Goal: Task Accomplishment & Management: Manage account settings

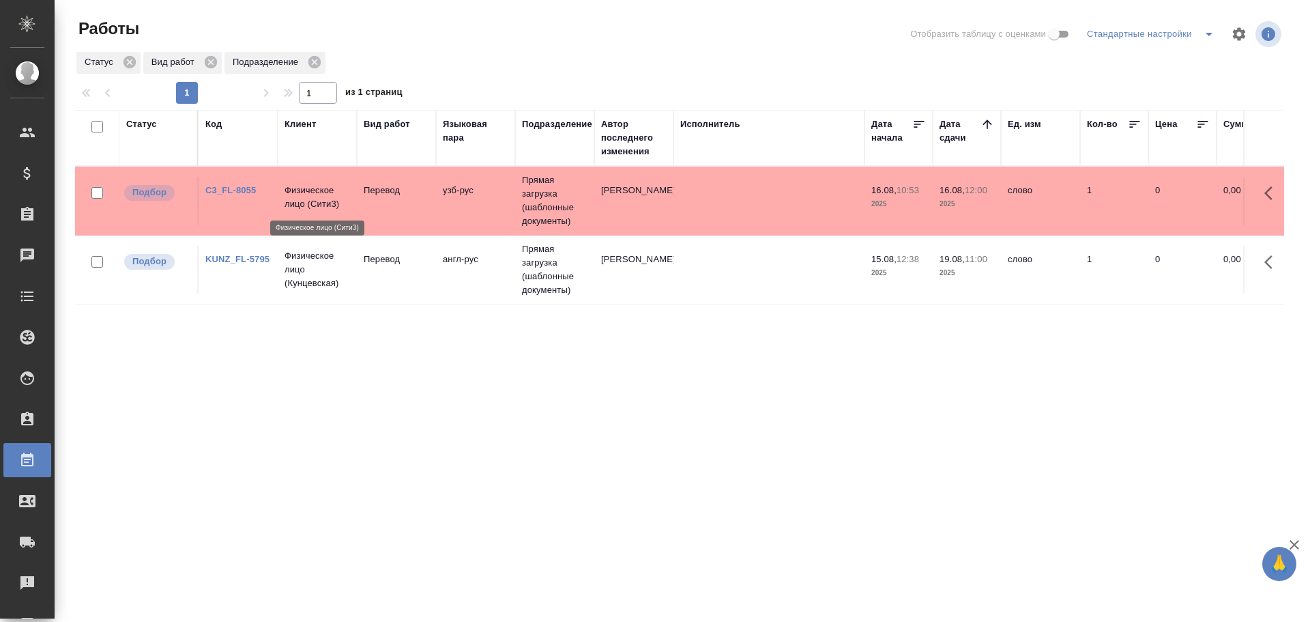
click at [321, 194] on p "Физическое лицо (Сити3)" at bounding box center [316, 197] width 65 height 27
click at [327, 208] on p "Физическое лицо (Сити3)" at bounding box center [316, 197] width 65 height 27
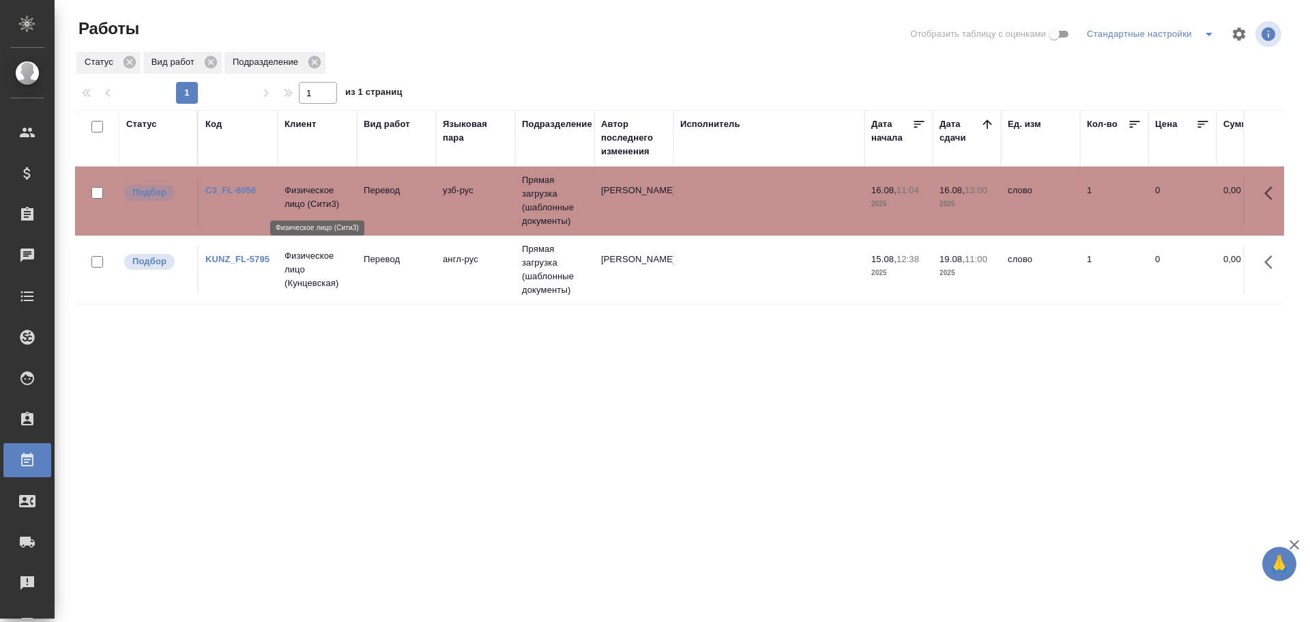
click at [327, 208] on p "Физическое лицо (Сити3)" at bounding box center [316, 197] width 65 height 27
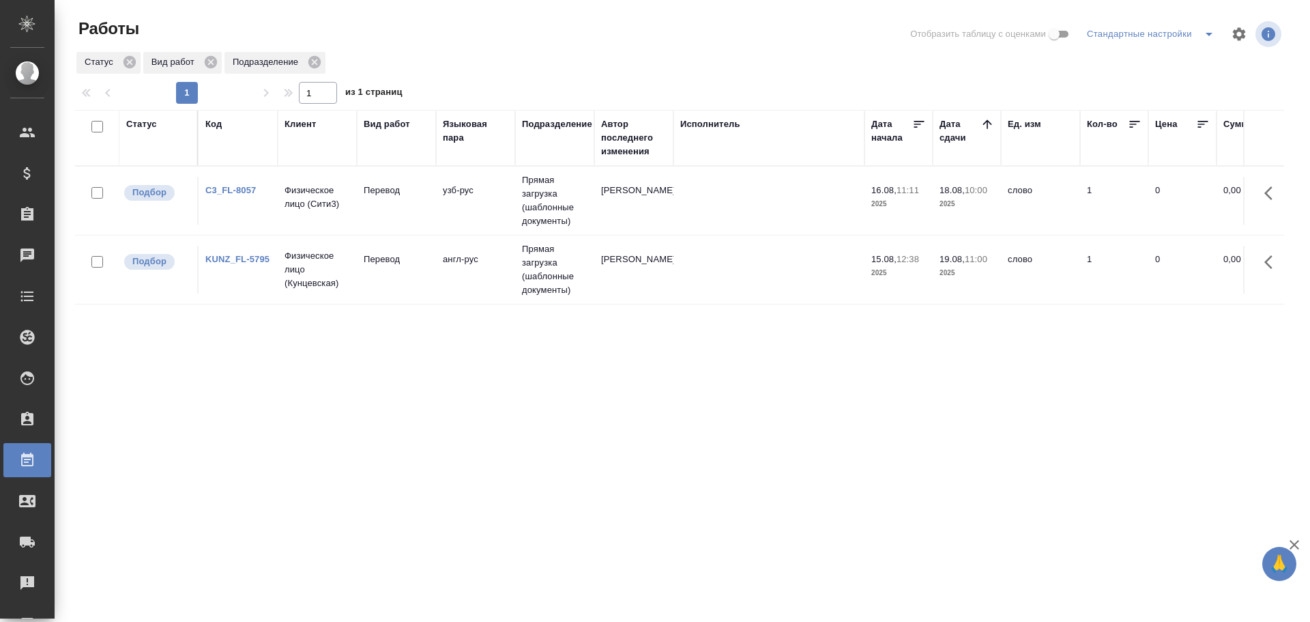
click at [530, 201] on td "Прямая загрузка (шаблонные документы)" at bounding box center [554, 200] width 79 height 68
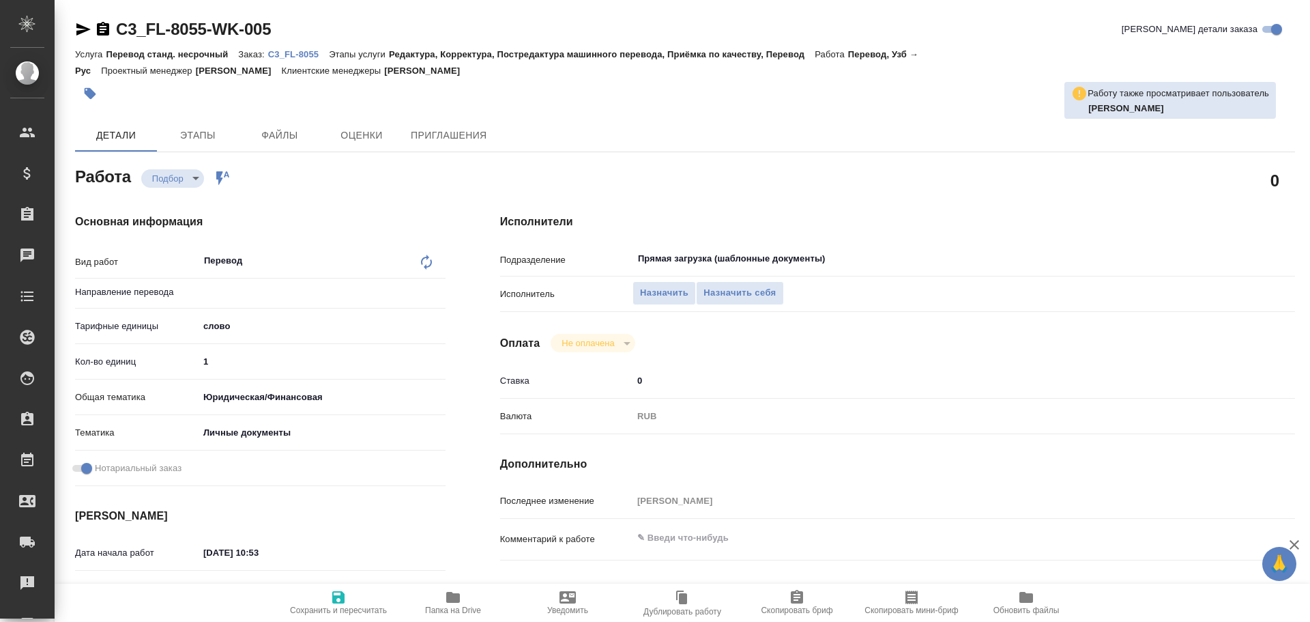
type textarea "x"
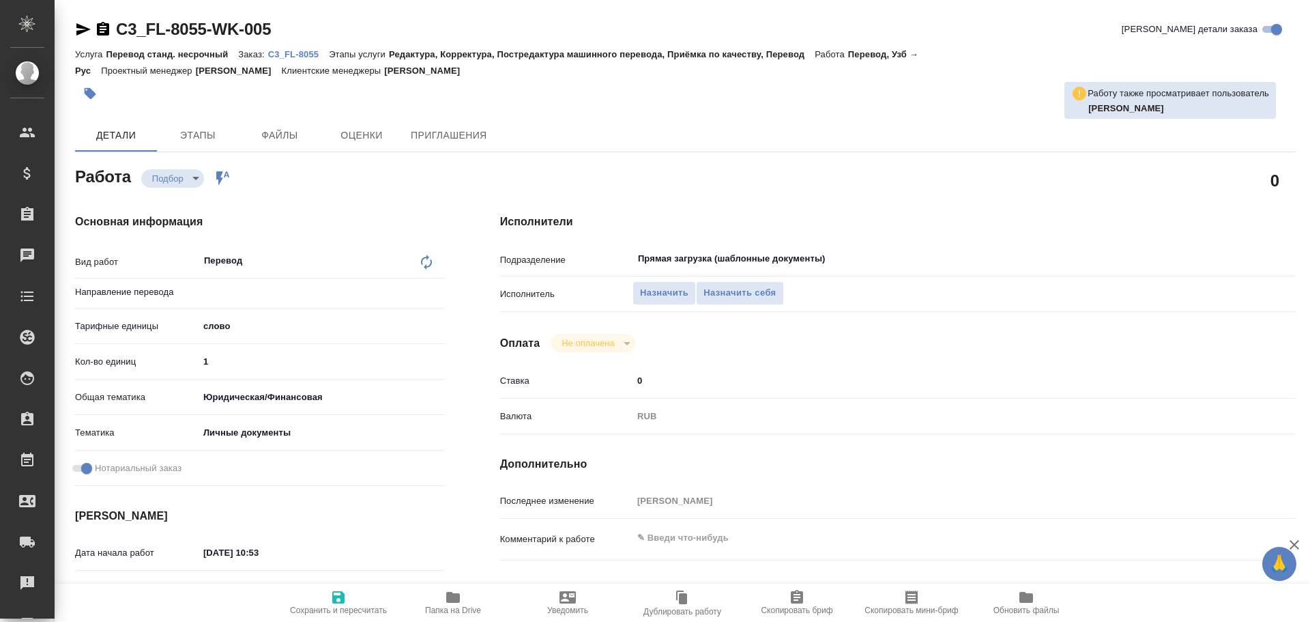
type textarea "x"
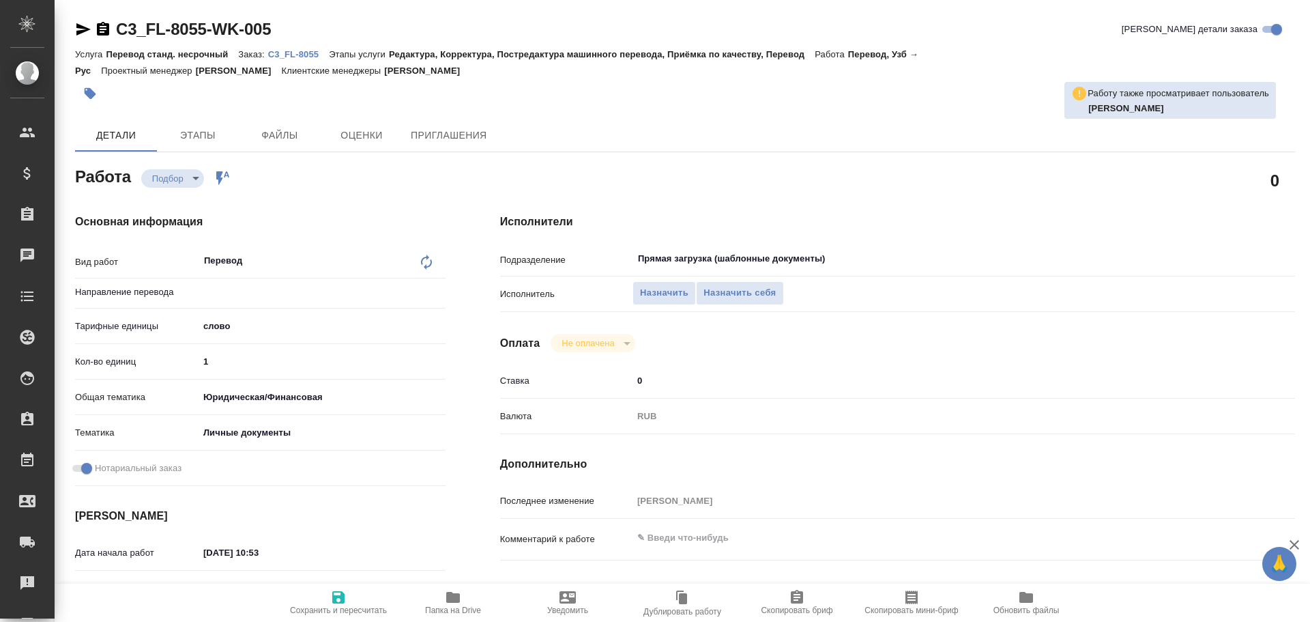
type textarea "x"
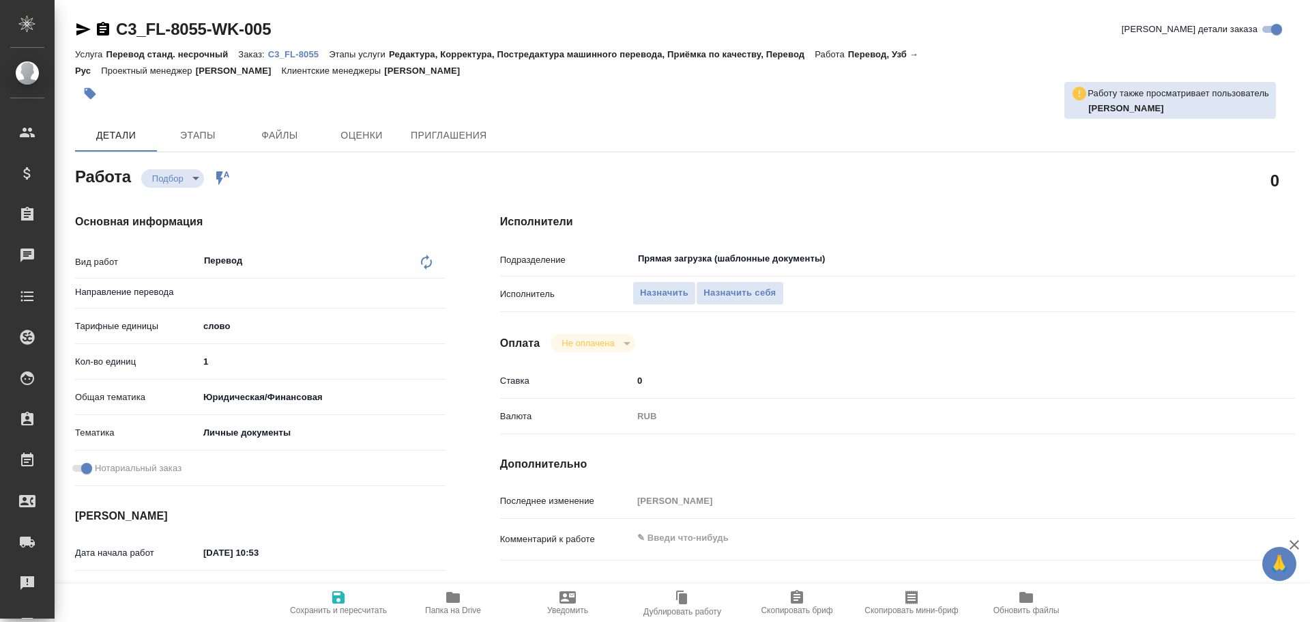
type textarea "x"
type input "узб-рус"
type textarea "x"
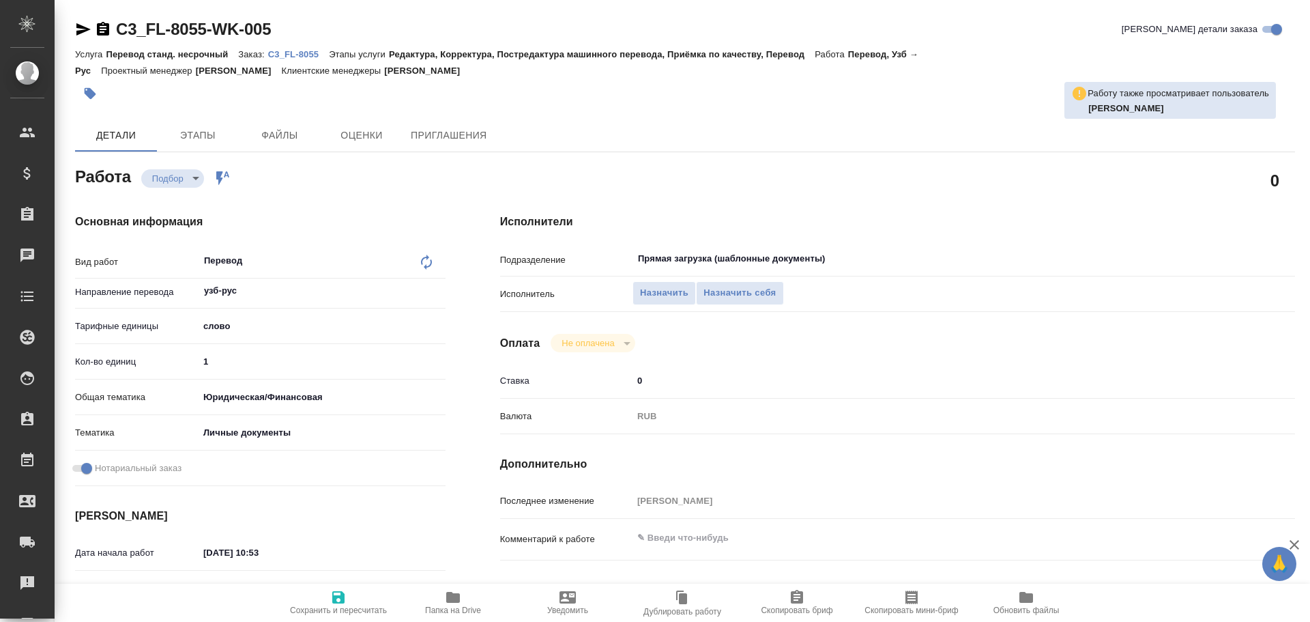
type textarea "x"
click at [712, 295] on span "Назначить себя" at bounding box center [739, 293] width 72 height 16
type textarea "x"
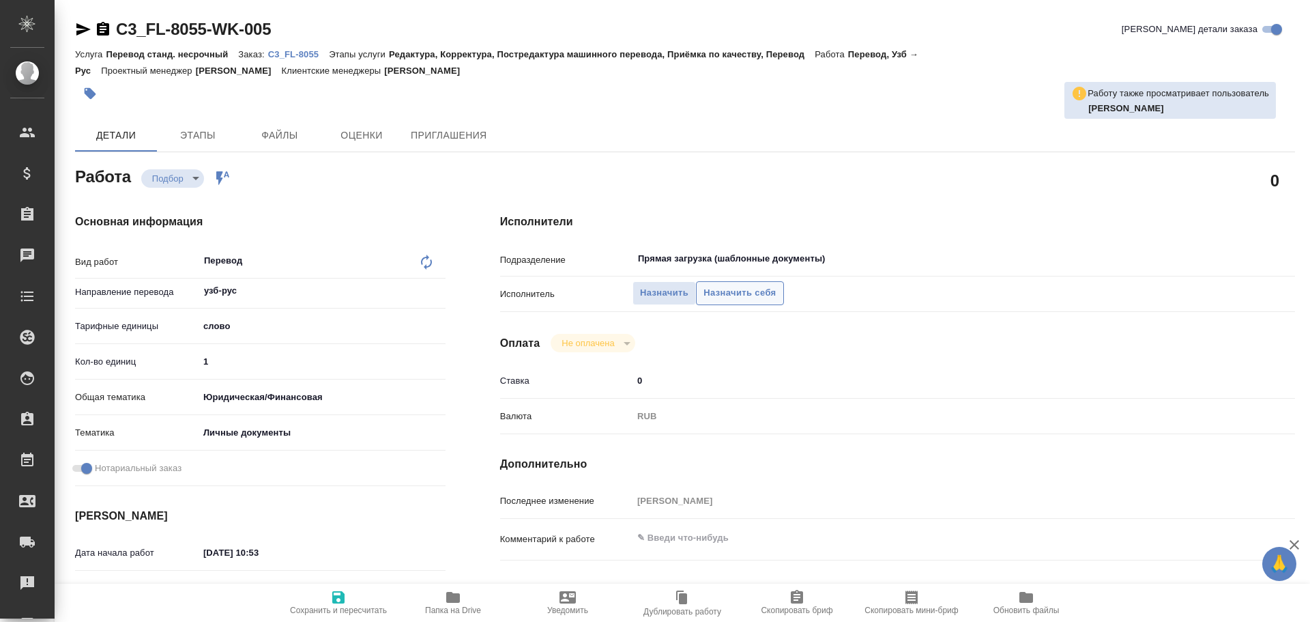
type textarea "x"
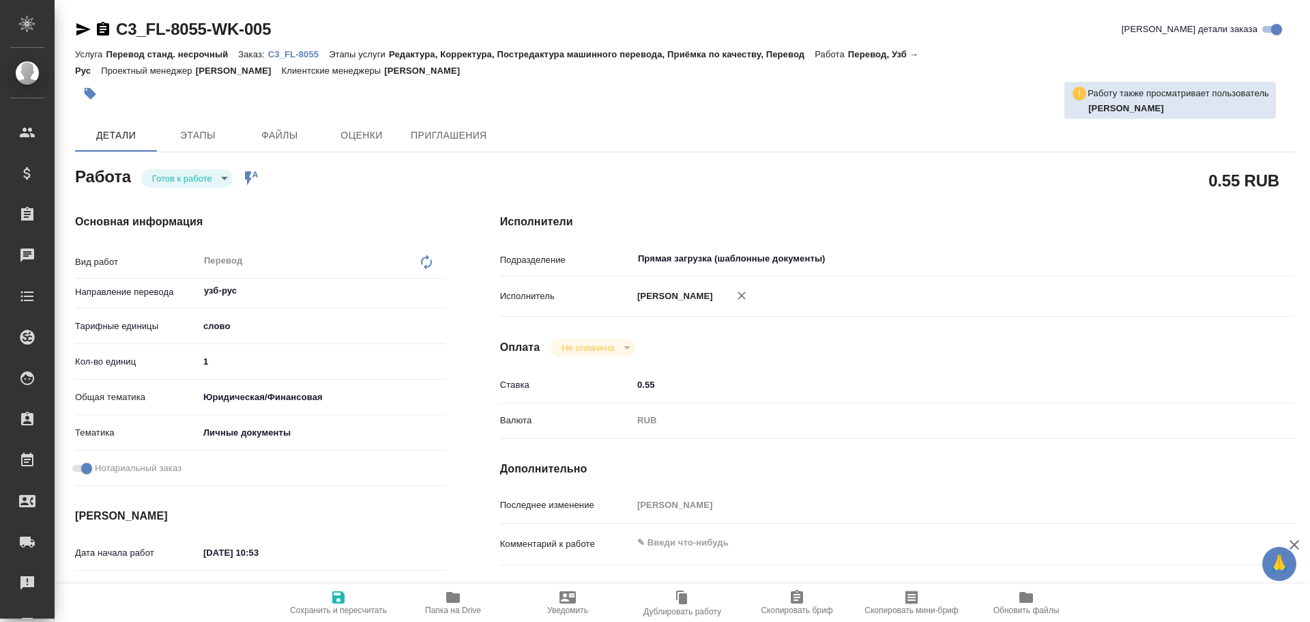
type textarea "x"
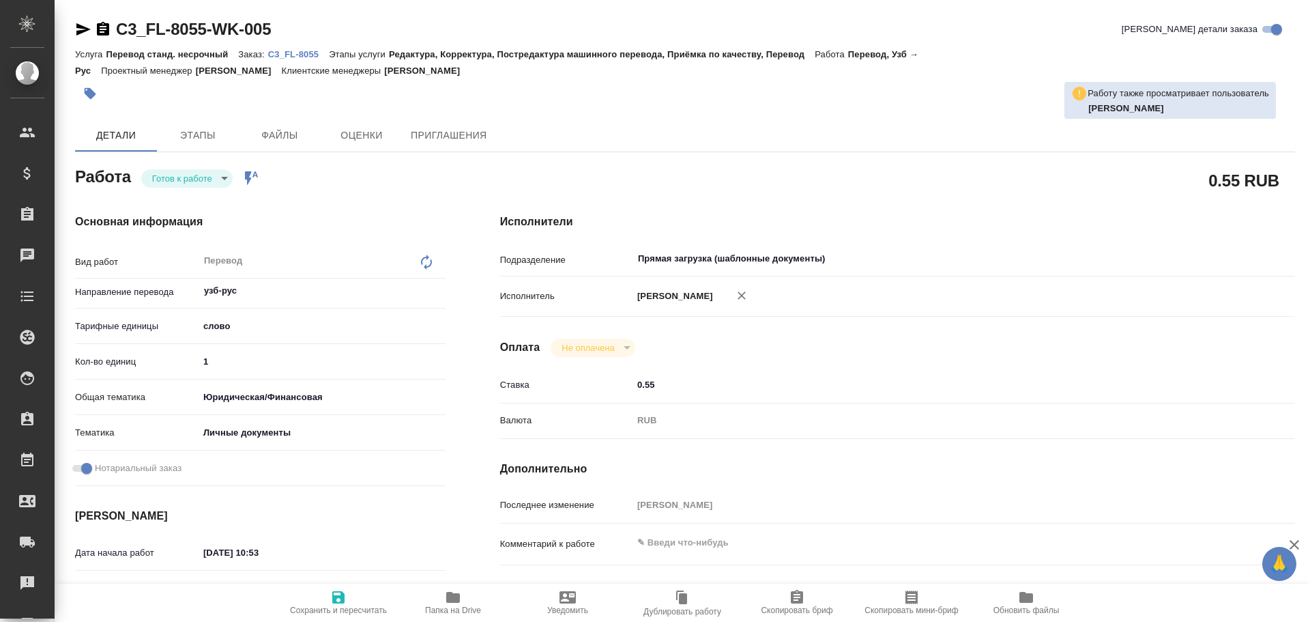
type textarea "x"
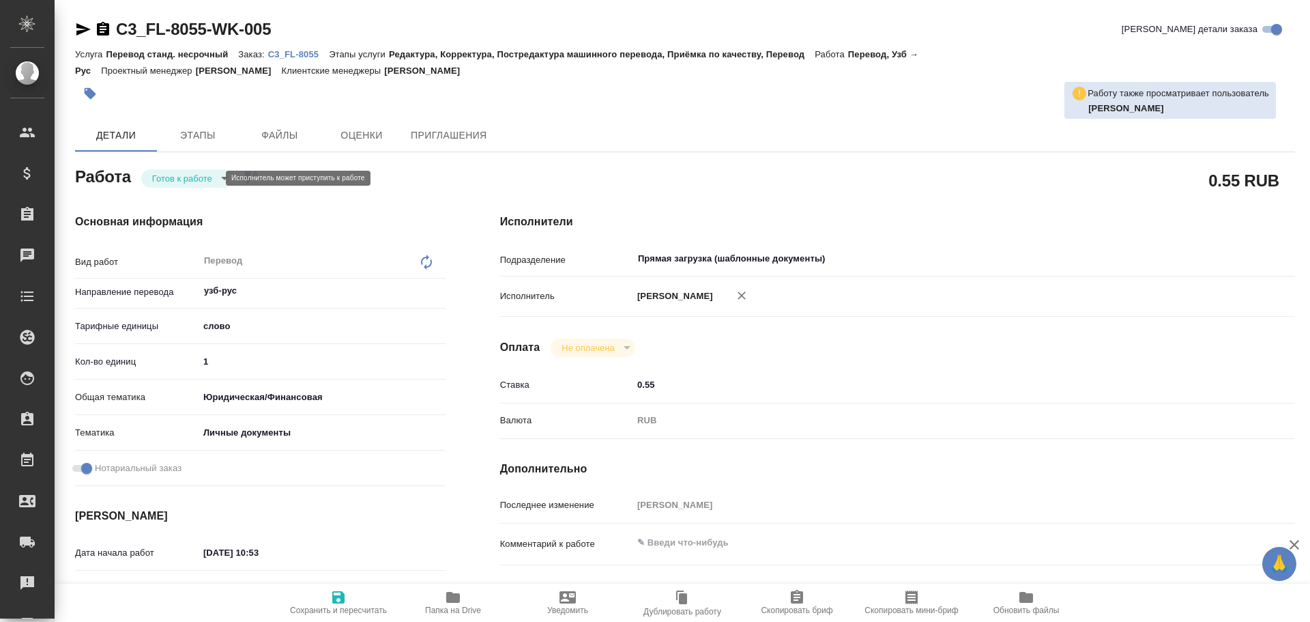
click at [174, 173] on body "🙏 .cls-1 fill:#fff; AWATERA Gusev Alexandr Клиенты Спецификации Заказы Чаты Tod…" at bounding box center [655, 311] width 1310 height 622
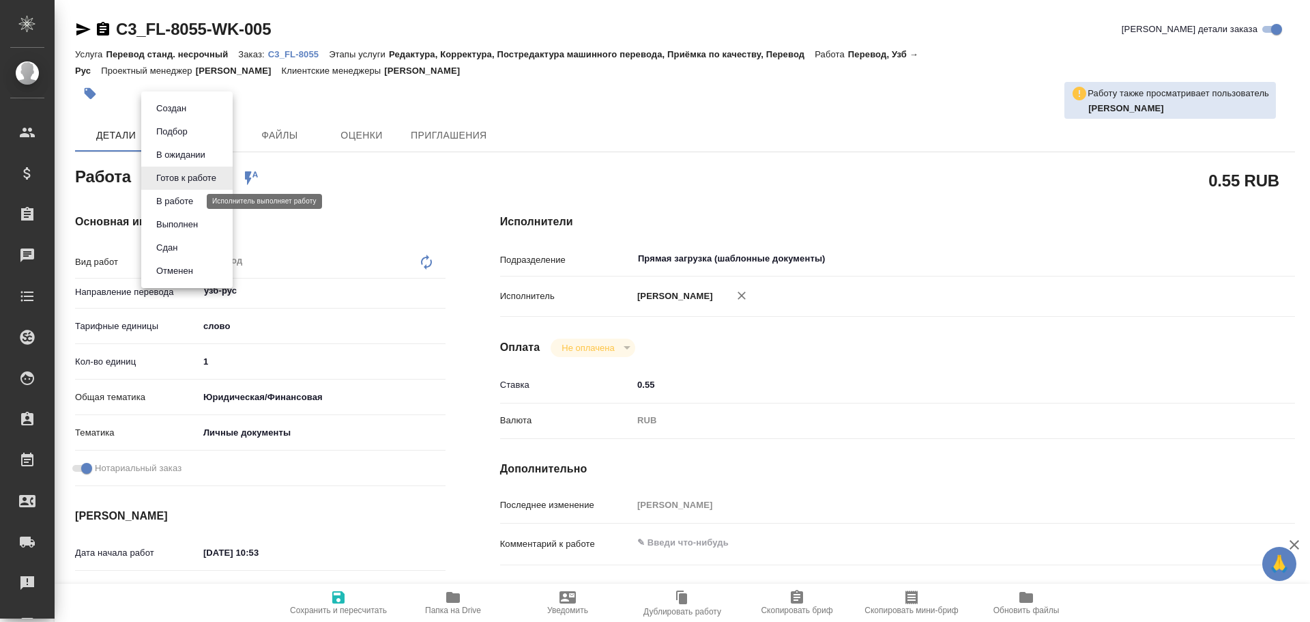
type textarea "x"
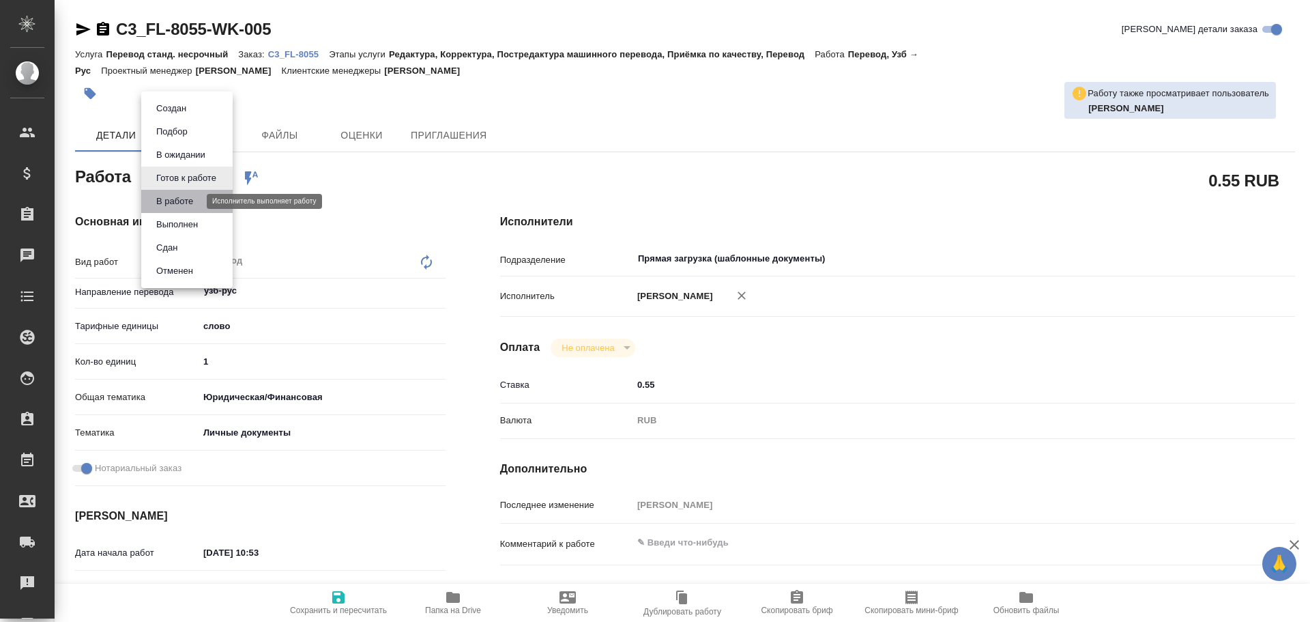
click at [169, 199] on button "В работе" at bounding box center [174, 201] width 45 height 15
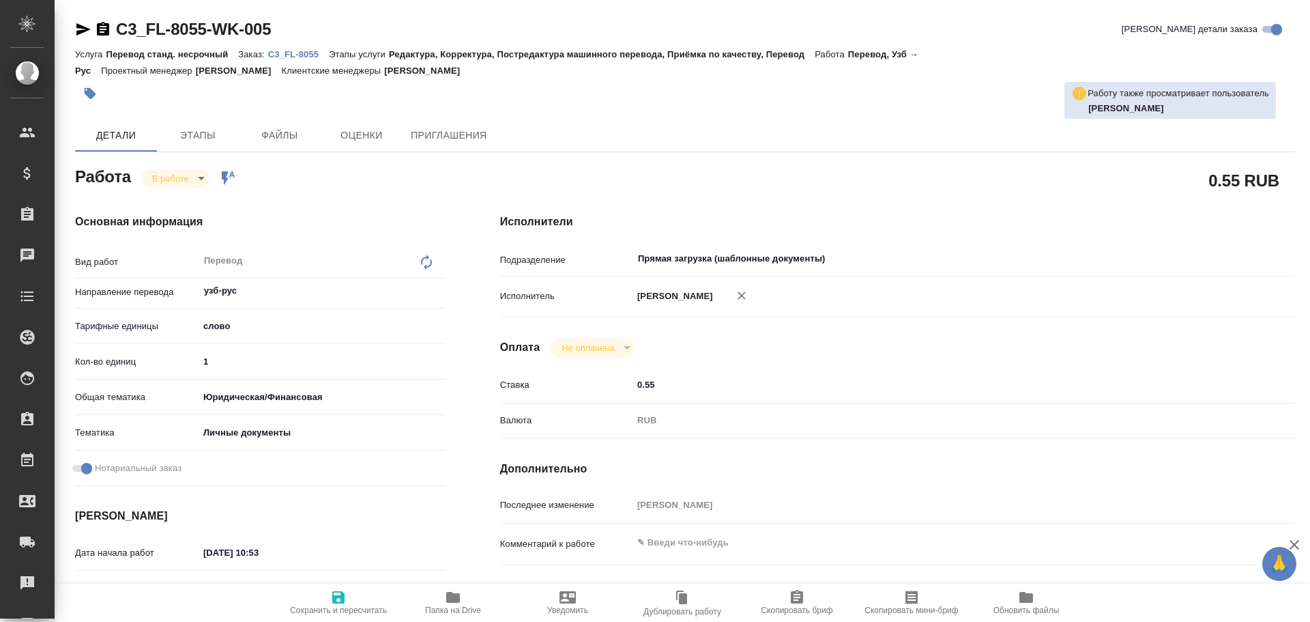
type textarea "x"
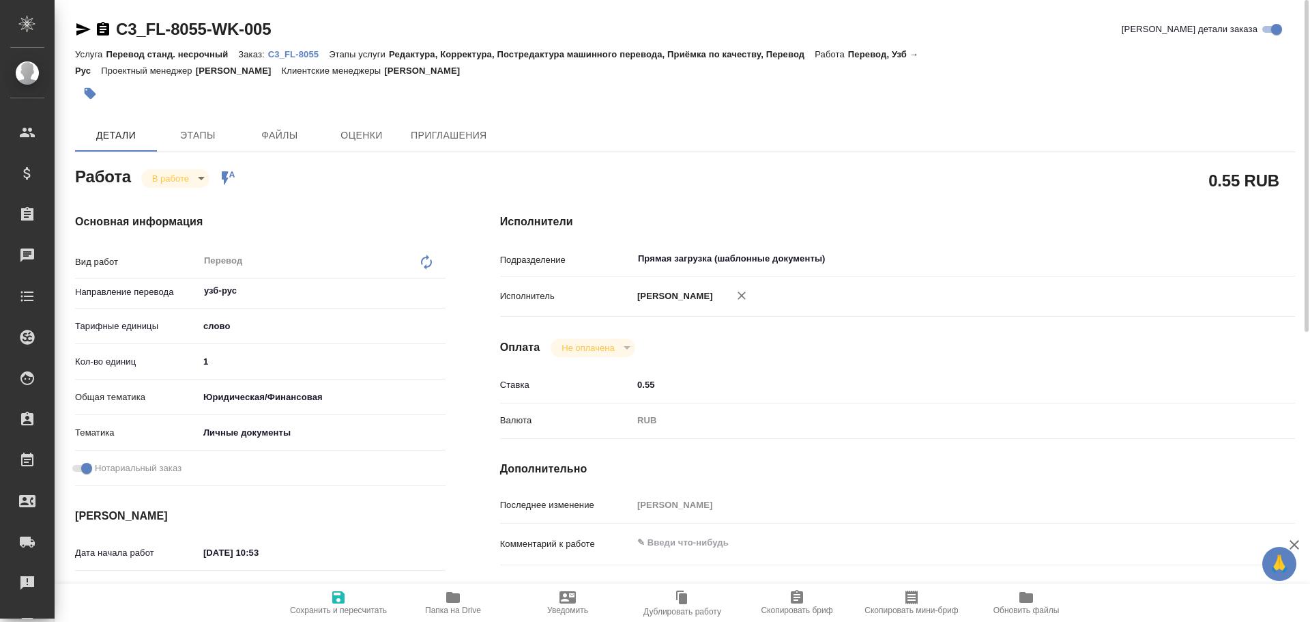
type textarea "x"
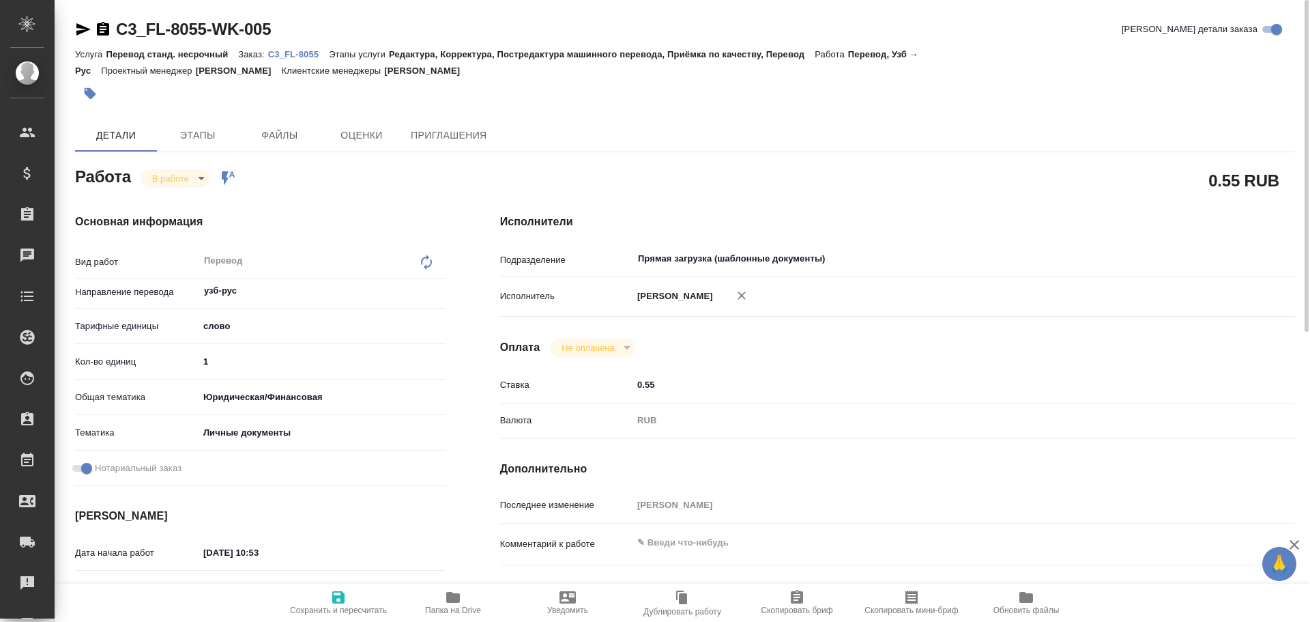
type textarea "x"
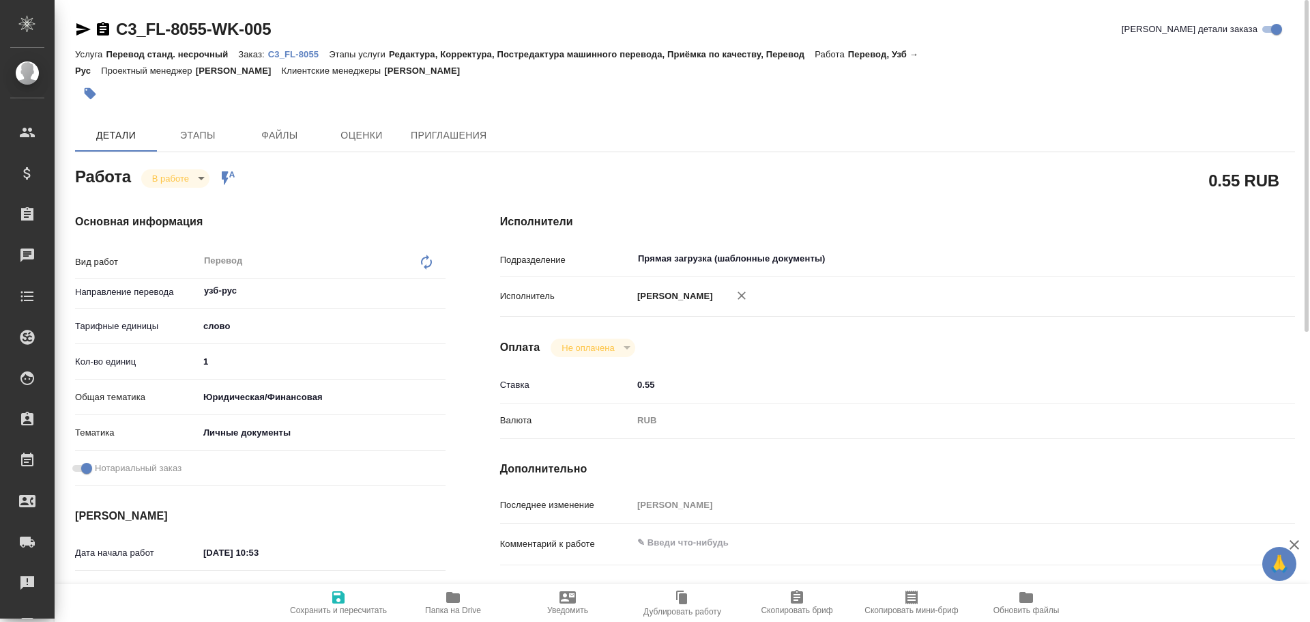
type textarea "x"
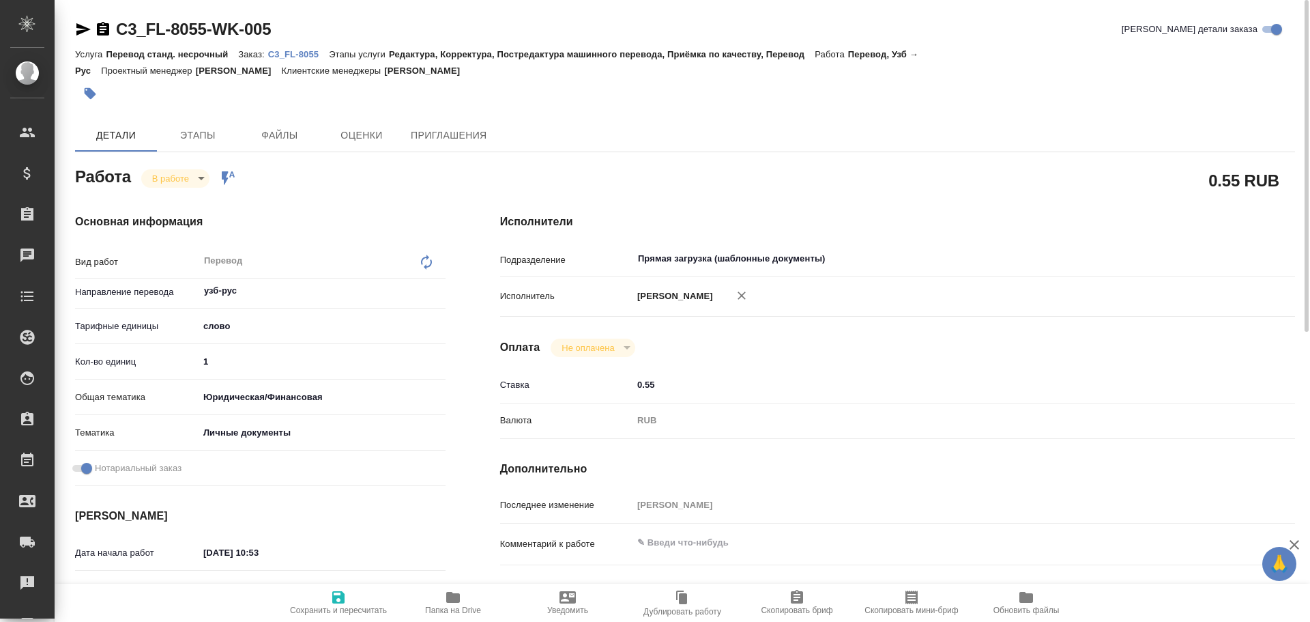
type textarea "x"
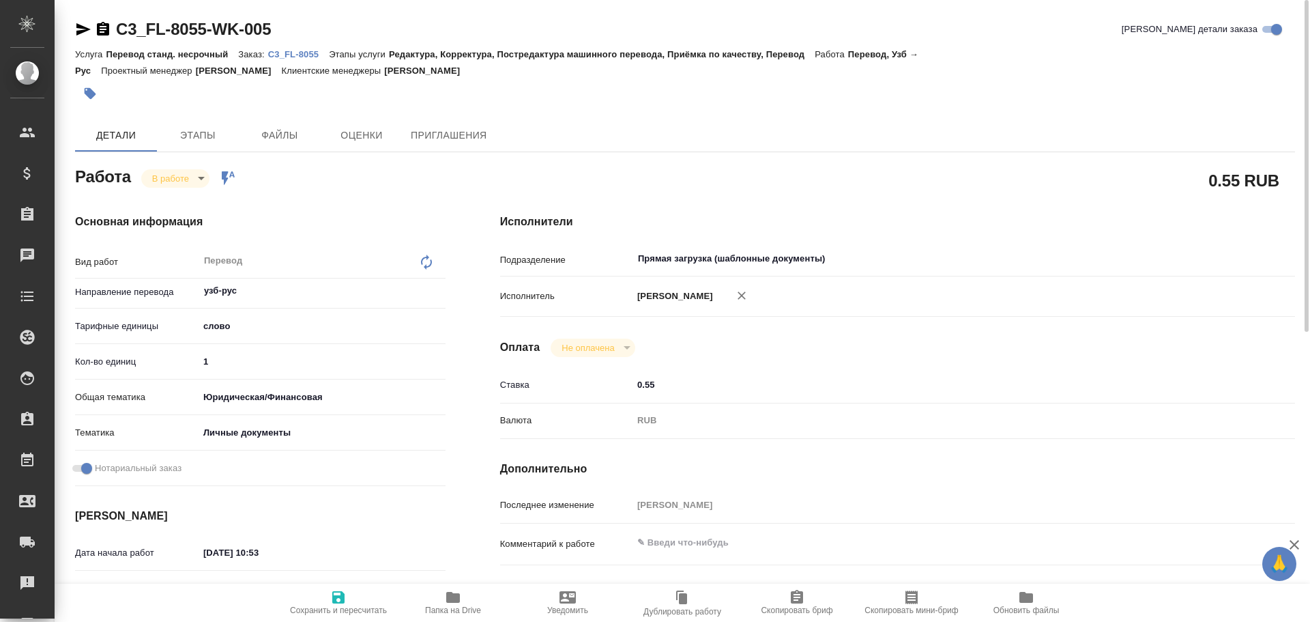
type textarea "x"
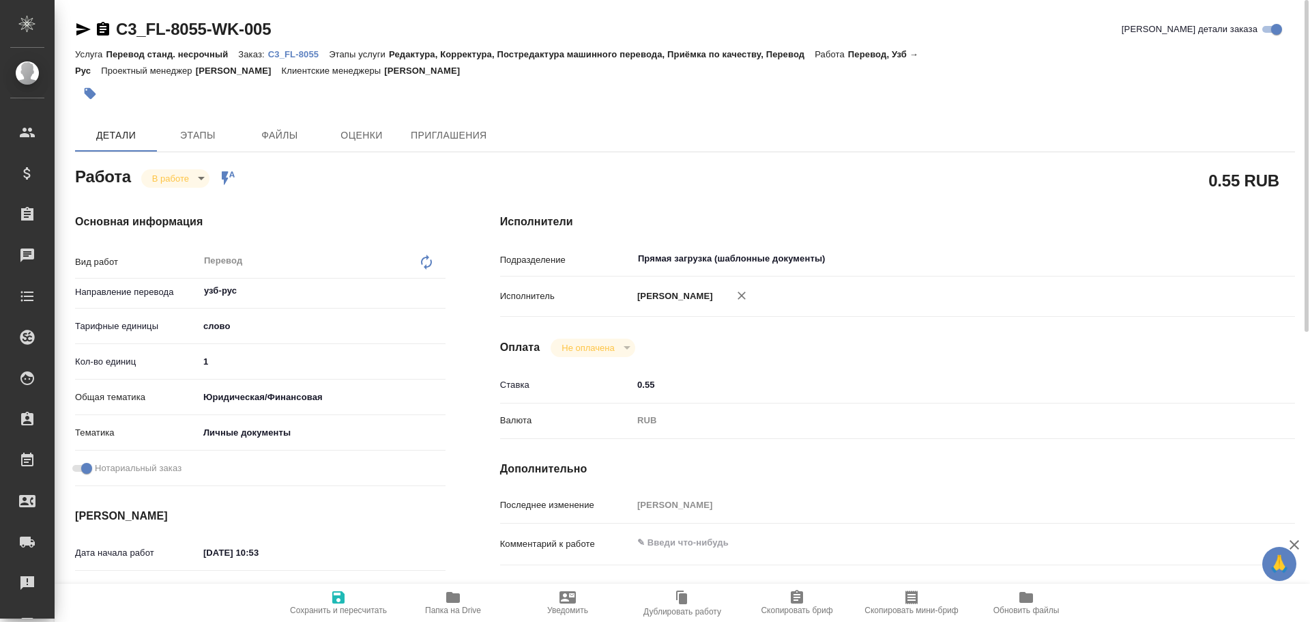
type textarea "x"
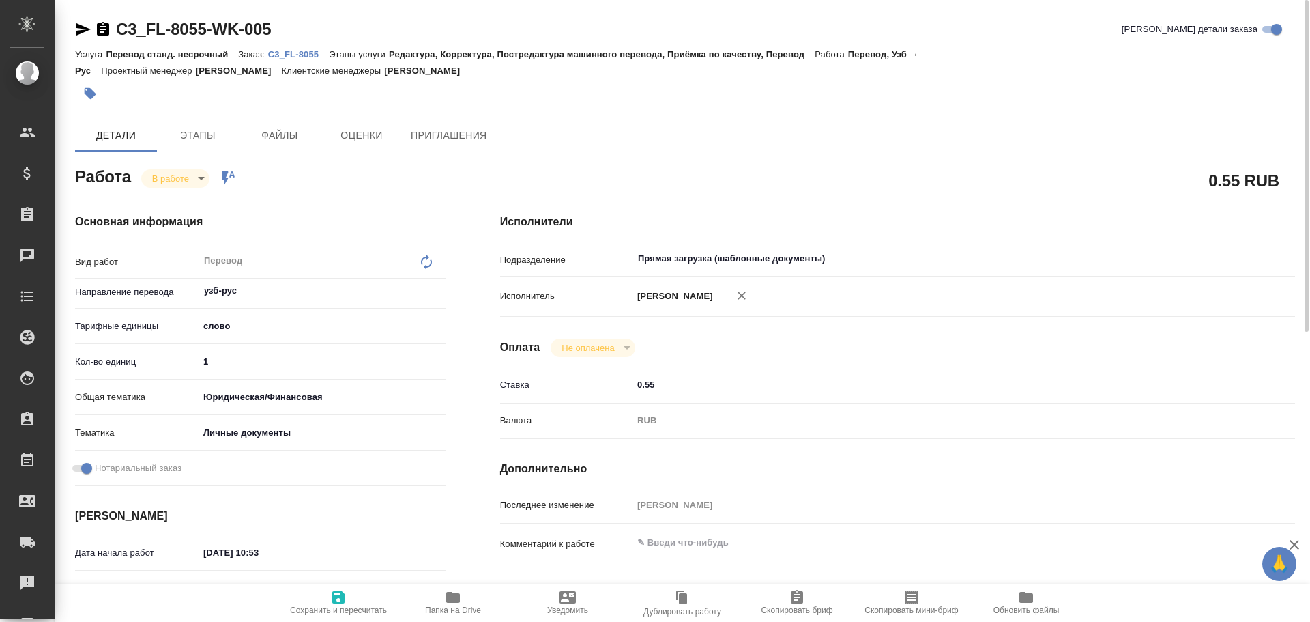
type textarea "x"
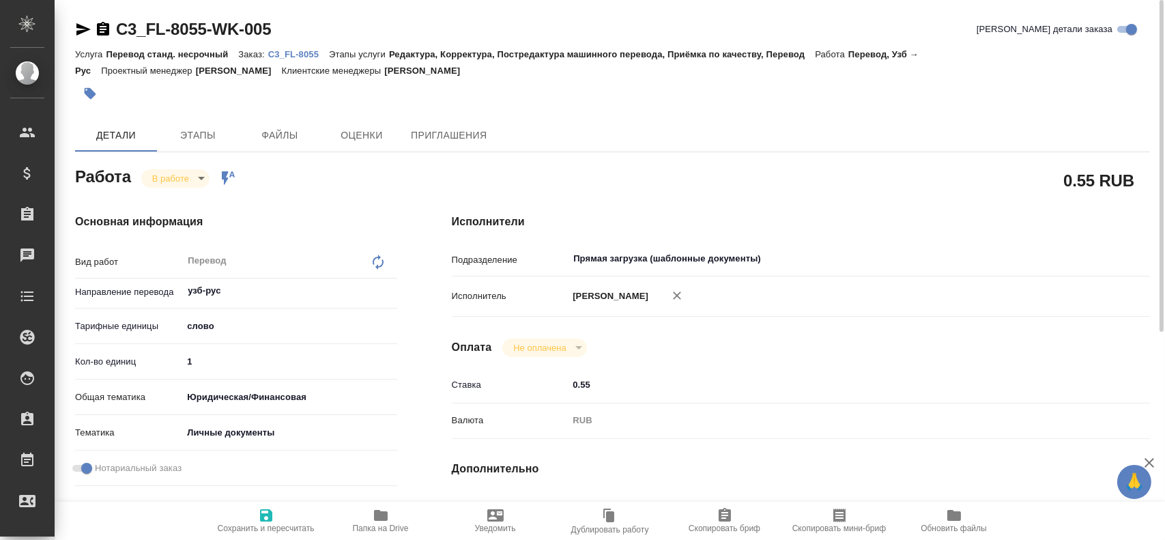
type textarea "x"
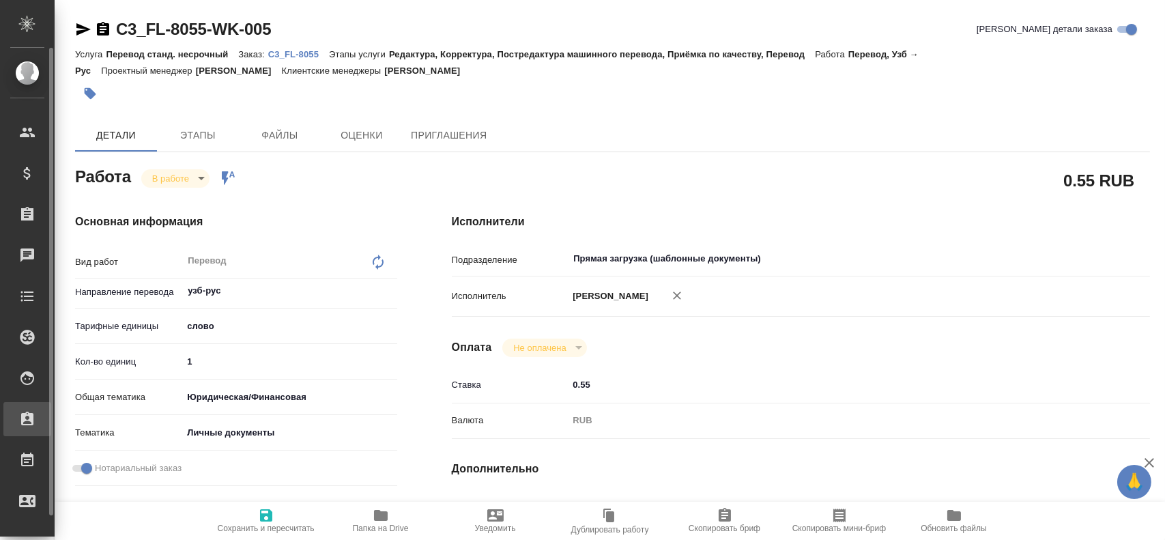
type textarea "x"
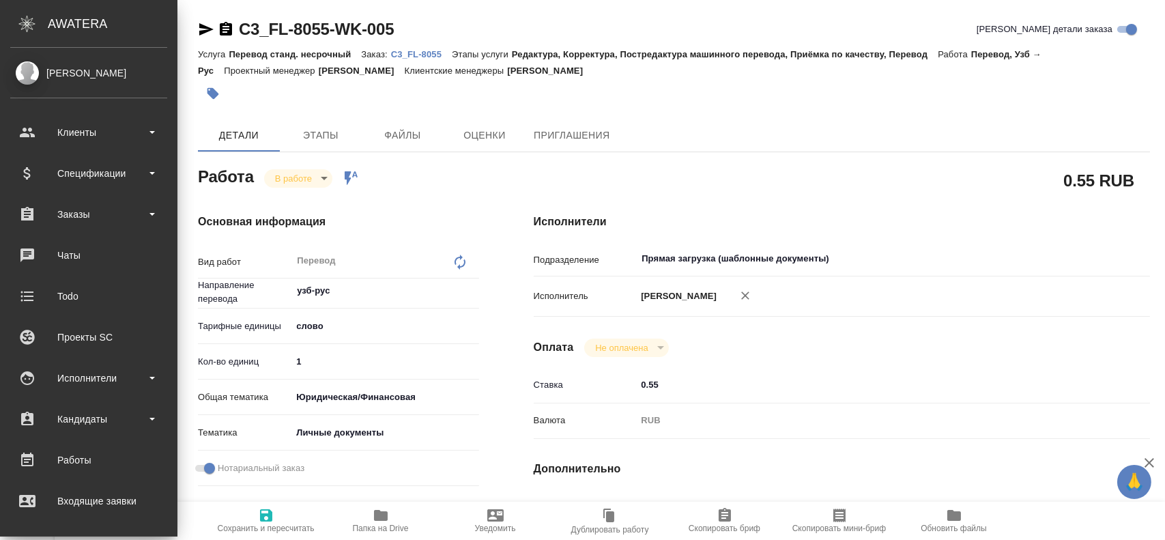
type textarea "x"
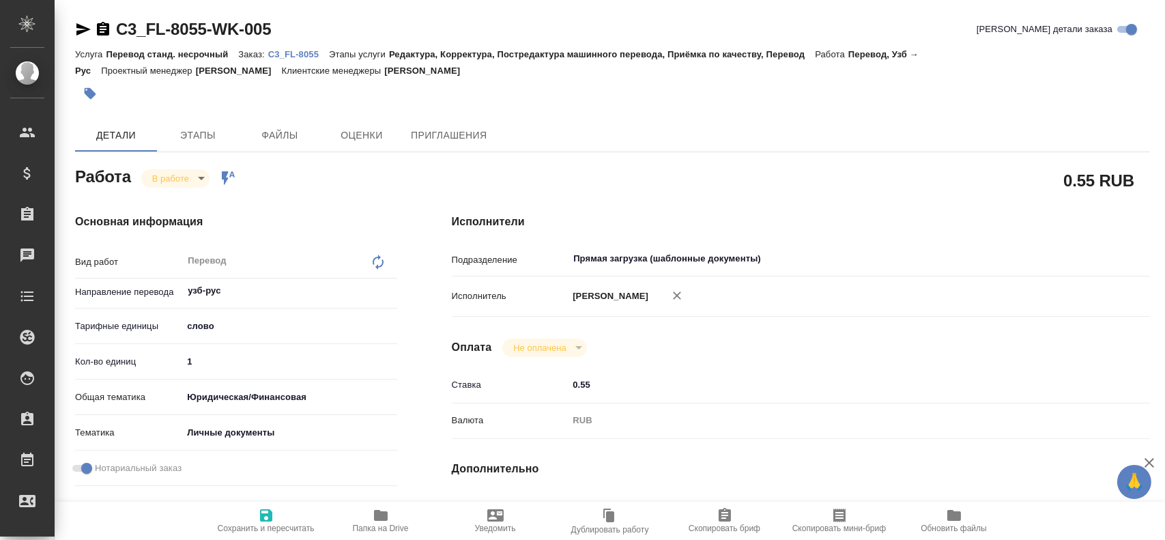
type textarea "x"
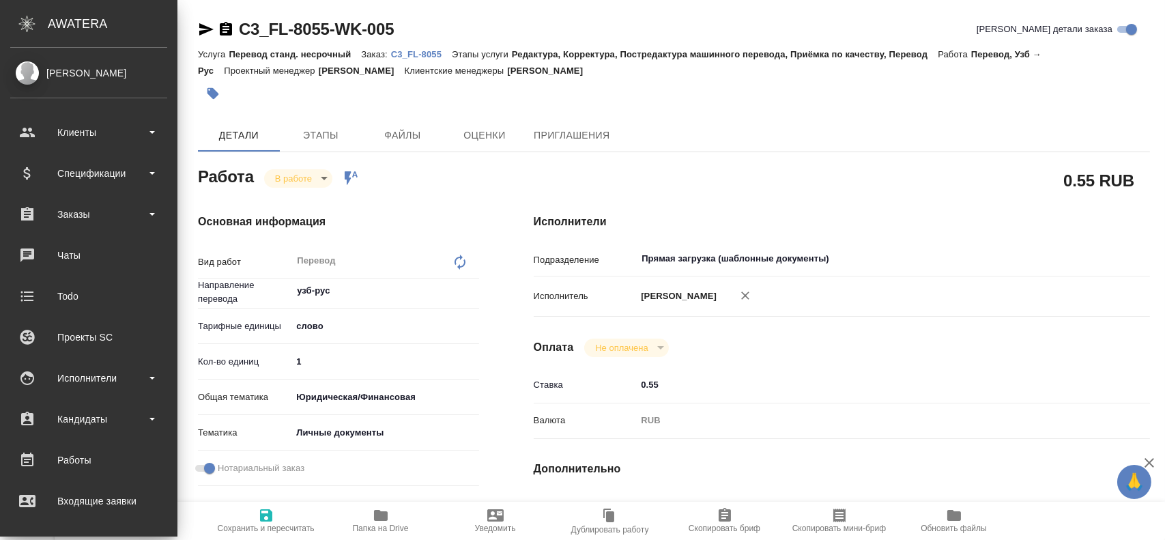
type textarea "x"
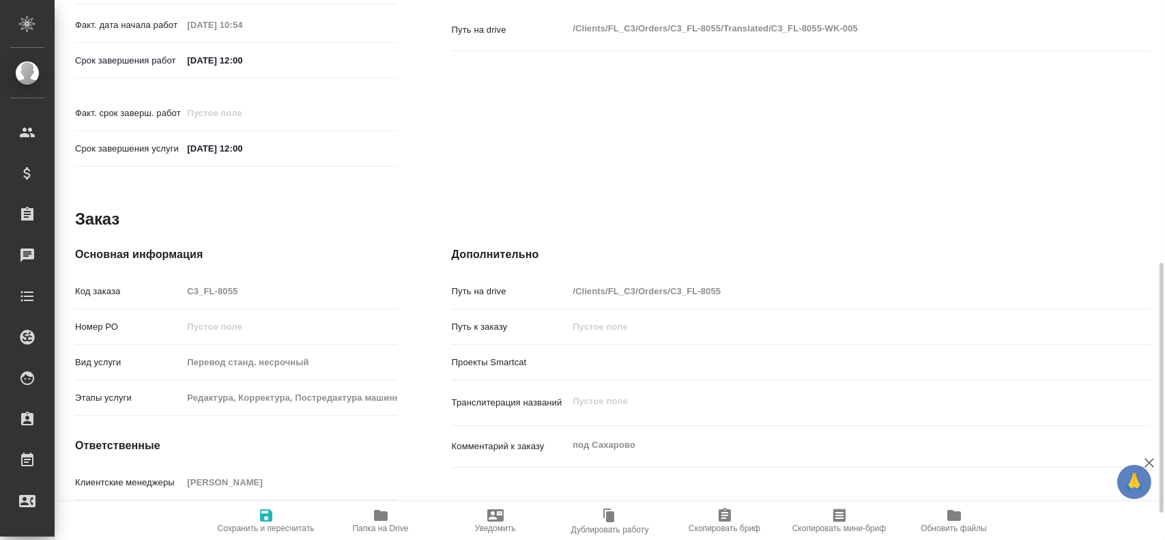
scroll to position [498, 0]
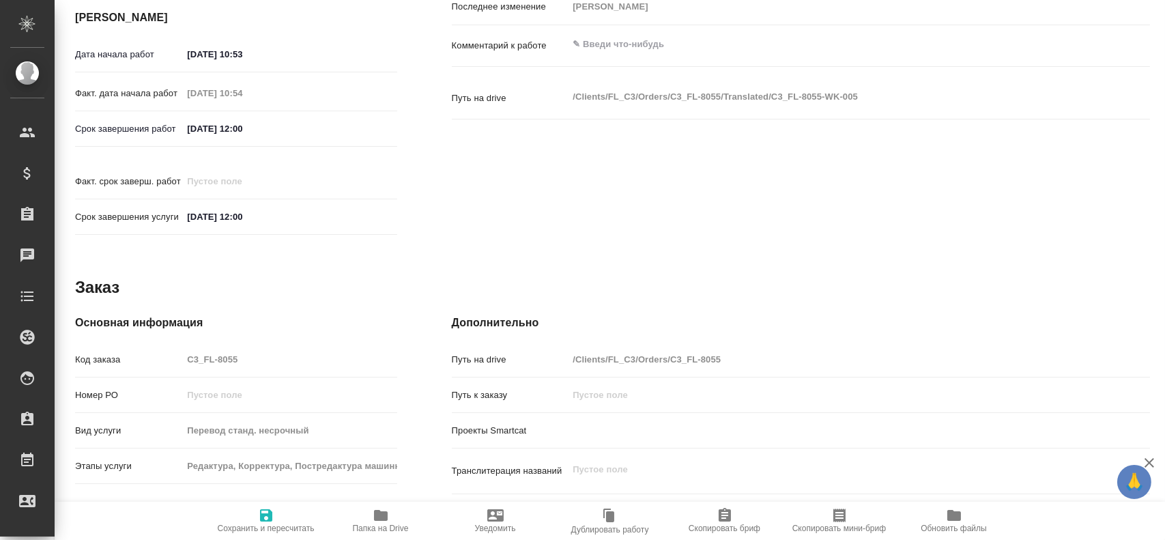
click at [158, 347] on div "Код заказа C3_FL-8055" at bounding box center [236, 359] width 322 height 24
click at [384, 524] on span "Папка на Drive" at bounding box center [381, 528] width 56 height 10
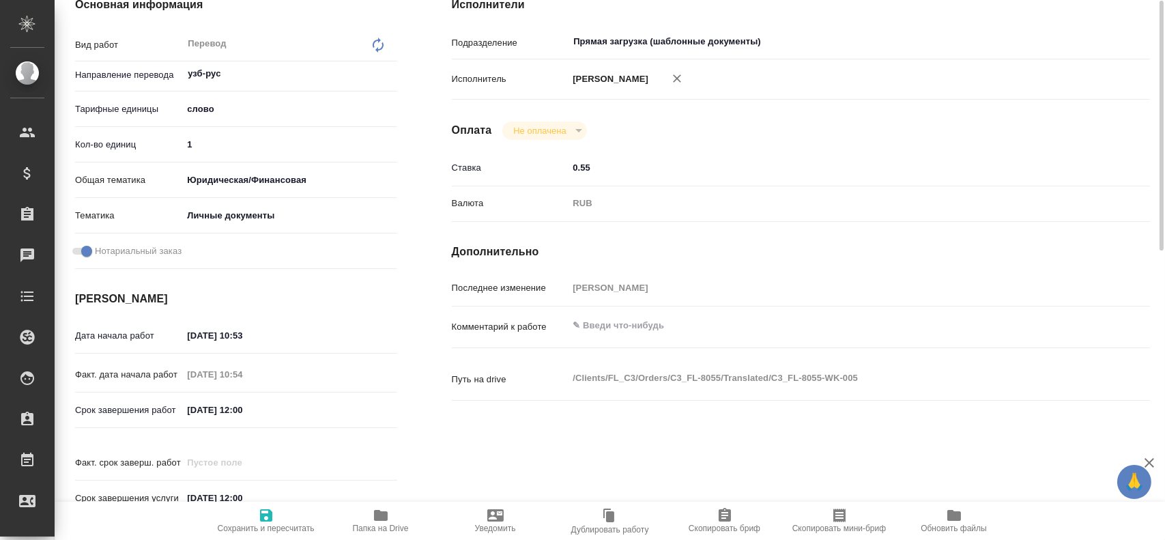
scroll to position [81, 0]
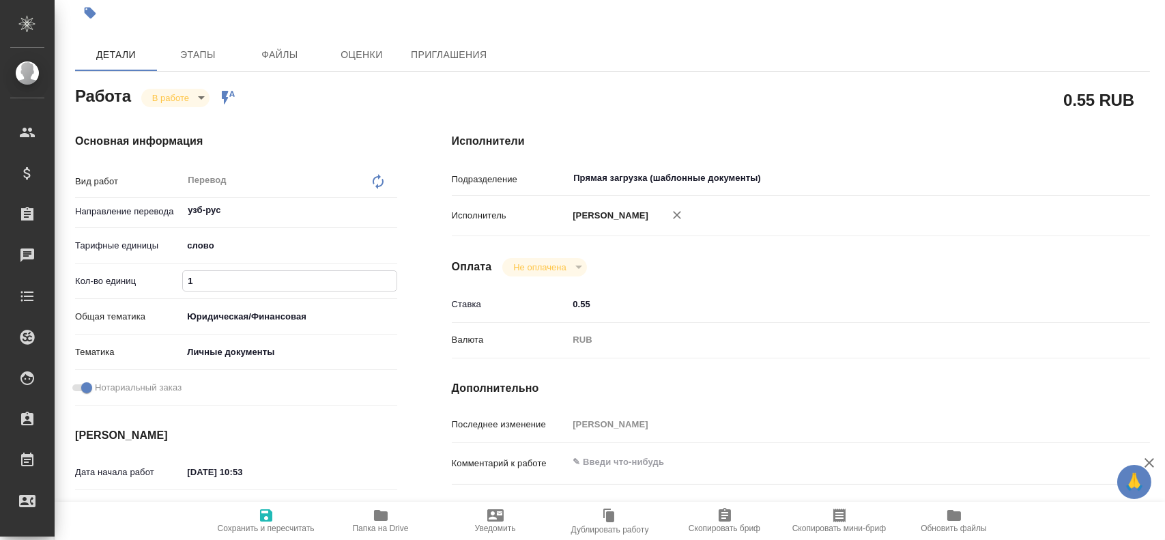
click at [201, 282] on input "1" at bounding box center [289, 281] width 213 height 20
type textarea "x"
type input "10"
type textarea "x"
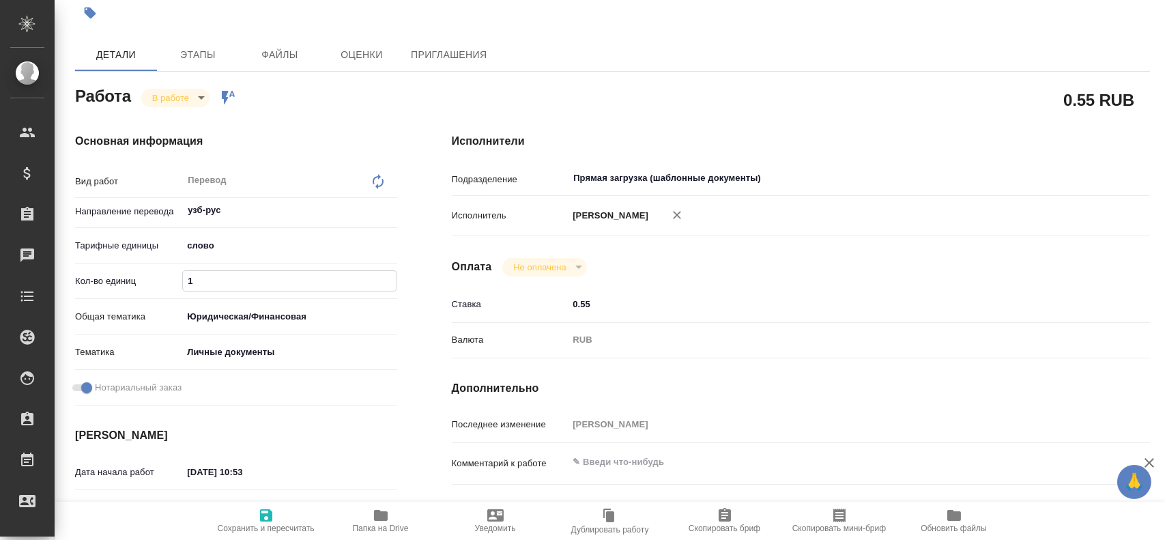
type textarea "x"
type input "100"
type textarea "x"
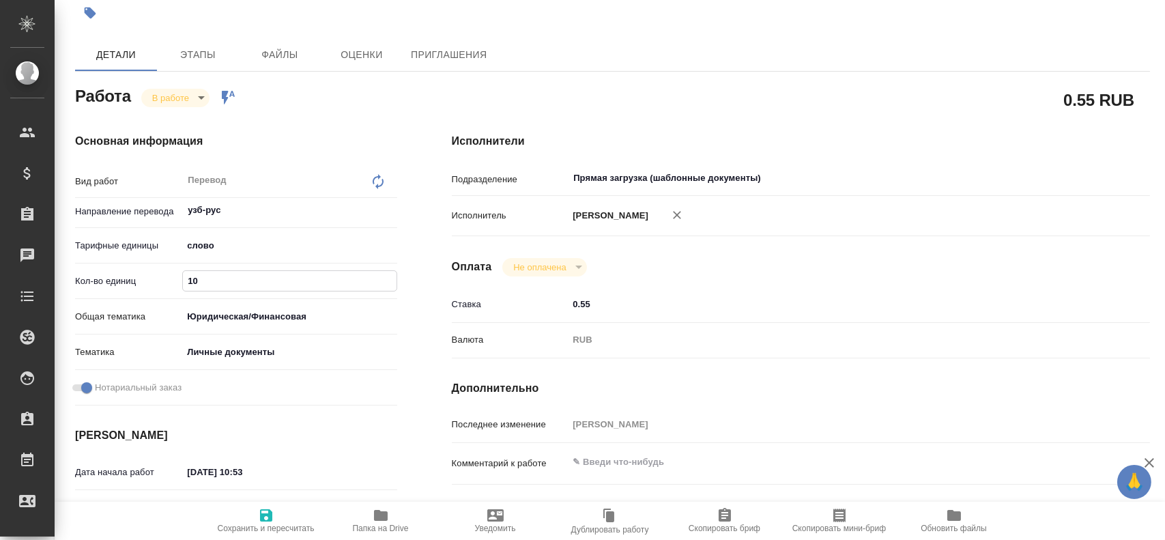
type textarea "x"
type input "100"
click at [259, 514] on icon "button" at bounding box center [266, 515] width 16 height 16
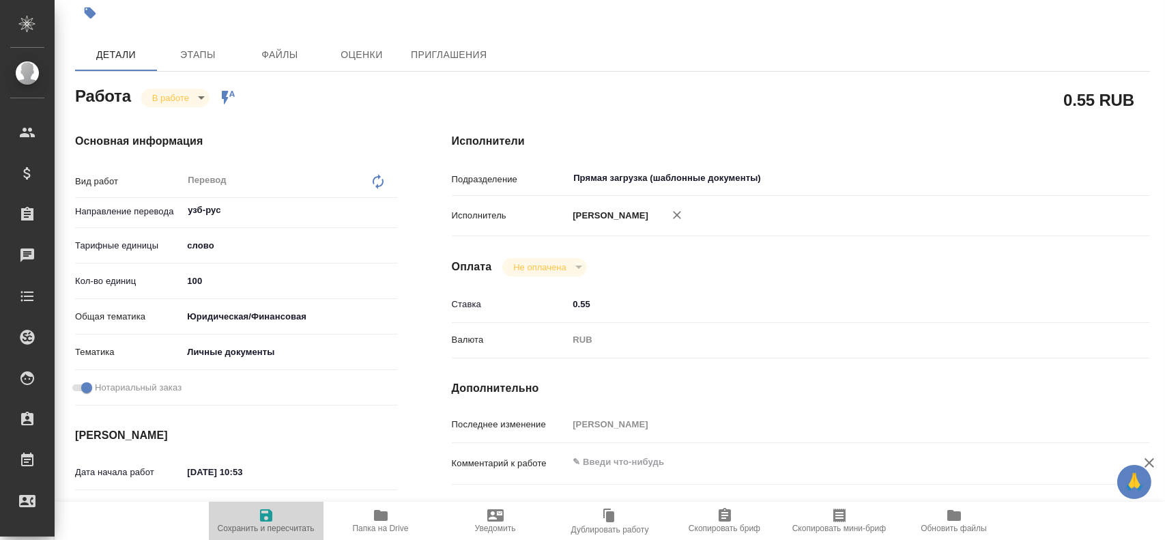
type textarea "x"
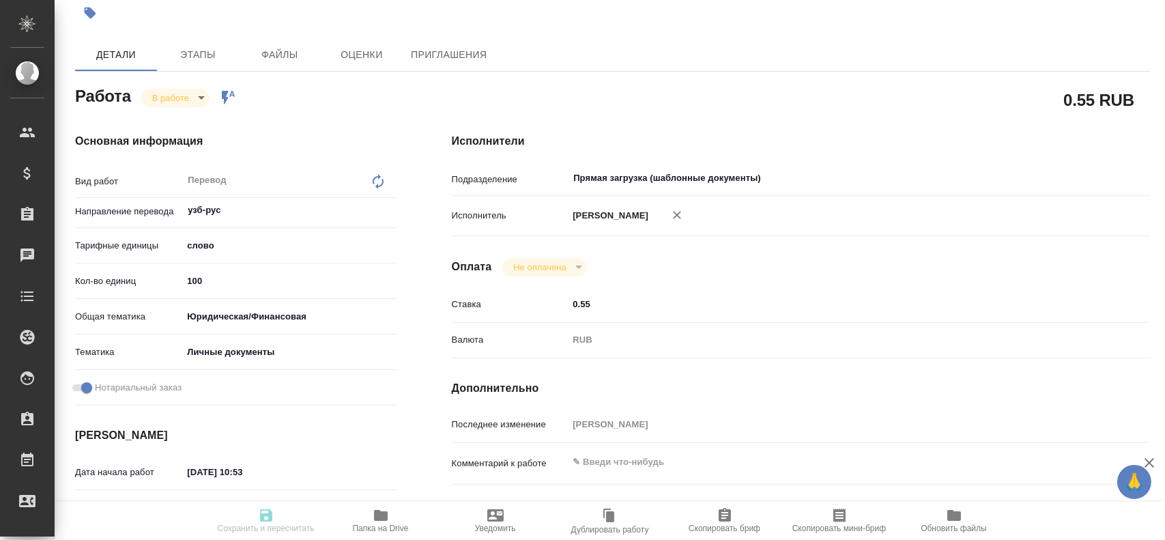
type textarea "x"
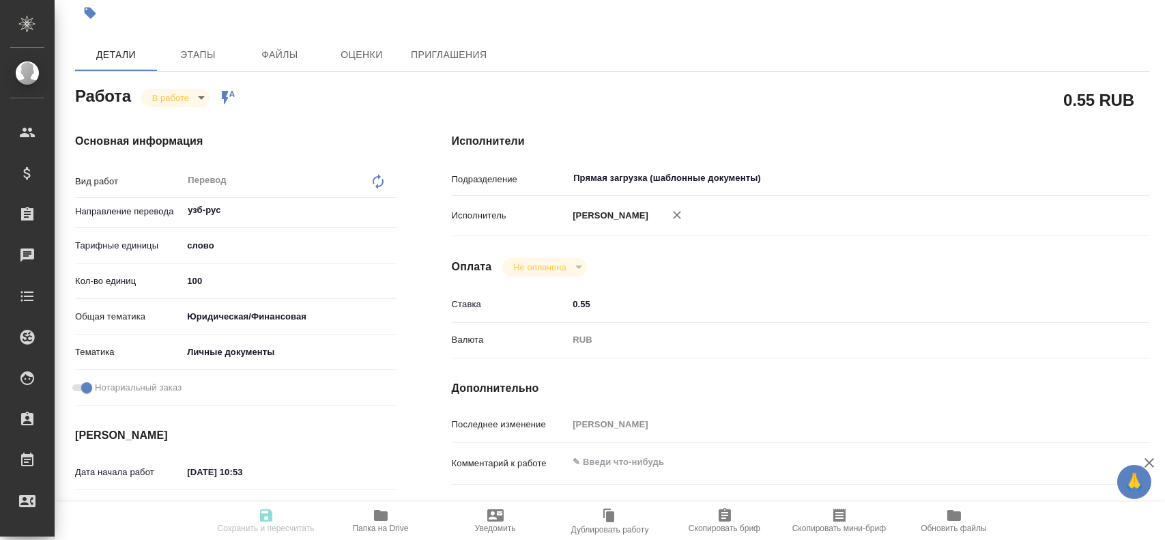
type textarea "x"
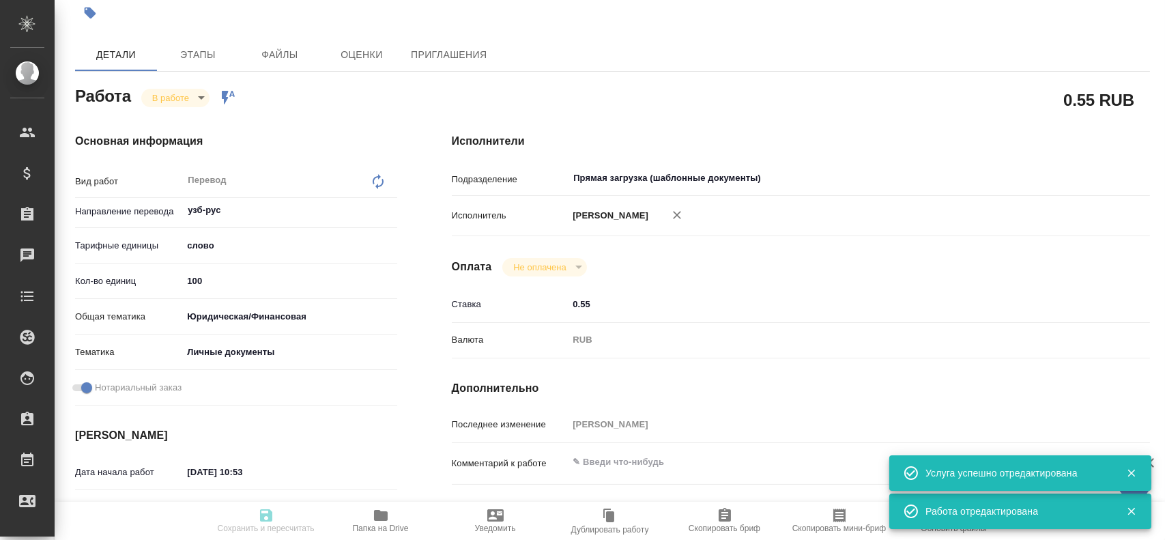
type input "inProgress"
type textarea "Перевод"
type textarea "x"
type input "узб-рус"
type input "5a8b1489cc6b4906c91bfd90"
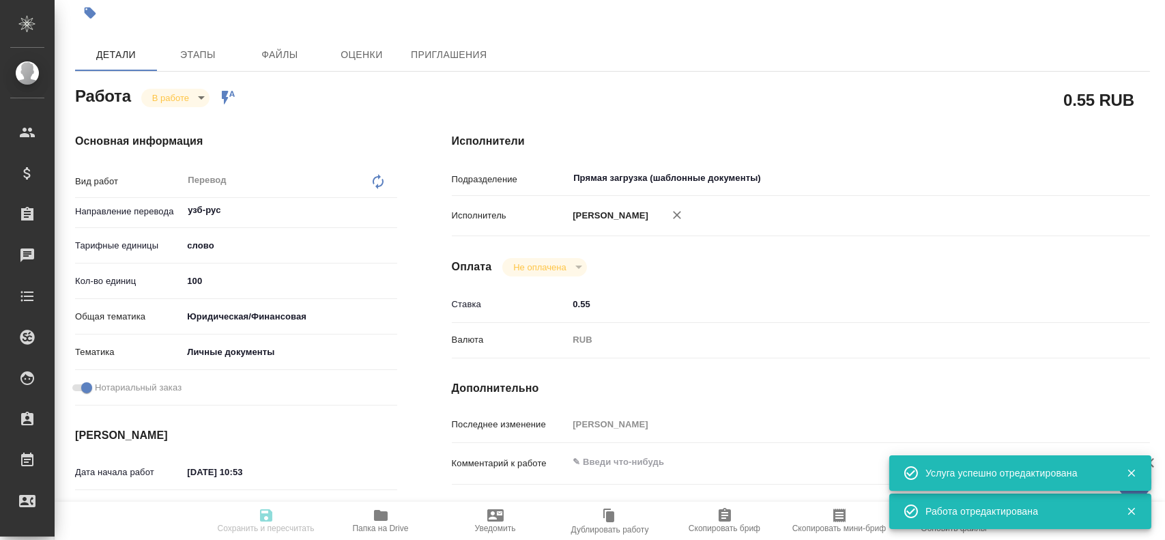
type input "100"
type input "yr-fn"
type input "5a8b8b956a9677013d343cfe"
checkbox input "true"
type input "16.08.2025 10:53"
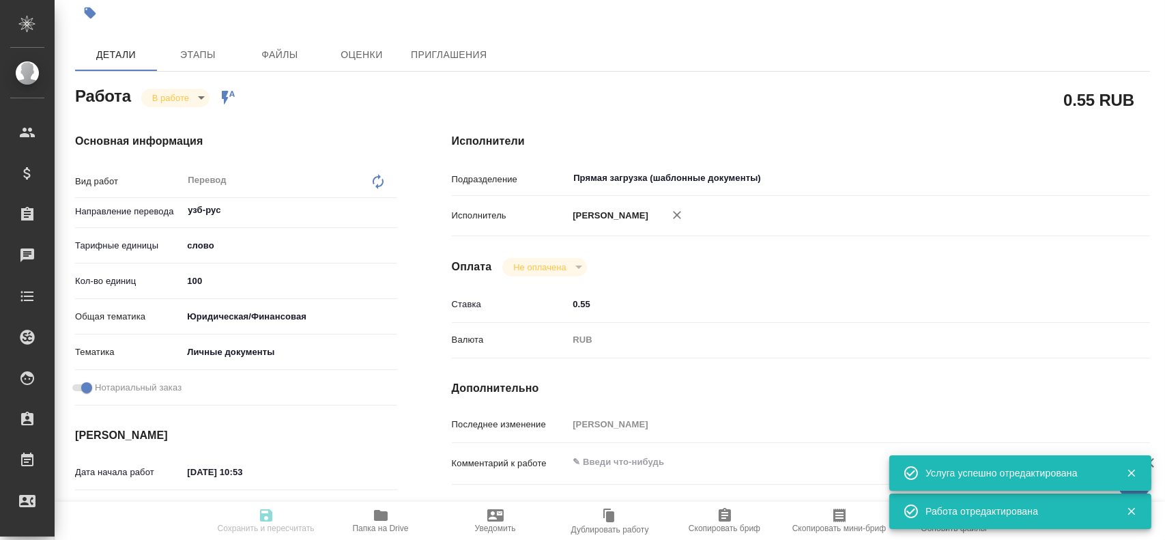
type input "16.08.2025 10:54"
type input "16.08.2025 12:00"
type input "Прямая загрузка (шаблонные документы)"
type input "notPayed"
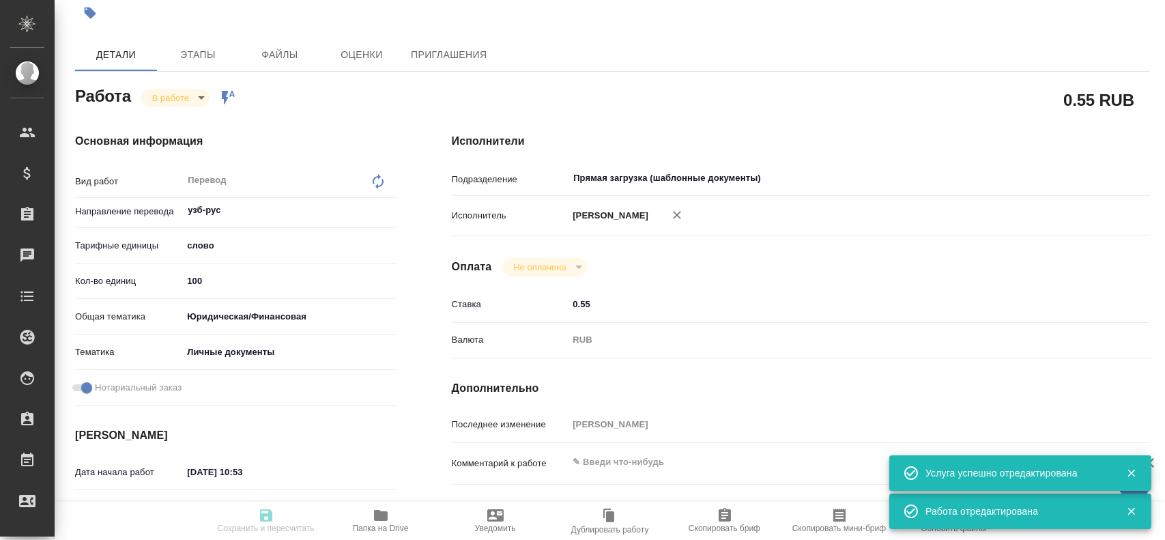
type input "0.55"
type input "RUB"
type input "[PERSON_NAME]"
type textarea "x"
type textarea "/Clients/FL_C3/Orders/C3_FL-8055/Translated/C3_FL-8055-WK-005"
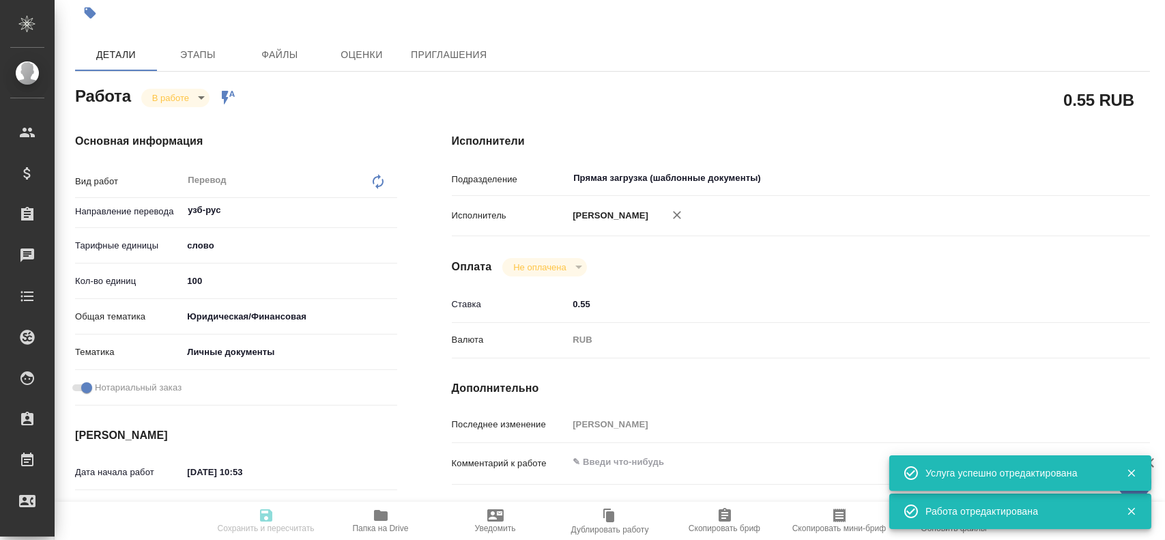
type textarea "x"
type input "C3_FL-8055"
type input "Перевод станд. несрочный"
type input "Редактура, Корректура, Постредактура машинного перевода, Приёмка по качеству, П…"
type input "Ильина Екатерина"
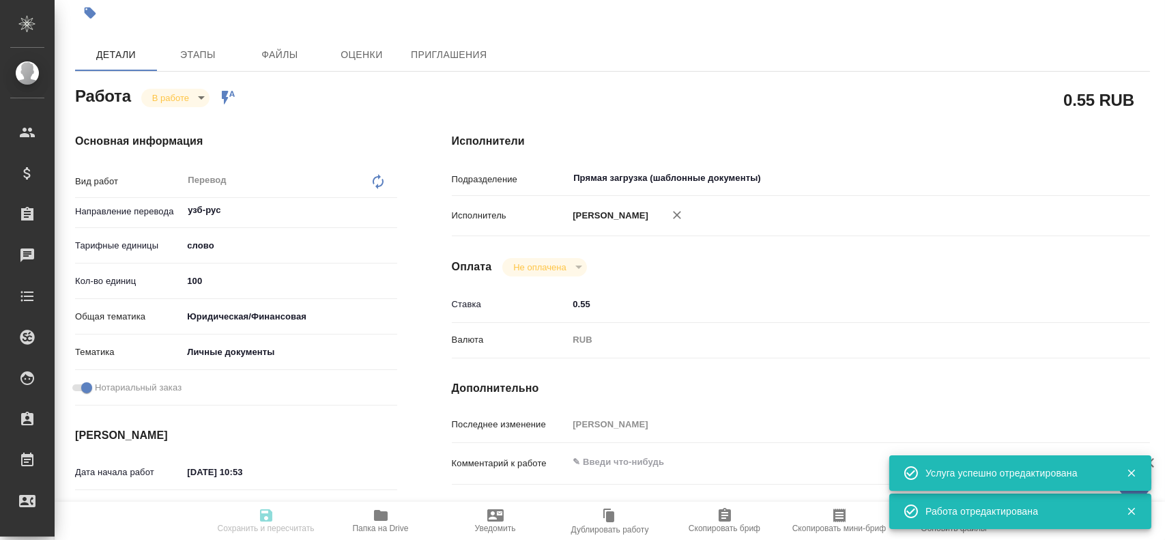
type input "/Clients/FL_C3/Orders/C3_FL-8055"
type textarea "x"
type textarea "под Сахарово"
type textarea "x"
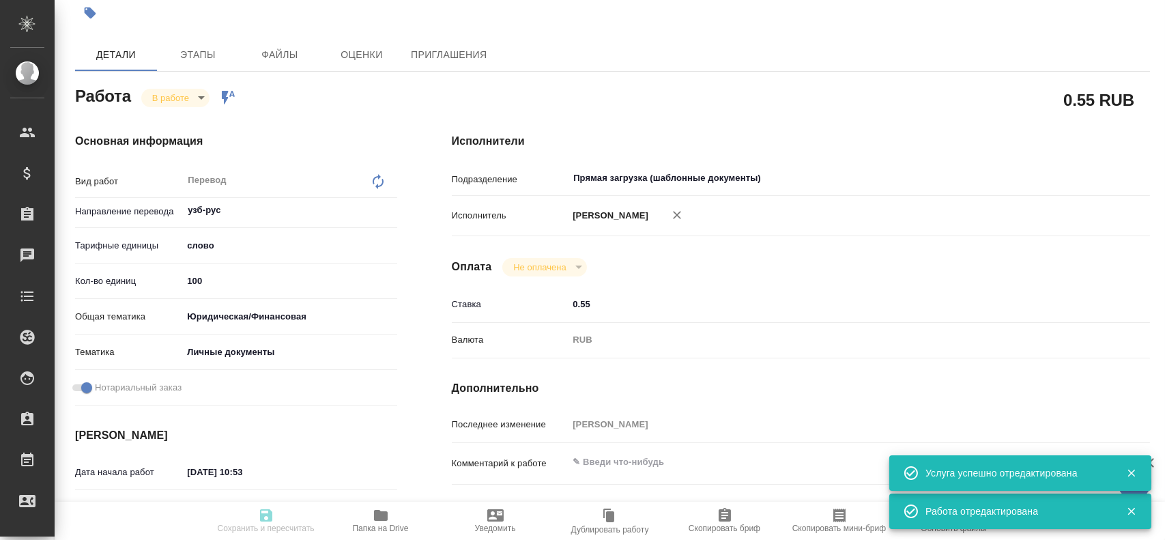
type textarea "x"
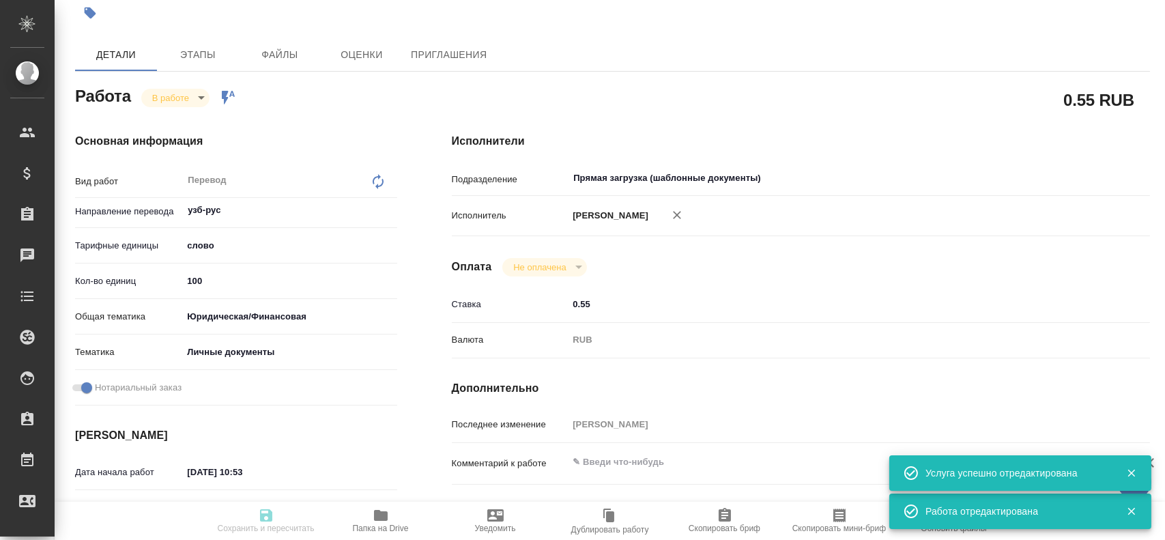
type textarea "x"
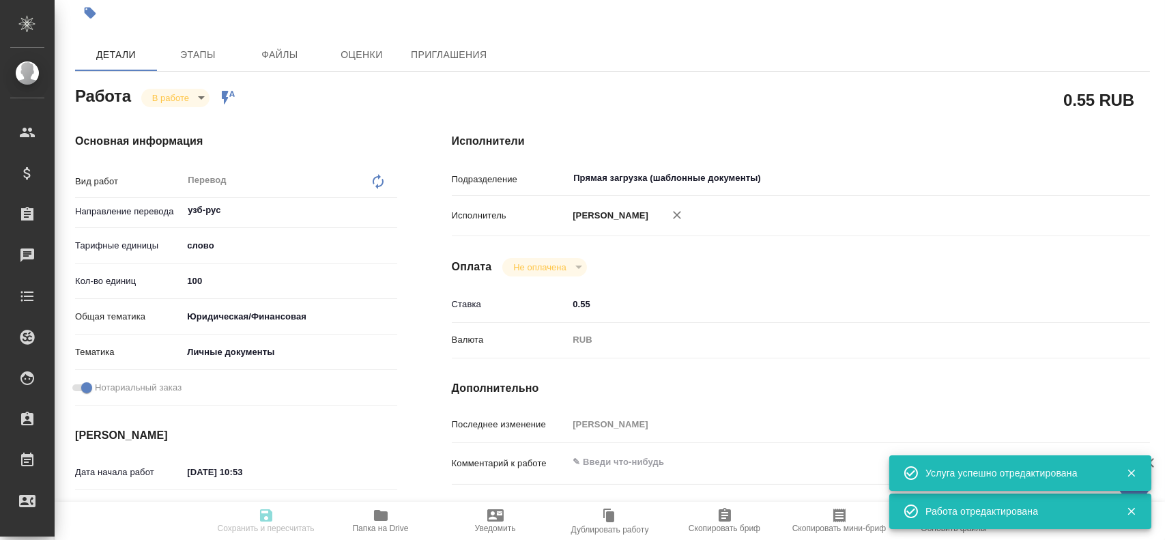
type textarea "x"
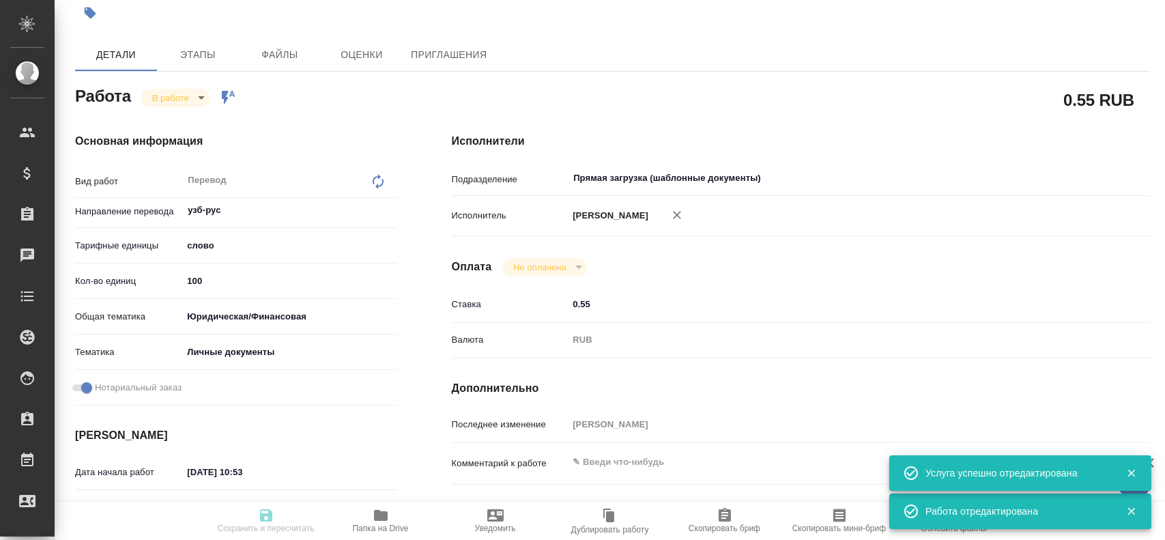
type textarea "x"
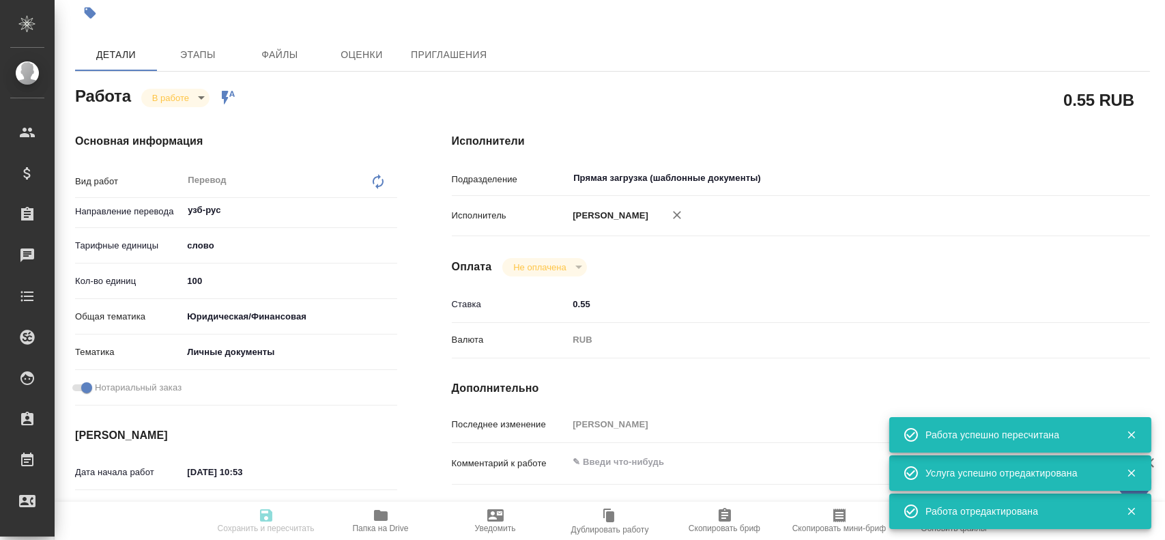
type input "inProgress"
type textarea "Перевод"
type textarea "x"
type input "узб-рус"
type input "5a8b1489cc6b4906c91bfd90"
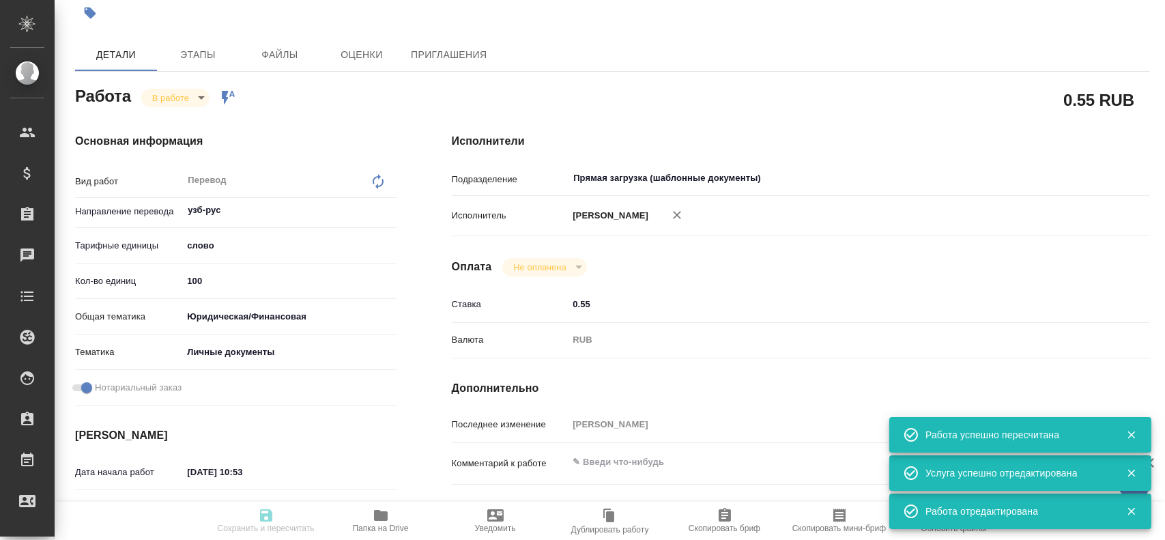
type input "100"
type input "yr-fn"
type input "5a8b8b956a9677013d343cfe"
checkbox input "true"
type input "16.08.2025 10:53"
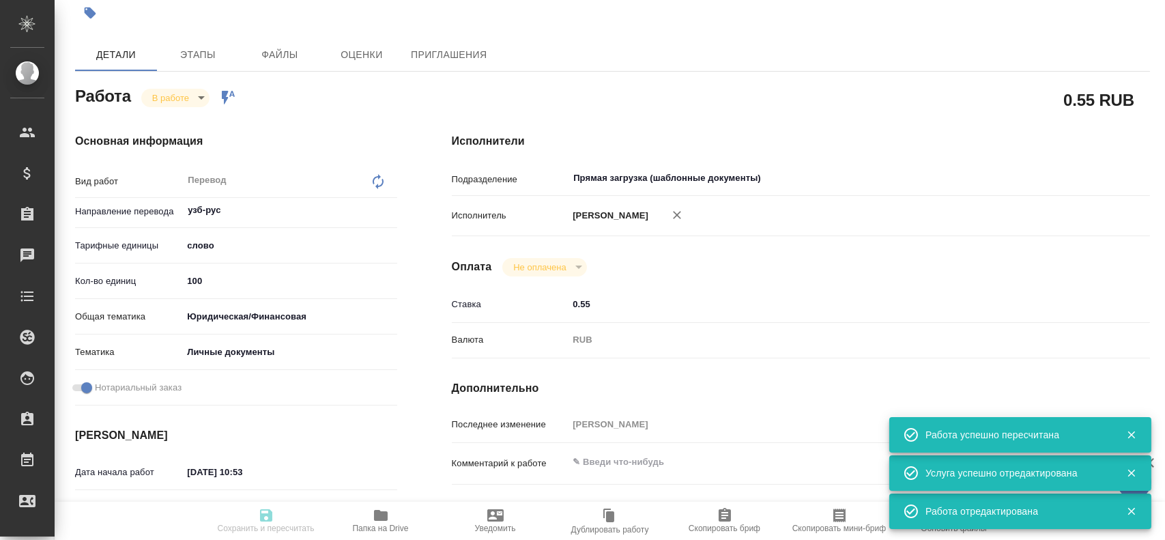
type input "16.08.2025 10:54"
type input "16.08.2025 12:00"
type input "Прямая загрузка (шаблонные документы)"
type input "notPayed"
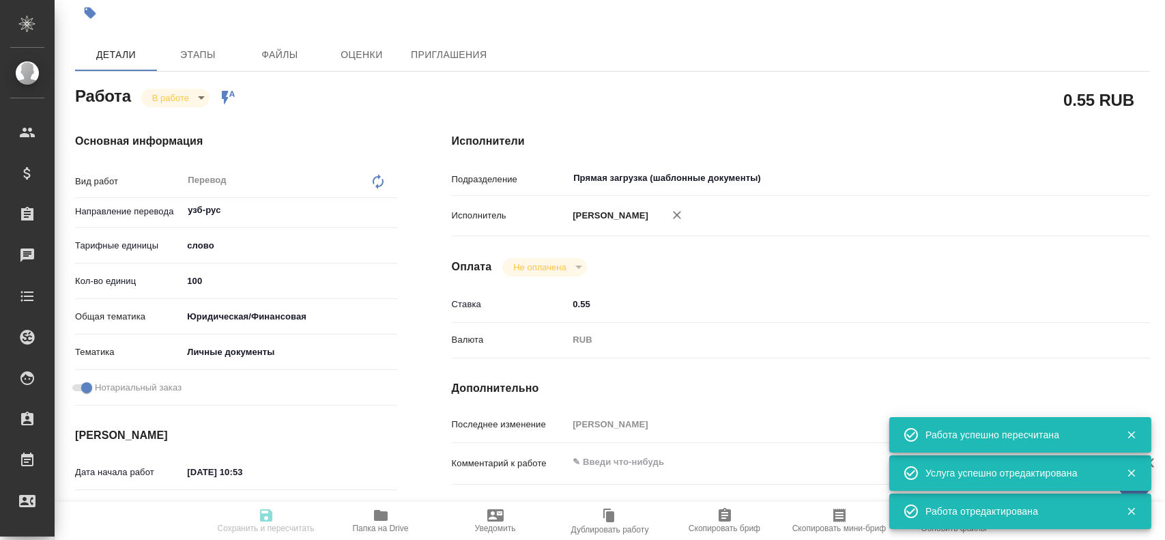
type input "0.55"
type input "RUB"
type input "[PERSON_NAME]"
type textarea "x"
type textarea "/Clients/FL_C3/Orders/C3_FL-8055/Translated/C3_FL-8055-WK-005"
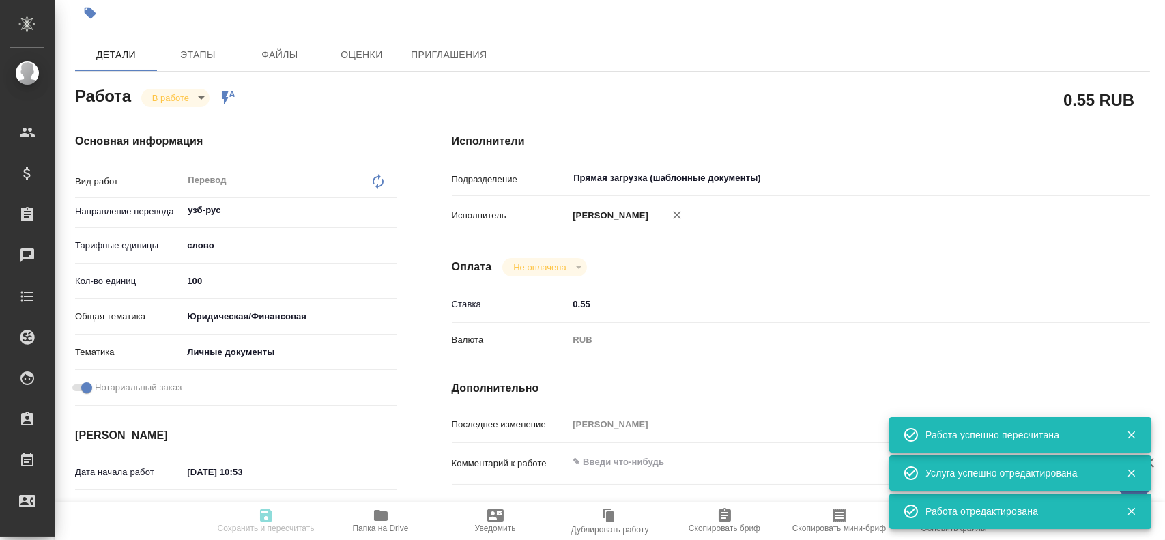
type textarea "x"
type input "C3_FL-8055"
type input "Перевод станд. несрочный"
type input "Редактура, Корректура, Постредактура машинного перевода, Приёмка по качеству, П…"
type input "[PERSON_NAME]"
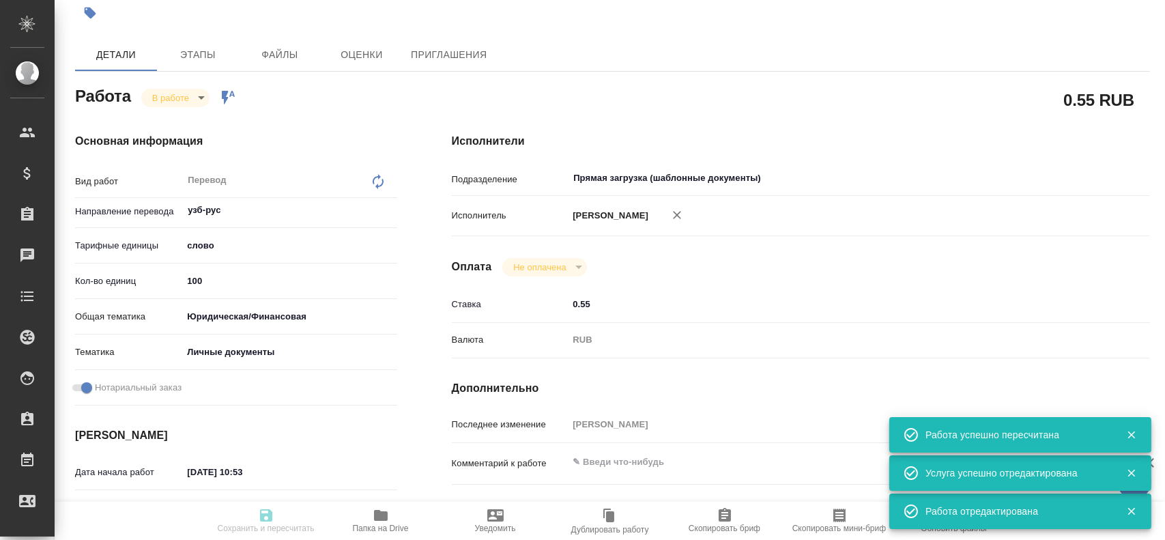
type input "/Clients/FL_C3/Orders/C3_FL-8055"
type textarea "x"
type textarea "под Сахарово"
type textarea "x"
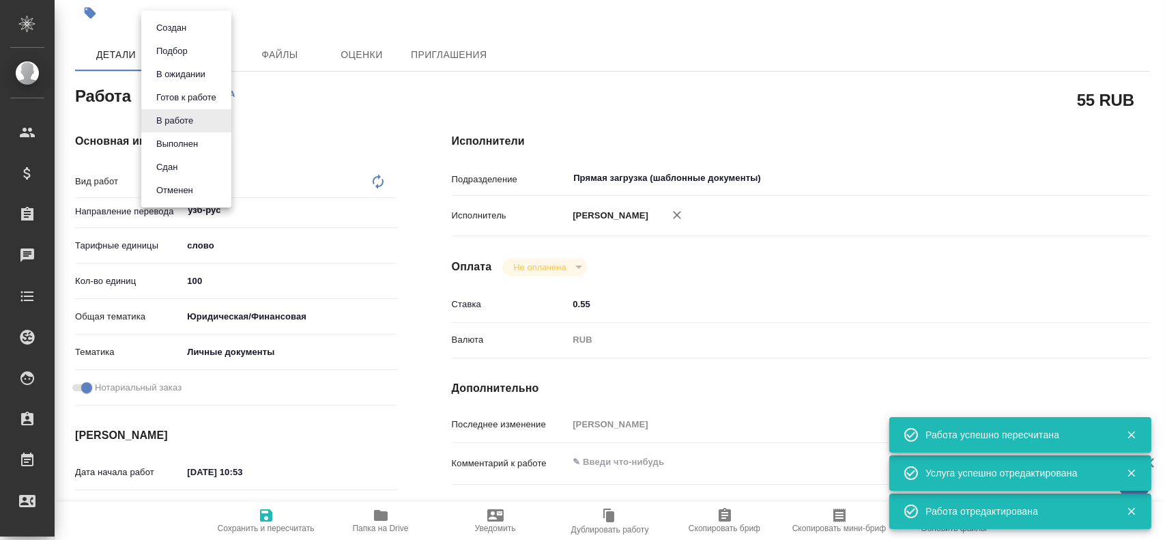
click at [172, 96] on body "🙏 .cls-1 fill:#fff; AWATERA Gusev Alexandr Клиенты Спецификации Заказы 0 Чаты T…" at bounding box center [582, 270] width 1165 height 540
type textarea "x"
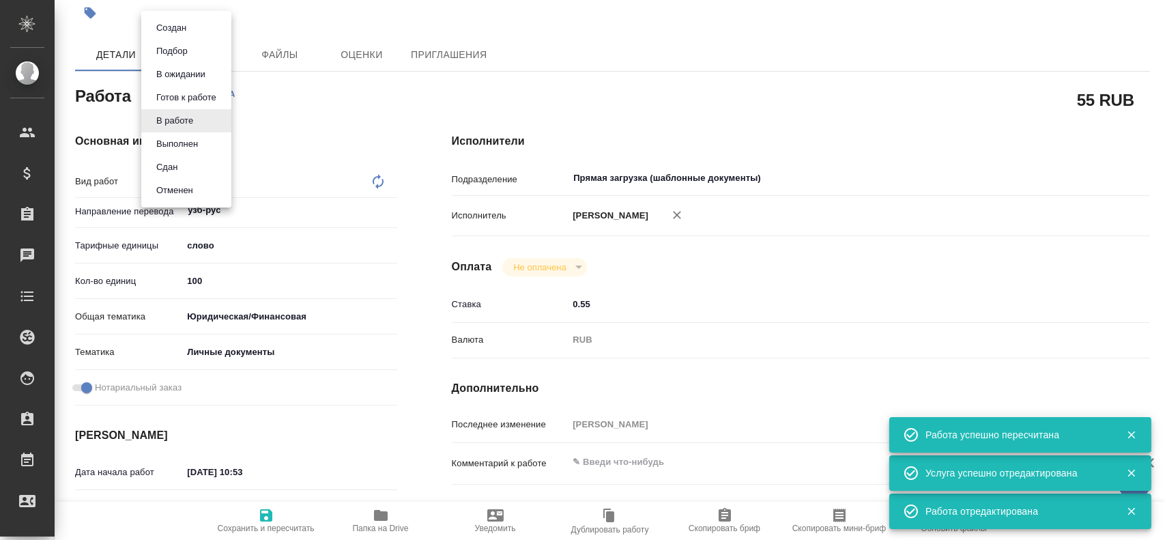
type textarea "x"
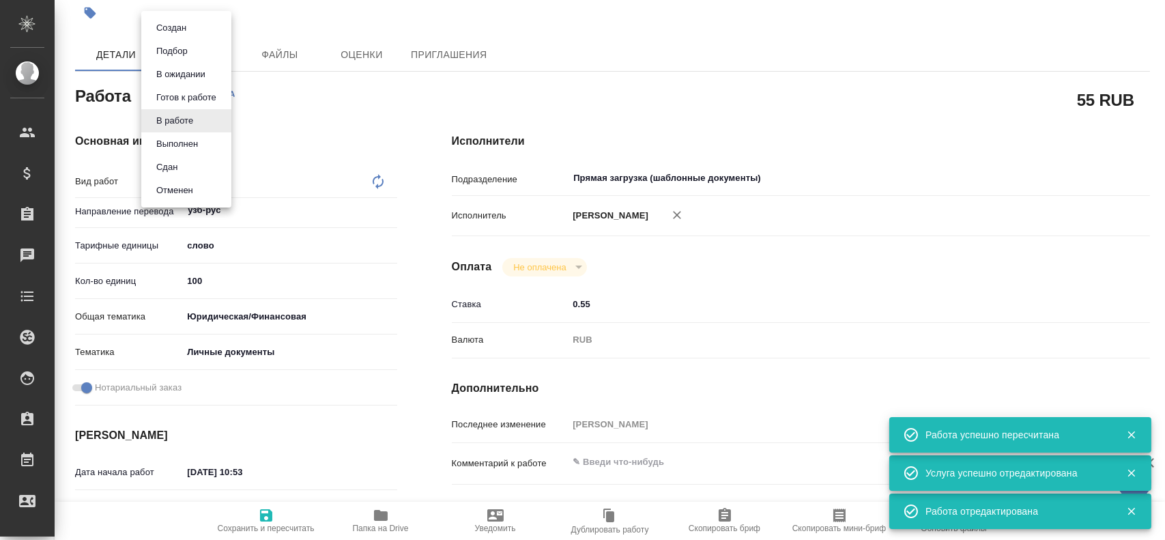
type textarea "x"
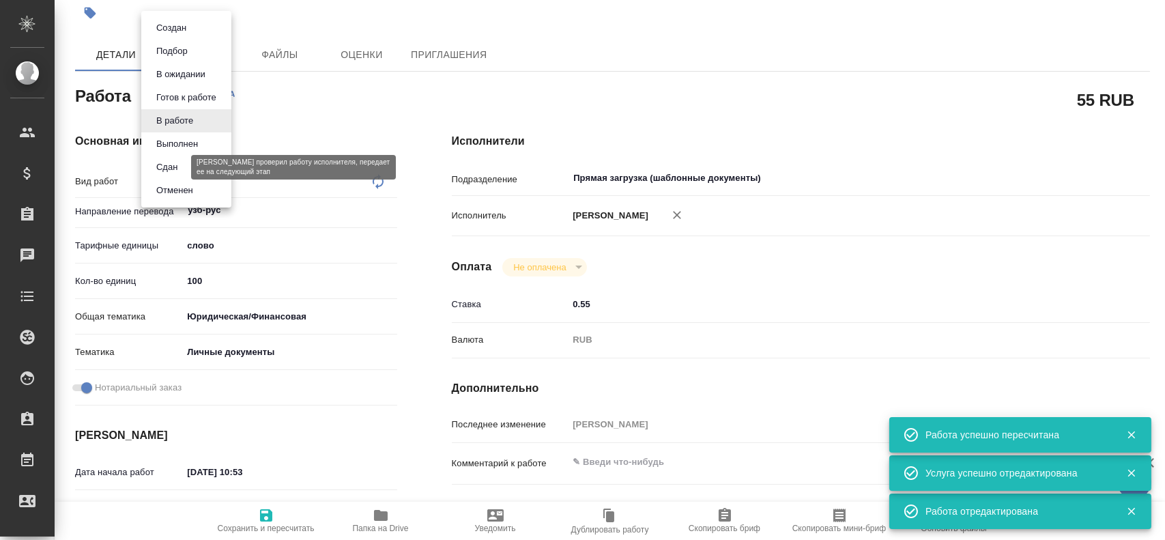
click at [164, 163] on button "Сдан" at bounding box center [166, 167] width 29 height 15
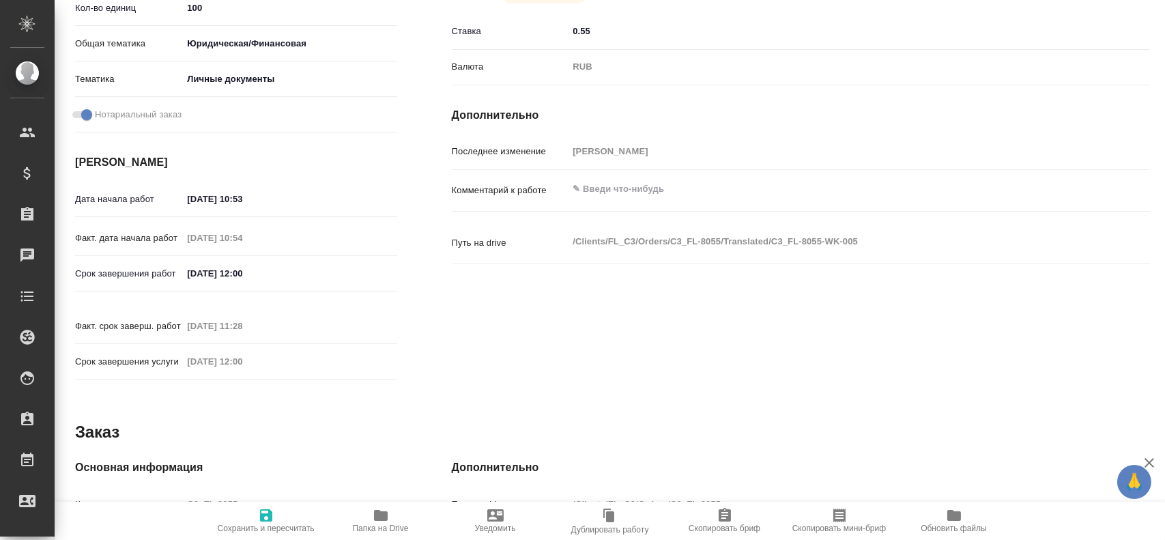
scroll to position [490, 0]
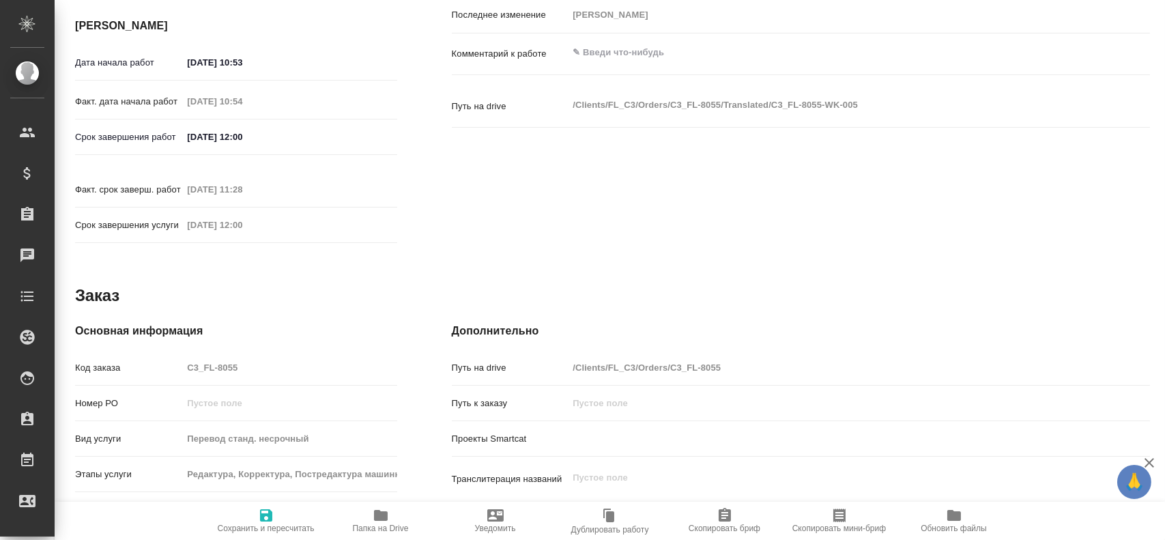
click at [175, 355] on div "Код заказа C3_FL-8055" at bounding box center [236, 367] width 322 height 24
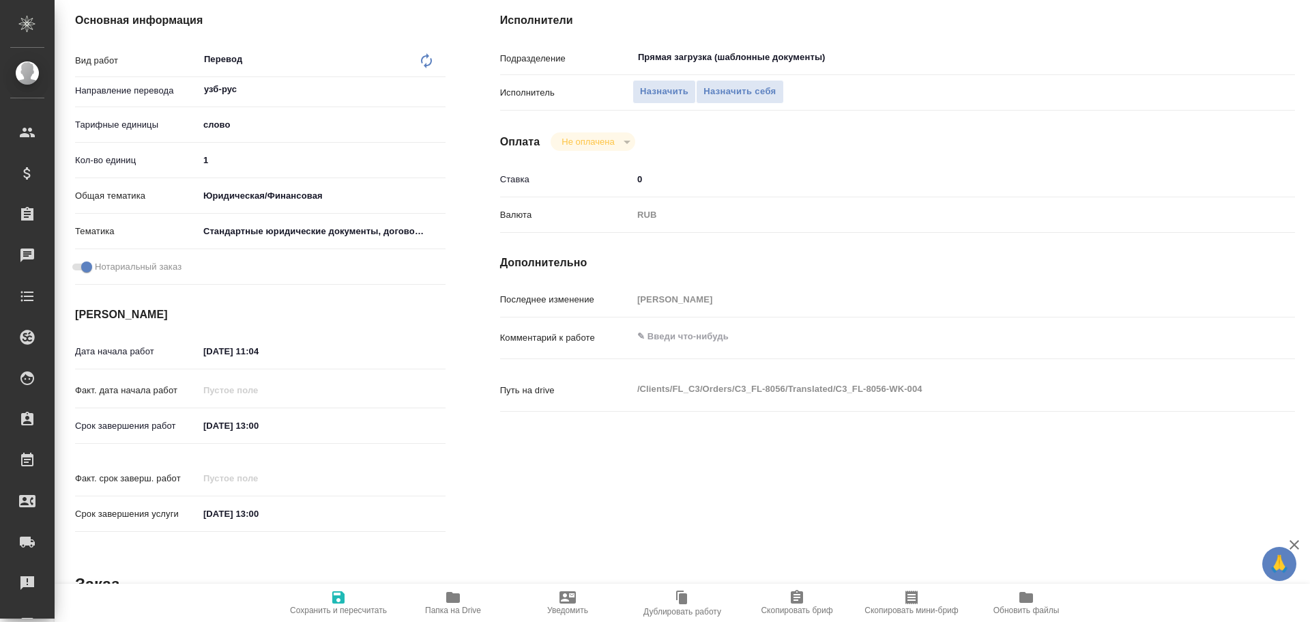
scroll to position [133, 0]
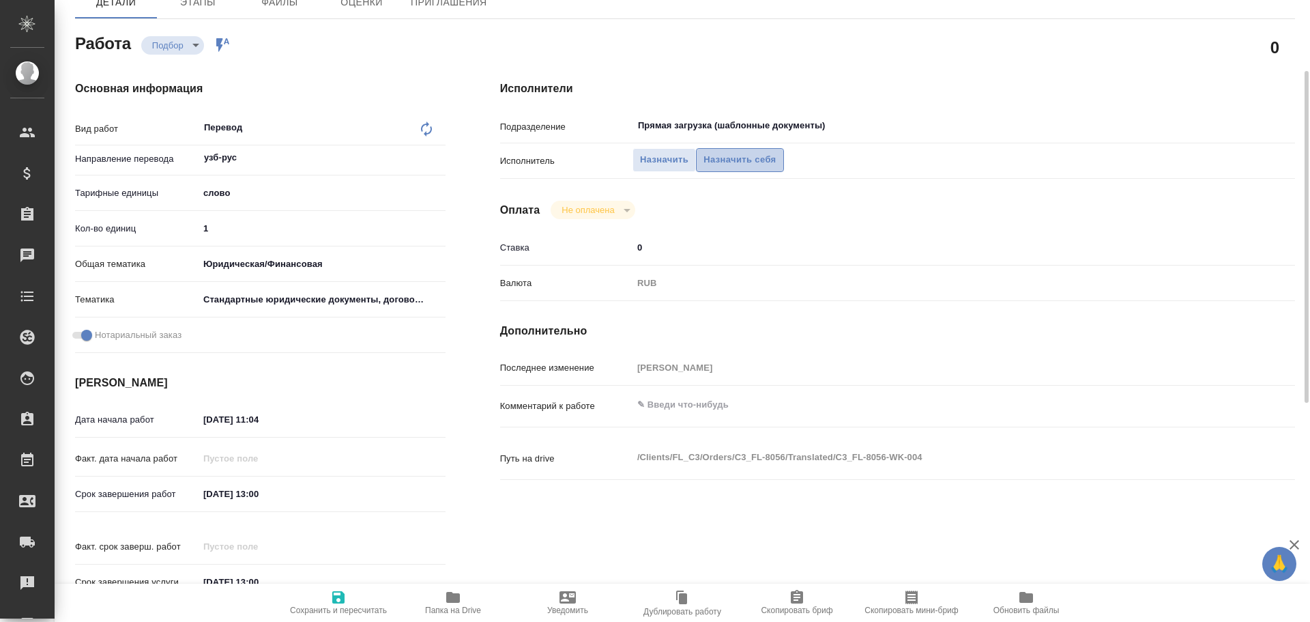
click at [714, 158] on span "Назначить себя" at bounding box center [739, 160] width 72 height 16
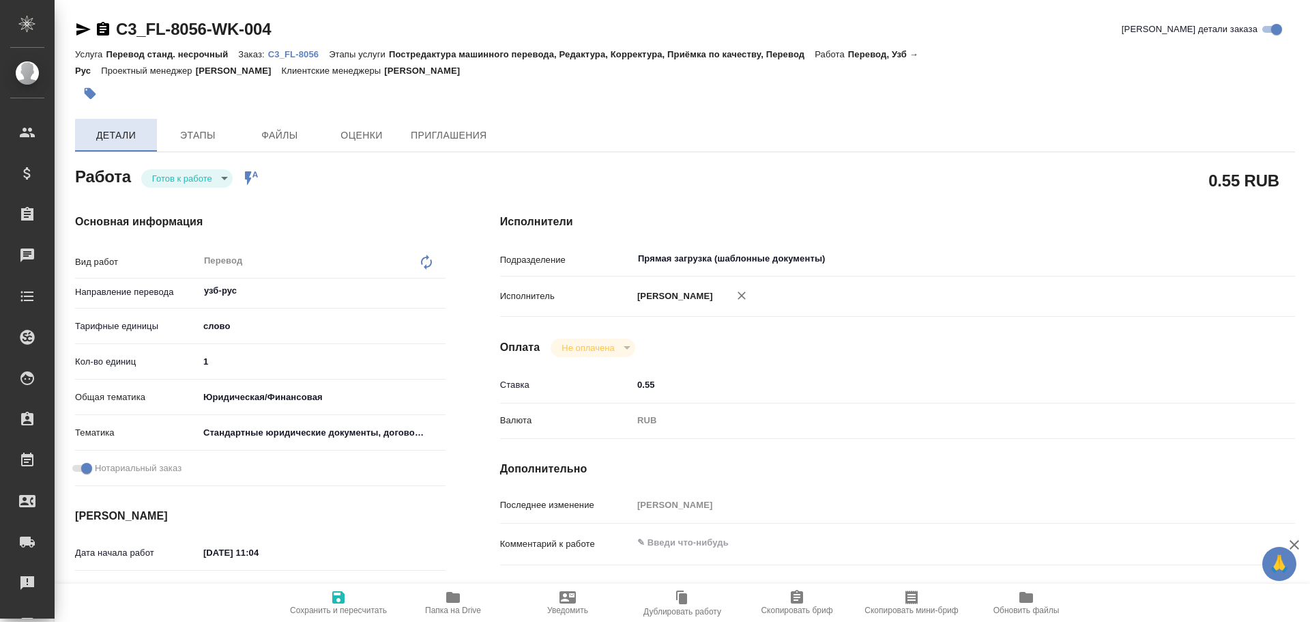
type textarea "x"
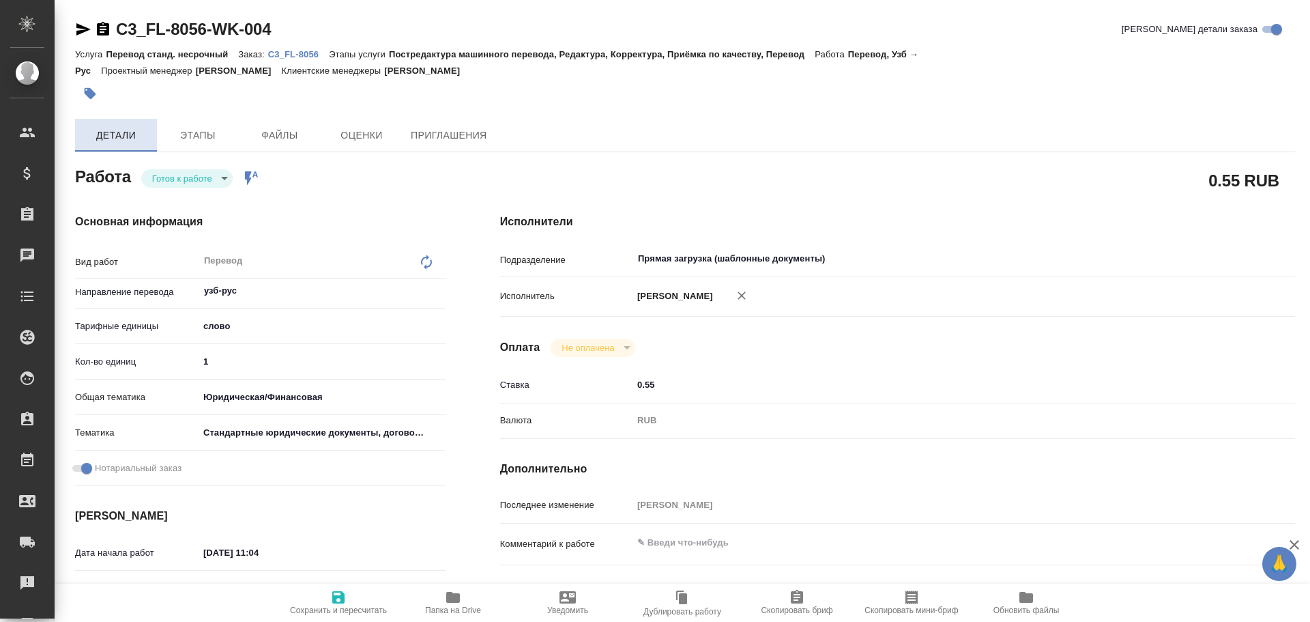
type textarea "x"
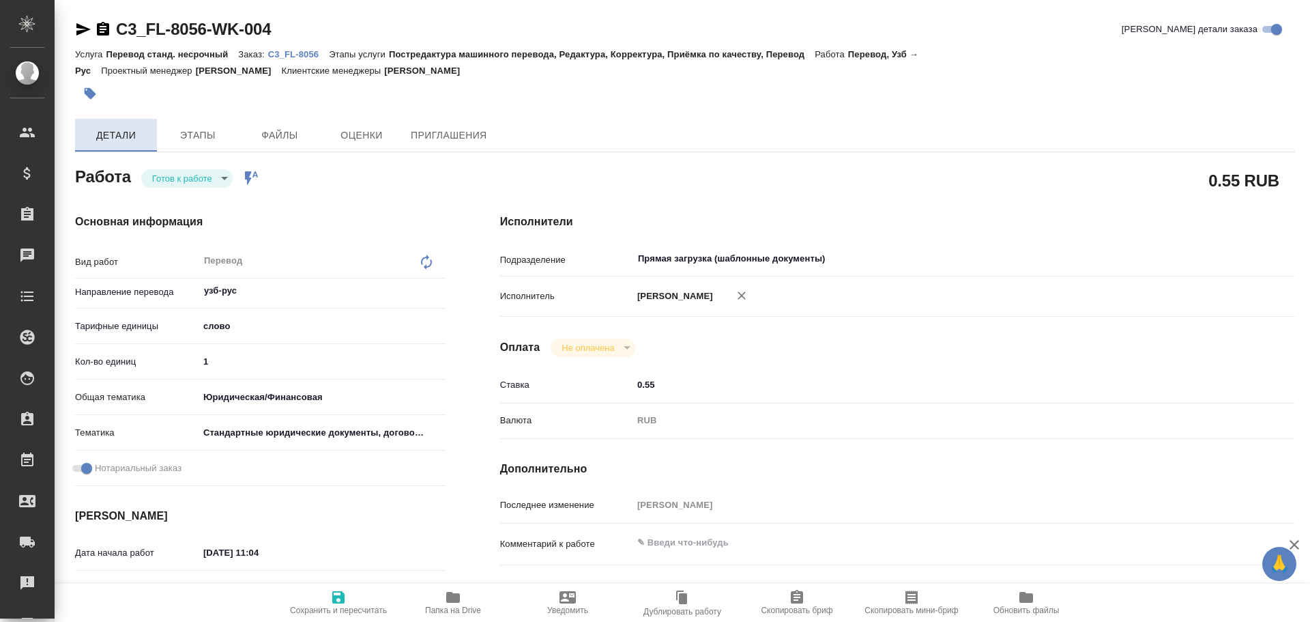
type textarea "x"
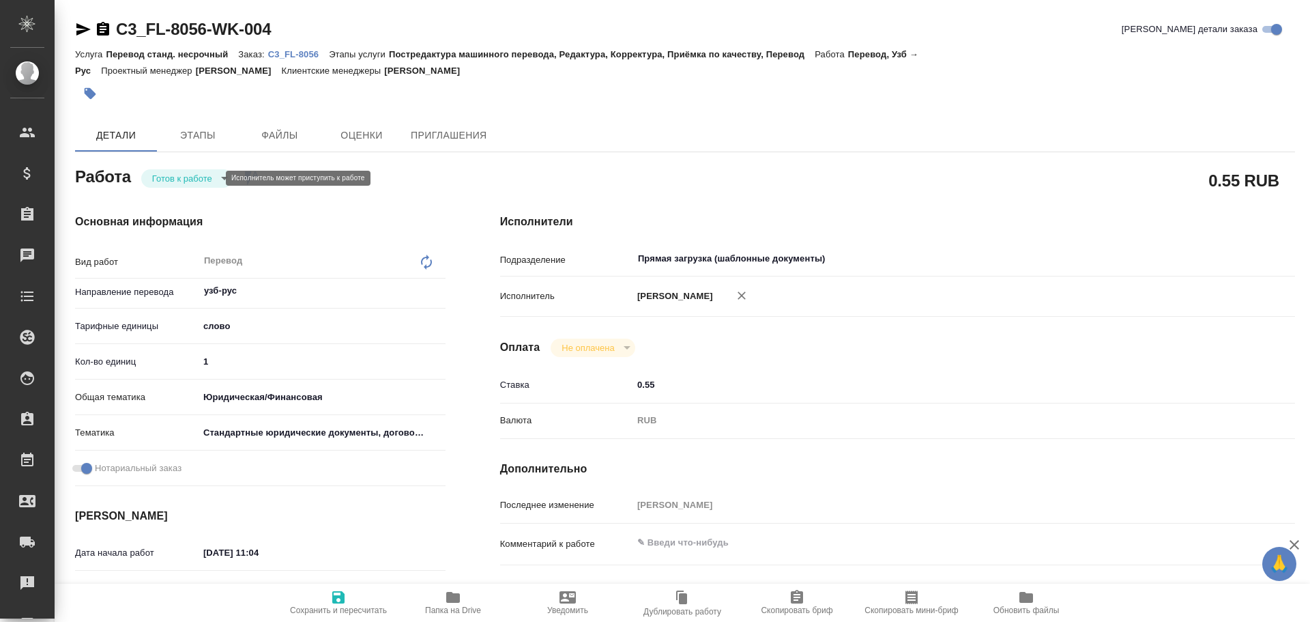
type textarea "x"
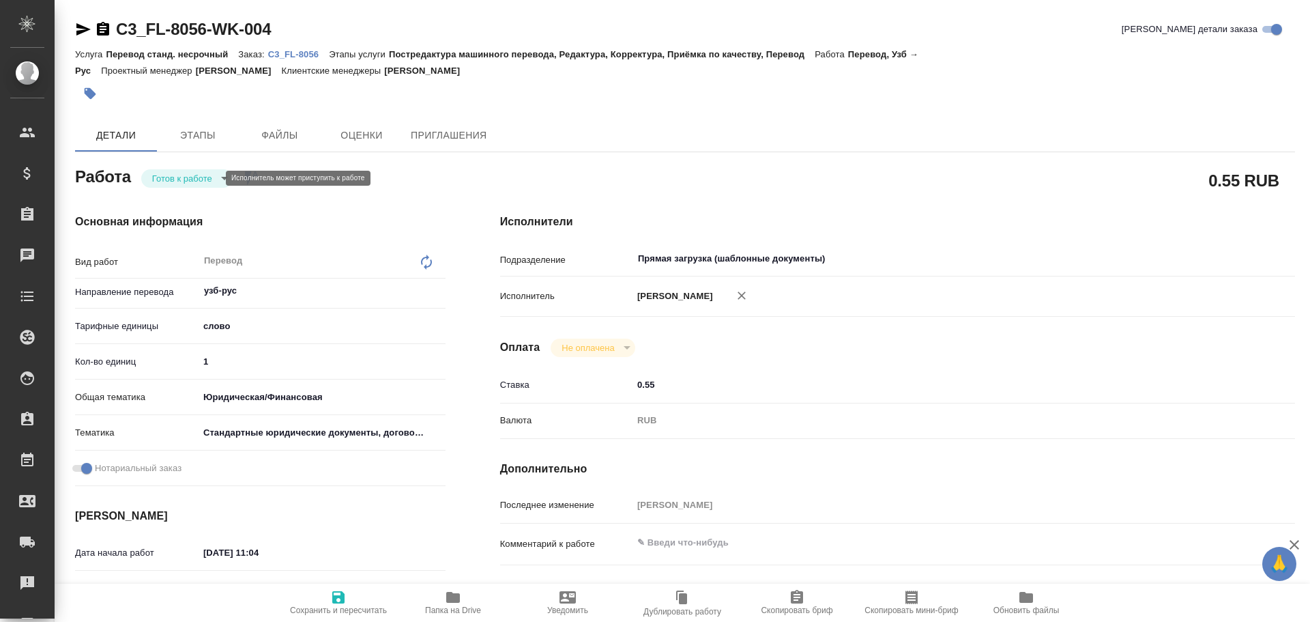
click at [179, 176] on body "🙏 .cls-1 fill:#fff; AWATERA Gusev Alexandr Клиенты Спецификации Заказы Чаты Tod…" at bounding box center [655, 311] width 1310 height 622
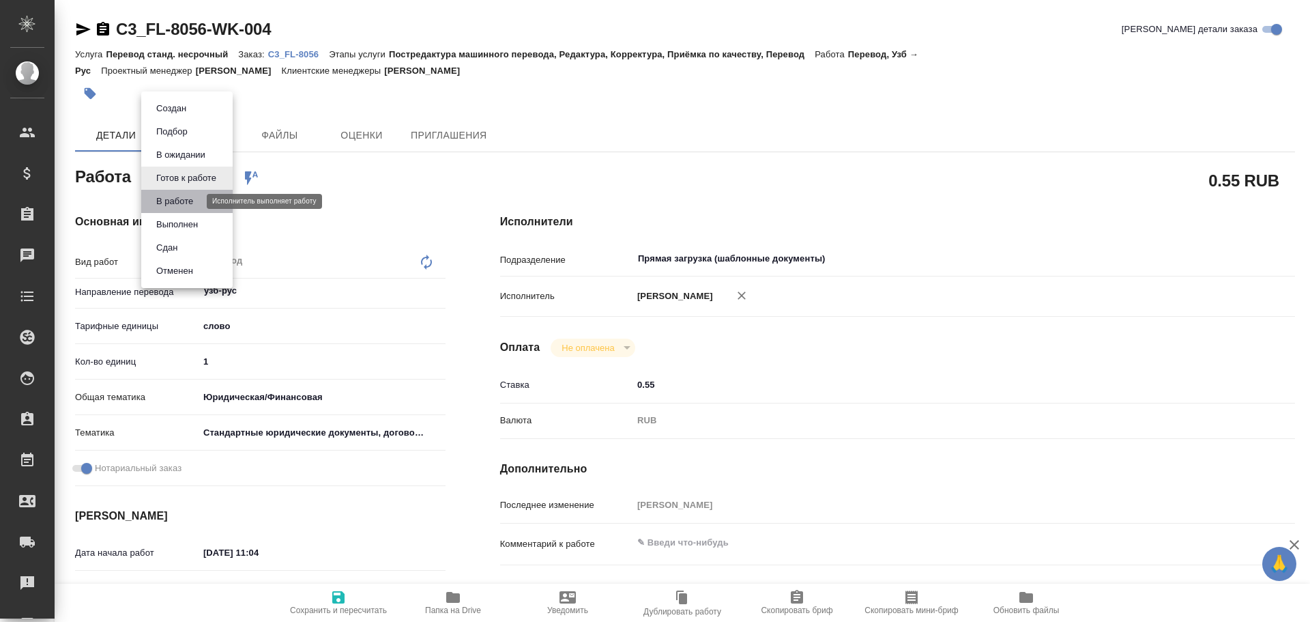
click at [178, 199] on button "В работе" at bounding box center [174, 201] width 45 height 15
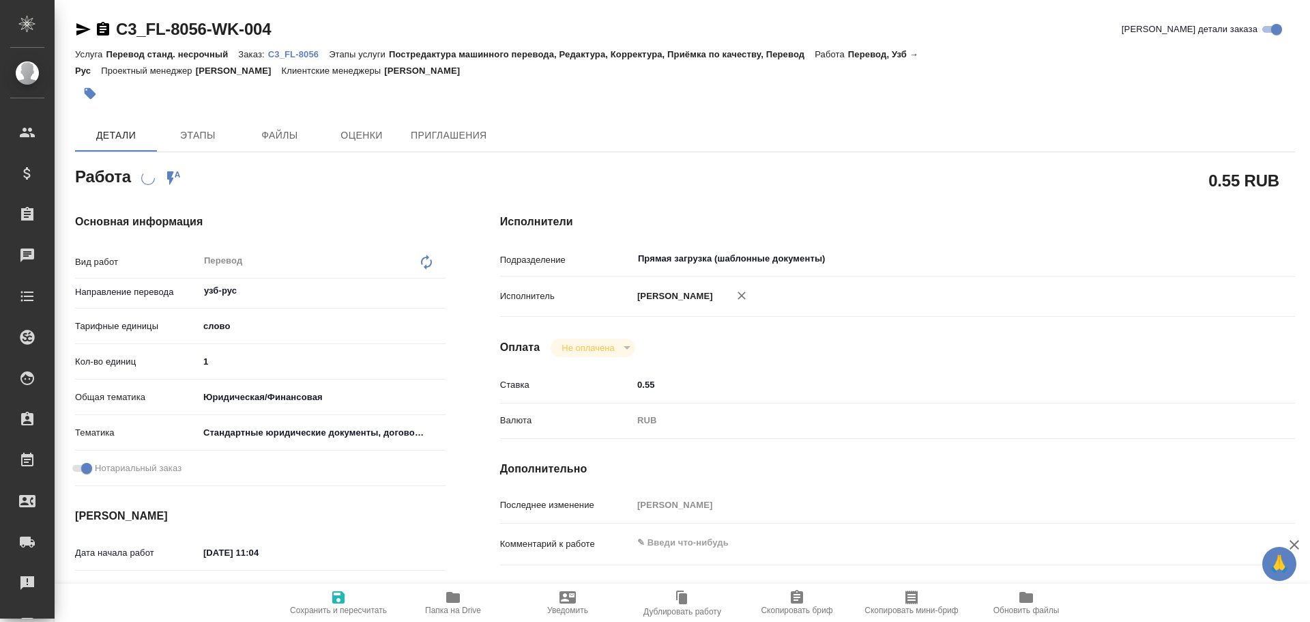
type textarea "x"
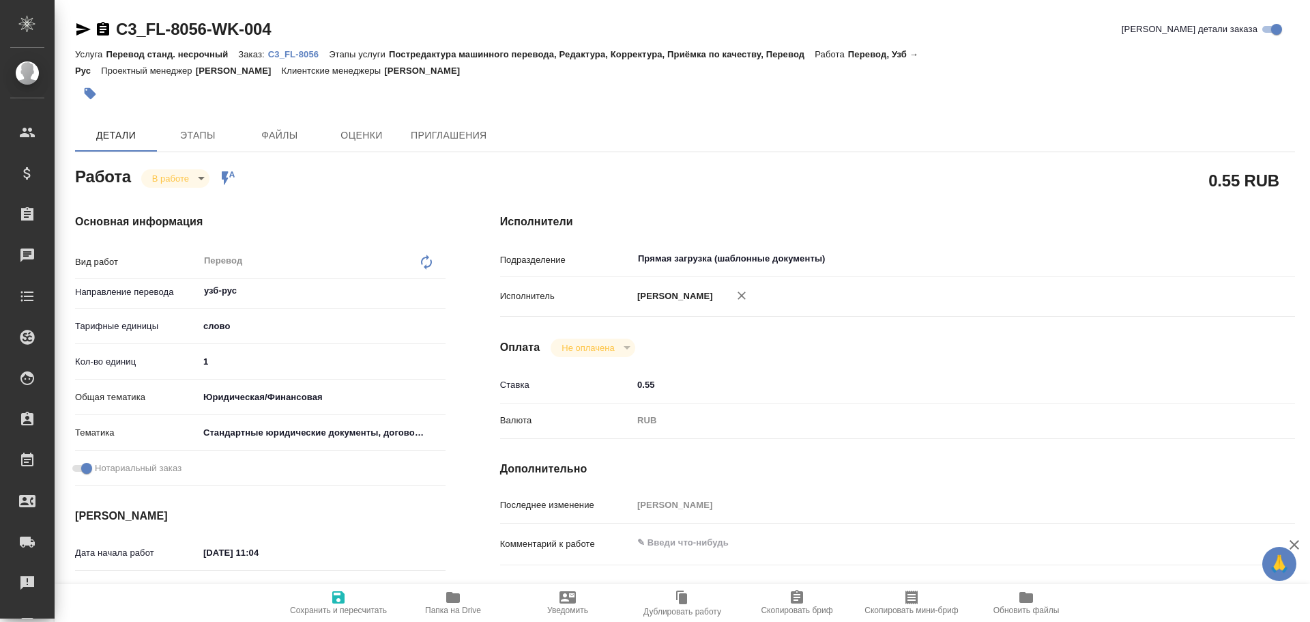
type textarea "x"
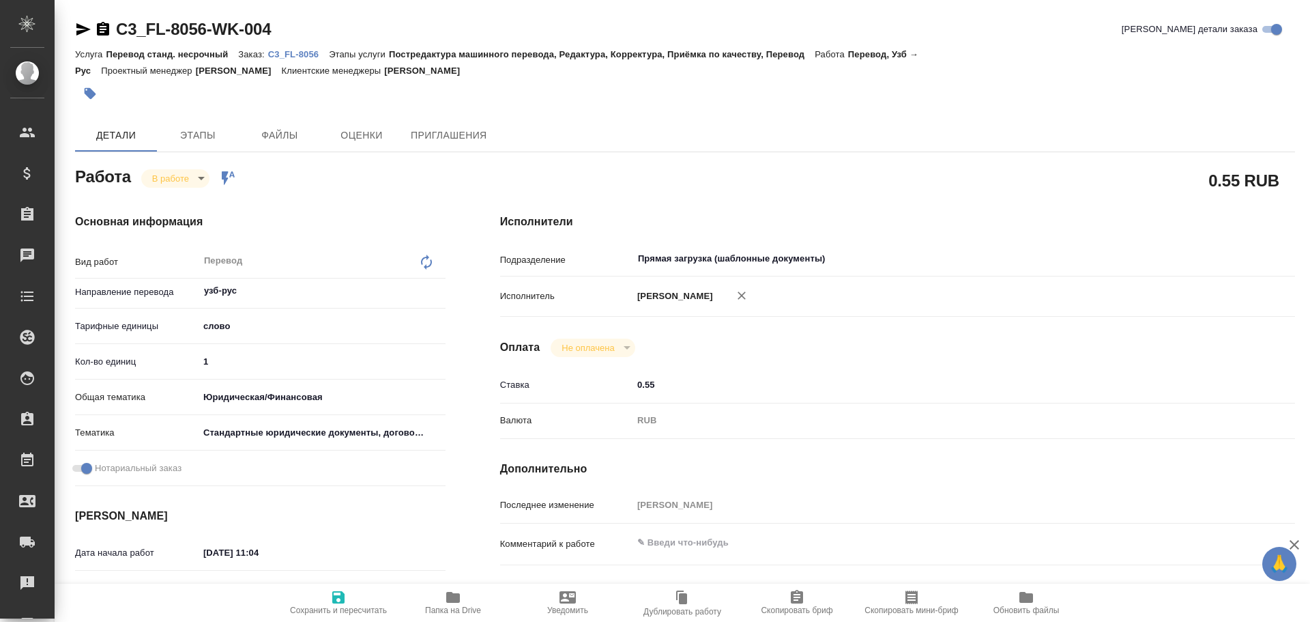
type textarea "x"
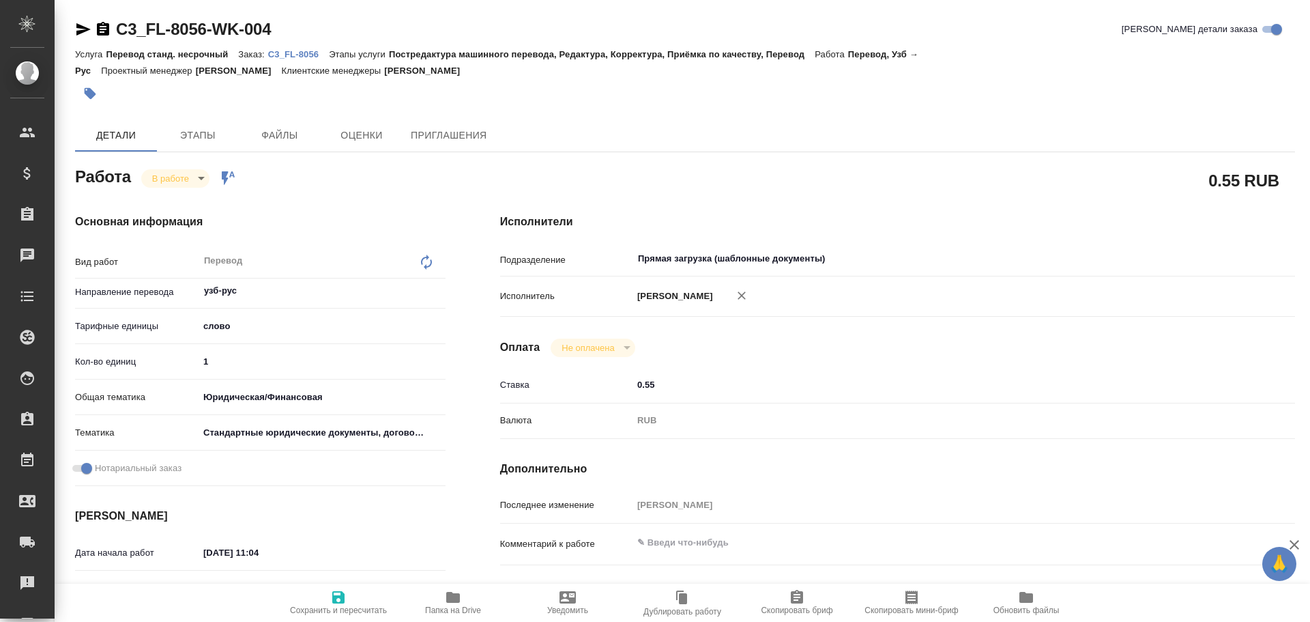
type textarea "x"
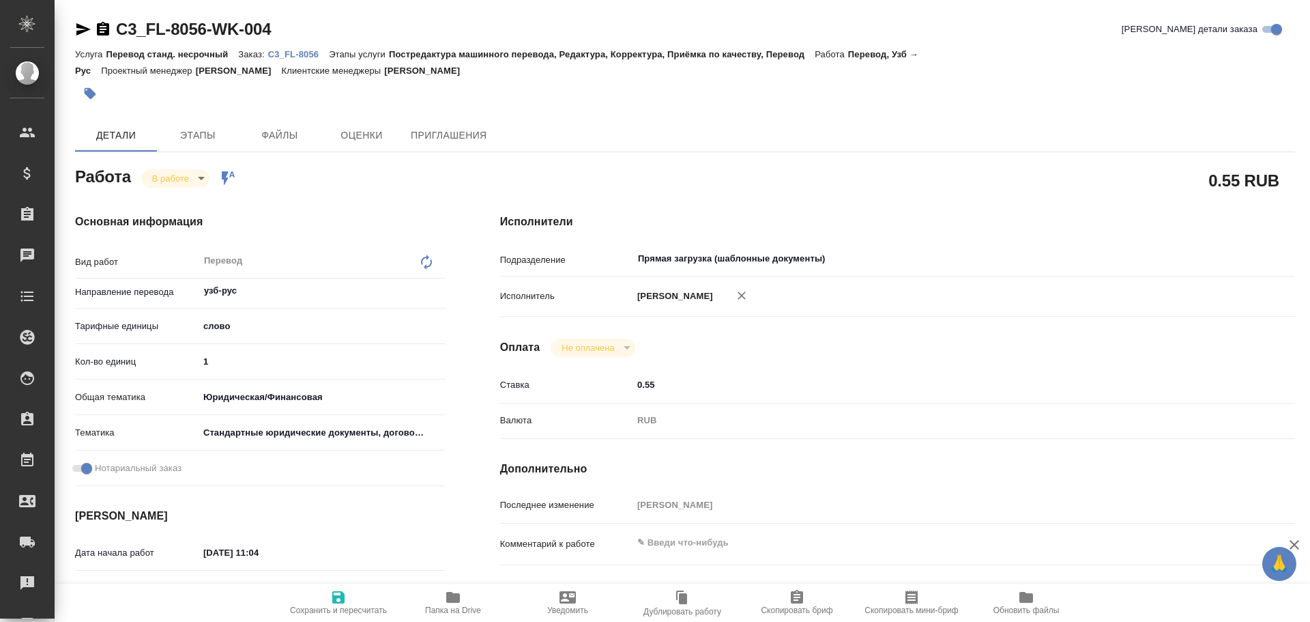
type textarea "x"
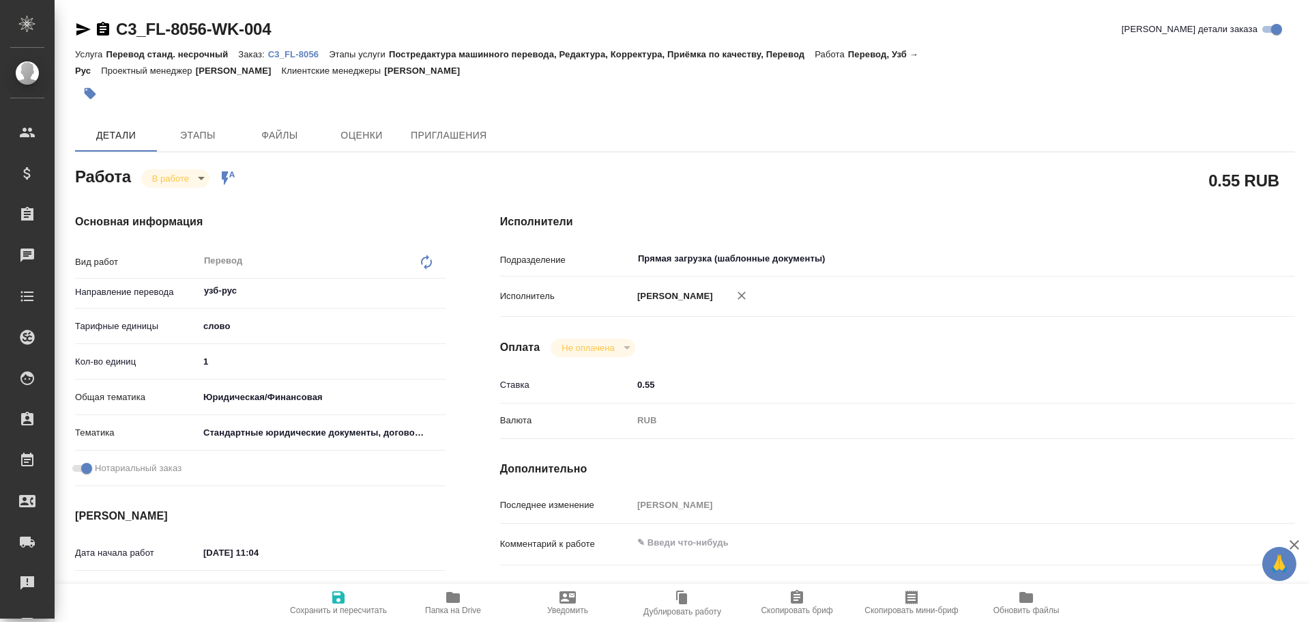
type textarea "x"
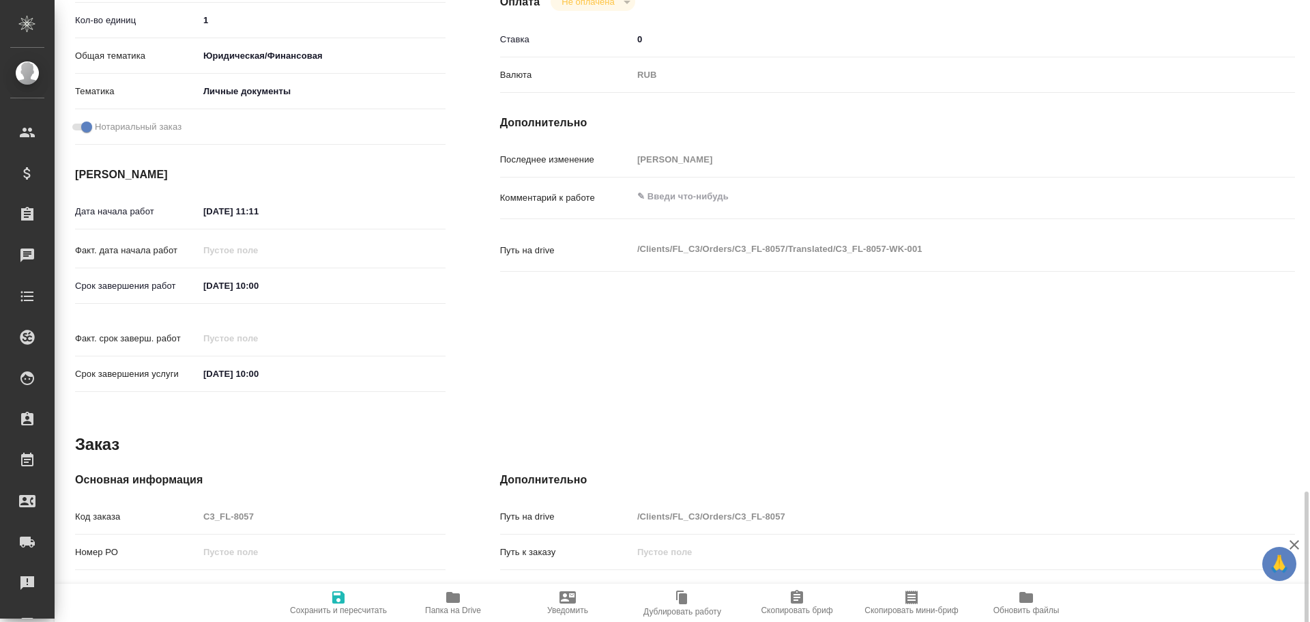
scroll to position [542, 0]
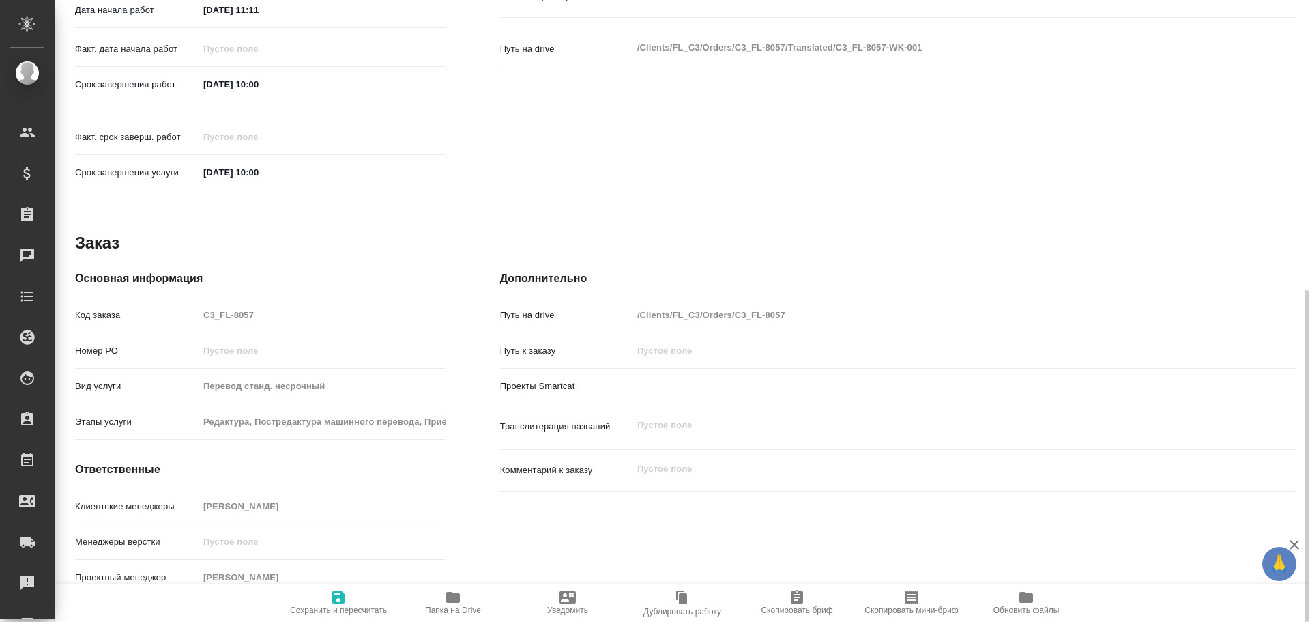
type textarea "x"
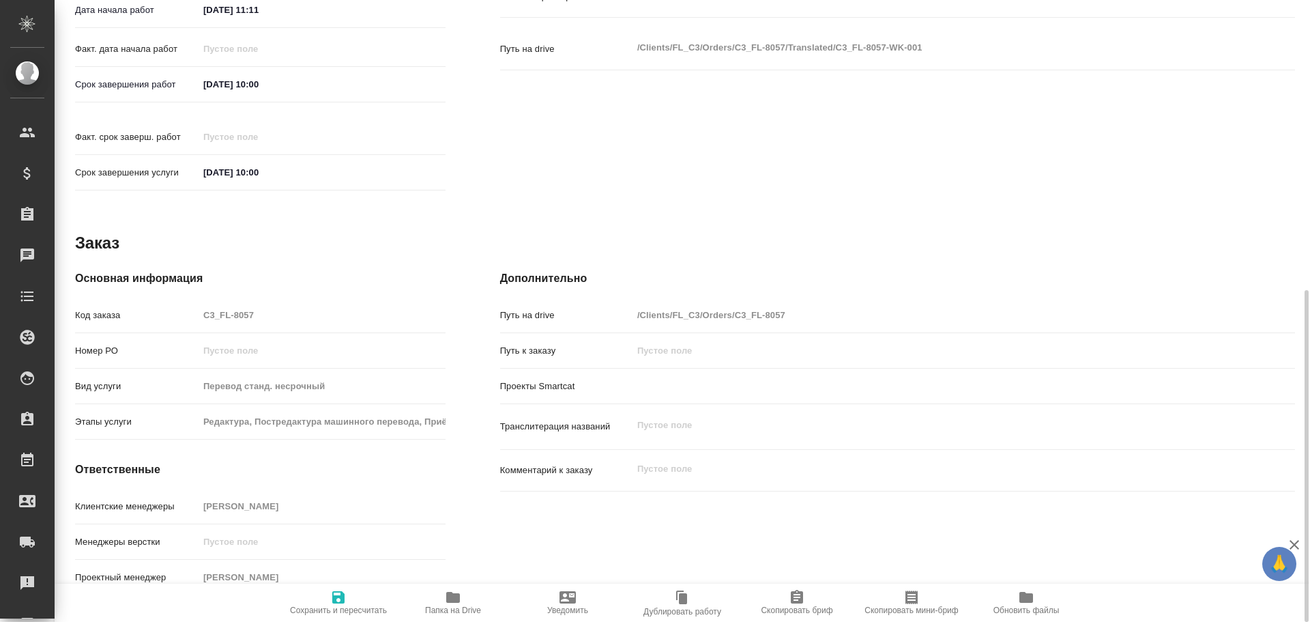
type textarea "x"
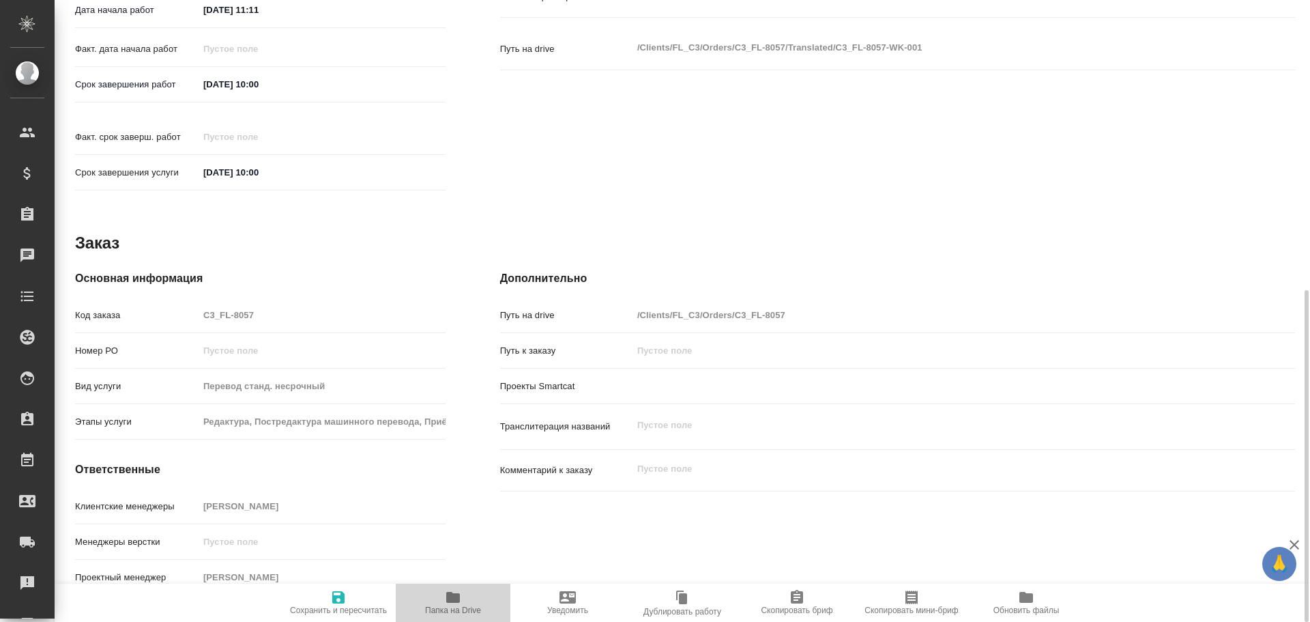
click at [455, 592] on icon "button" at bounding box center [453, 597] width 16 height 16
type textarea "x"
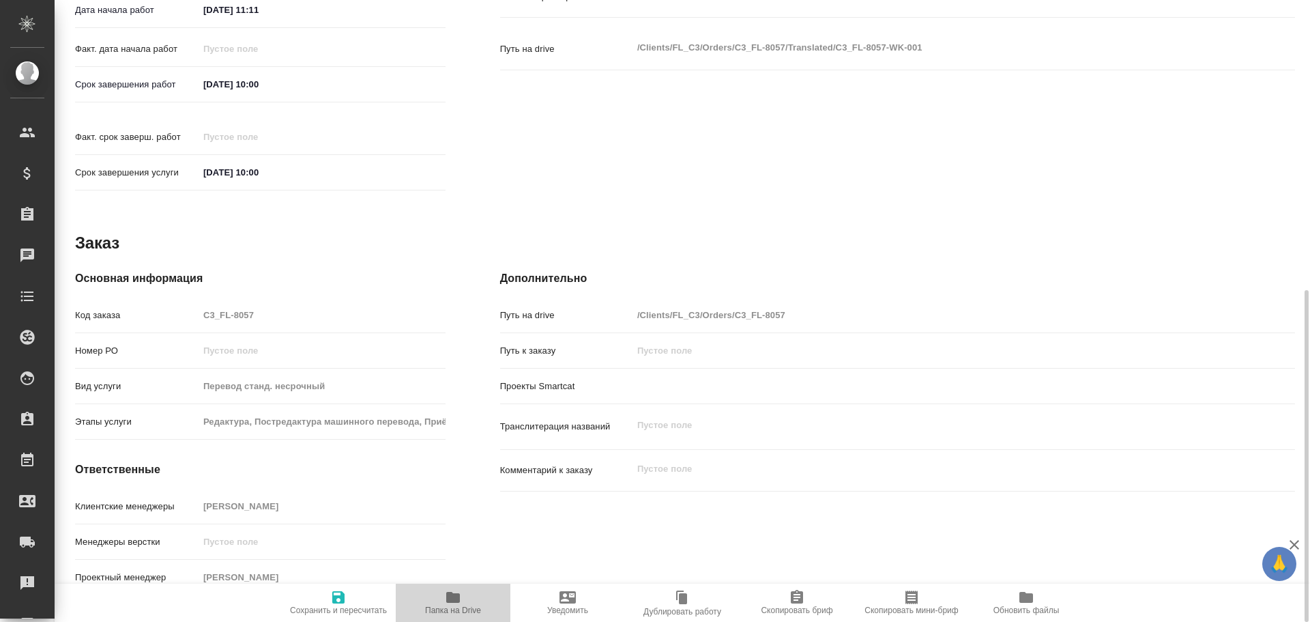
type textarea "x"
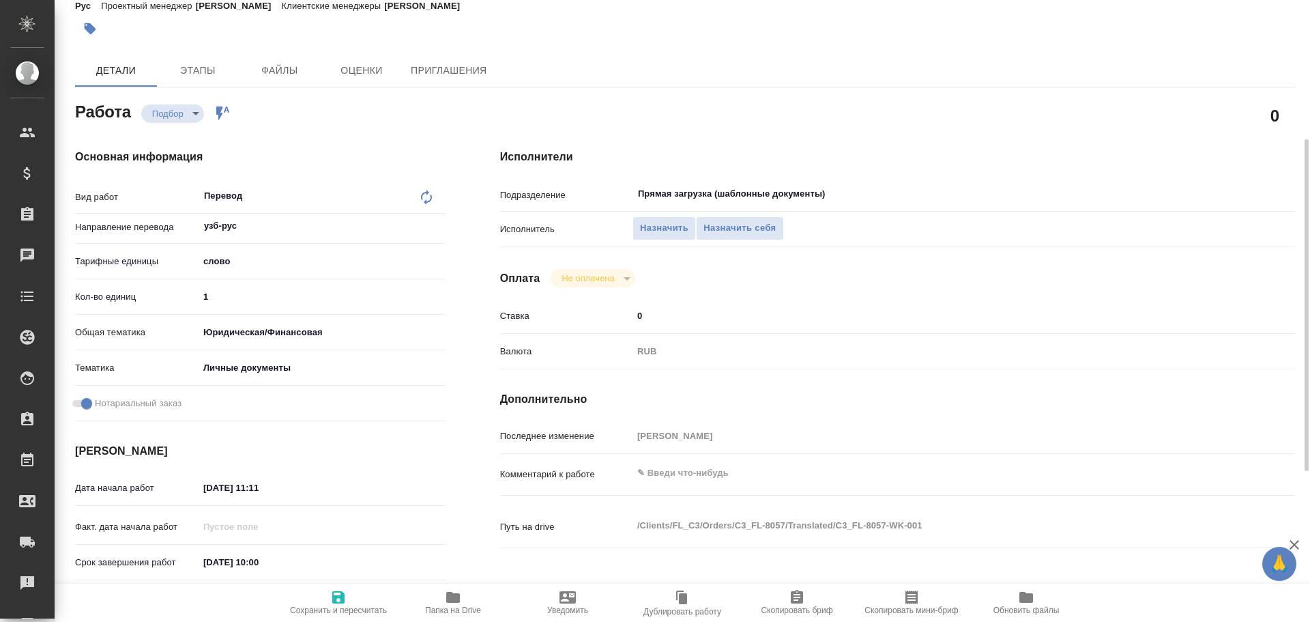
scroll to position [0, 0]
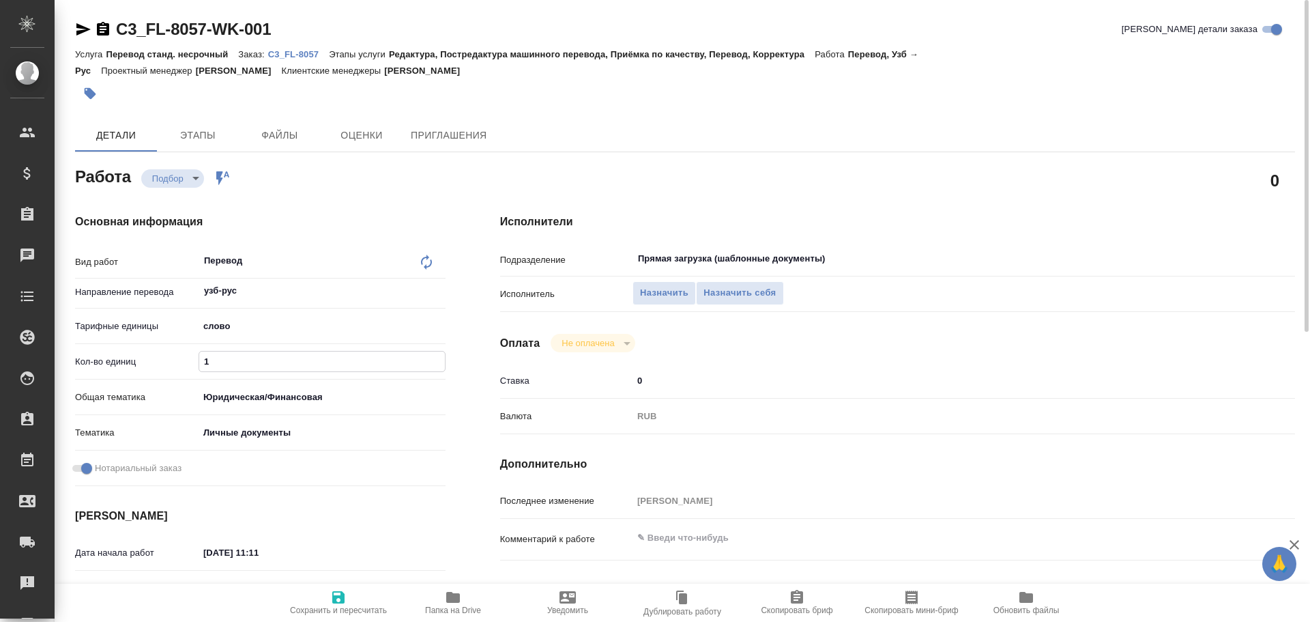
drag, startPoint x: 220, startPoint y: 364, endPoint x: 113, endPoint y: 358, distance: 107.3
click at [113, 360] on div "Кол-во единиц 1" at bounding box center [260, 361] width 370 height 24
type input "7"
type textarea "x"
type input "75"
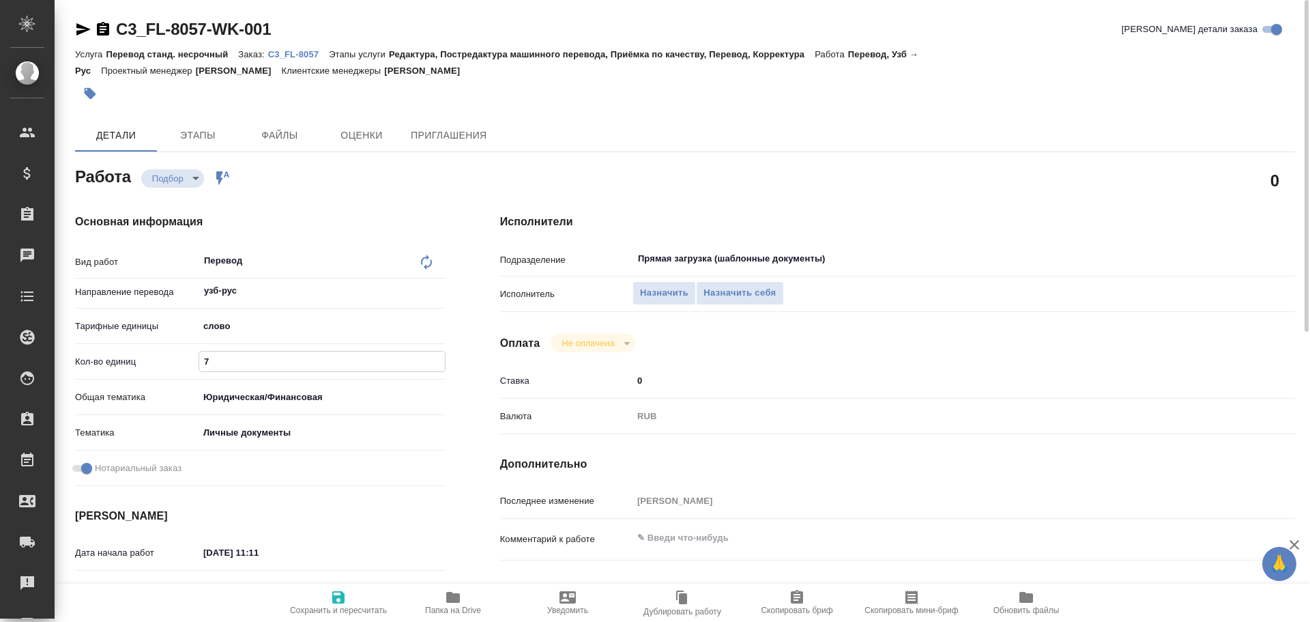
type textarea "x"
type input "75"
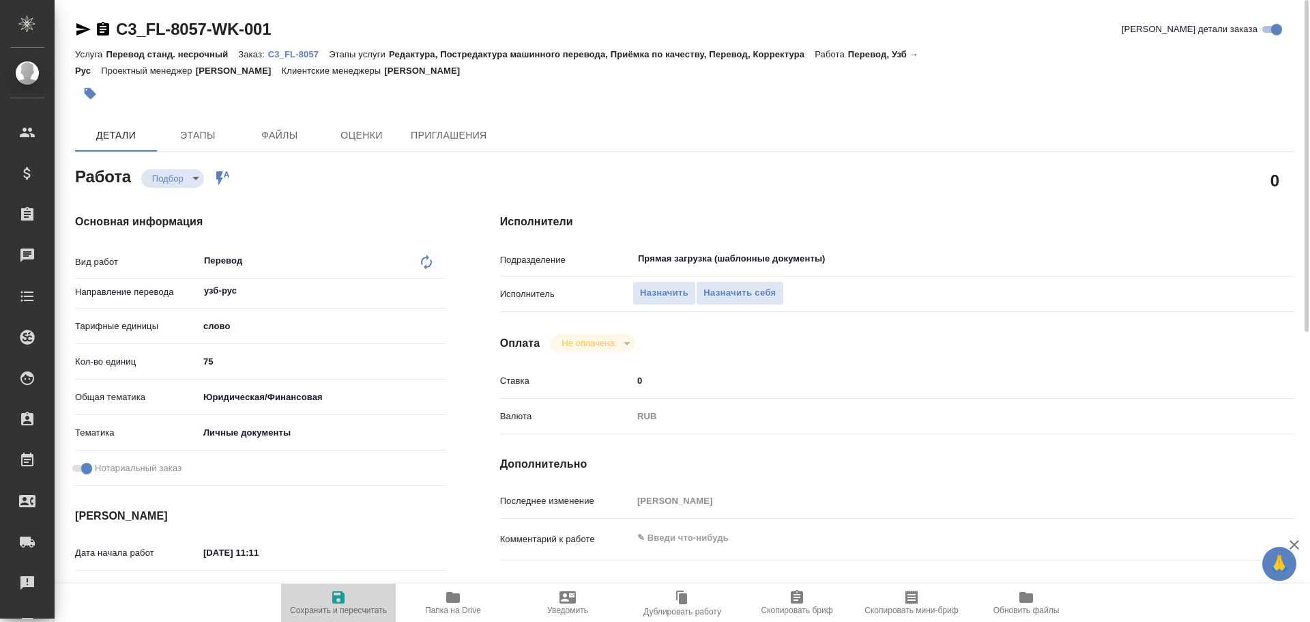
click at [329, 595] on span "Сохранить и пересчитать" at bounding box center [338, 602] width 98 height 26
type textarea "x"
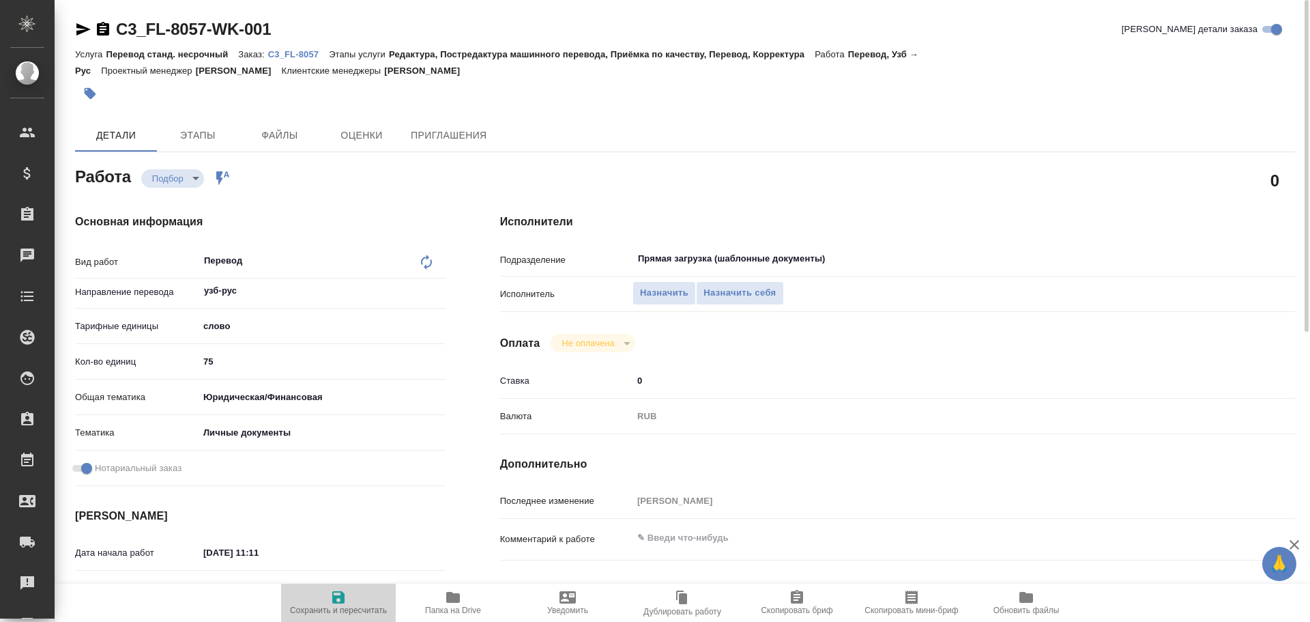
type textarea "x"
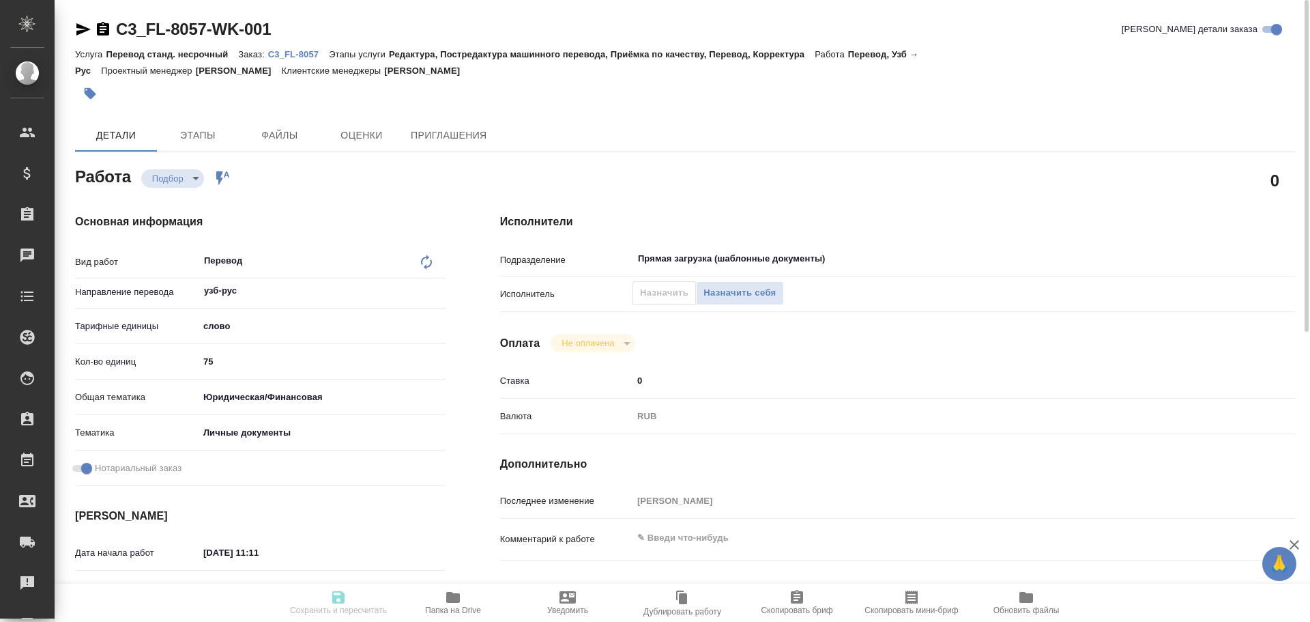
type textarea "x"
type input "recruiting"
type textarea "Перевод"
type textarea "x"
type input "узб-рус"
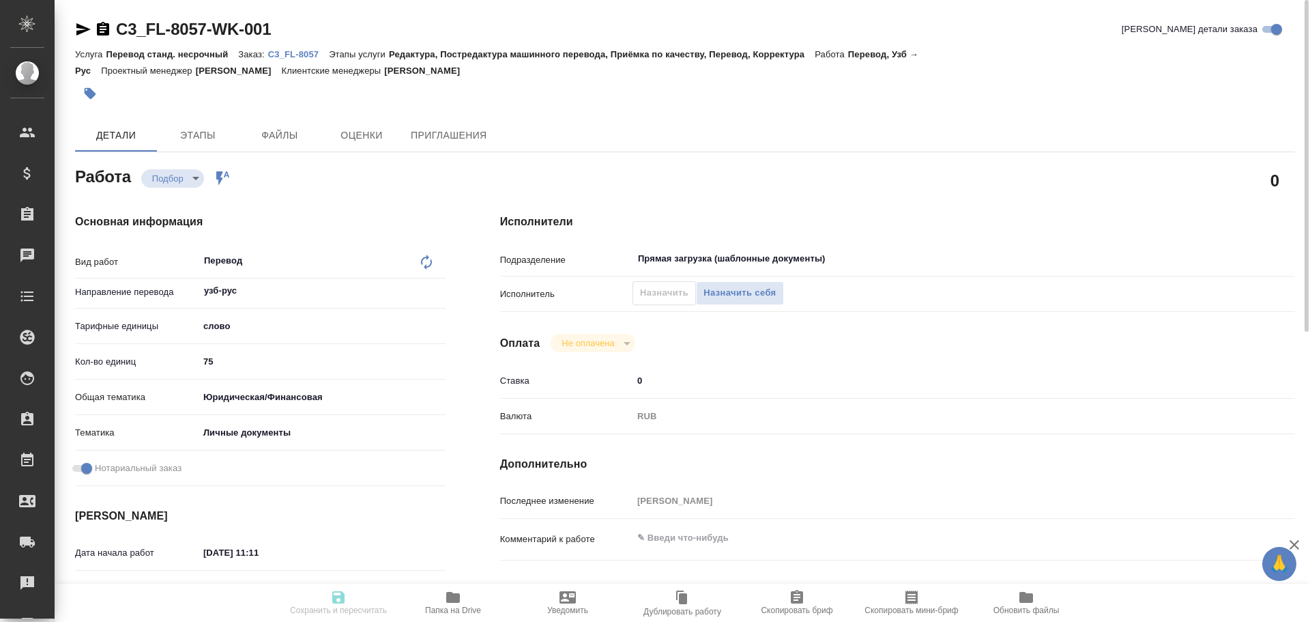
type input "5a8b1489cc6b4906c91bfd90"
type input "75"
type input "yr-fn"
type input "5a8b8b956a9677013d343cfe"
checkbox input "true"
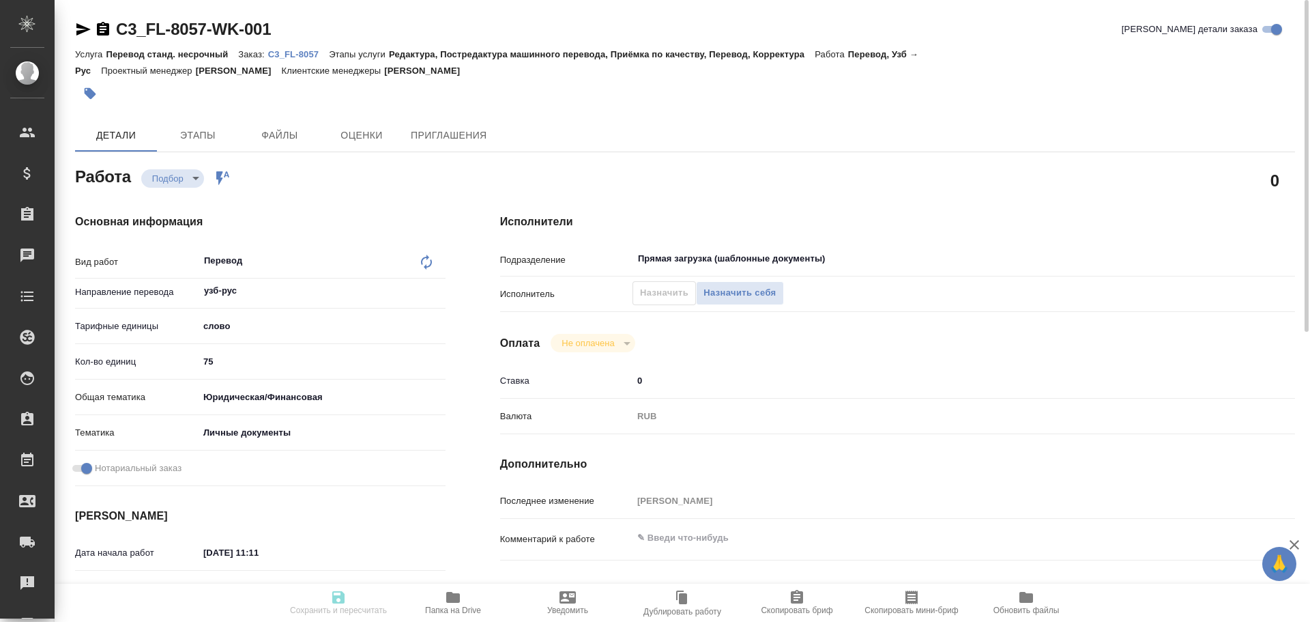
type input "16.08.2025 11:11"
type input "18.08.2025 10:00"
type input "Прямая загрузка (шаблонные документы)"
type input "notPayed"
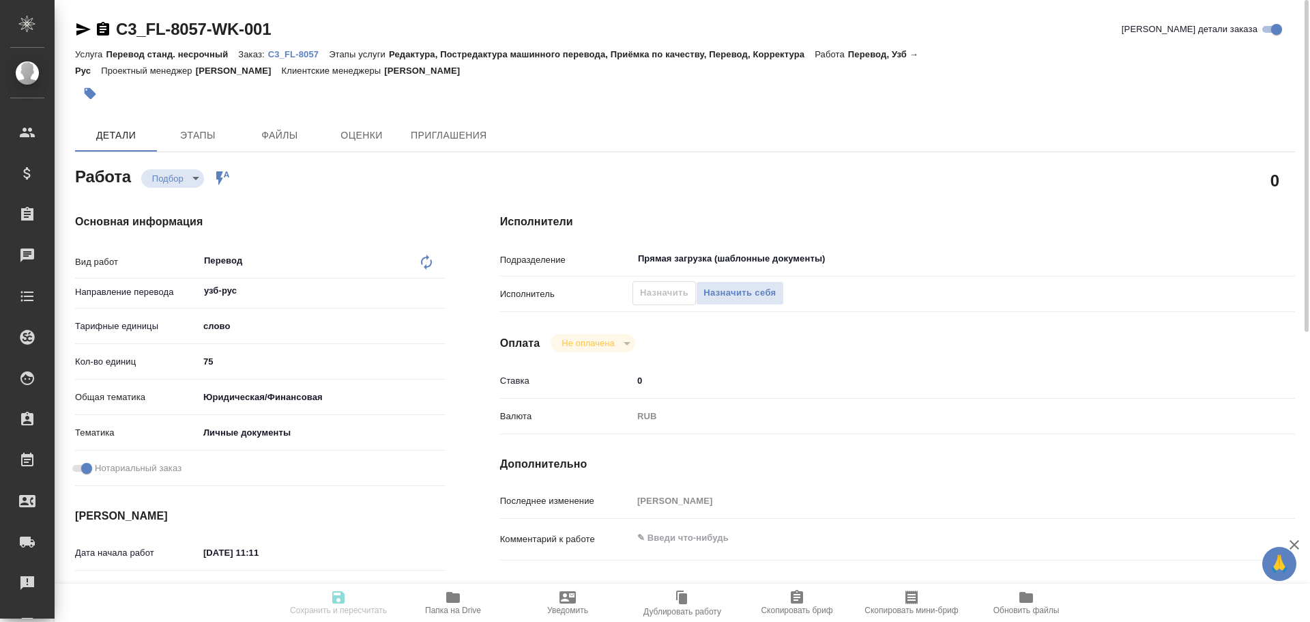
type input "0"
type input "RUB"
type input "[PERSON_NAME]"
type textarea "x"
type textarea "/Clients/FL_C3/Orders/C3_FL-8057/Translated/C3_FL-8057-WK-001"
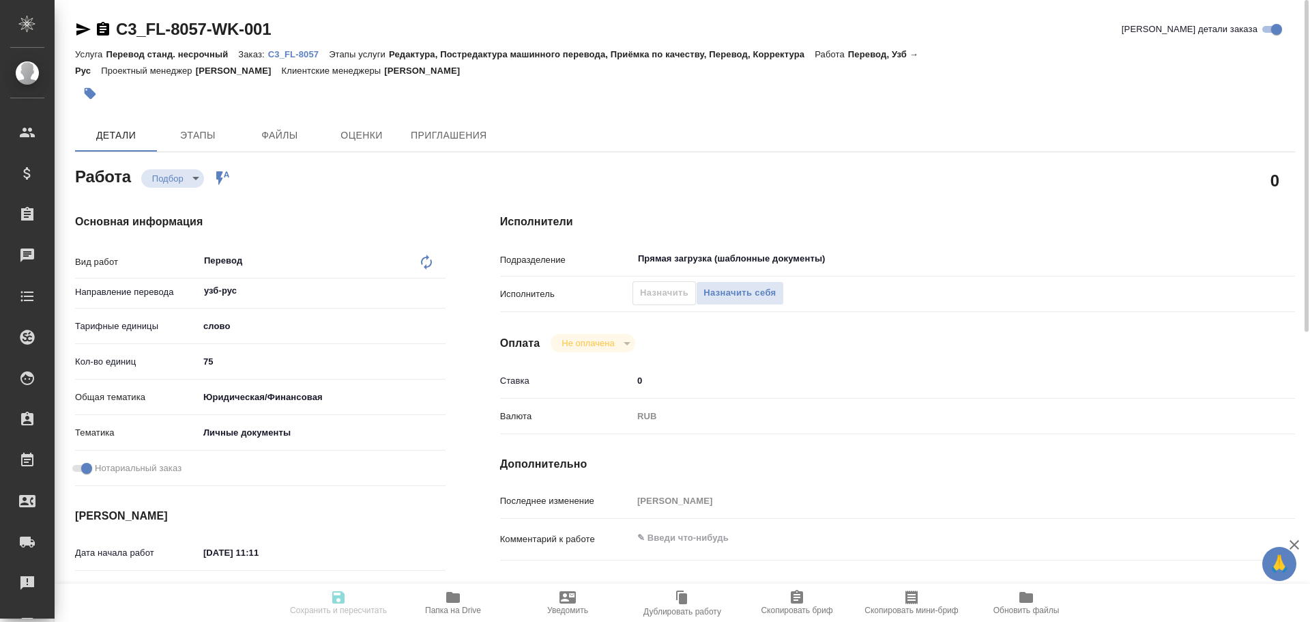
type textarea "x"
type input "C3_FL-8057"
type input "Перевод станд. несрочный"
type input "Редактура, Постредактура машинного перевода, Приёмка по качеству, Перевод, Корр…"
type input "[PERSON_NAME]"
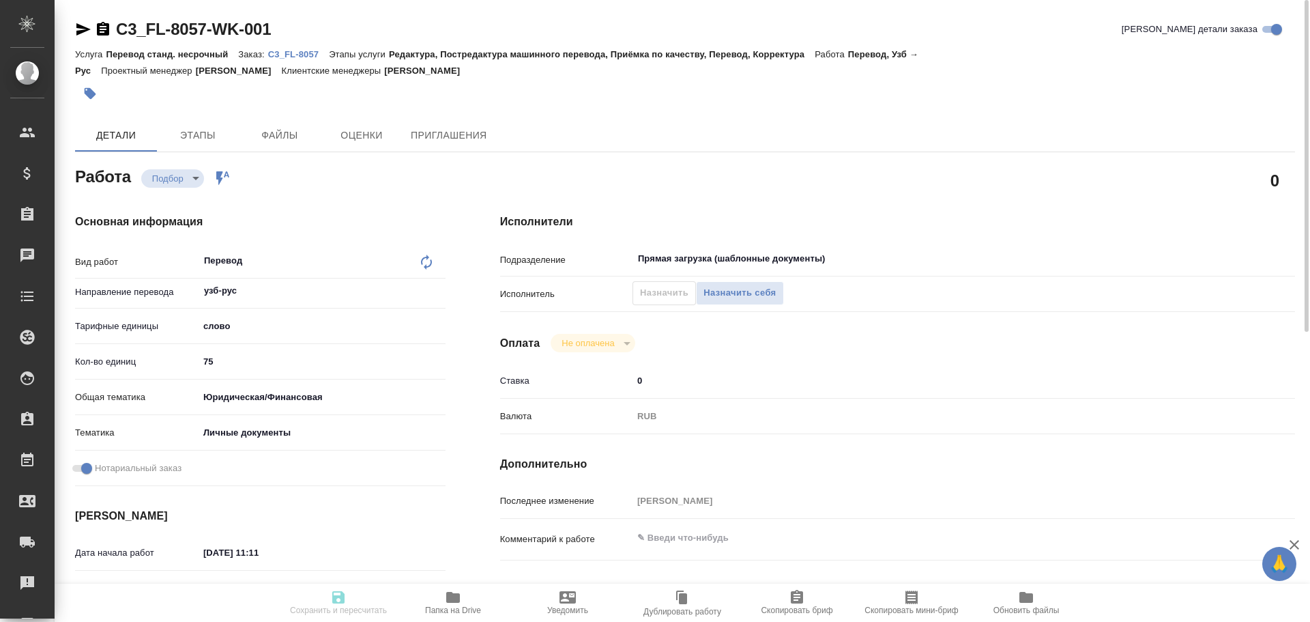
type input "/Clients/FL_C3/Orders/C3_FL-8057"
type textarea "x"
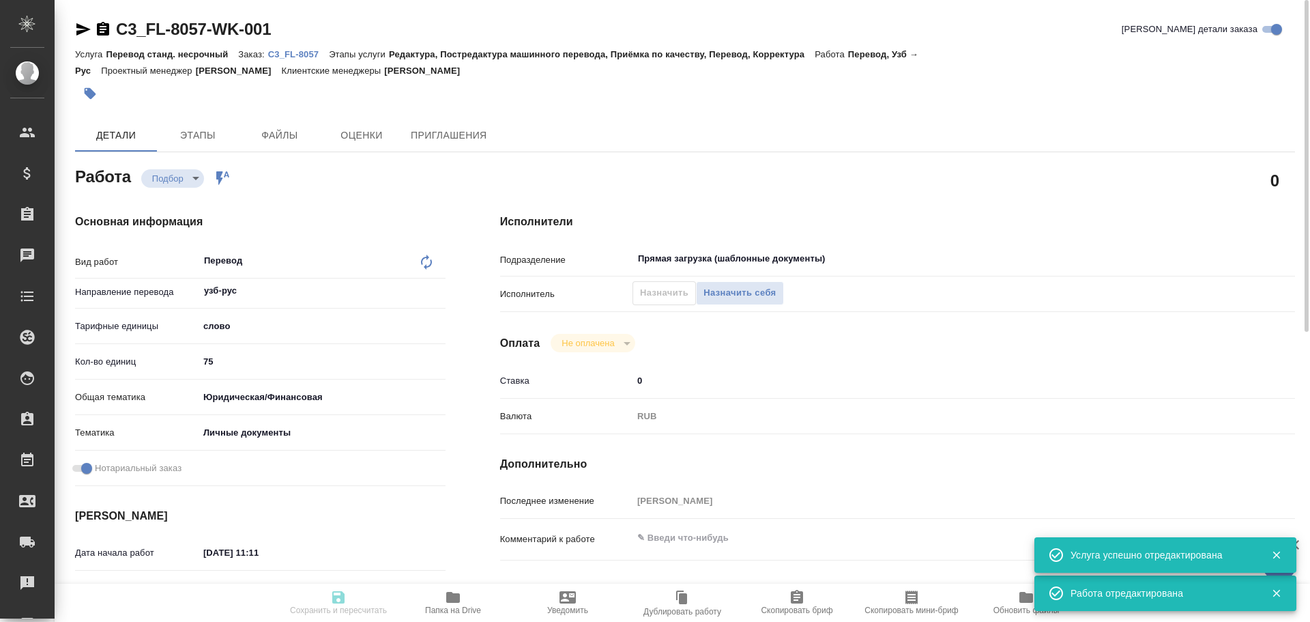
type textarea "x"
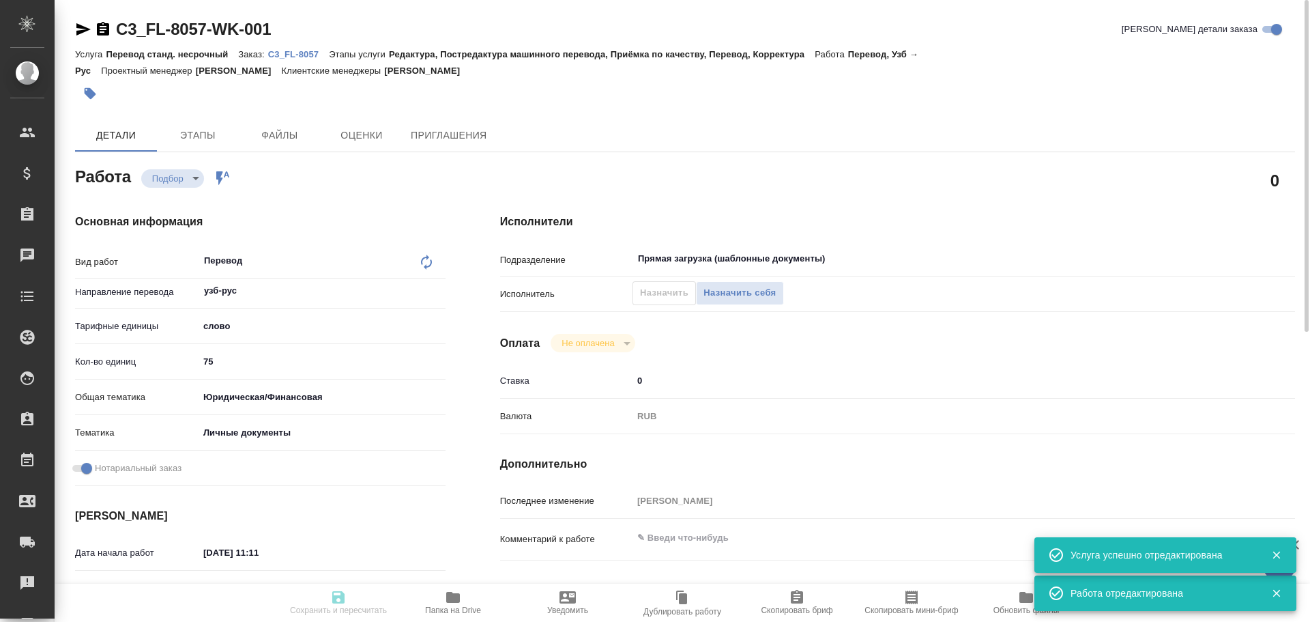
type textarea "x"
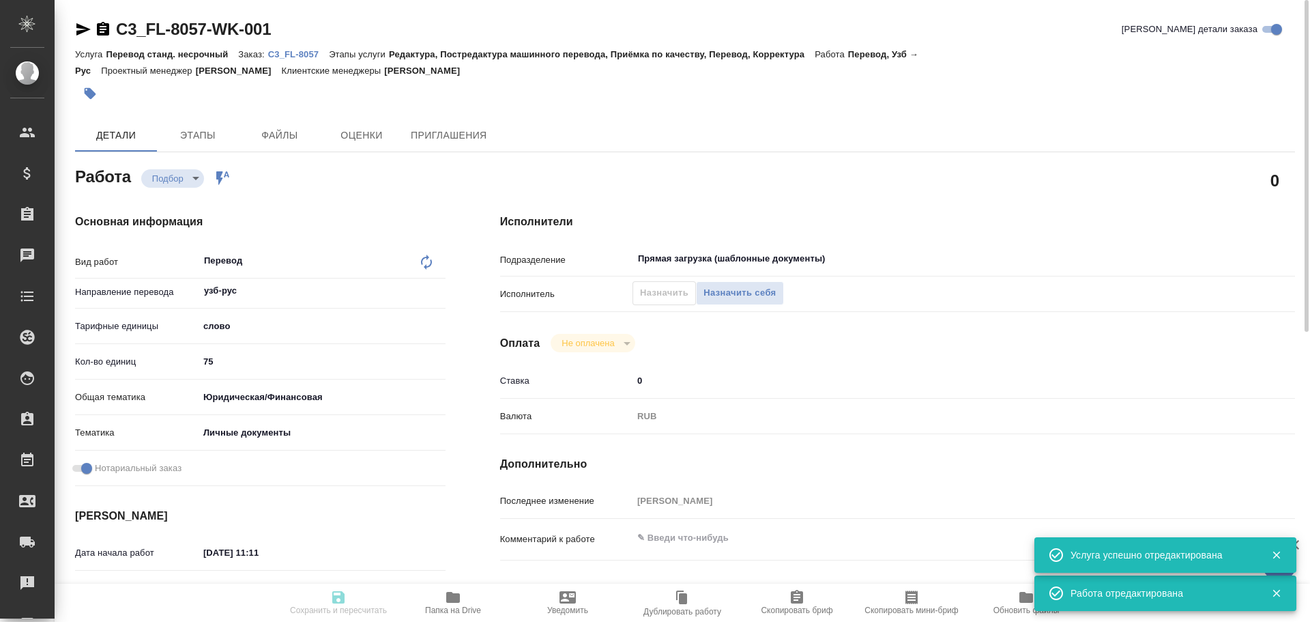
type textarea "x"
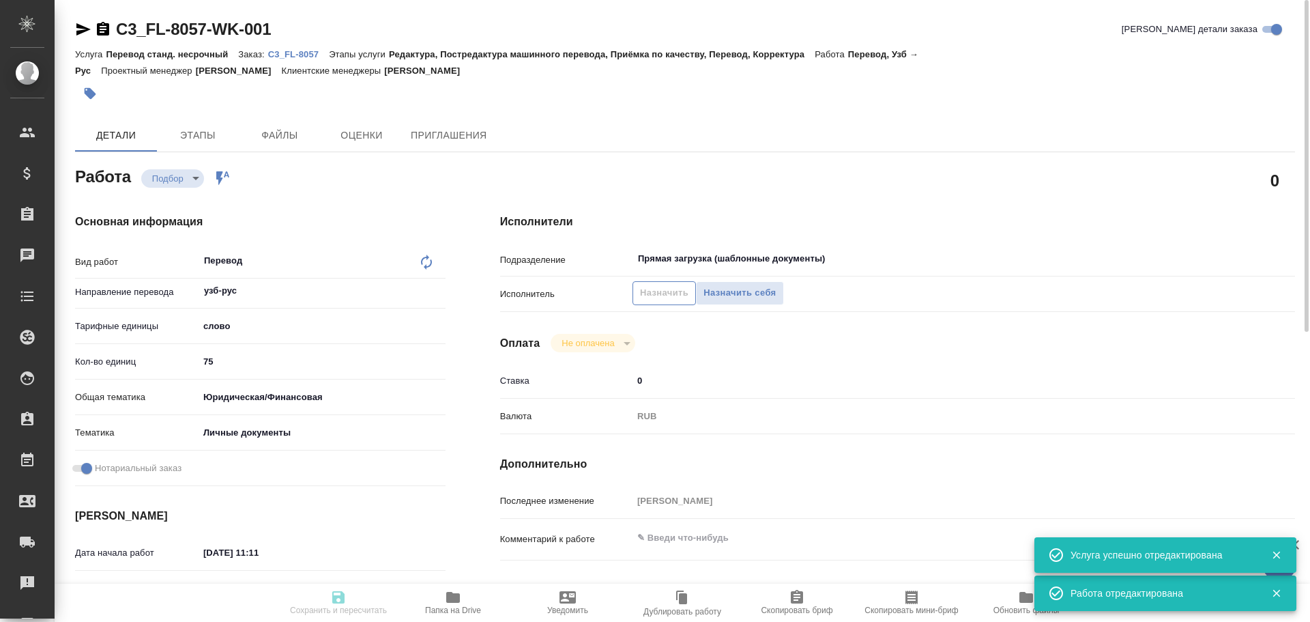
type input "recruiting"
type textarea "Перевод"
type textarea "x"
type input "узб-рус"
type input "5a8b1489cc6b4906c91bfd90"
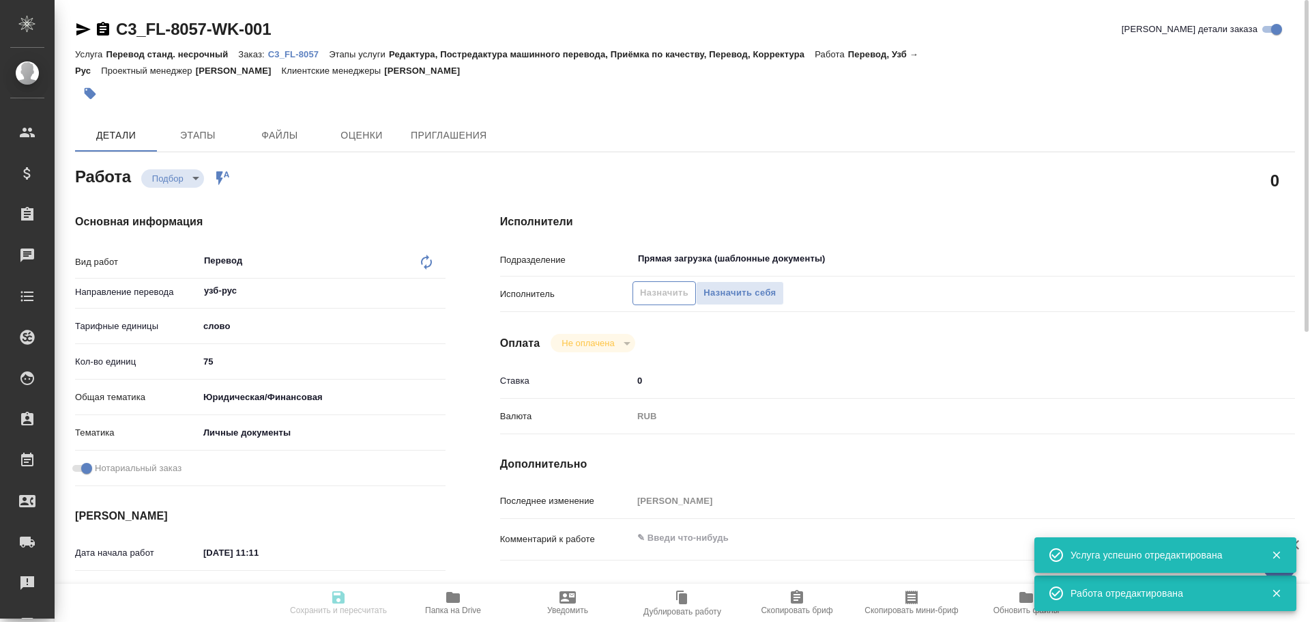
type input "75"
type input "yr-fn"
type input "5a8b8b956a9677013d343cfe"
checkbox input "true"
type input "[DATE] 11:11"
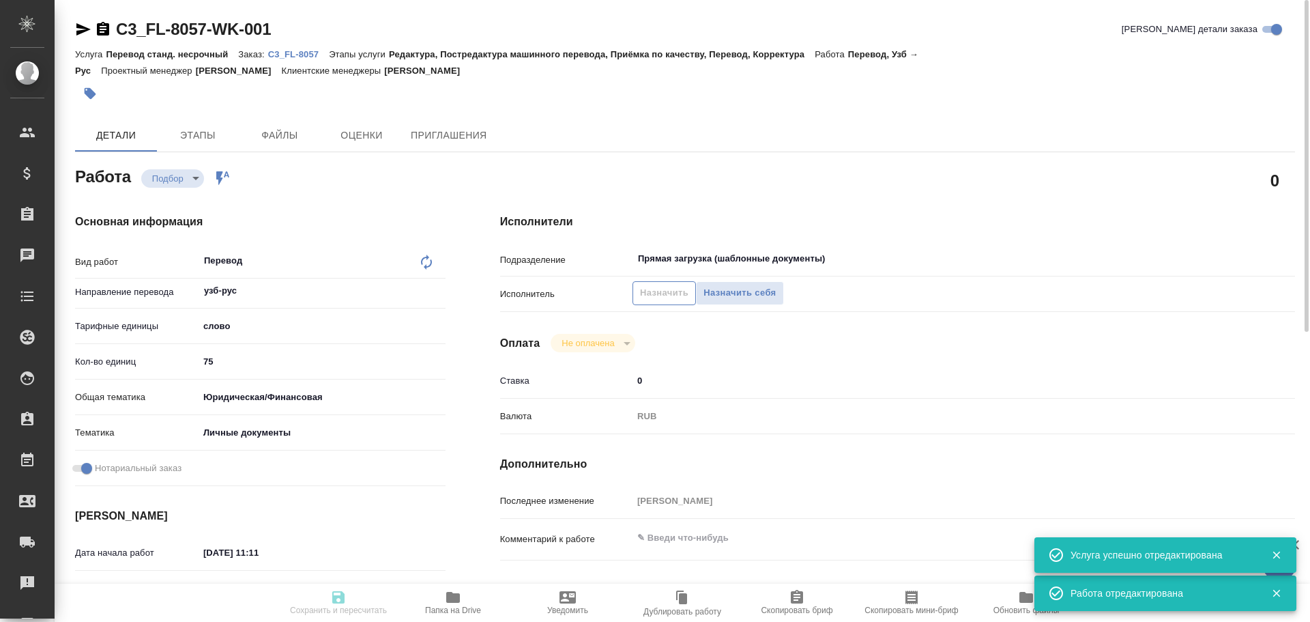
type input "[DATE] 10:00"
type input "Прямая загрузка (шаблонные документы)"
type input "notPayed"
type input "0"
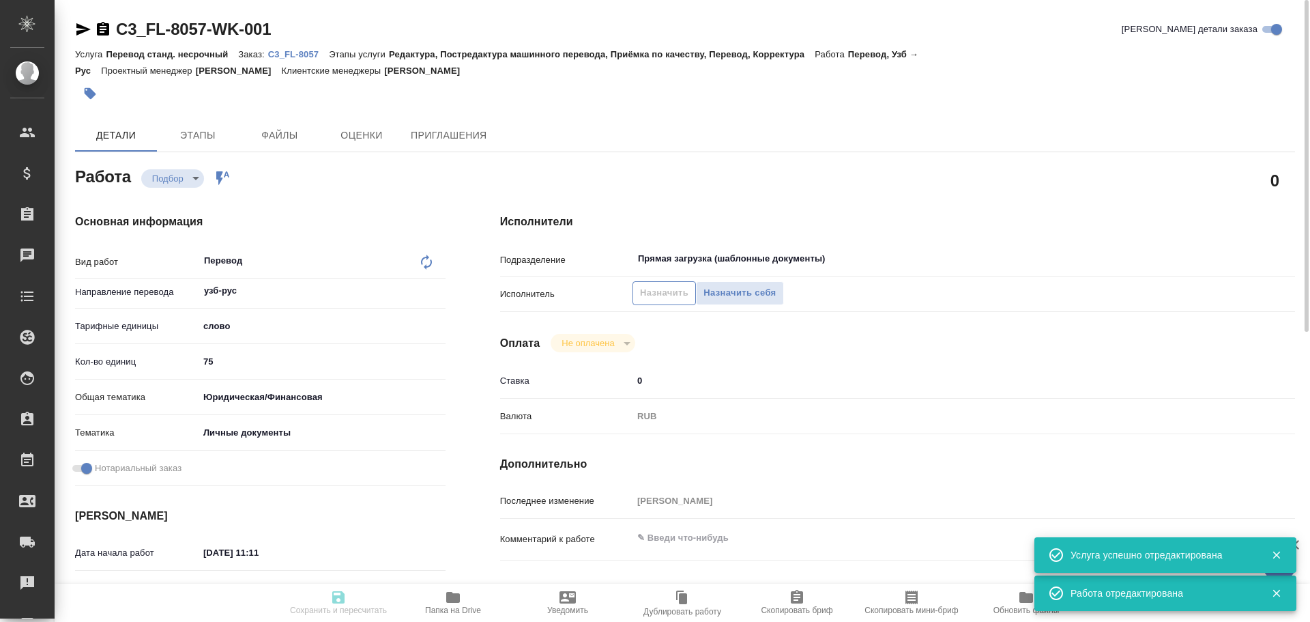
type input "RUB"
type input "[PERSON_NAME]"
type textarea "x"
type textarea "/Clients/FL_C3/Orders/C3_FL-8057/Translated/C3_FL-8057-WK-001"
type textarea "x"
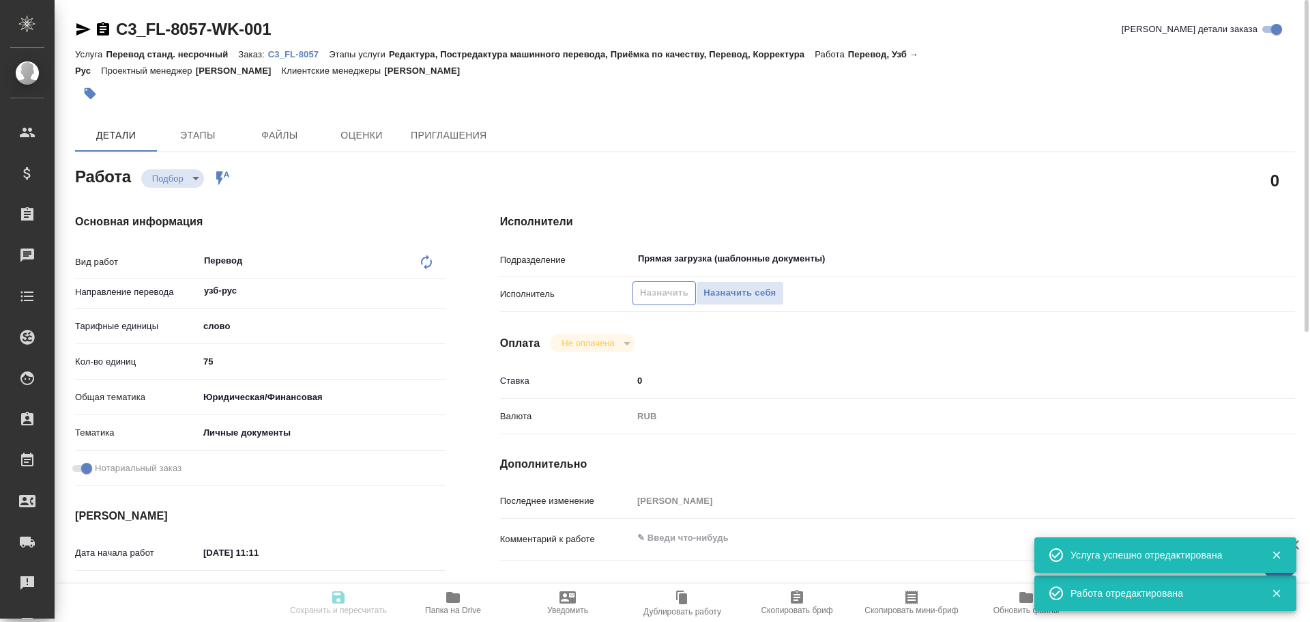
type input "C3_FL-8057"
type input "Перевод станд. несрочный"
type input "Редактура, Постредактура машинного перевода, Приёмка по качеству, Перевод, Корр…"
type input "[PERSON_NAME]"
type input "/Clients/FL_C3/Orders/C3_FL-8057"
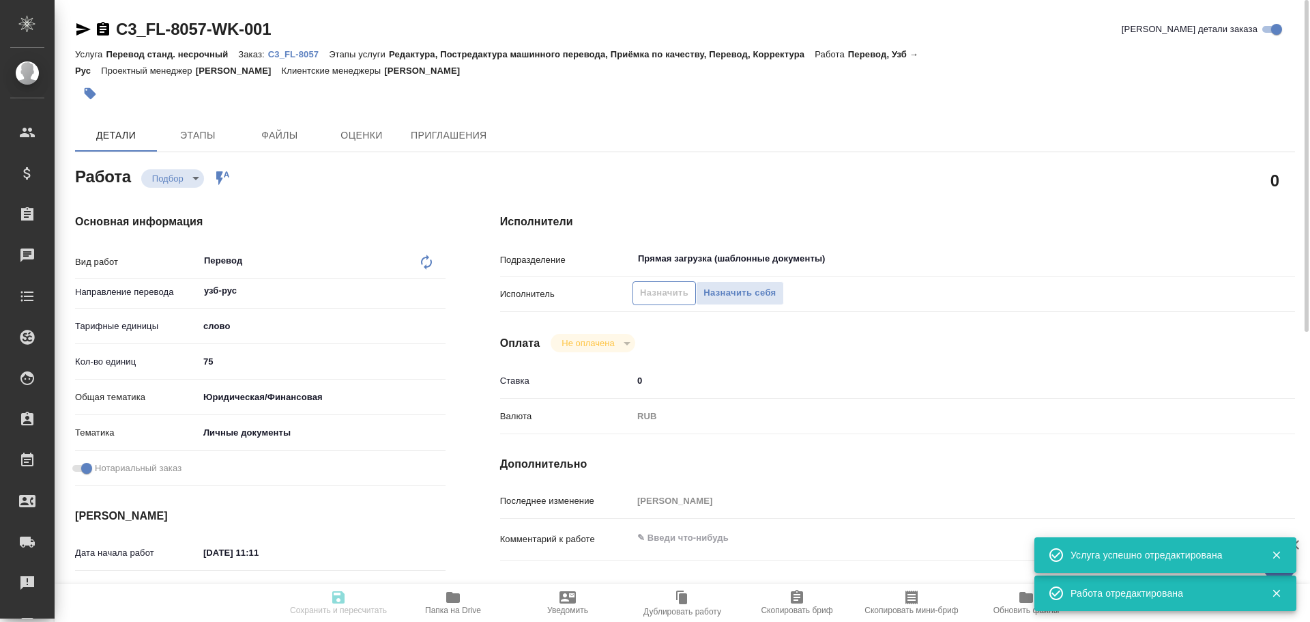
type textarea "x"
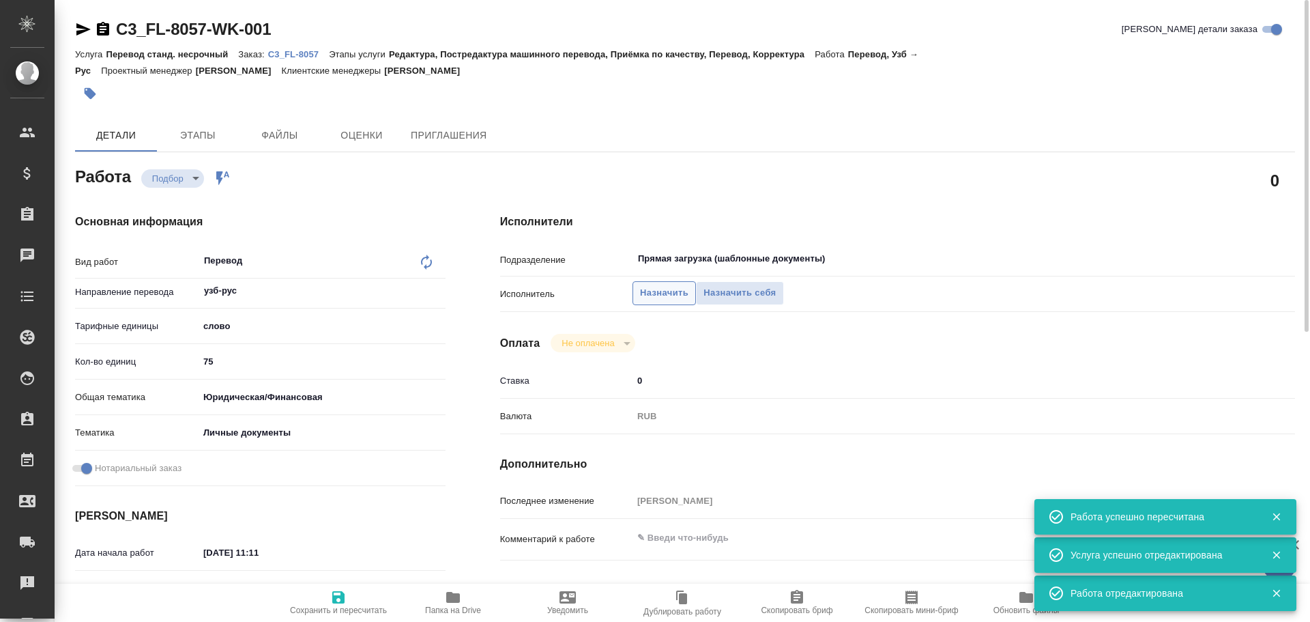
type textarea "x"
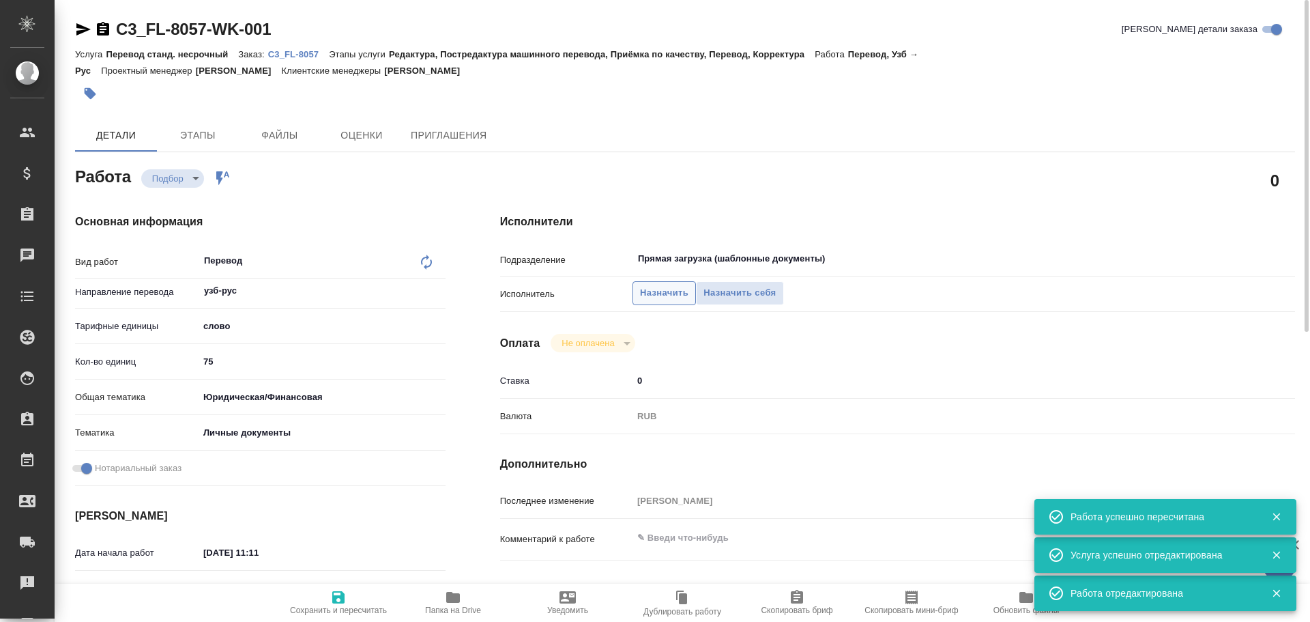
type textarea "x"
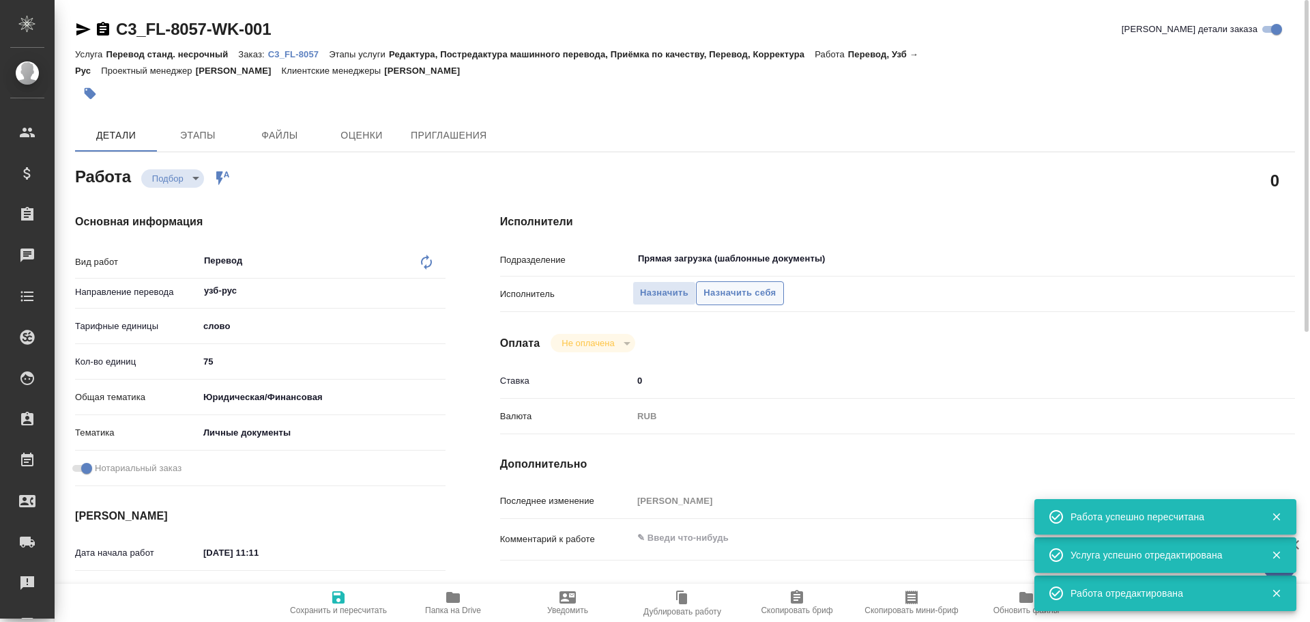
type textarea "x"
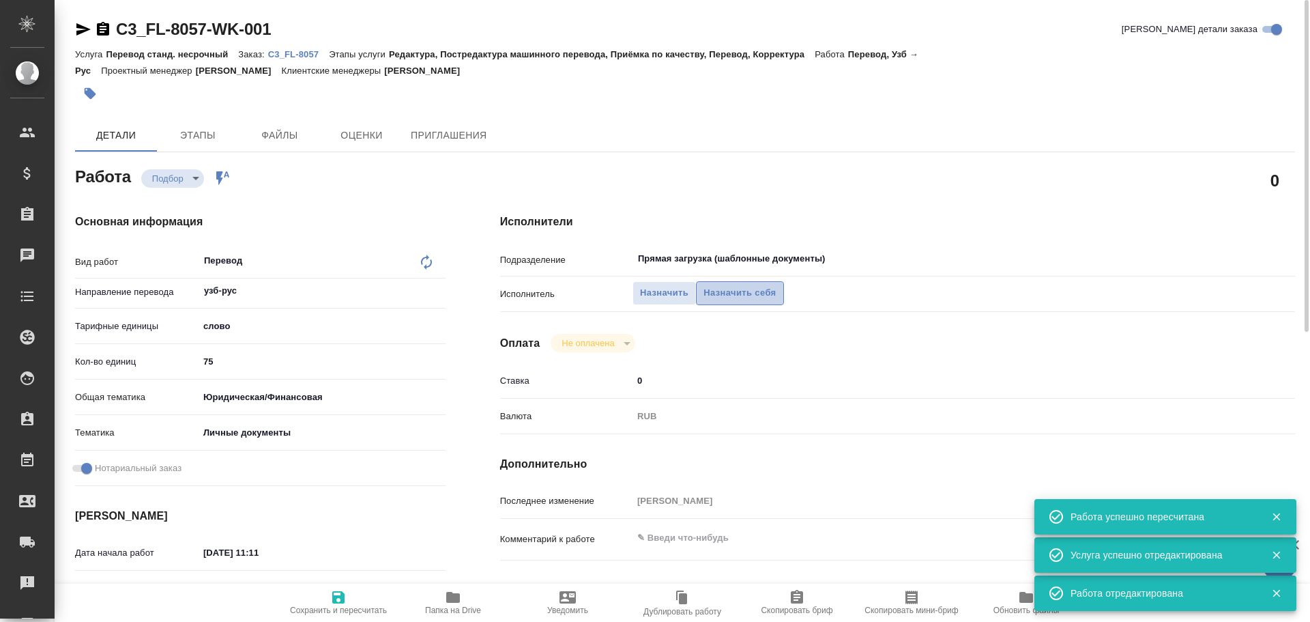
type textarea "x"
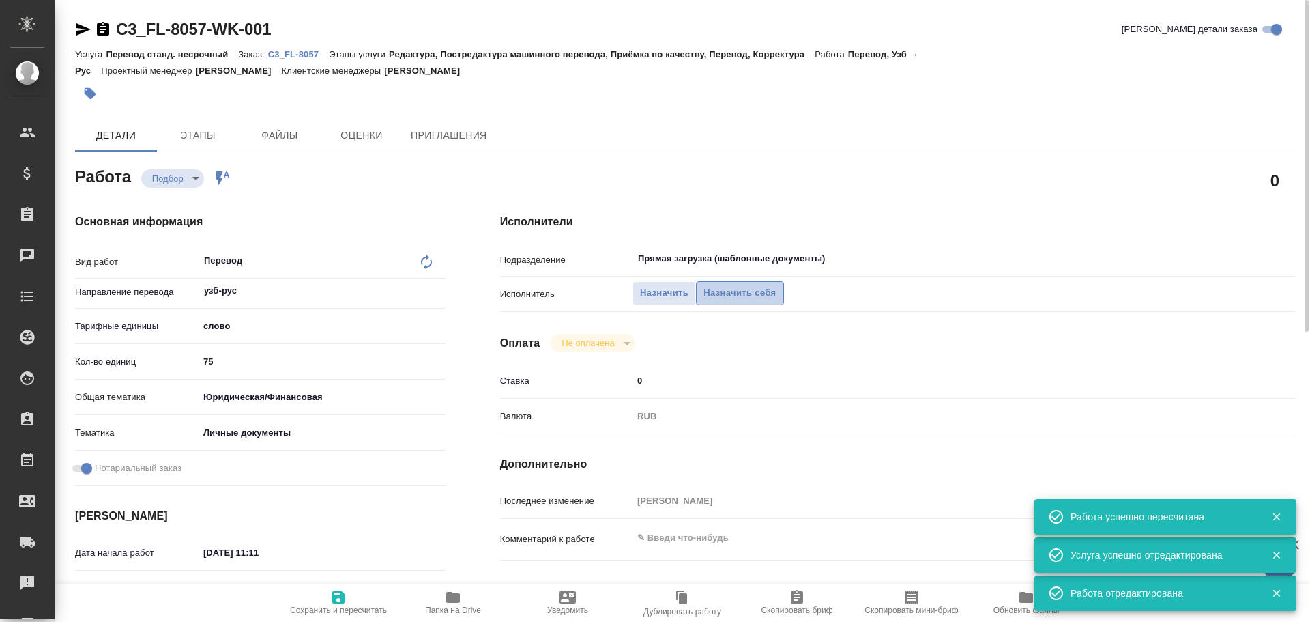
click at [705, 297] on span "Назначить себя" at bounding box center [739, 293] width 72 height 16
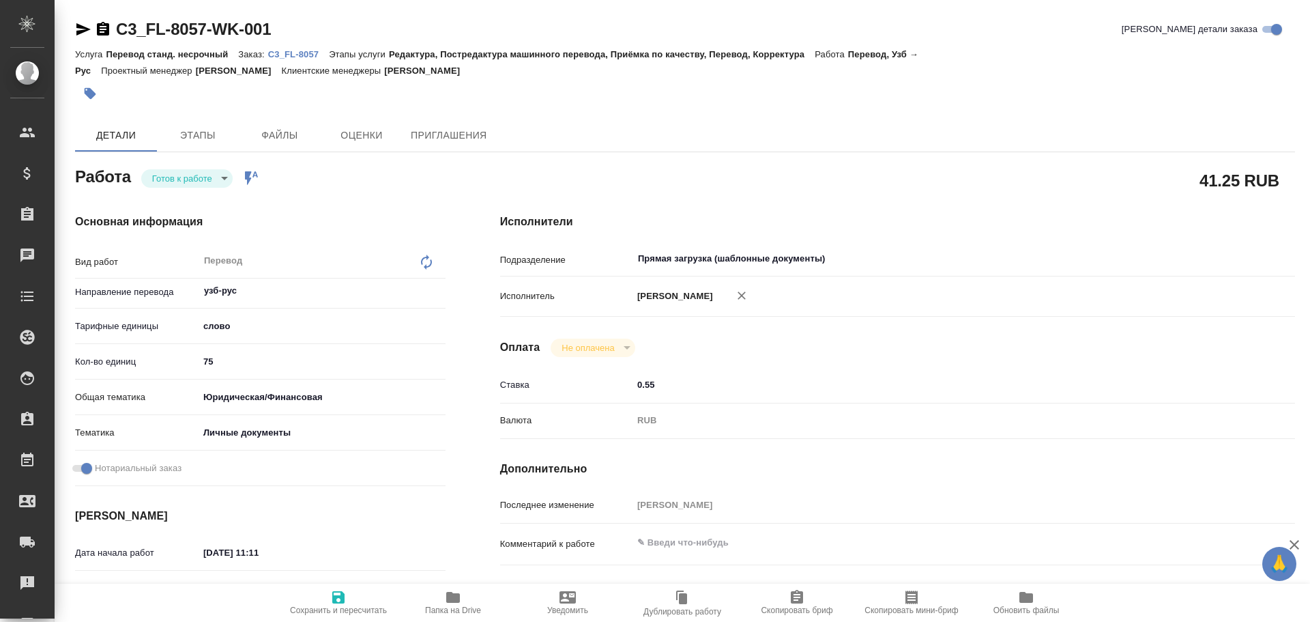
type textarea "x"
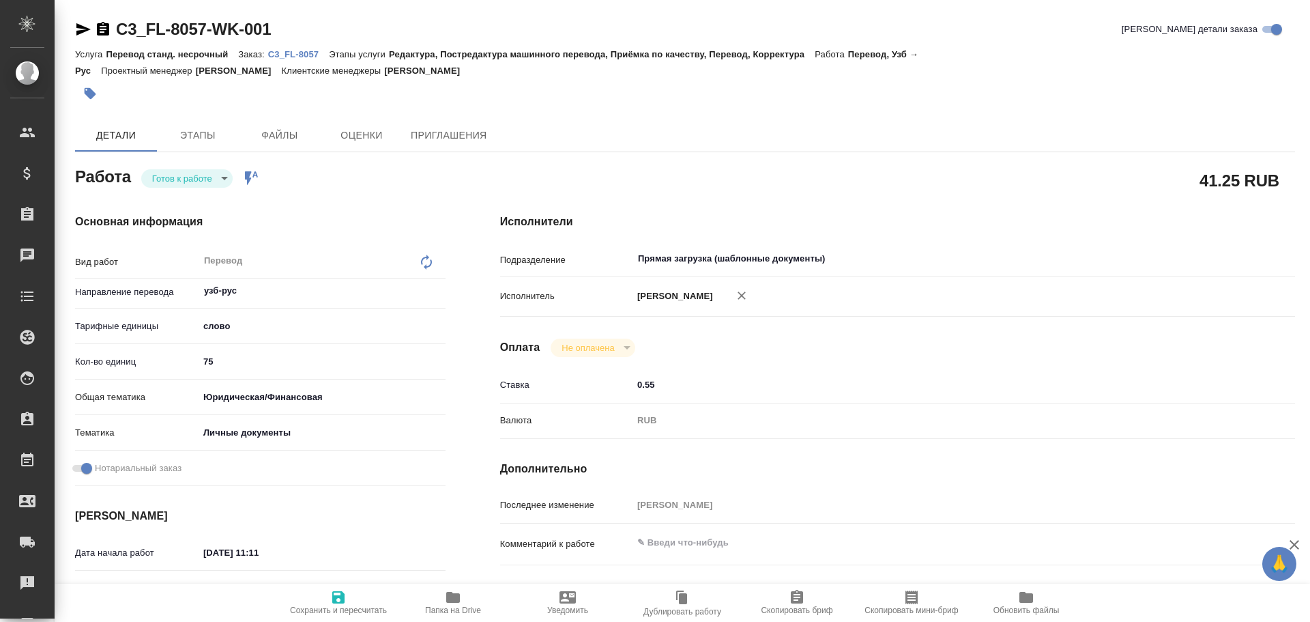
type textarea "x"
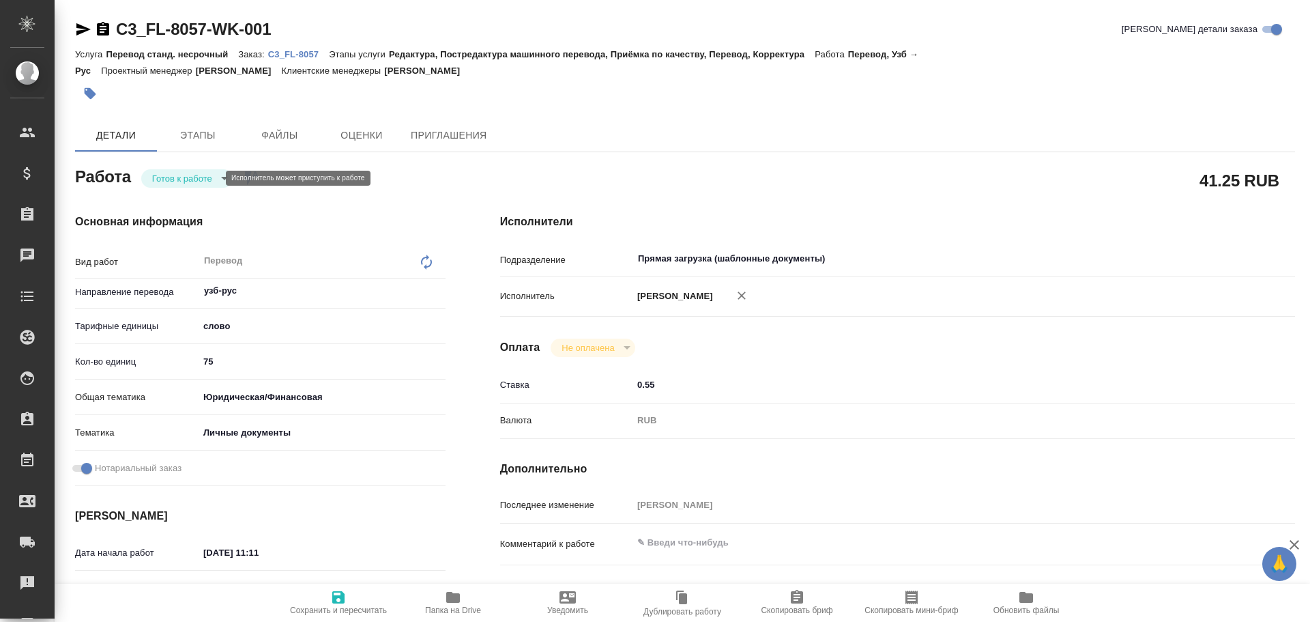
type textarea "x"
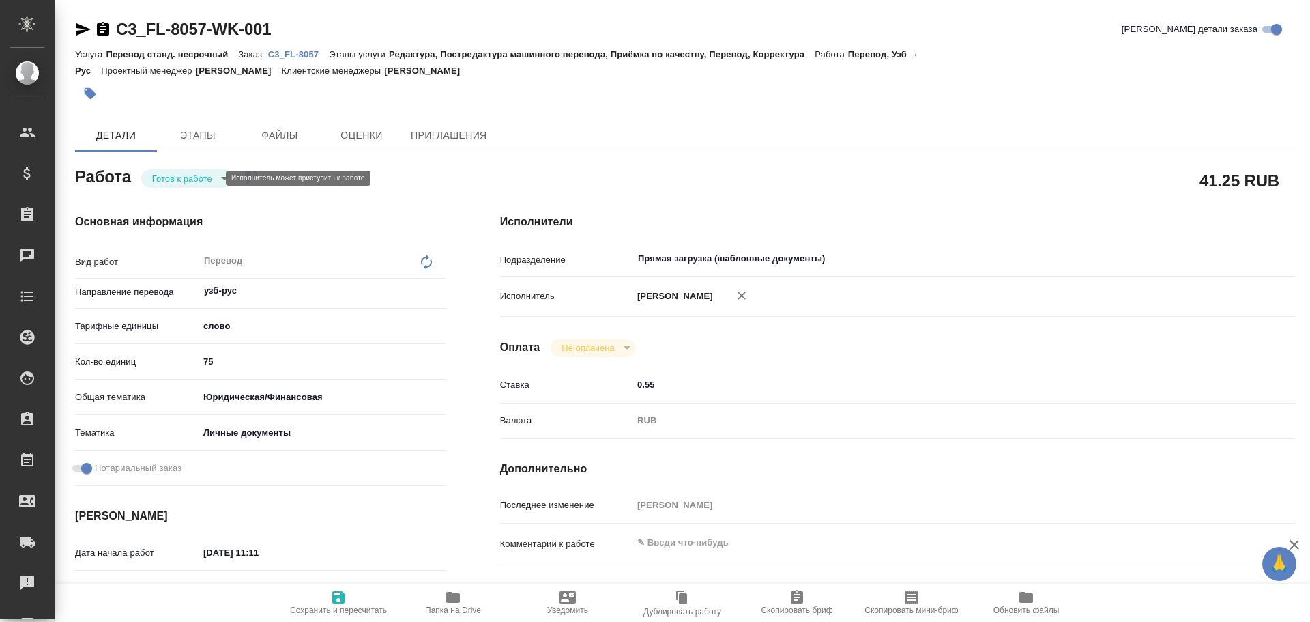
click at [186, 181] on body "🙏 .cls-1 fill:#fff; AWATERA Gusev Alexandr Клиенты Спецификации Заказы Чаты Tod…" at bounding box center [655, 311] width 1310 height 622
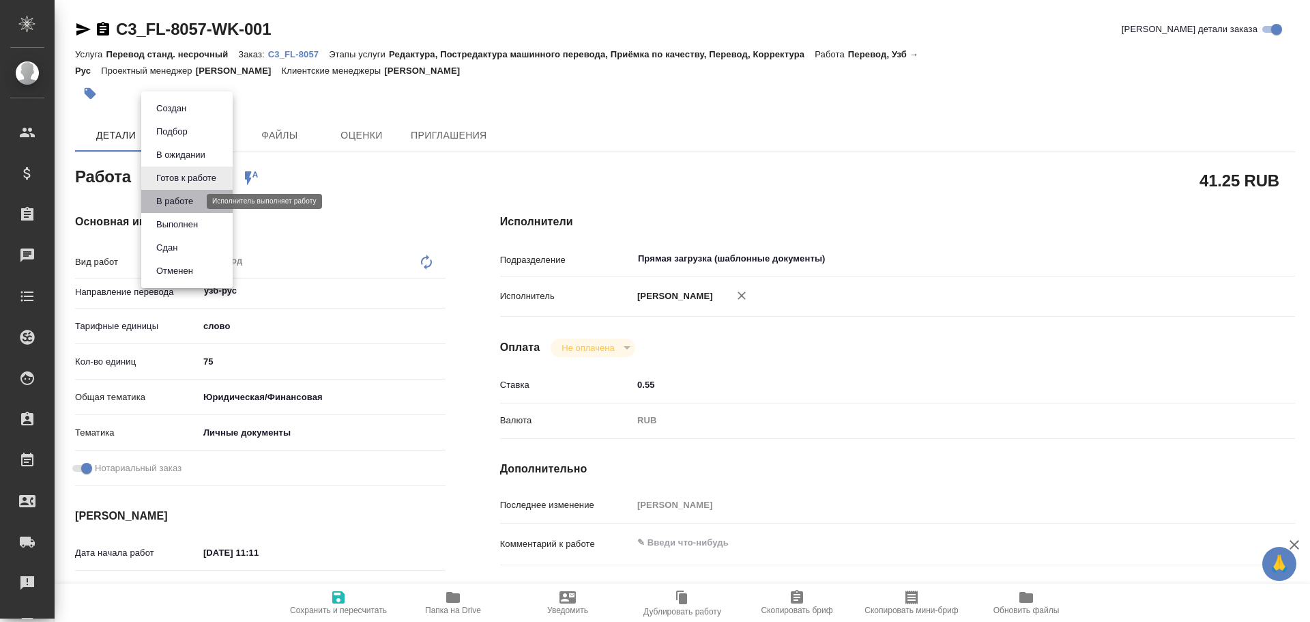
click at [179, 197] on button "В работе" at bounding box center [174, 201] width 45 height 15
type textarea "x"
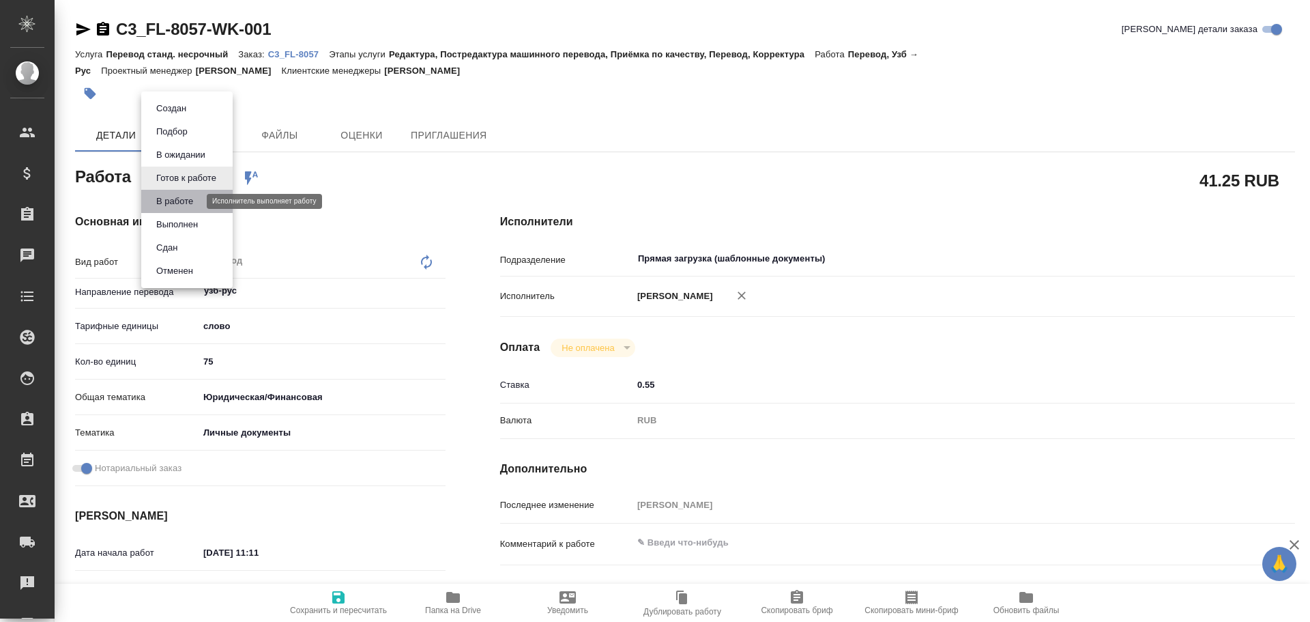
type textarea "x"
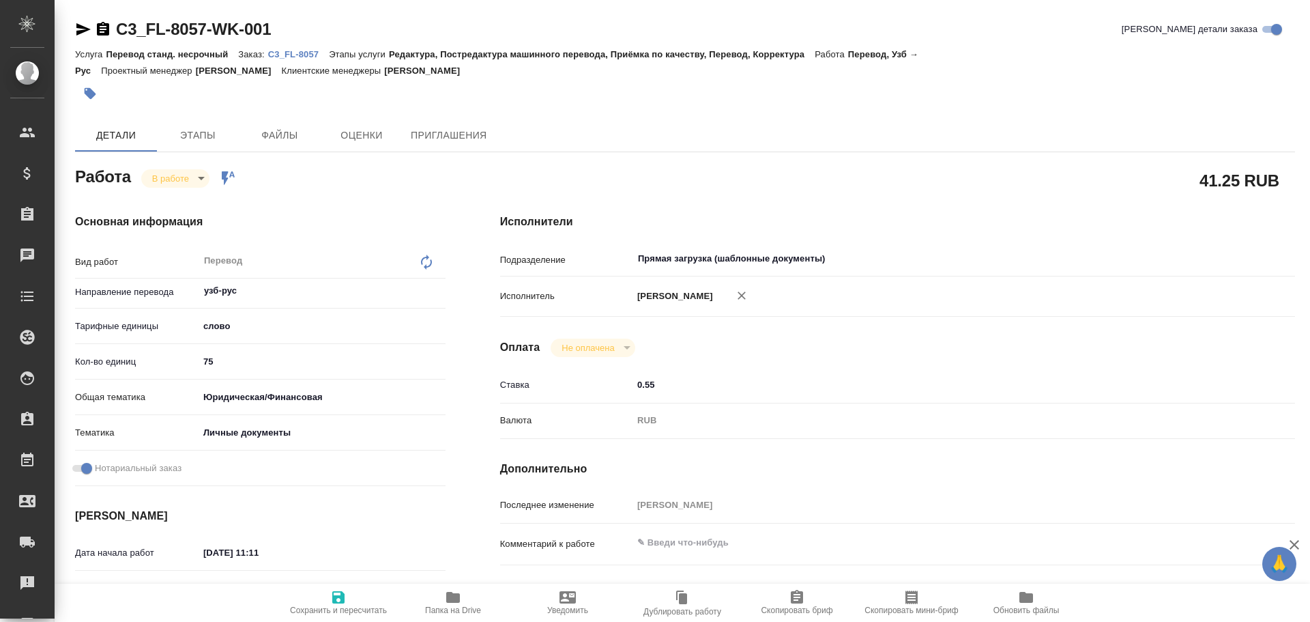
type textarea "x"
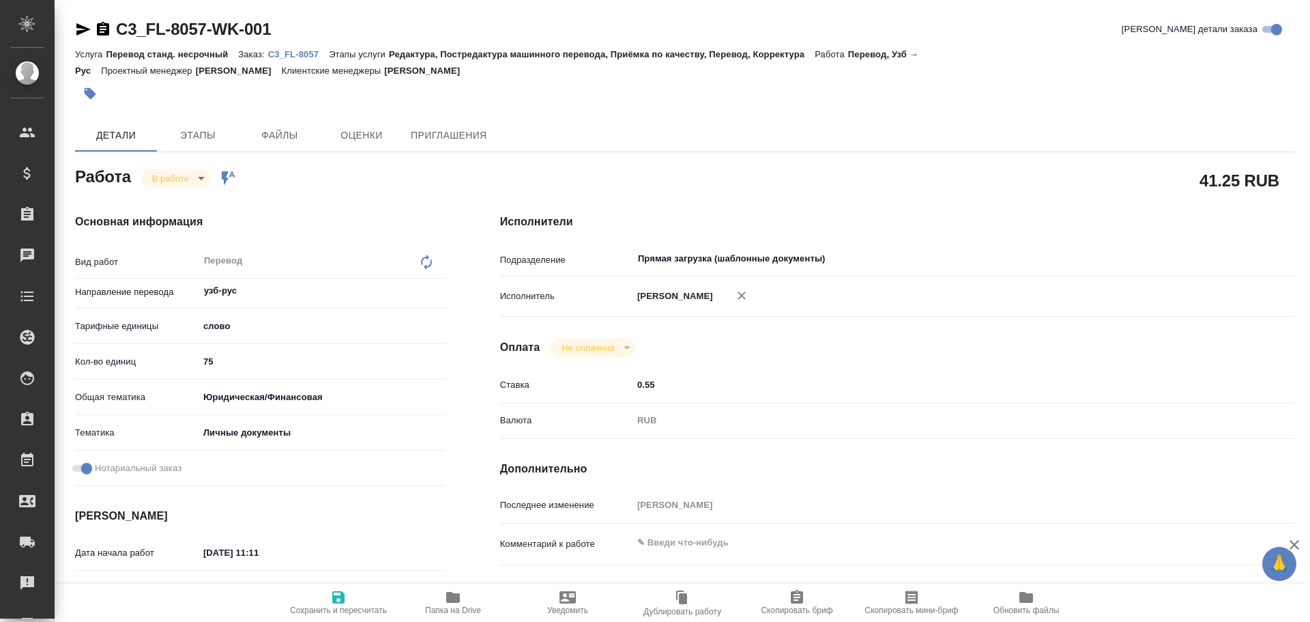
type textarea "x"
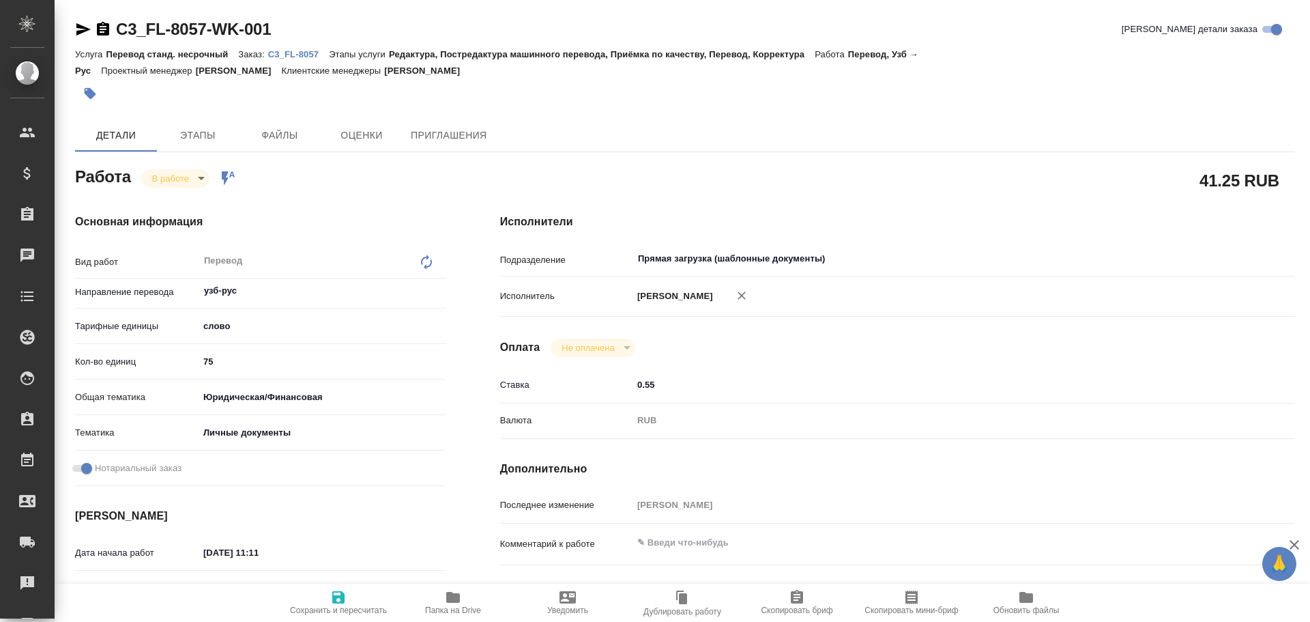
type textarea "x"
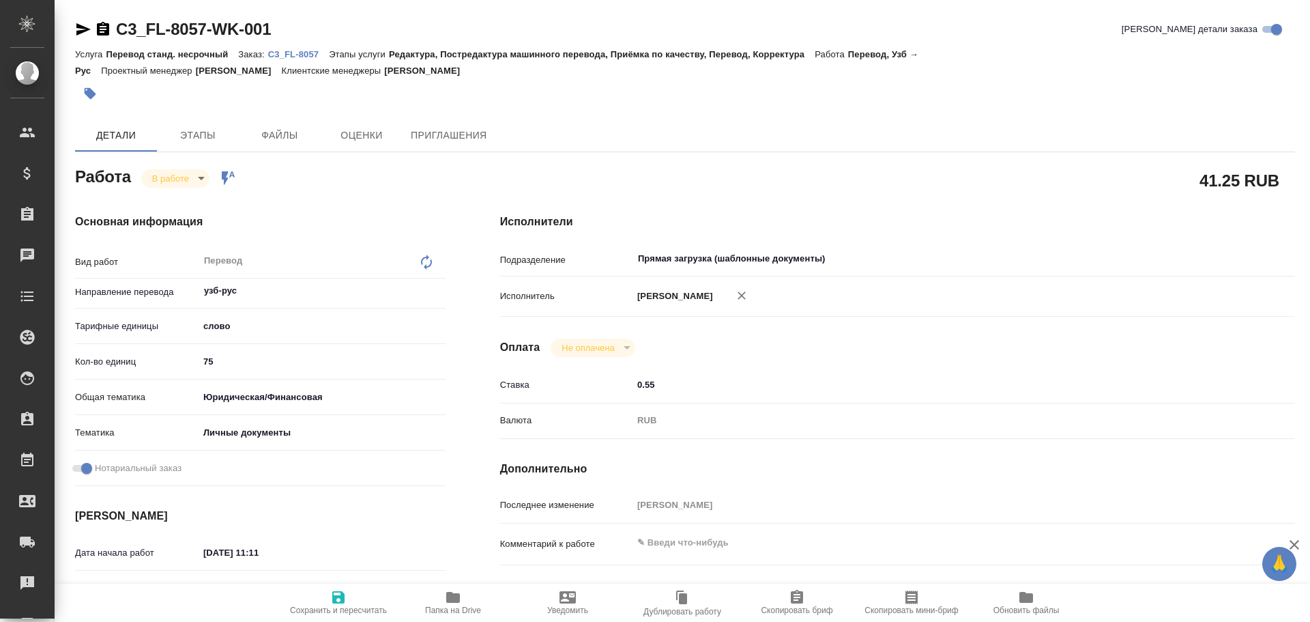
type textarea "x"
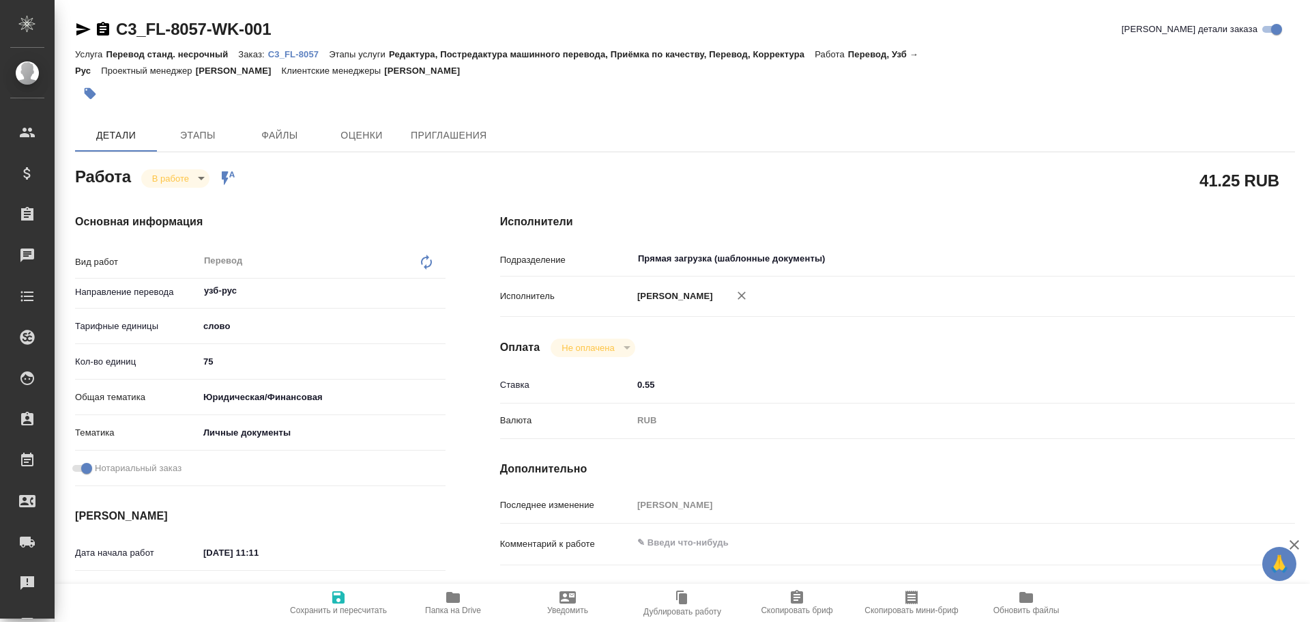
type textarea "x"
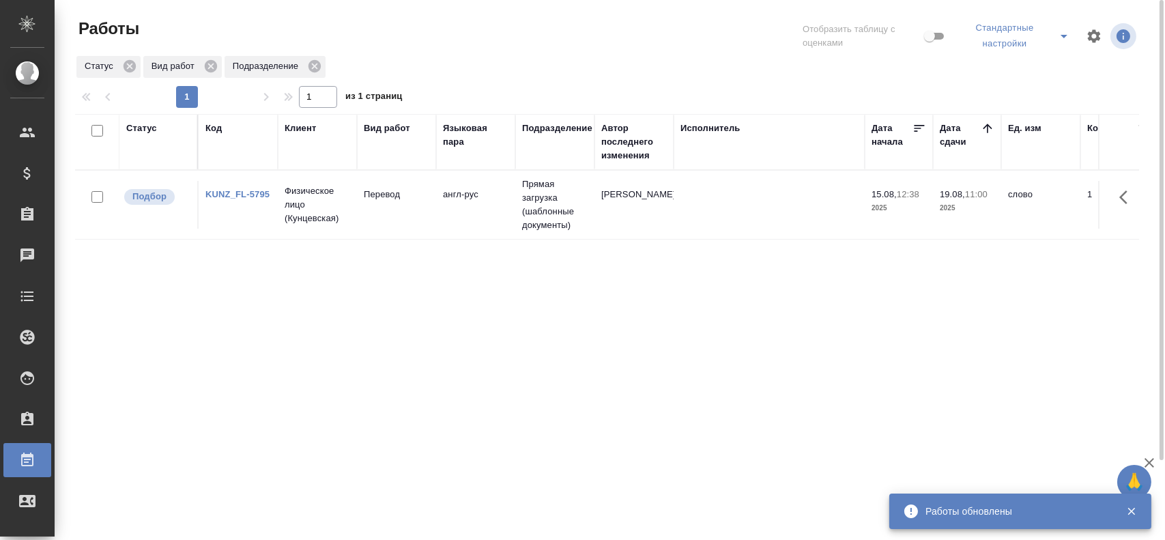
click at [1066, 41] on icon "split button" at bounding box center [1063, 36] width 16 height 16
click at [1025, 67] on li "Мои, в работе" at bounding box center [1018, 71] width 119 height 22
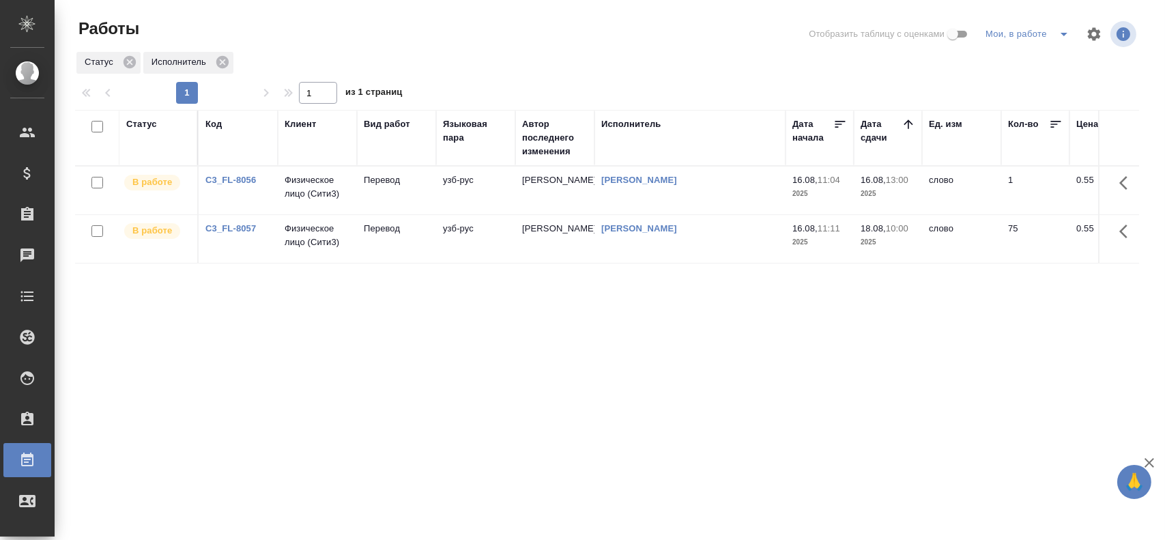
click at [820, 205] on td "16.08, 11:04 2025" at bounding box center [819, 190] width 68 height 48
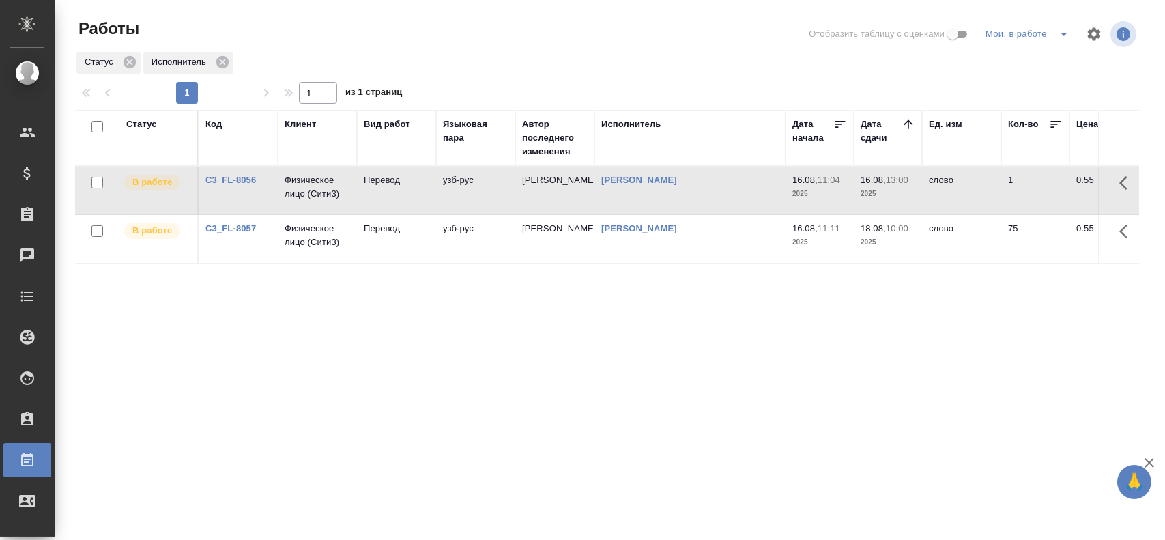
click at [817, 205] on td "16.08, 11:04 2025" at bounding box center [819, 190] width 68 height 48
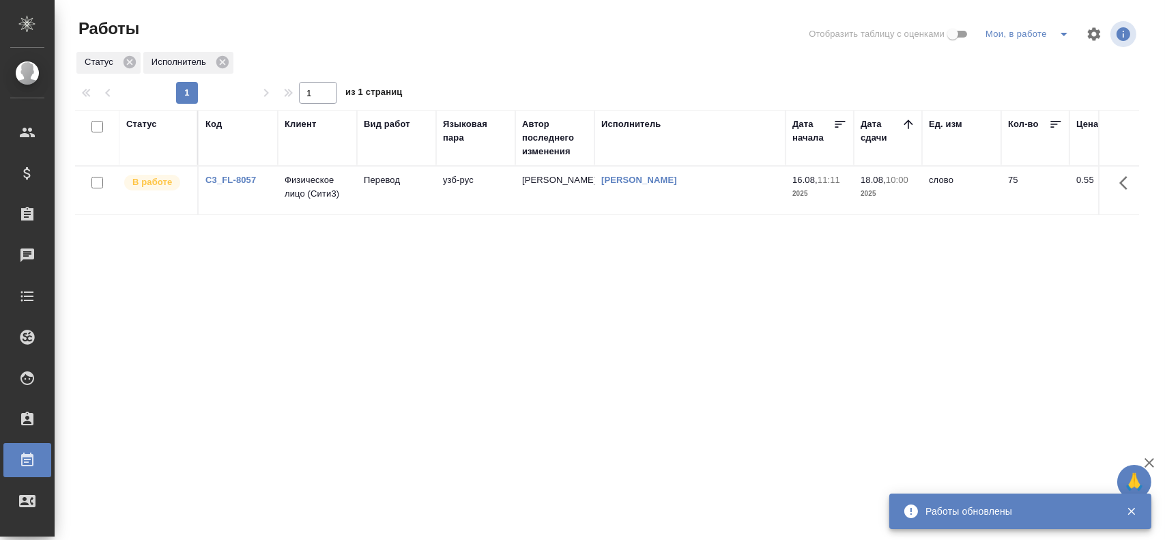
click at [399, 191] on td "Перевод" at bounding box center [396, 190] width 79 height 48
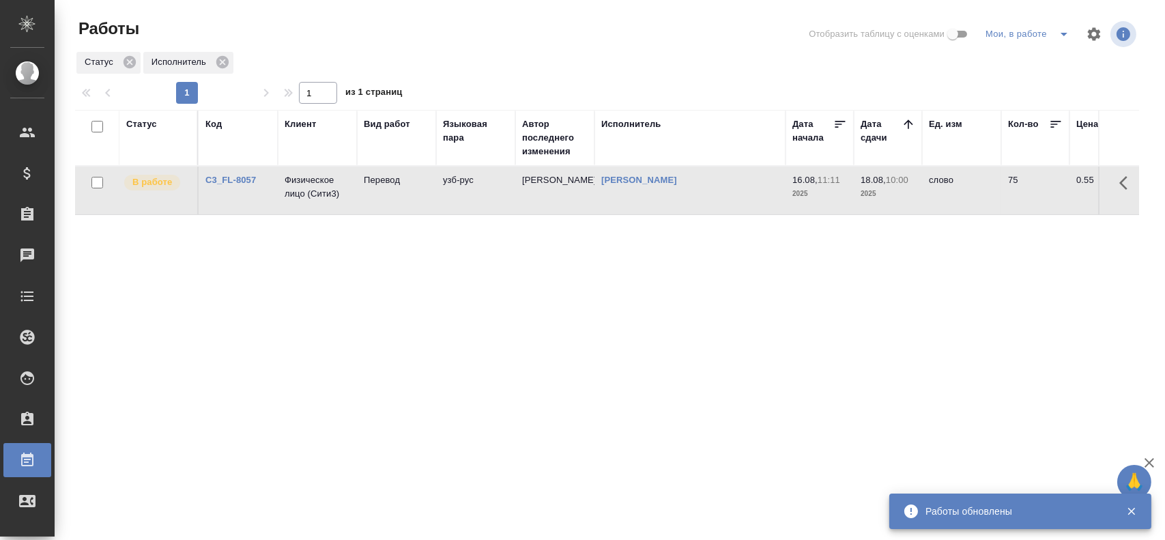
click at [399, 191] on td "Перевод" at bounding box center [396, 190] width 79 height 48
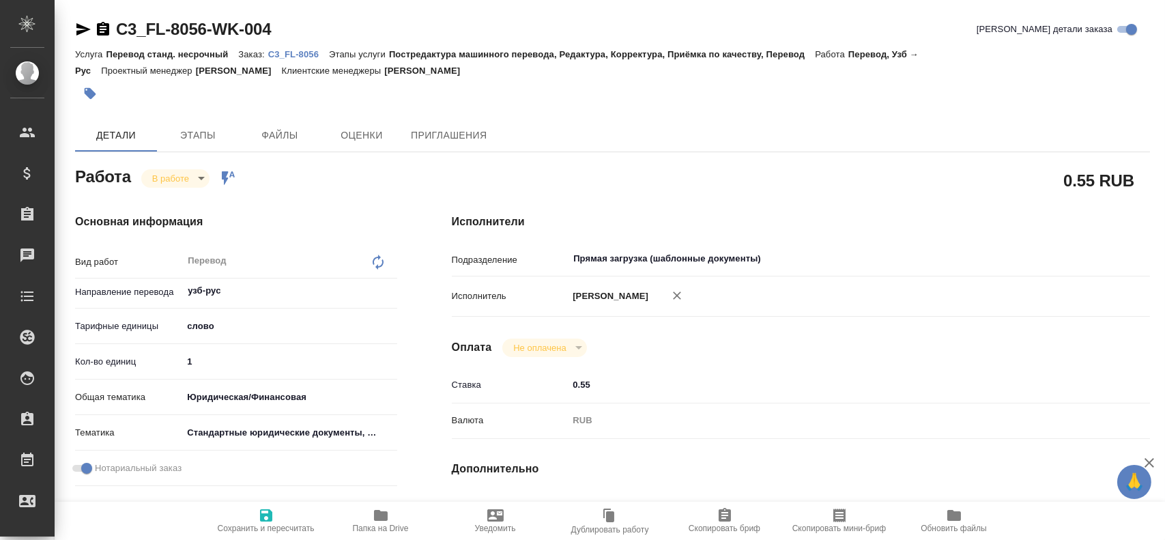
type textarea "x"
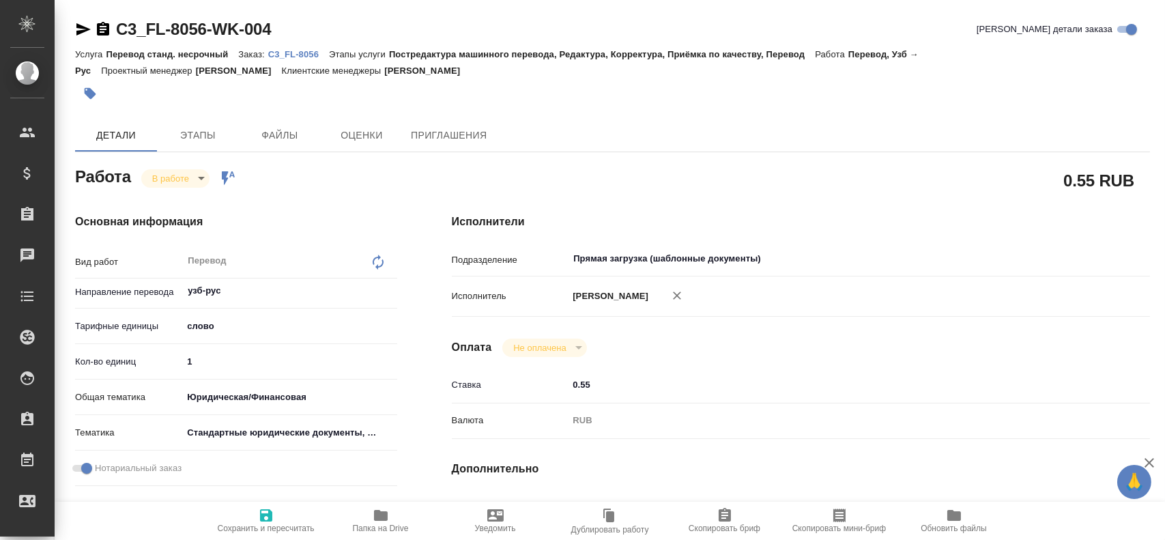
type textarea "x"
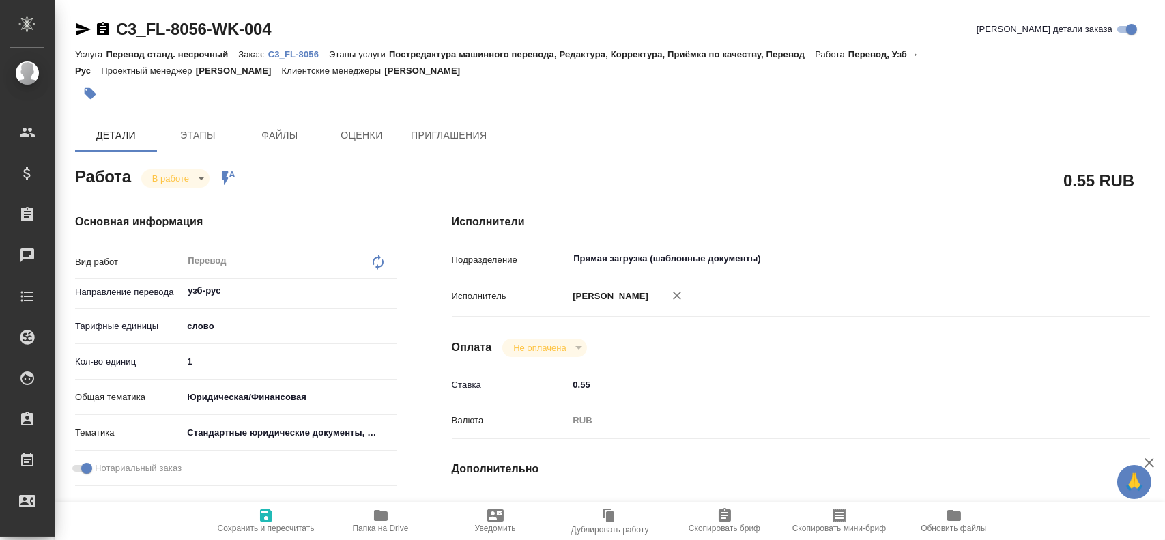
type textarea "x"
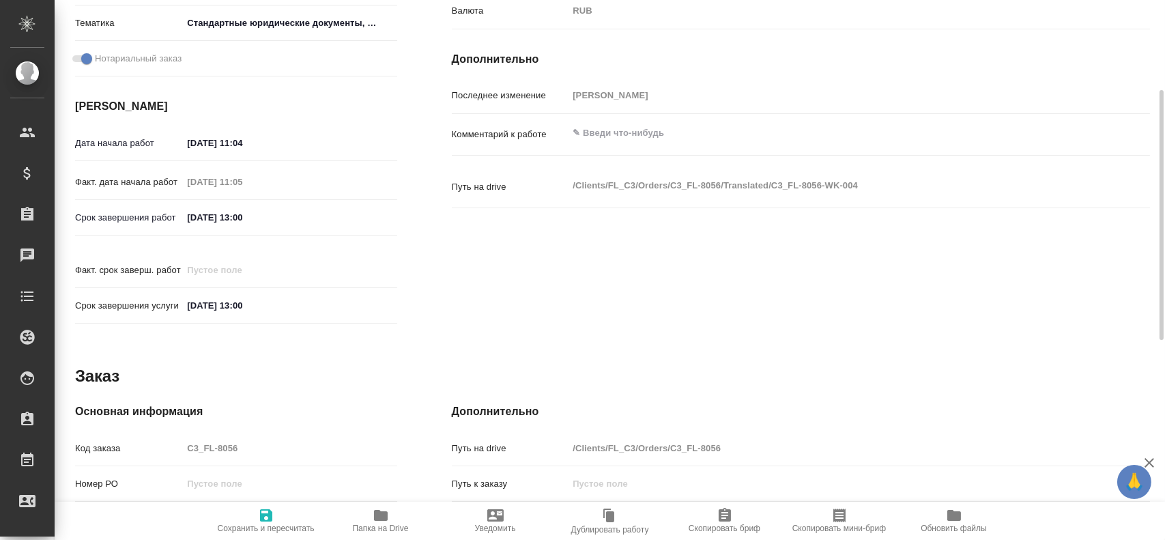
type textarea "x"
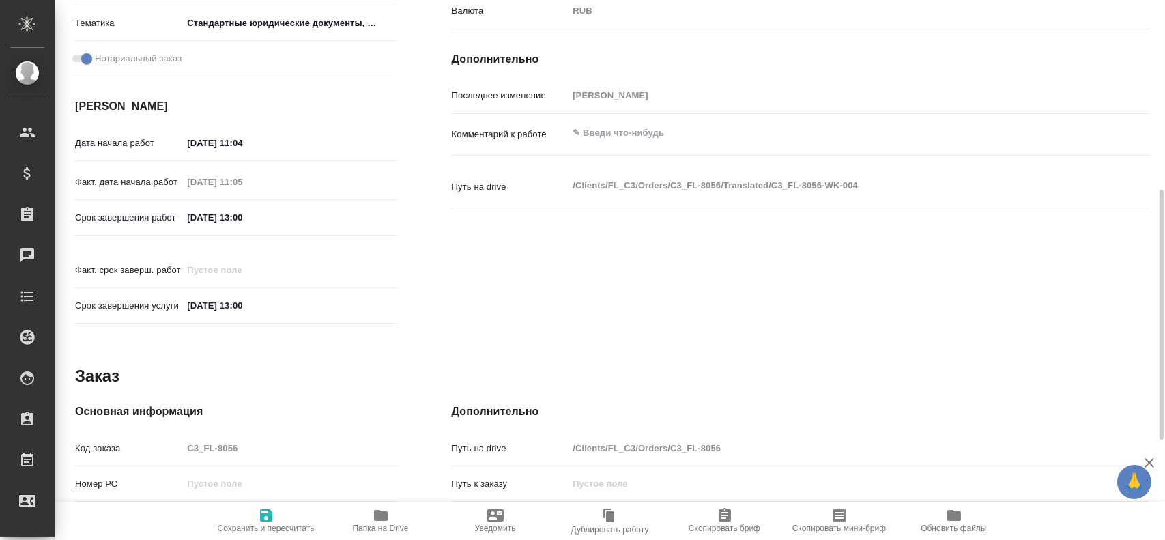
scroll to position [624, 0]
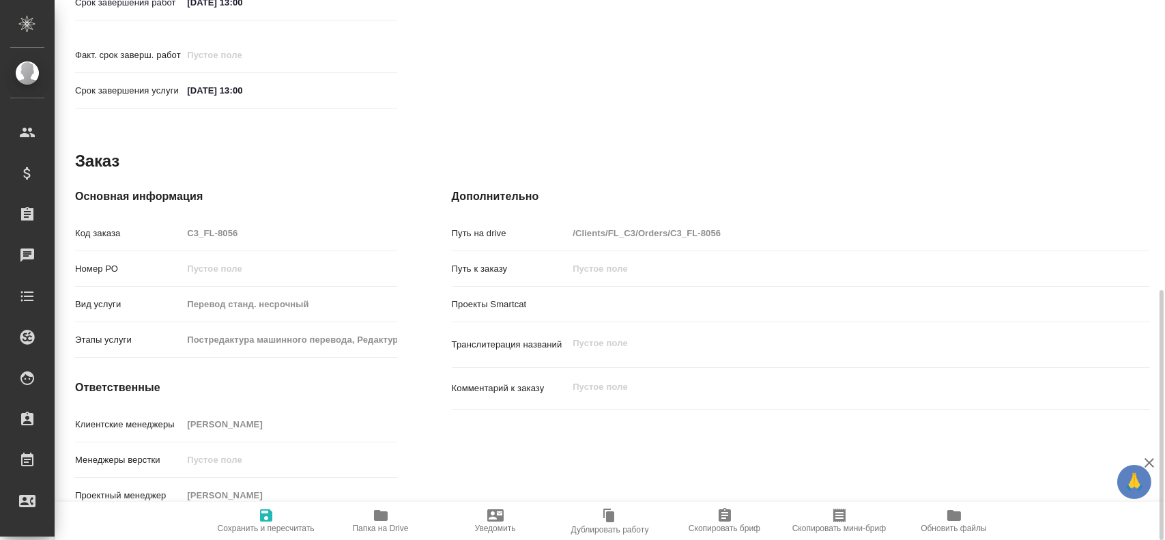
type textarea "x"
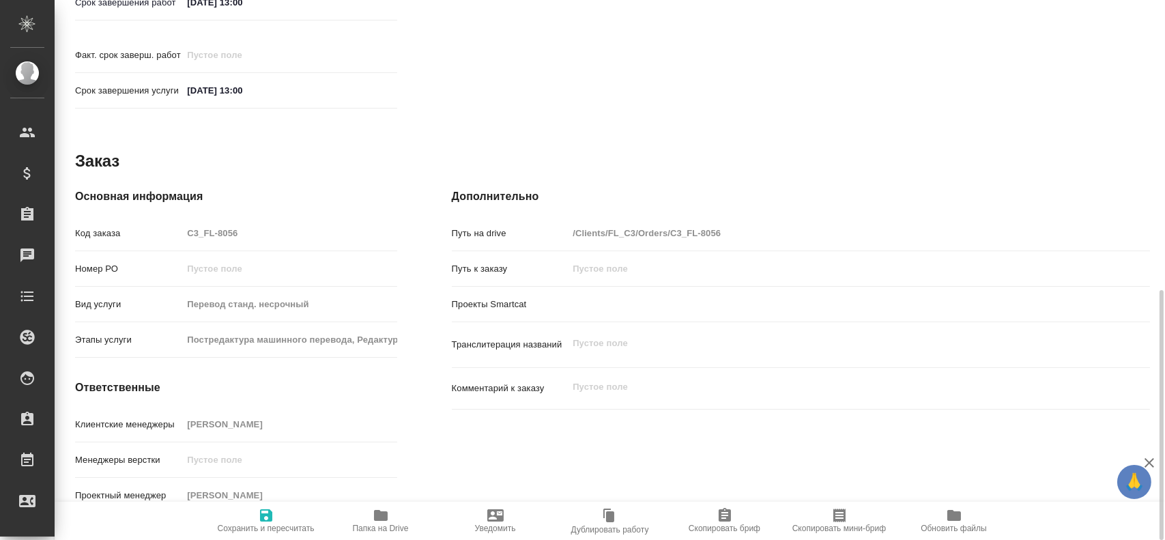
type textarea "x"
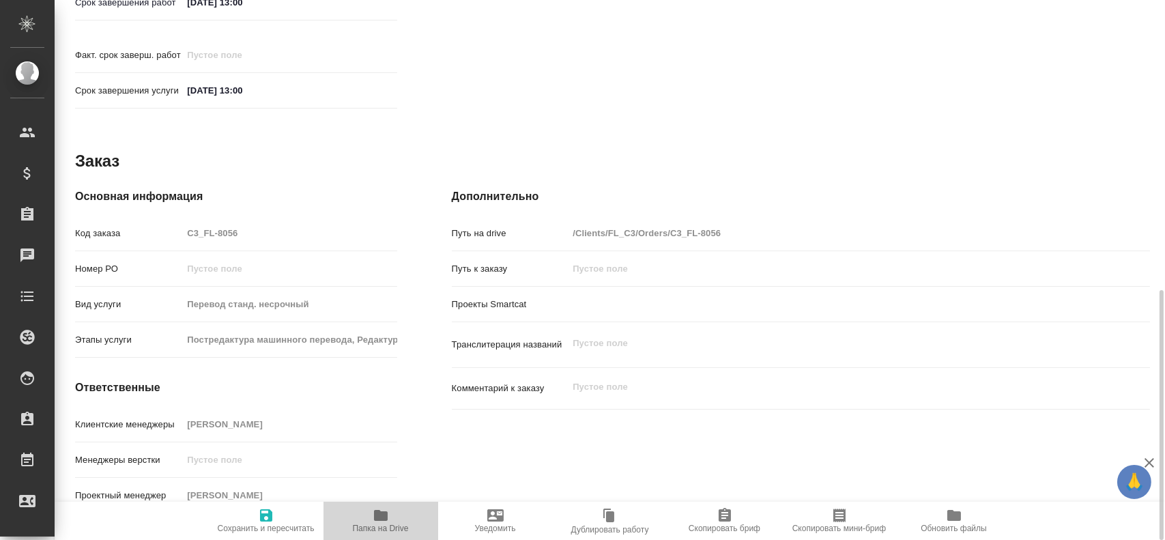
click at [382, 521] on icon "button" at bounding box center [381, 515] width 16 height 16
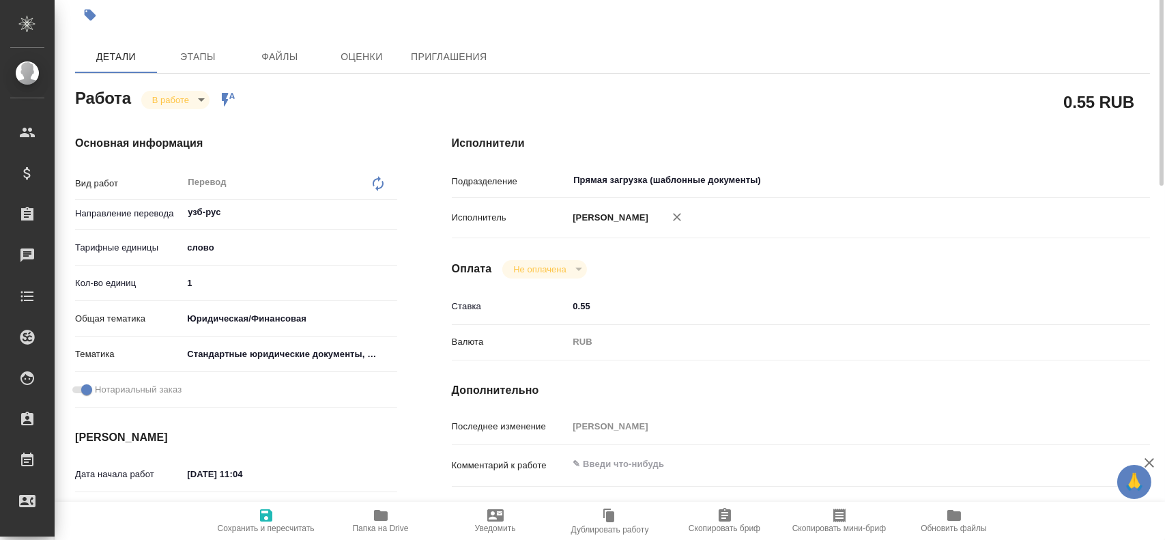
scroll to position [10, 0]
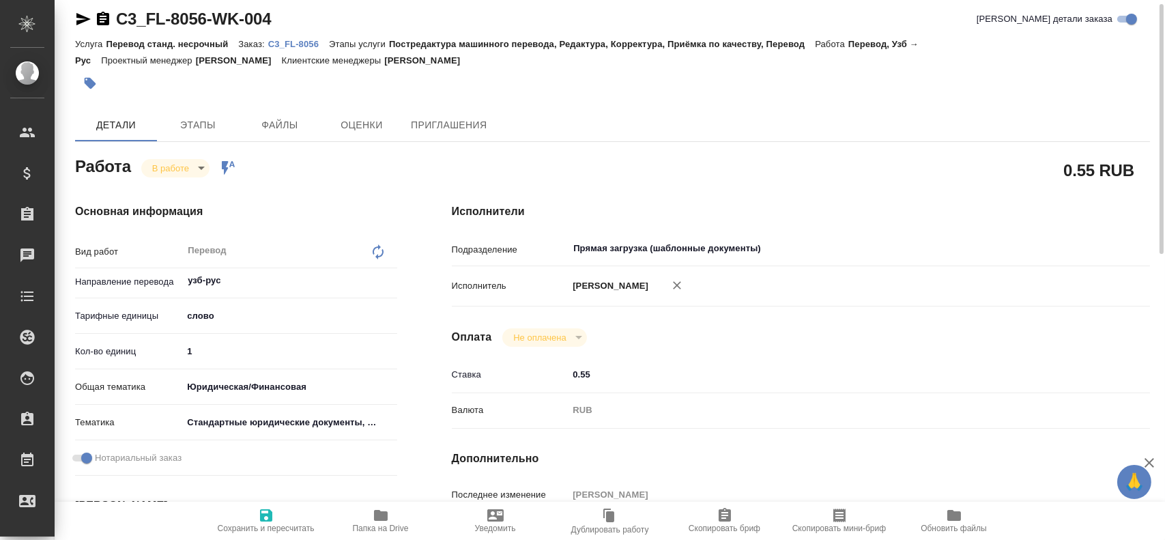
drag, startPoint x: 211, startPoint y: 353, endPoint x: 134, endPoint y: 347, distance: 77.4
click at [134, 347] on div "Кол-во единиц 1" at bounding box center [236, 351] width 322 height 24
type textarea "x"
type input "7"
type textarea "x"
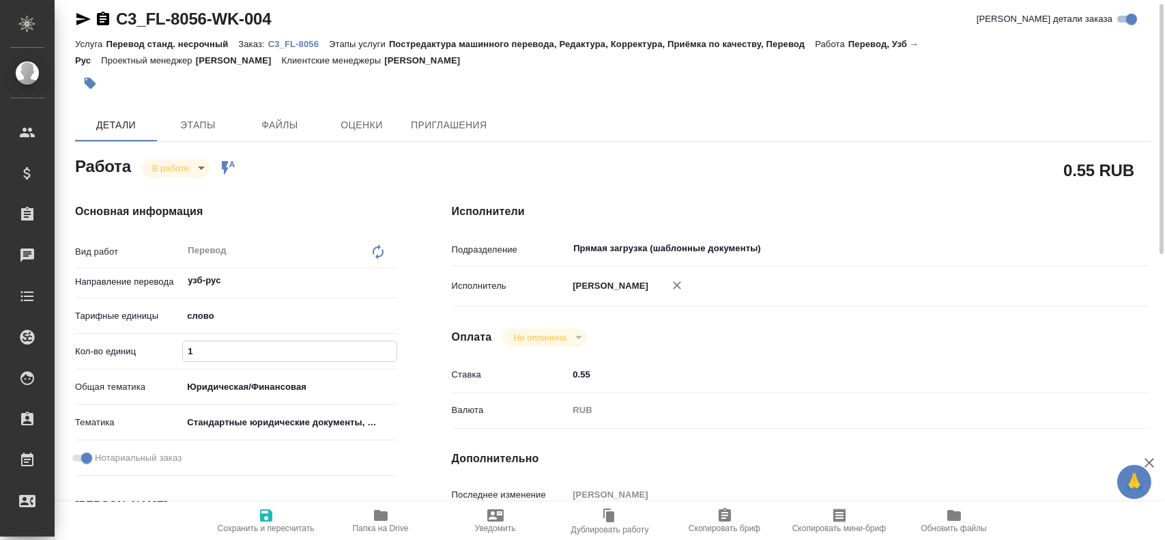
type textarea "x"
type input "75"
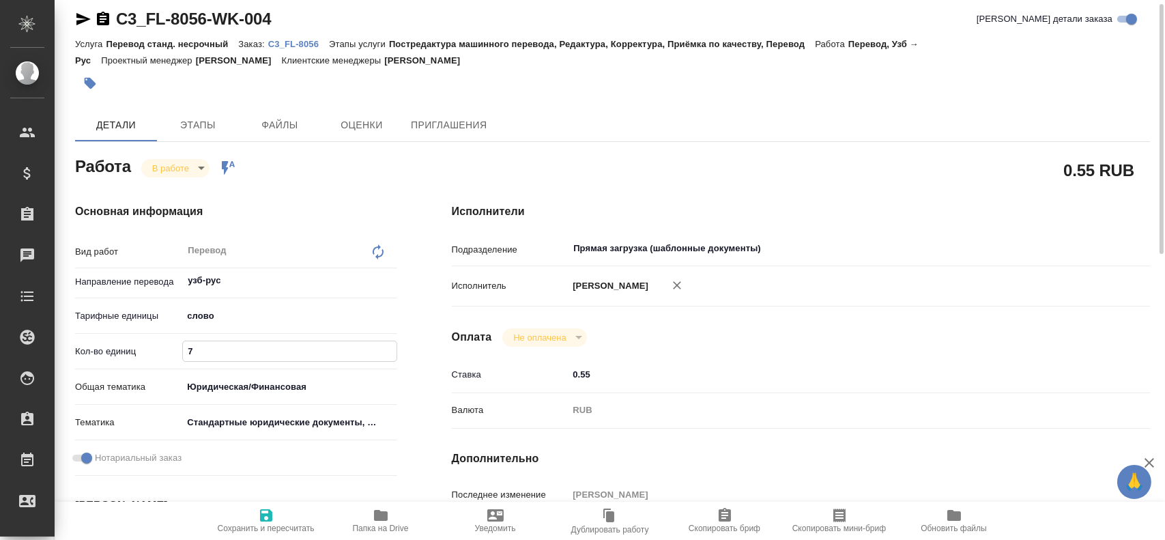
type textarea "x"
type input "75"
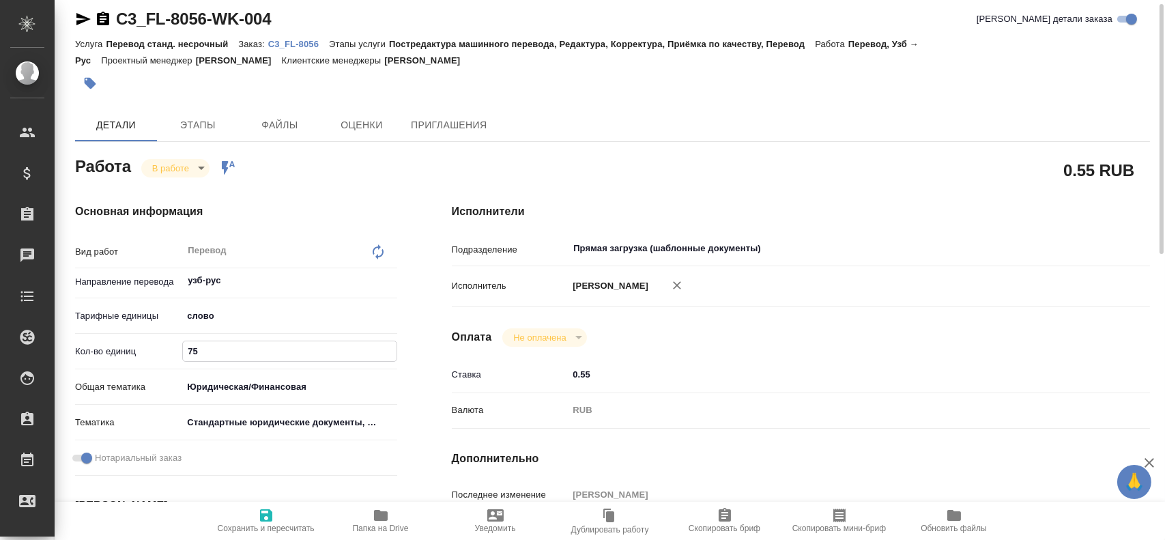
click at [265, 511] on icon "button" at bounding box center [266, 515] width 16 height 16
type textarea "x"
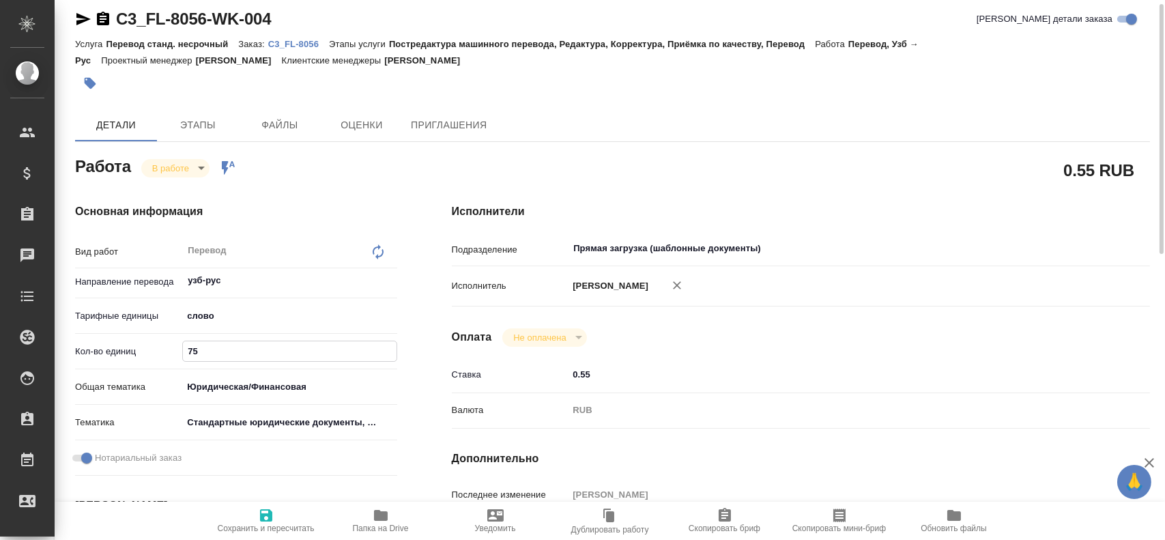
type textarea "x"
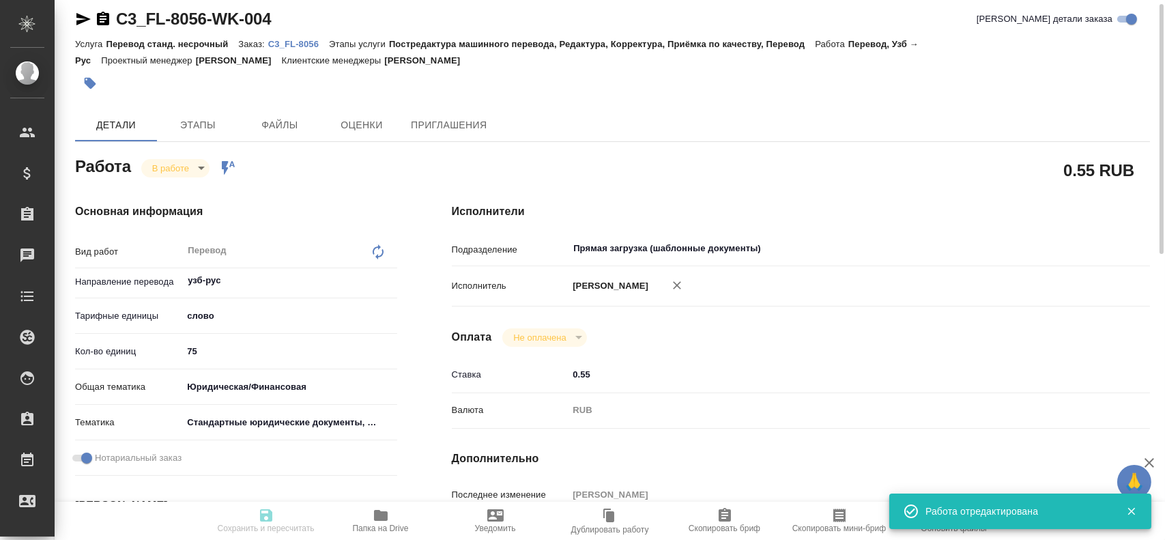
type textarea "x"
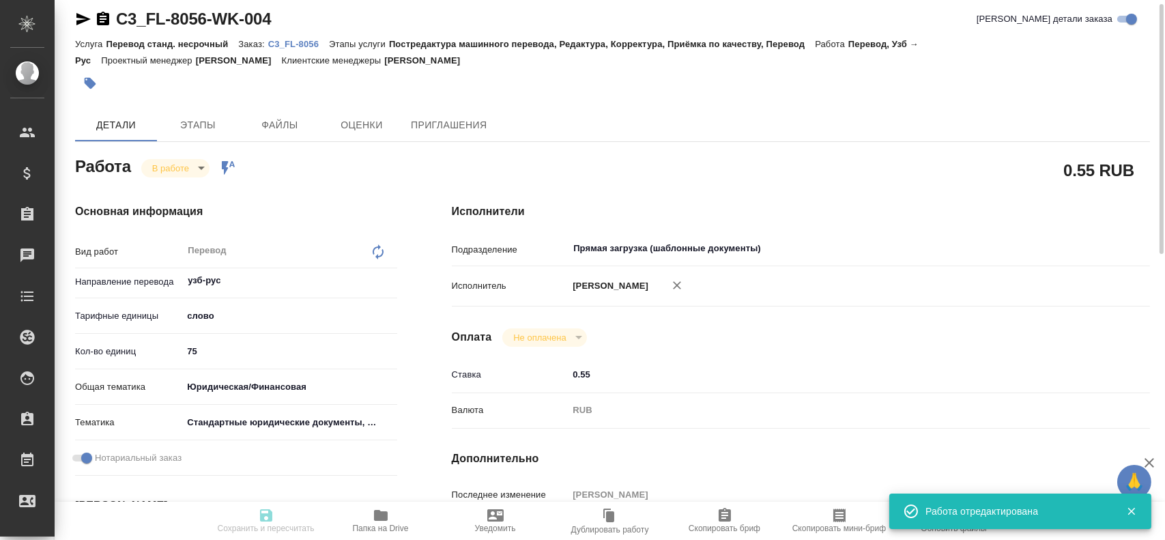
type input "inProgress"
type textarea "Перевод"
type textarea "x"
type input "узб-рус"
type input "5a8b1489cc6b4906c91bfd90"
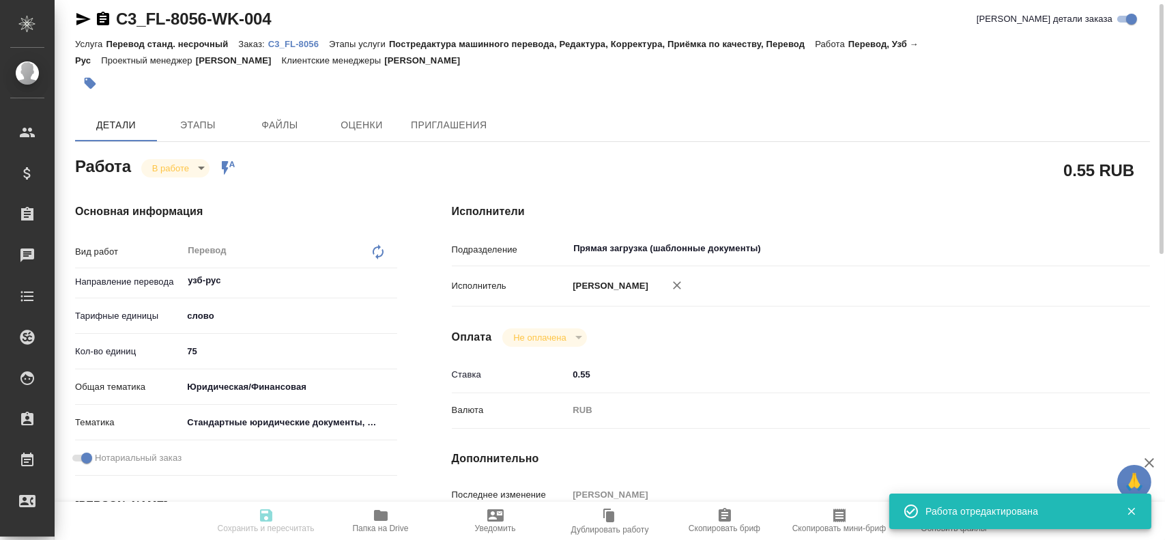
type input "75"
type input "yr-fn"
type input "5f647205b73bc97568ca66bf"
checkbox input "true"
type input "[DATE] 11:04"
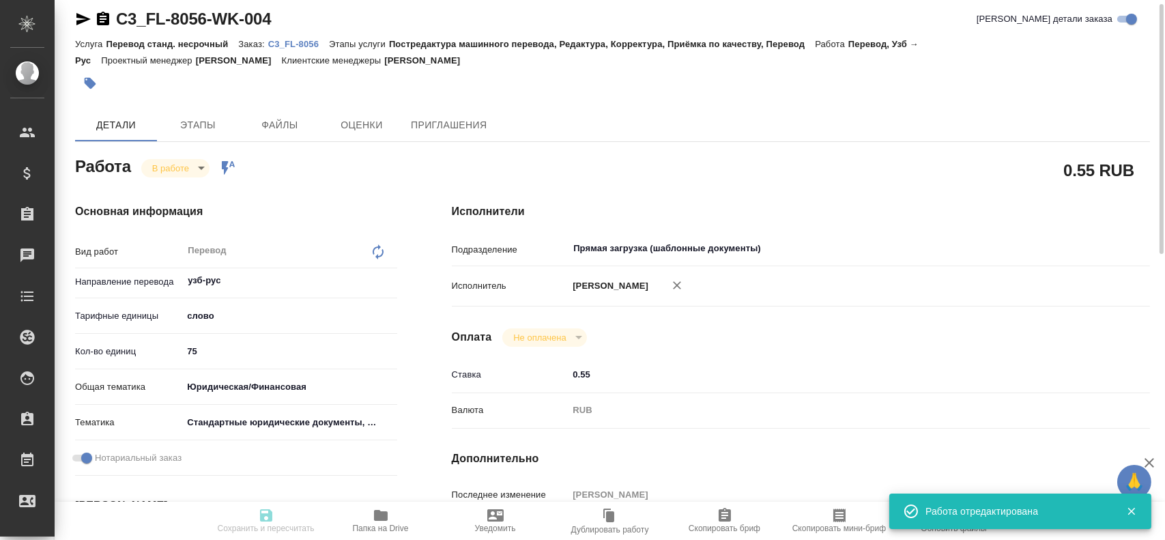
type input "[DATE] 11:05"
type input "[DATE] 13:00"
type input "Прямая загрузка (шаблонные документы)"
type input "notPayed"
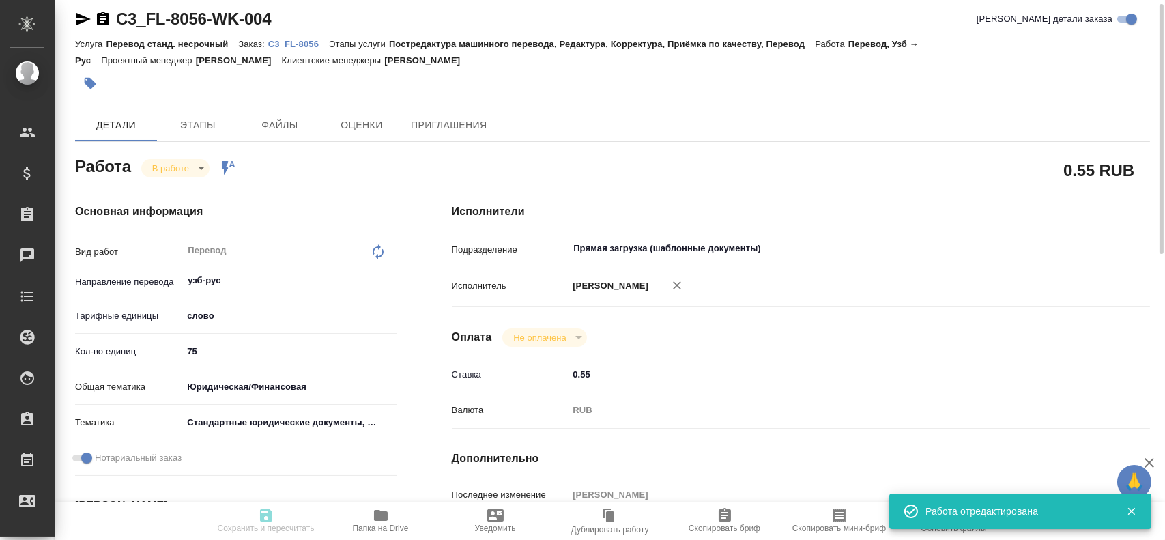
type input "0.55"
type input "RUB"
type input "[PERSON_NAME]"
type textarea "x"
type textarea "/Clients/FL_C3/Orders/C3_FL-8056/Translated/C3_FL-8056-WK-004"
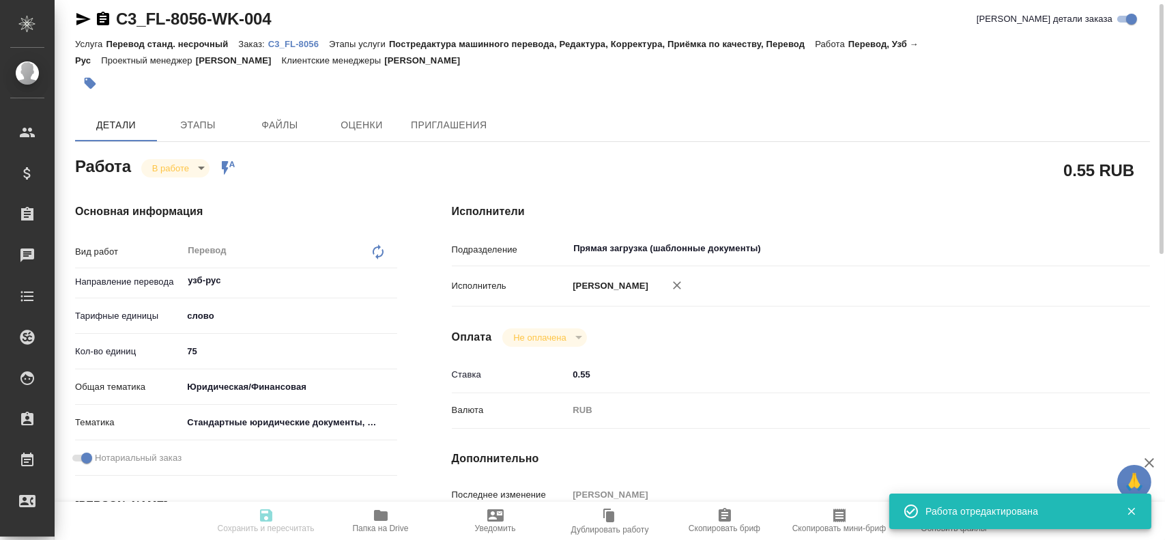
type textarea "x"
type input "C3_FL-8056"
type input "Перевод станд. несрочный"
type input "Постредактура машинного перевода, Редактура, Корректура, Приёмка по качеству, П…"
type input "[PERSON_NAME]"
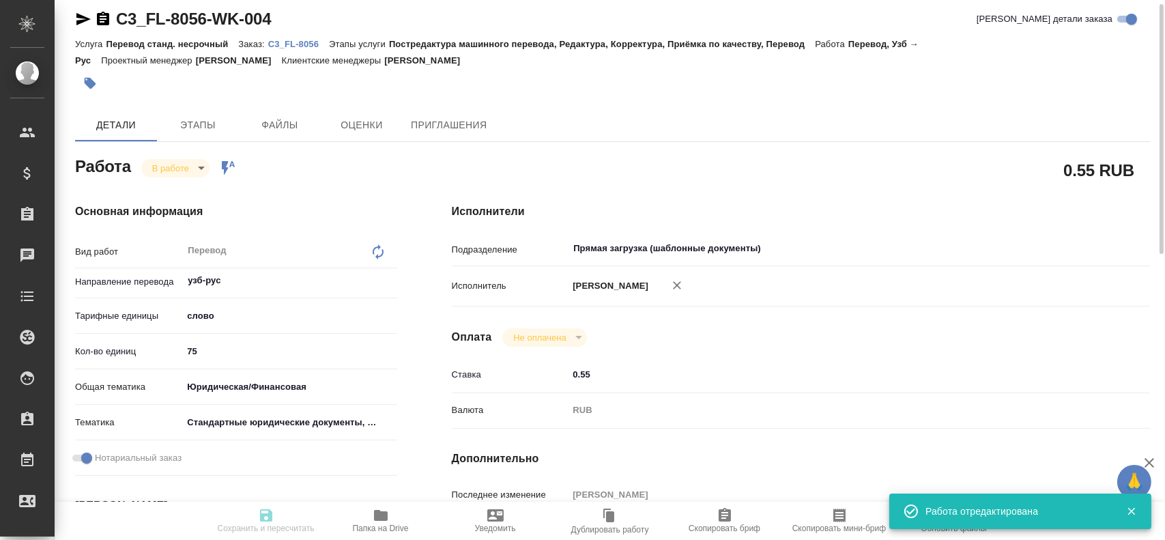
type input "/Clients/FL_C3/Orders/C3_FL-8056"
type textarea "x"
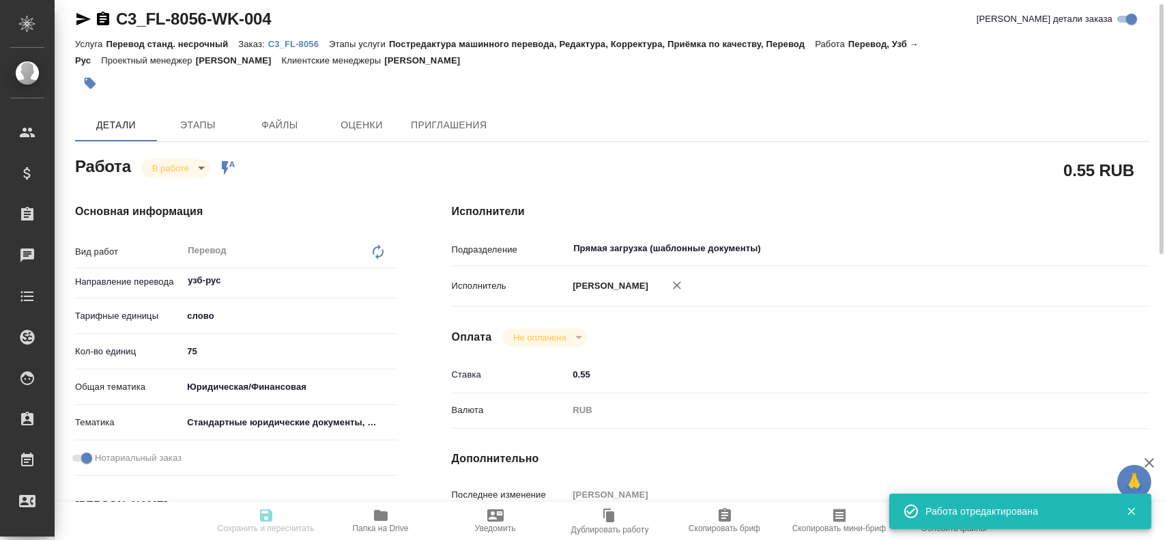
type textarea "x"
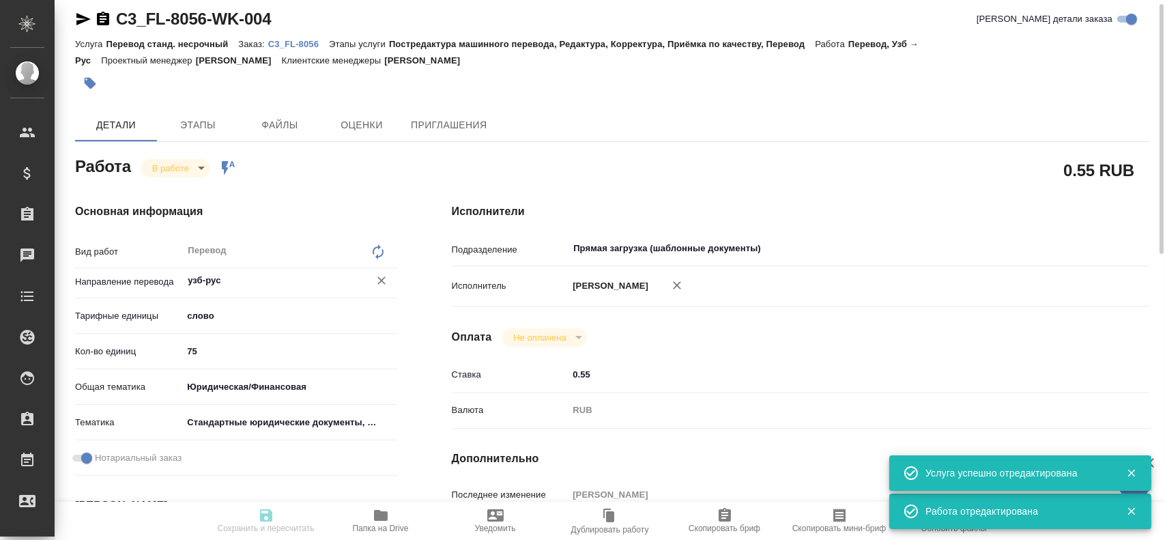
type textarea "x"
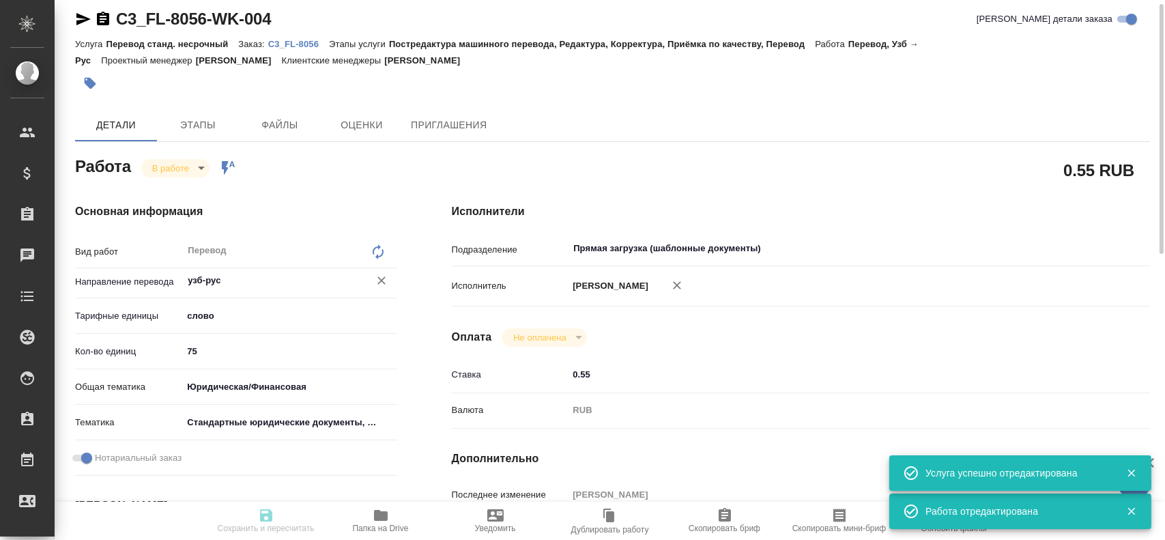
type textarea "x"
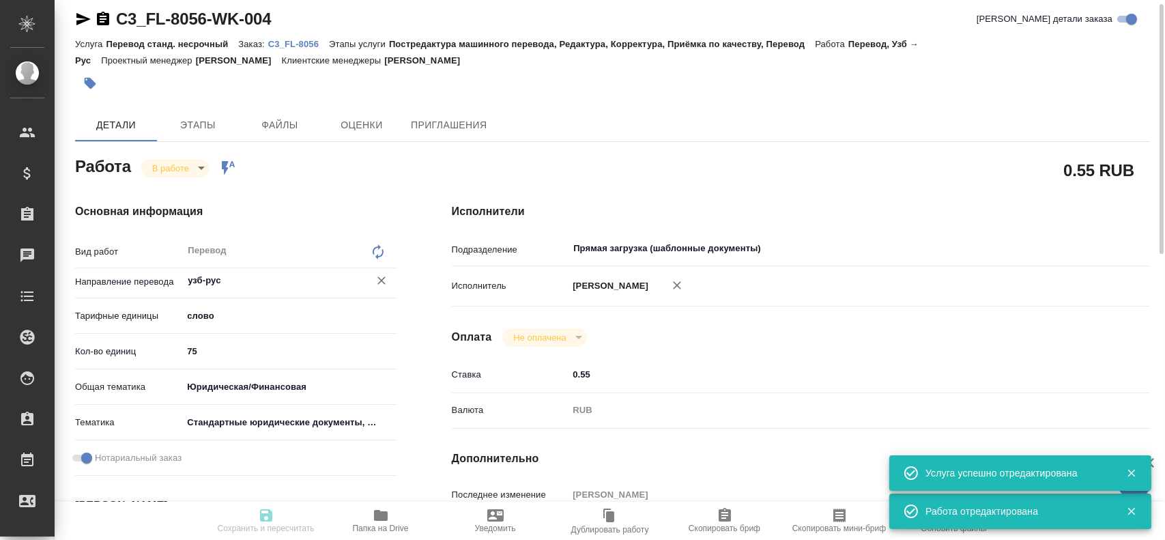
type textarea "x"
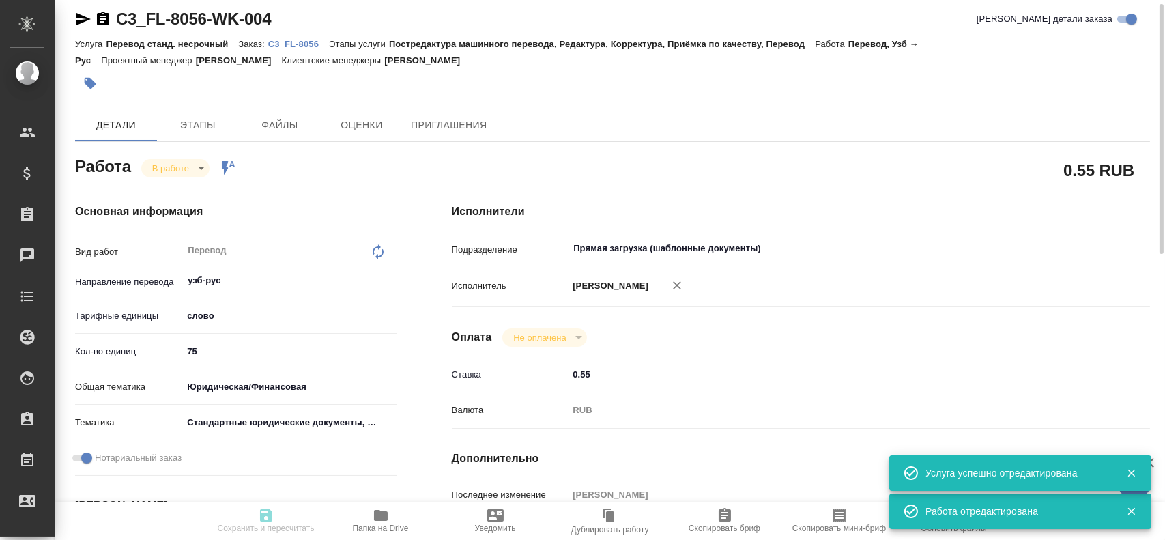
type textarea "x"
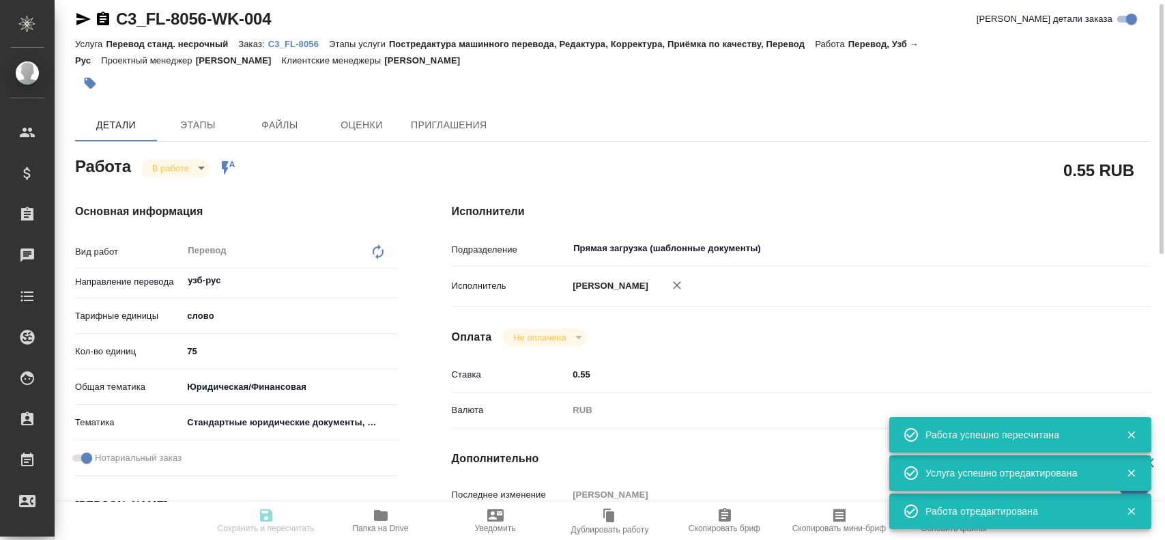
type input "inProgress"
type textarea "Перевод"
type textarea "x"
type input "узб-рус"
type input "5a8b1489cc6b4906c91bfd90"
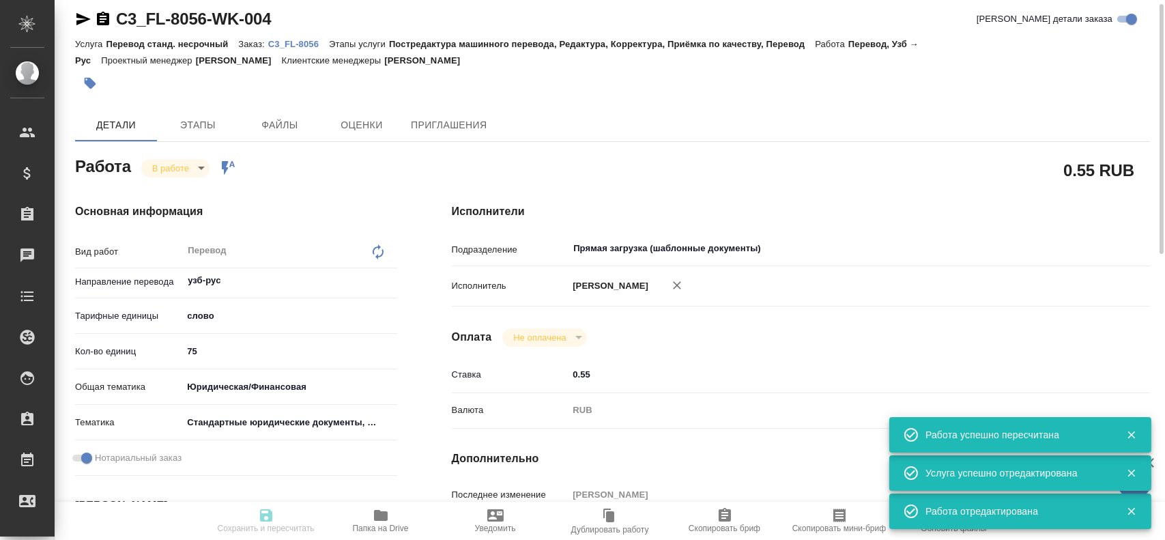
type input "75"
type input "yr-fn"
type input "5f647205b73bc97568ca66bf"
checkbox input "true"
type input "16.08.2025 11:04"
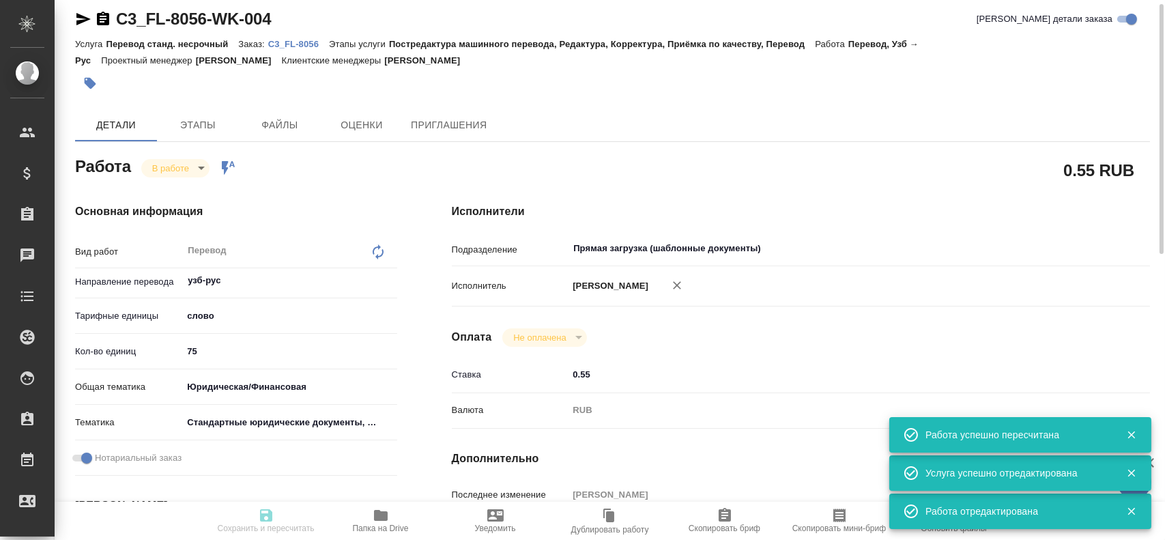
type input "16.08.2025 11:05"
type input "16.08.2025 13:00"
type input "Прямая загрузка (шаблонные документы)"
type input "notPayed"
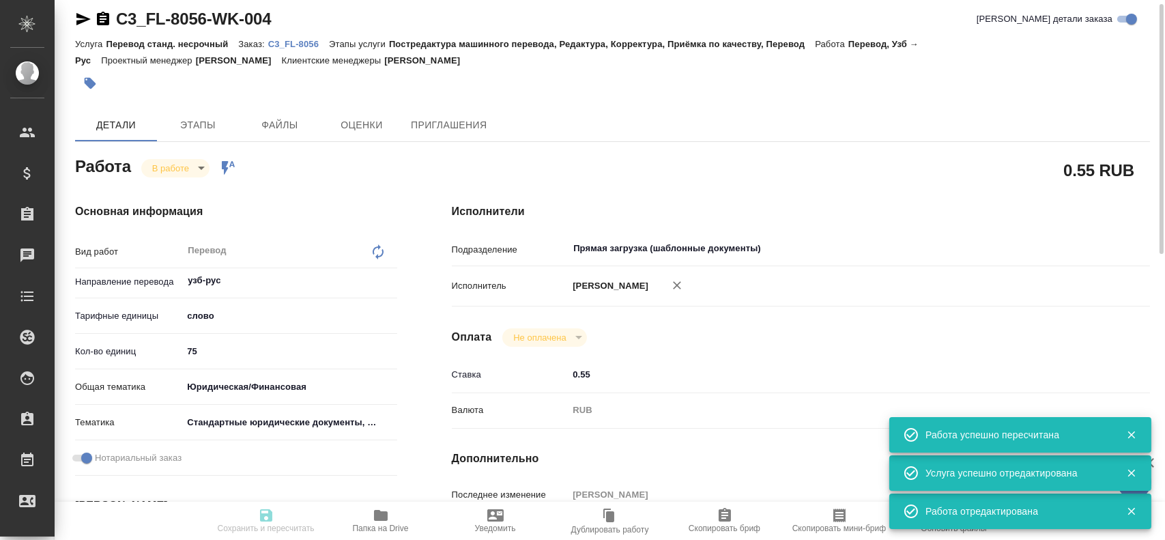
type input "0.55"
type input "RUB"
type input "[PERSON_NAME]"
type textarea "x"
type textarea "/Clients/FL_C3/Orders/C3_FL-8056/Translated/C3_FL-8056-WK-004"
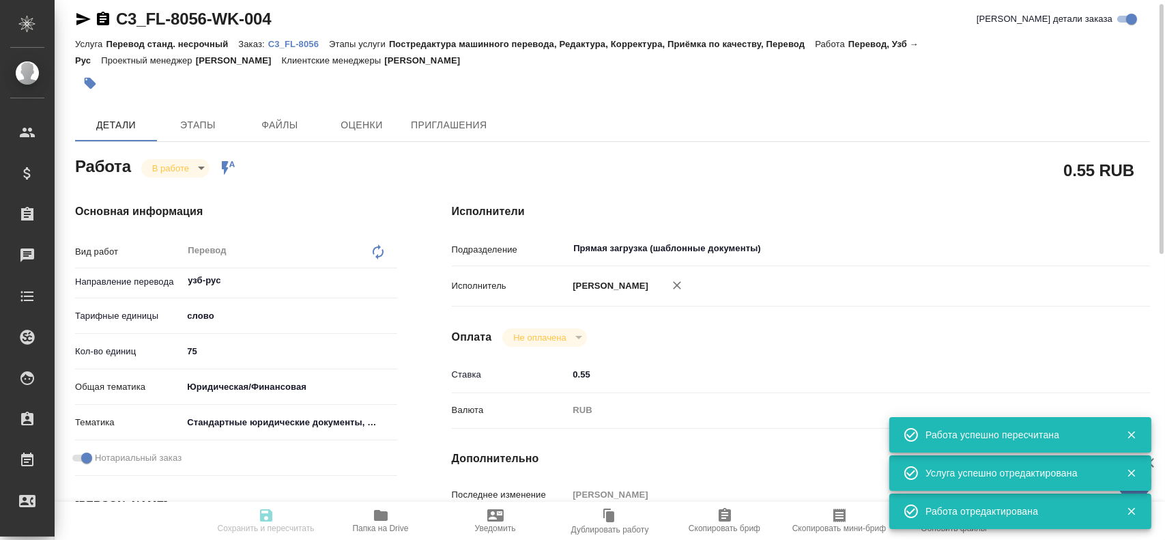
type textarea "x"
type input "C3_FL-8056"
type input "Перевод станд. несрочный"
type input "Постредактура машинного перевода, Редактура, Корректура, Приёмка по качеству, П…"
type input "[PERSON_NAME]"
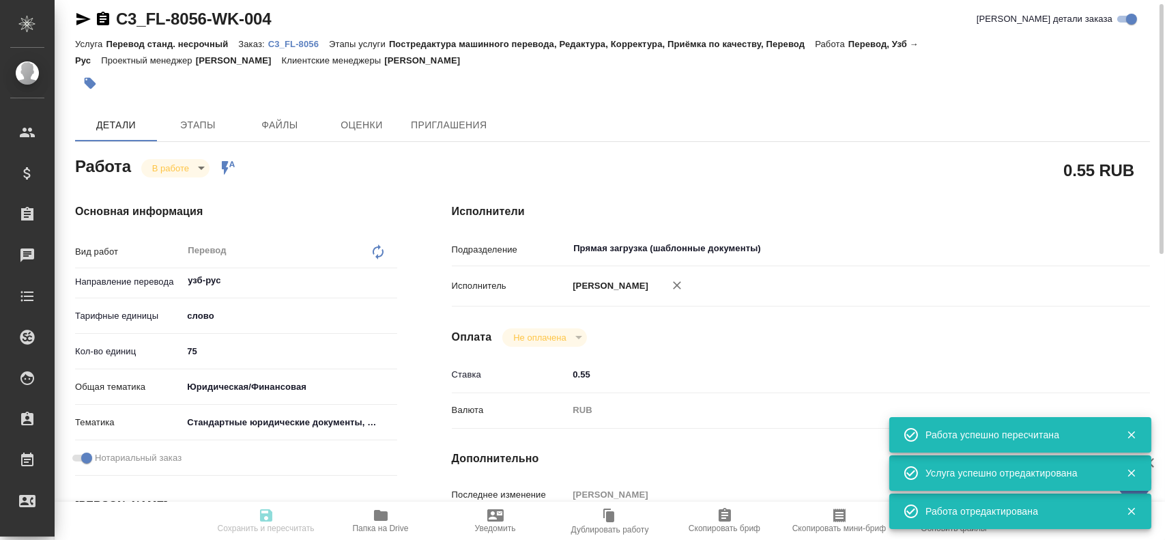
type input "/Clients/FL_C3/Orders/C3_FL-8056"
type textarea "x"
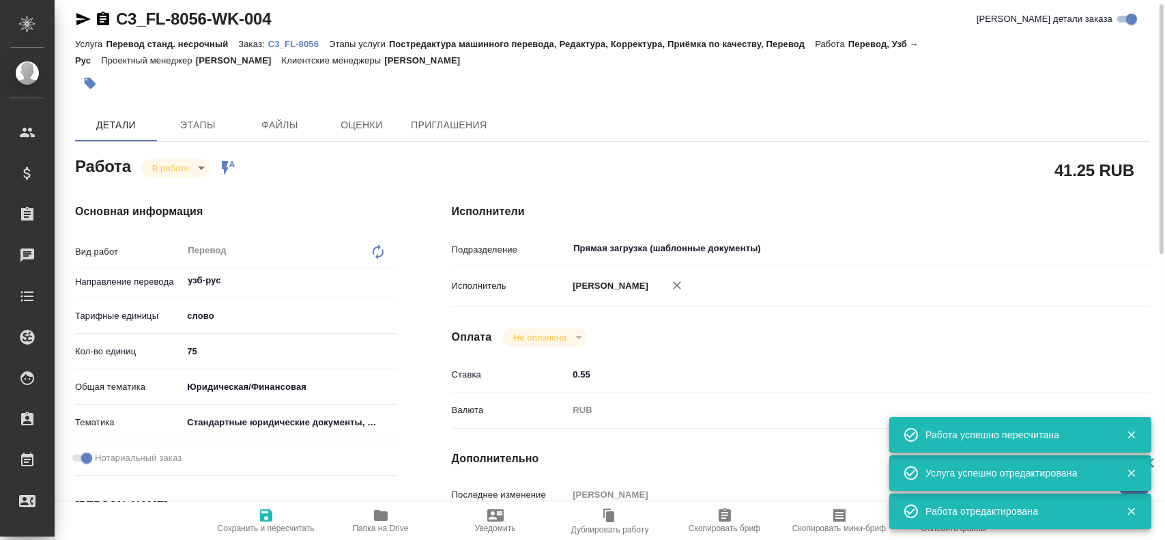
type textarea "x"
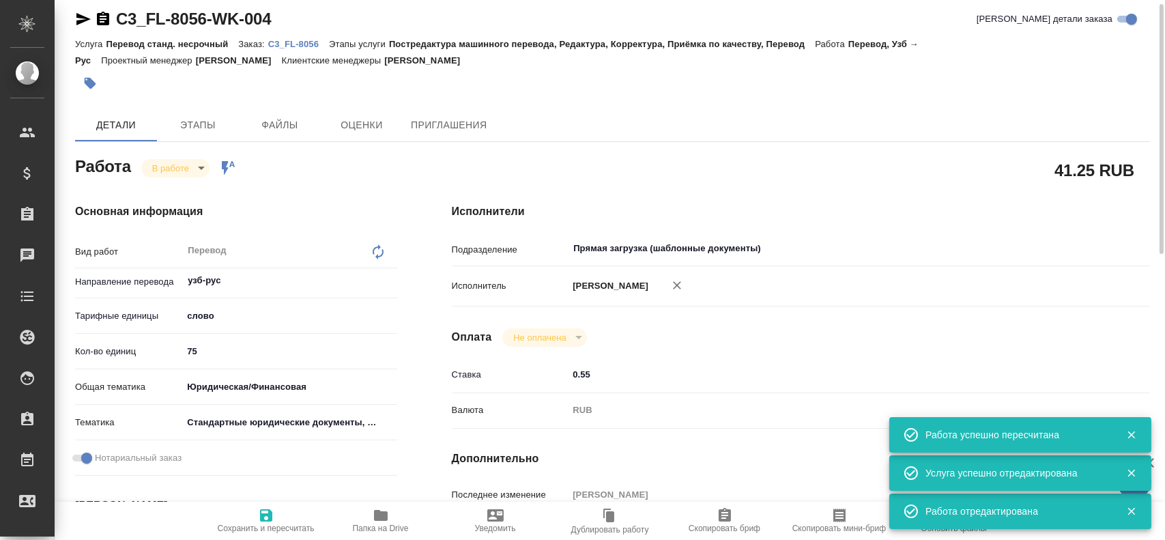
type textarea "x"
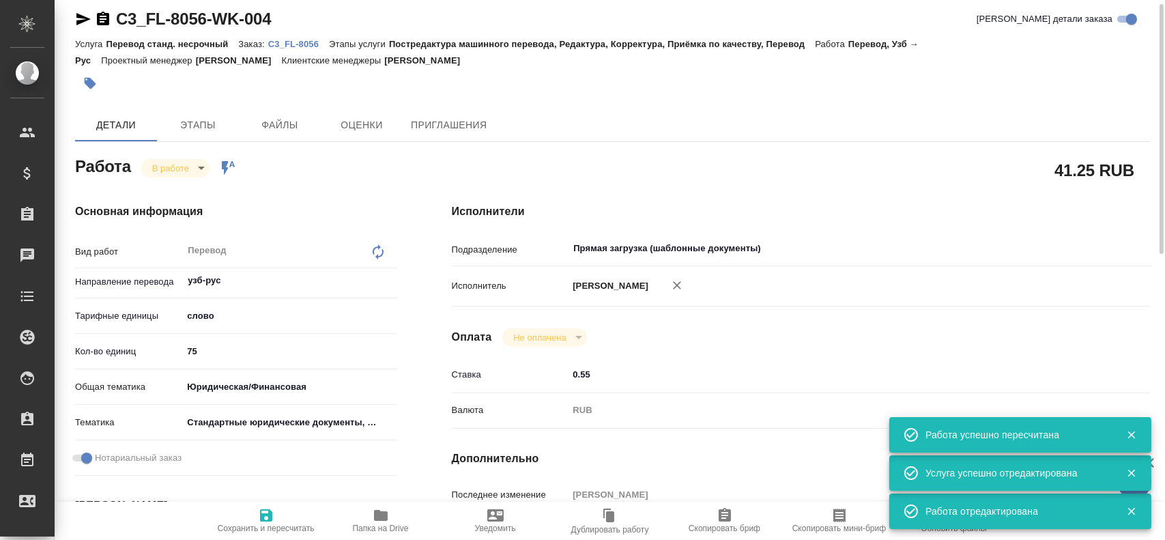
type textarea "x"
click at [177, 165] on body "🙏 .cls-1 fill:#fff; AWATERA Gusev Alexandr Клиенты Спецификации Заказы 0 Чаты T…" at bounding box center [582, 270] width 1165 height 540
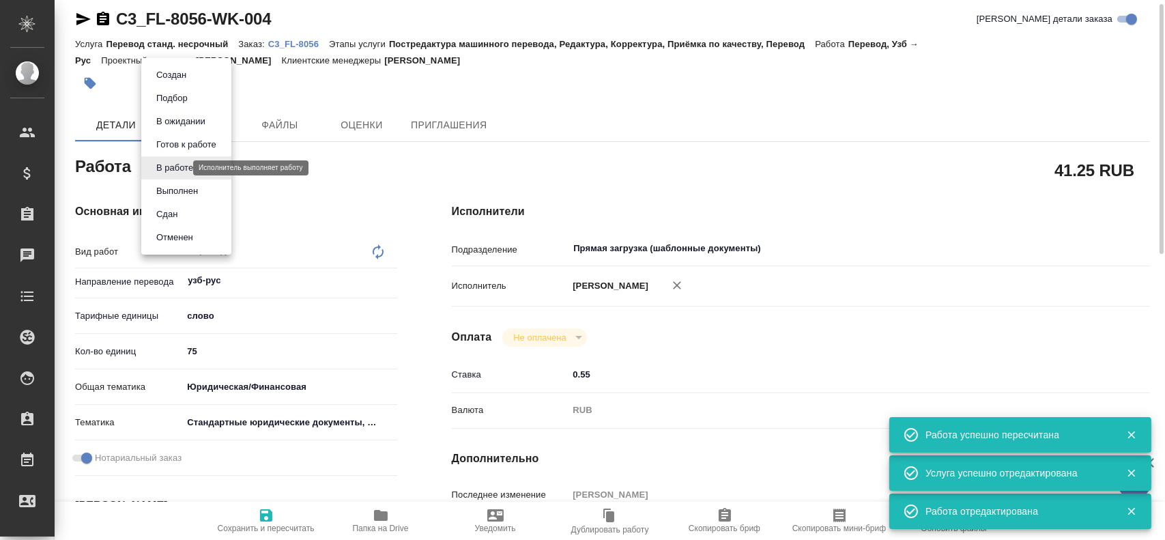
type textarea "x"
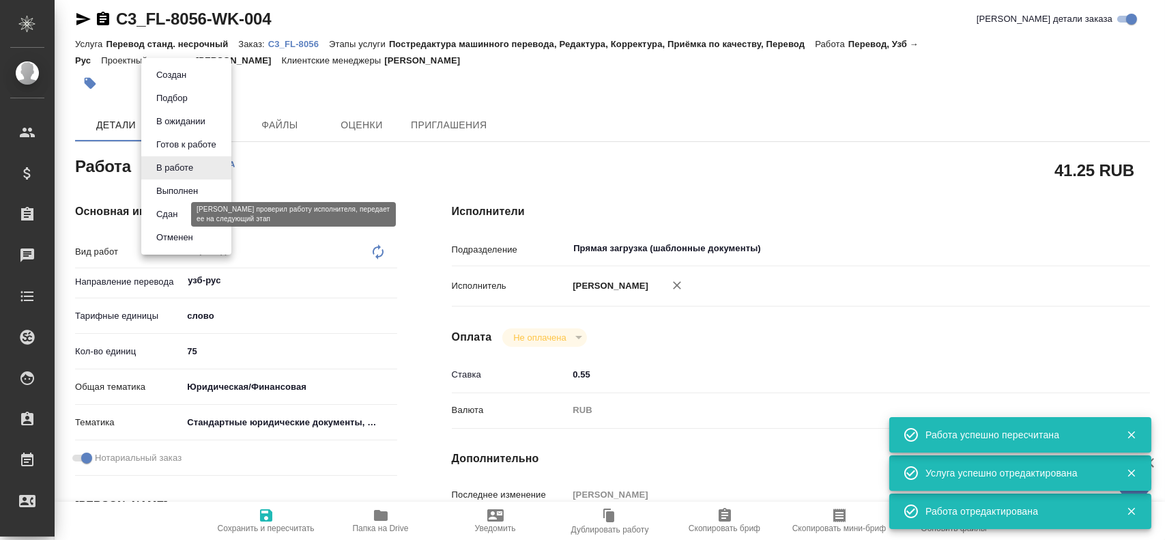
click at [166, 216] on button "Сдан" at bounding box center [166, 214] width 29 height 15
type textarea "x"
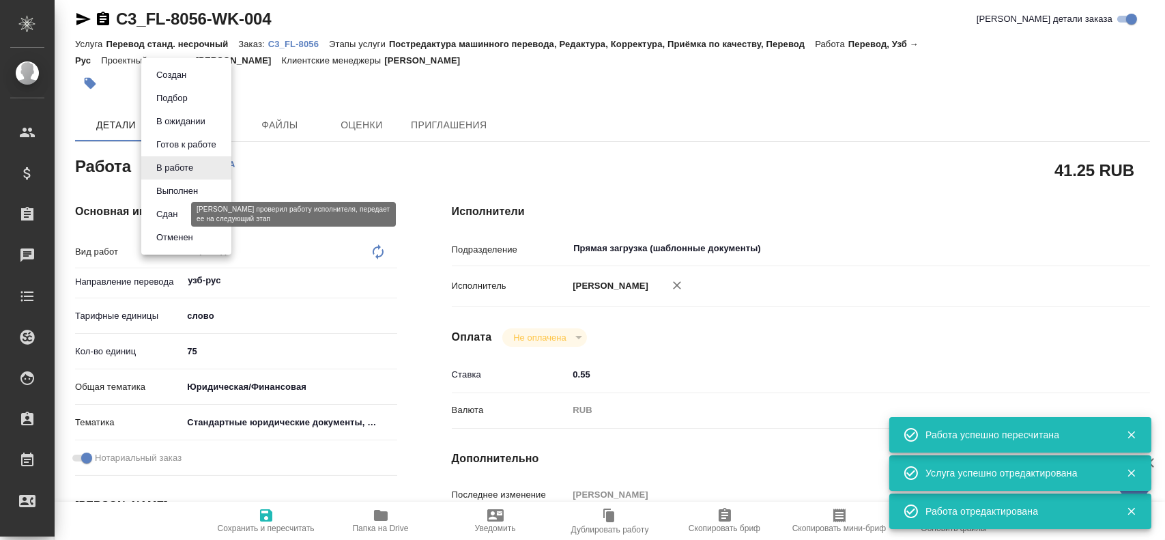
type textarea "x"
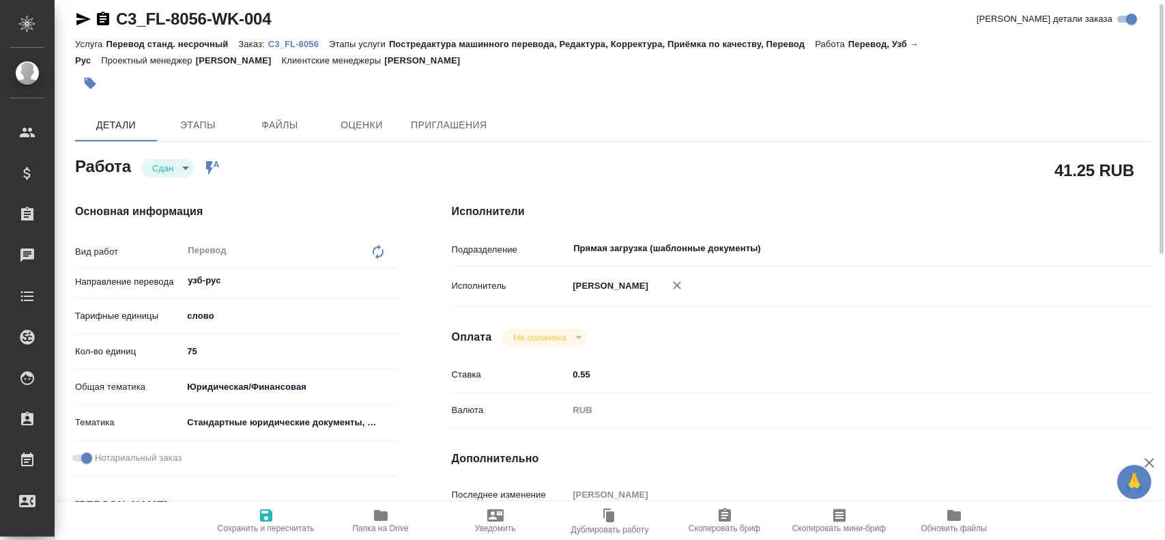
type textarea "x"
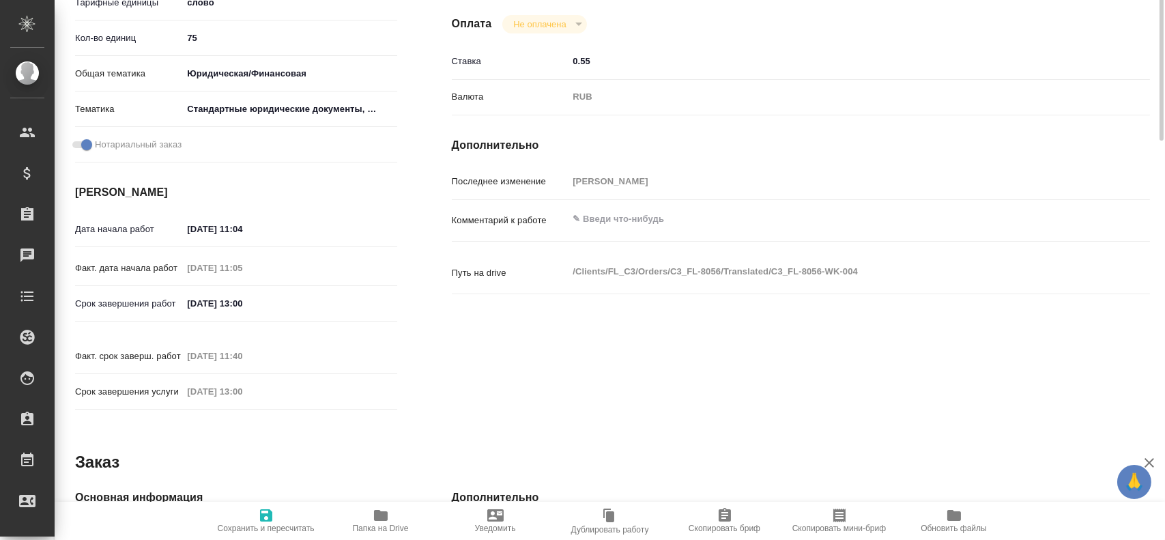
type textarea "x"
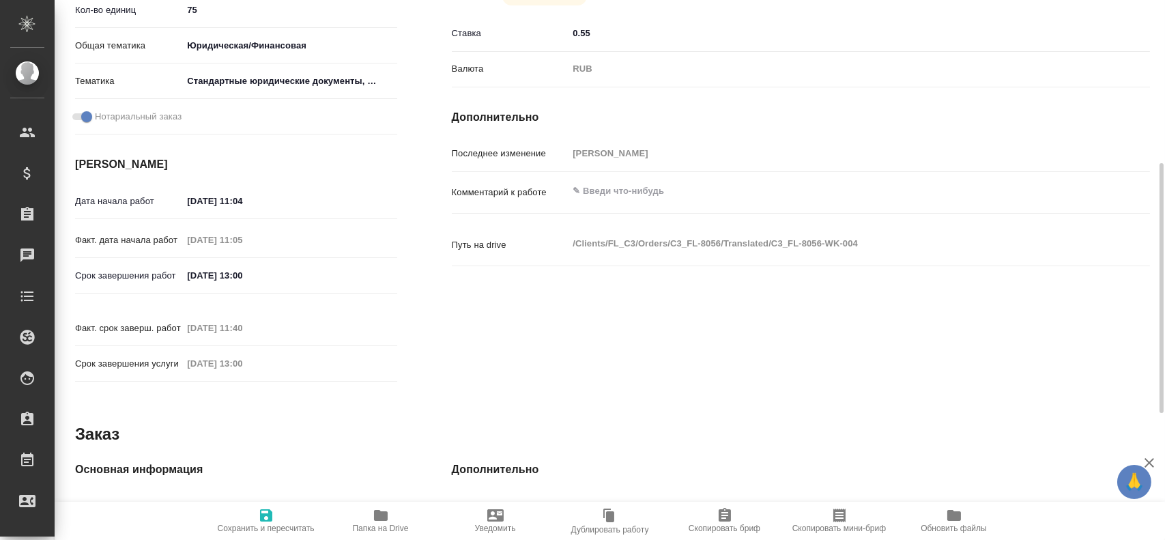
scroll to position [420, 0]
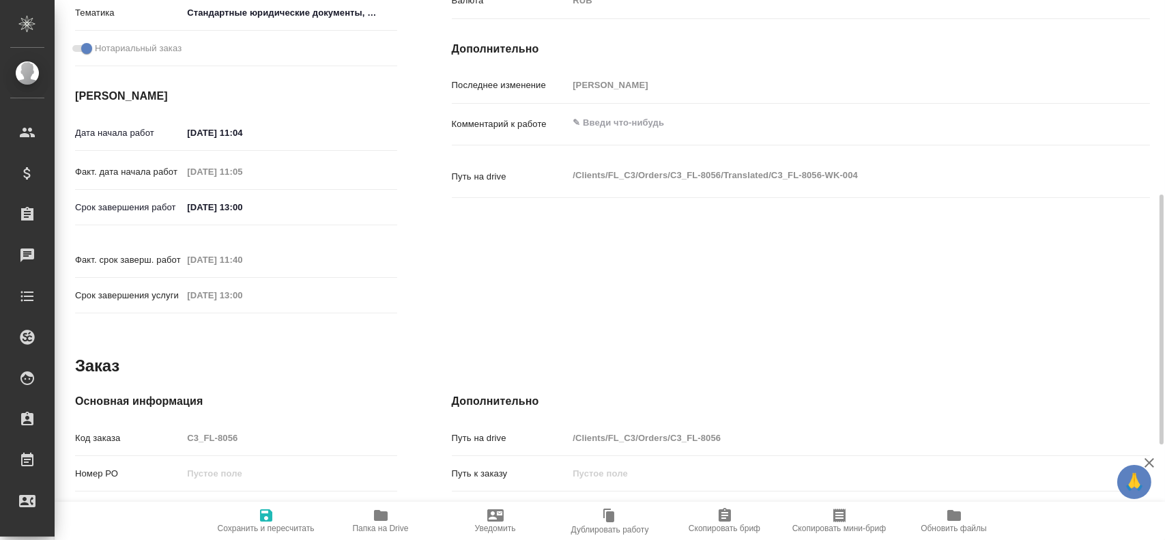
click at [171, 426] on div "Код заказа C3_FL-8056" at bounding box center [236, 438] width 322 height 24
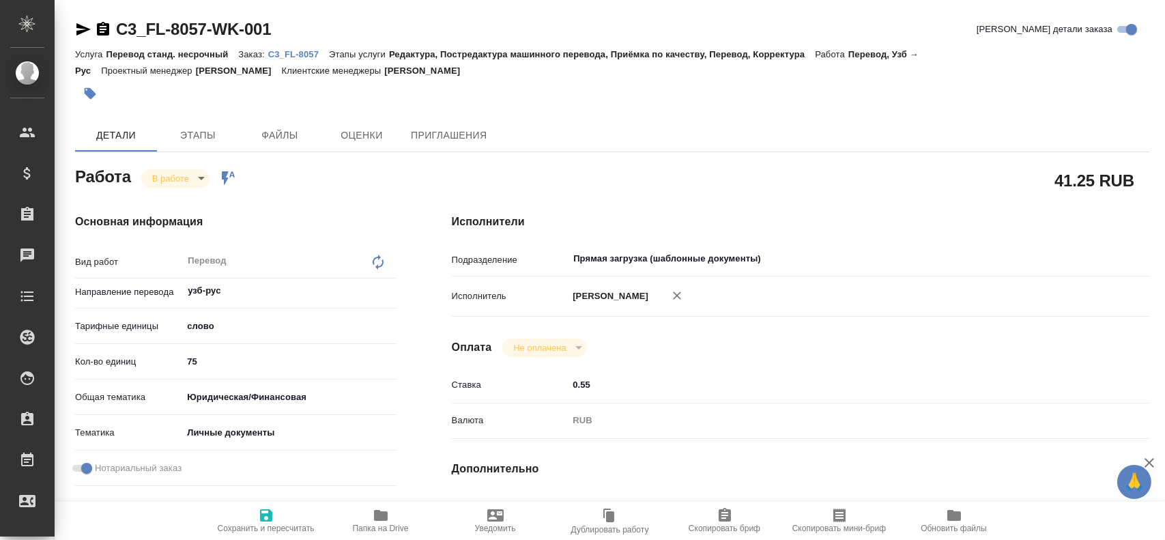
type textarea "x"
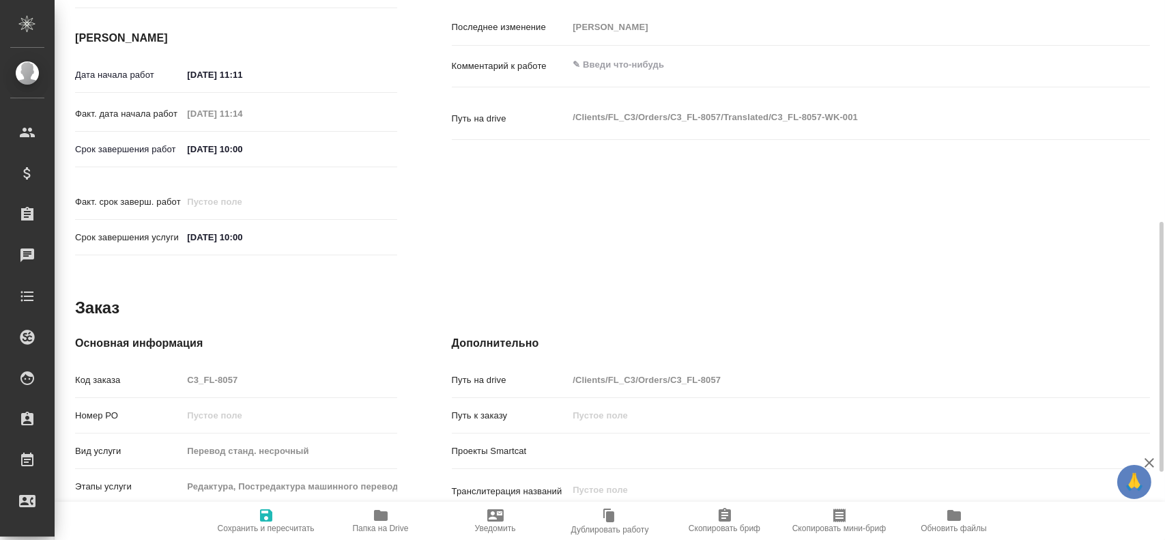
type textarea "x"
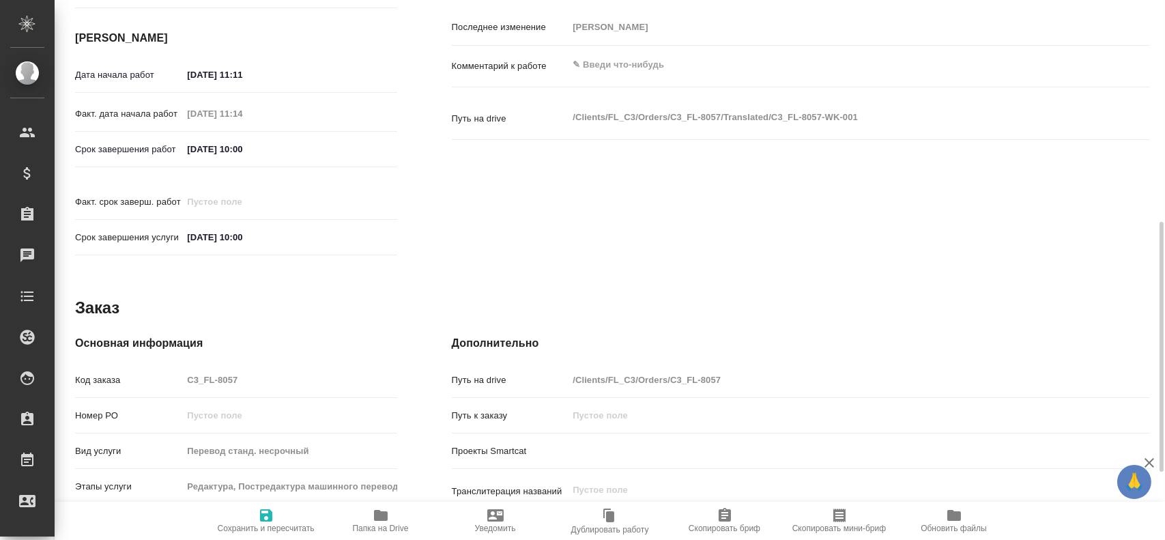
scroll to position [624, 0]
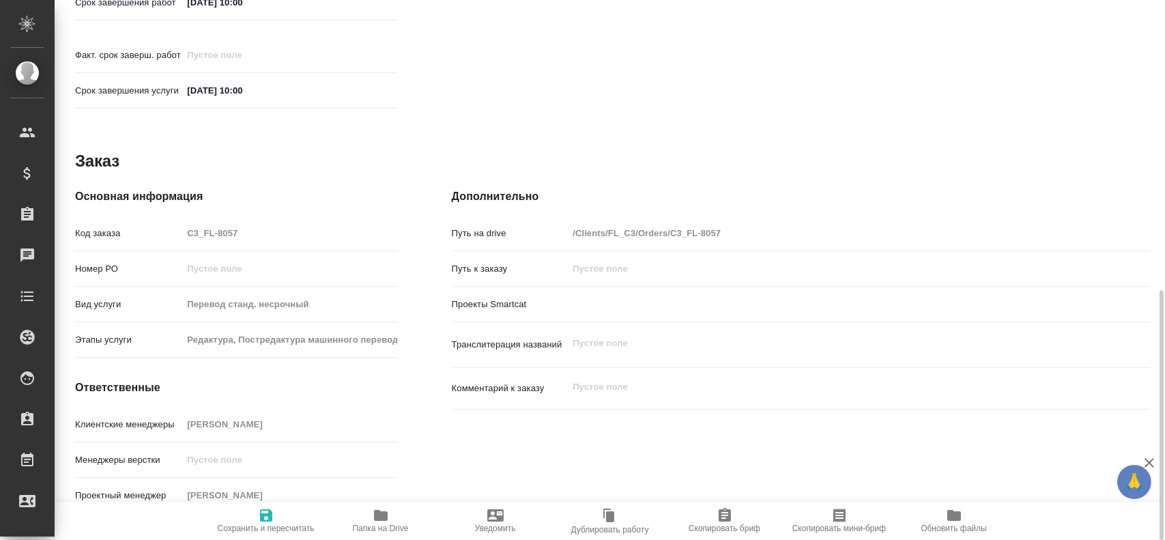
type textarea "x"
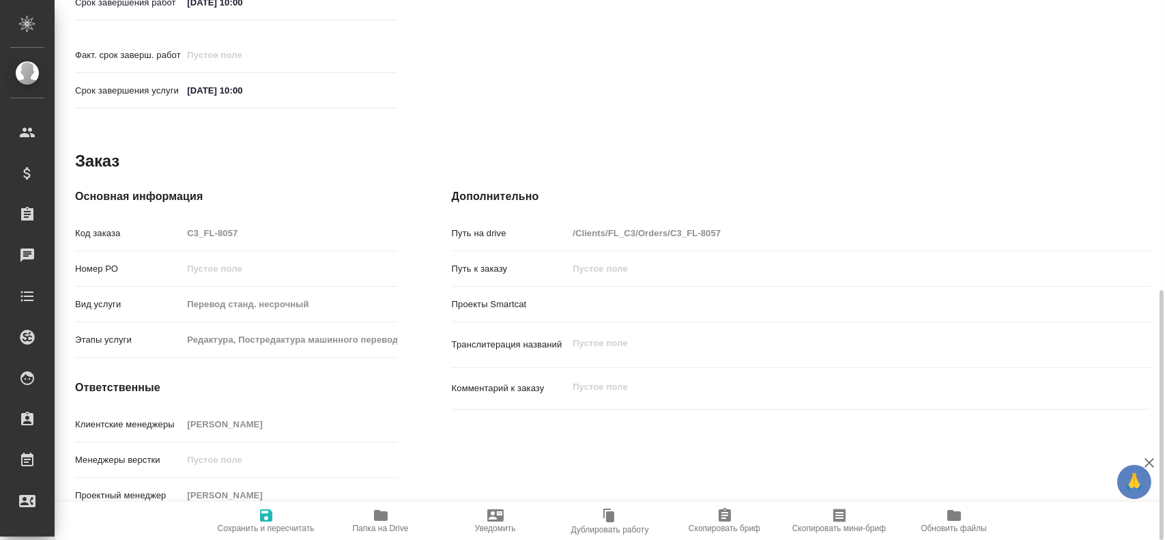
type textarea "x"
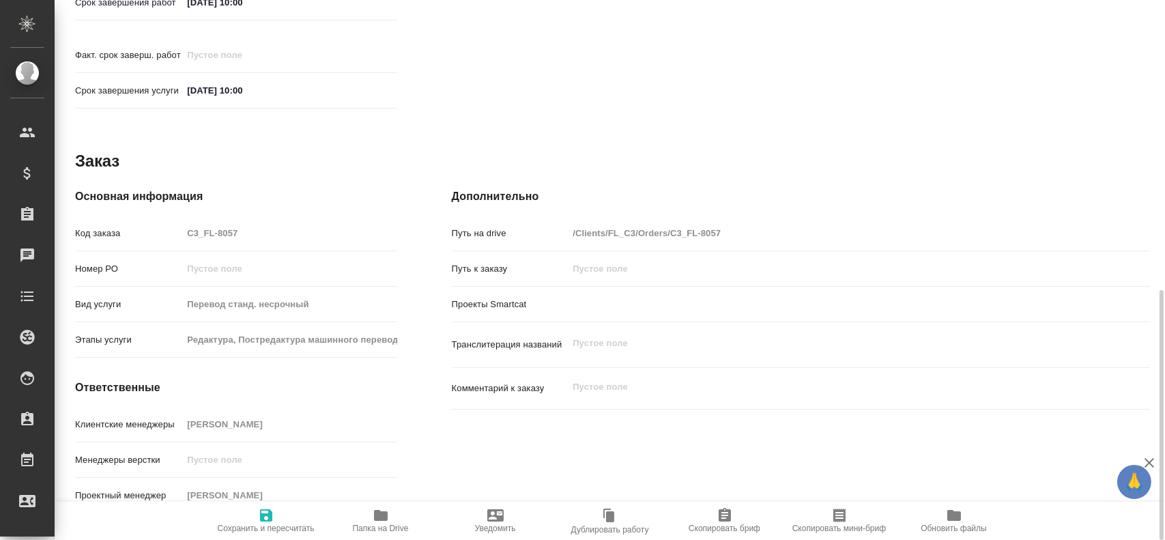
click at [389, 521] on span "Папка на Drive" at bounding box center [381, 520] width 98 height 26
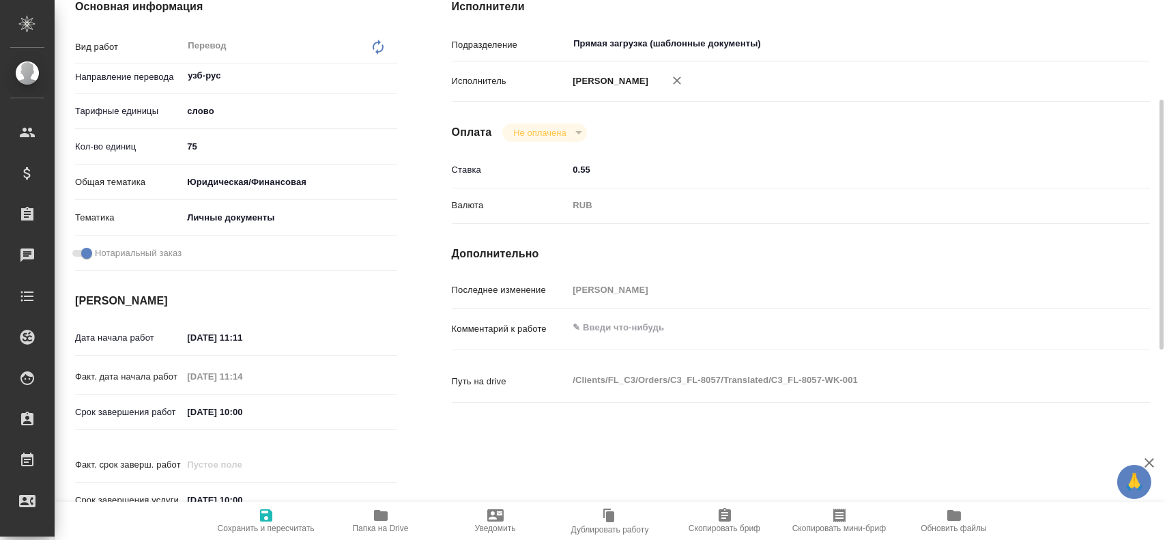
scroll to position [0, 0]
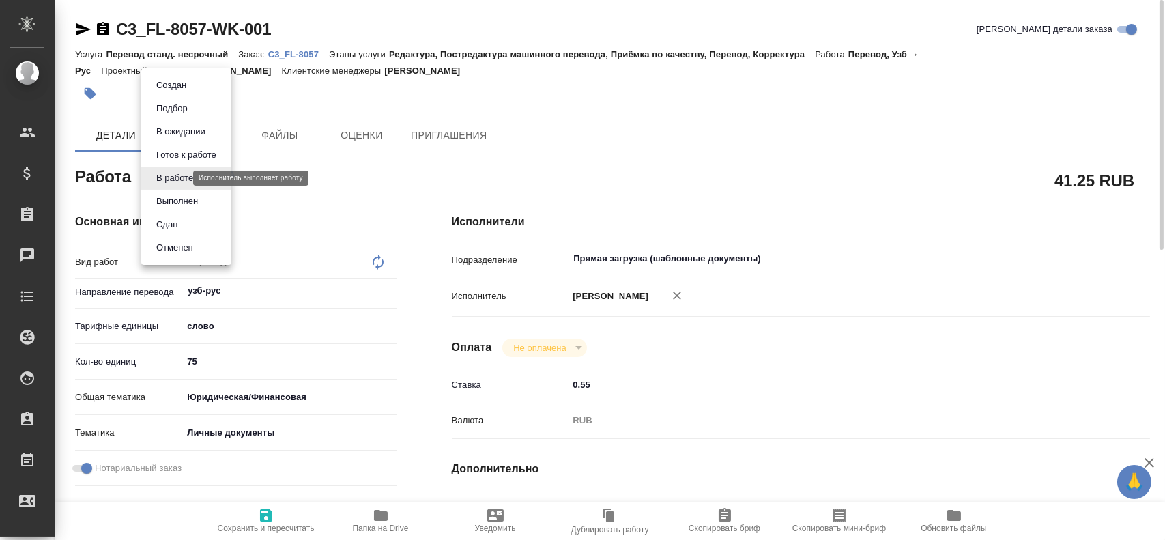
click at [163, 174] on body "🙏 .cls-1 fill:#fff; AWATERA [PERSON_NAME] Спецификации Заказы 0 Чаты Todo Проек…" at bounding box center [582, 270] width 1165 height 540
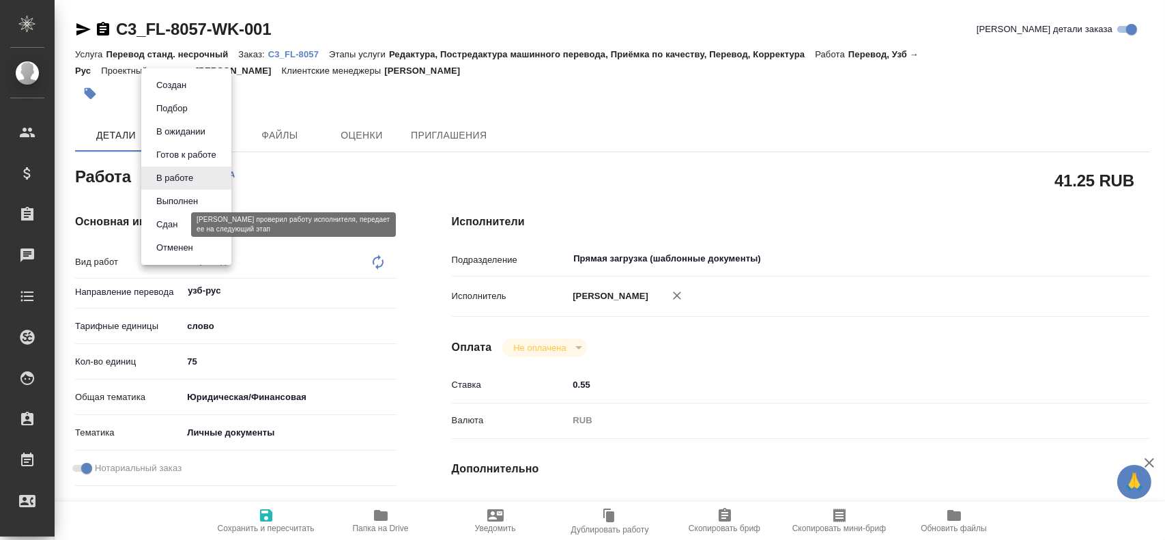
click at [172, 229] on button "Сдан" at bounding box center [166, 224] width 29 height 15
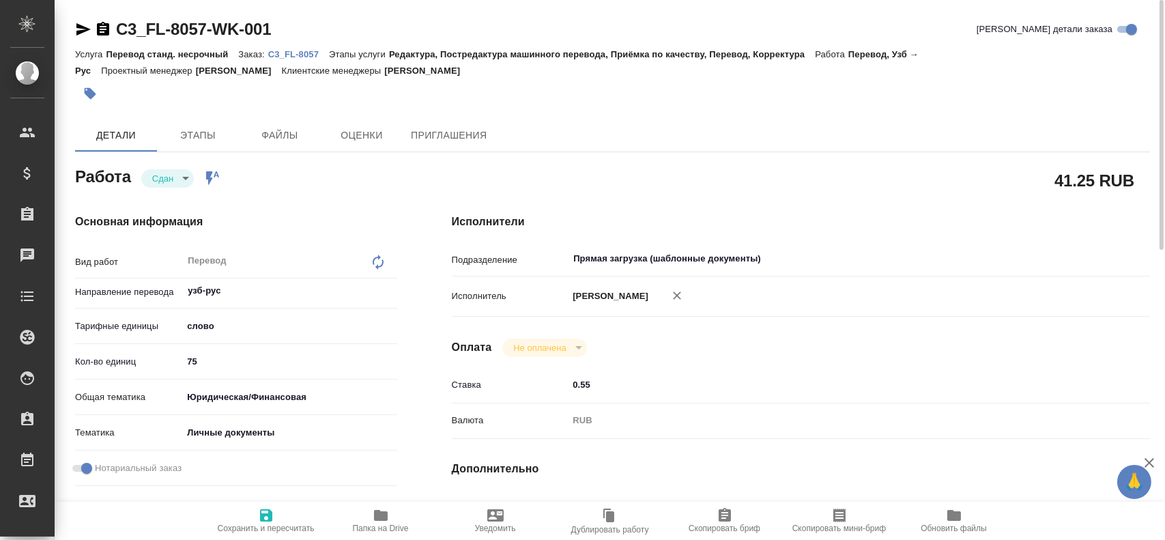
type textarea "x"
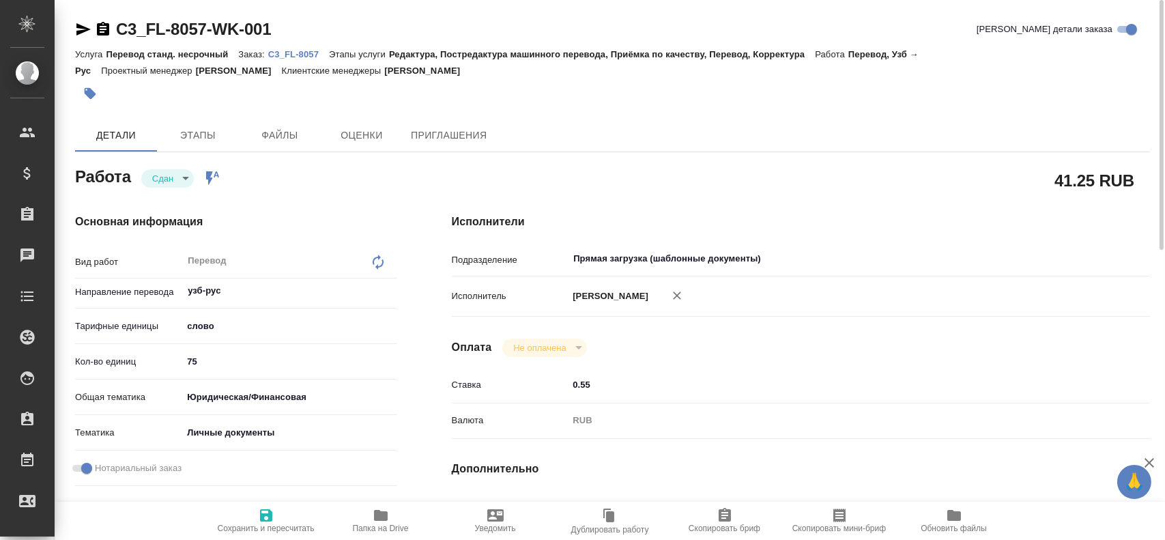
type textarea "x"
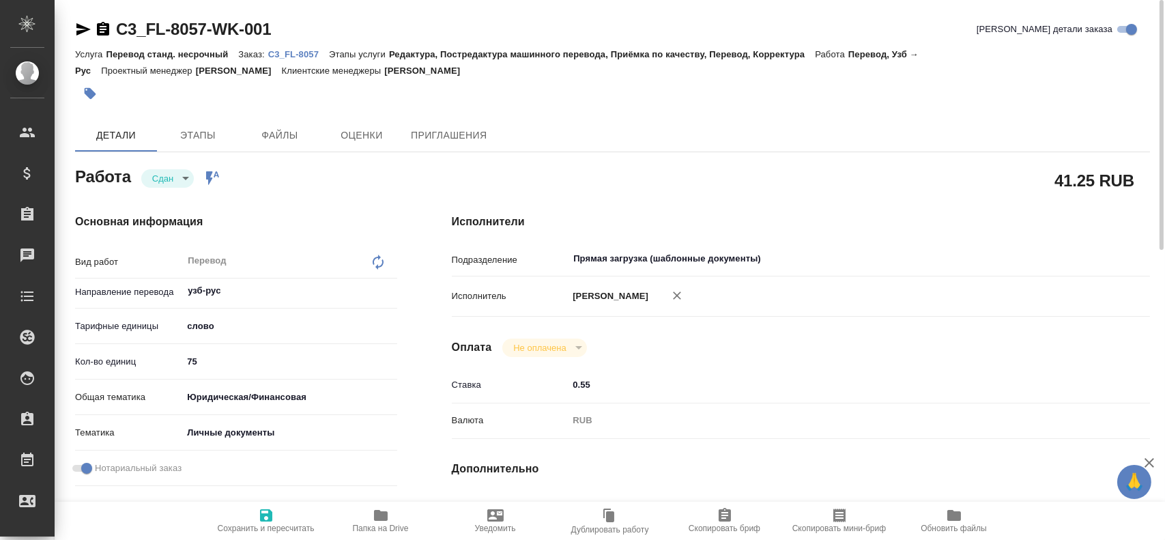
type textarea "x"
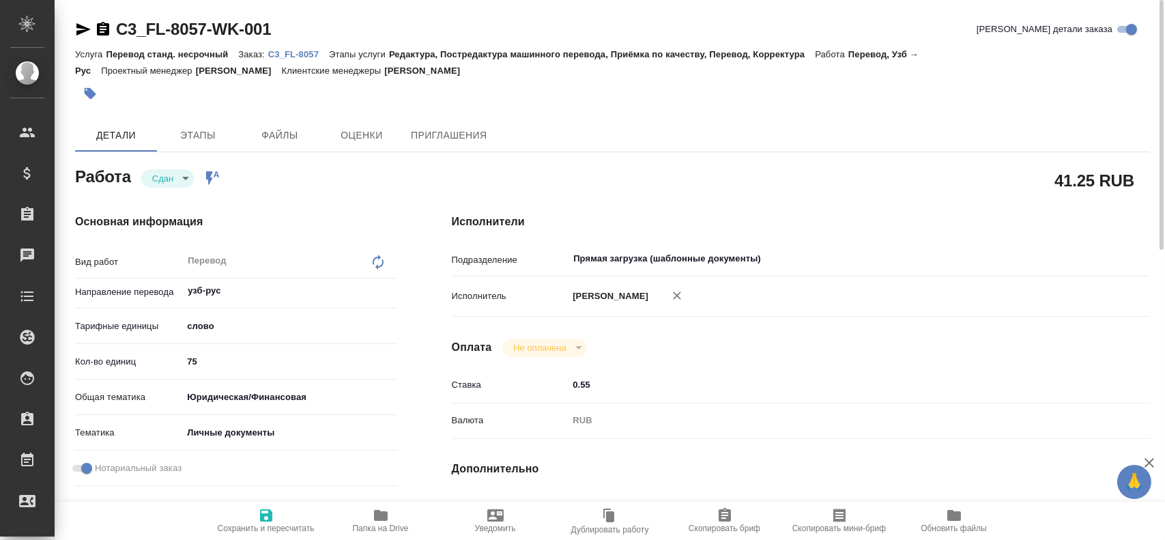
type textarea "x"
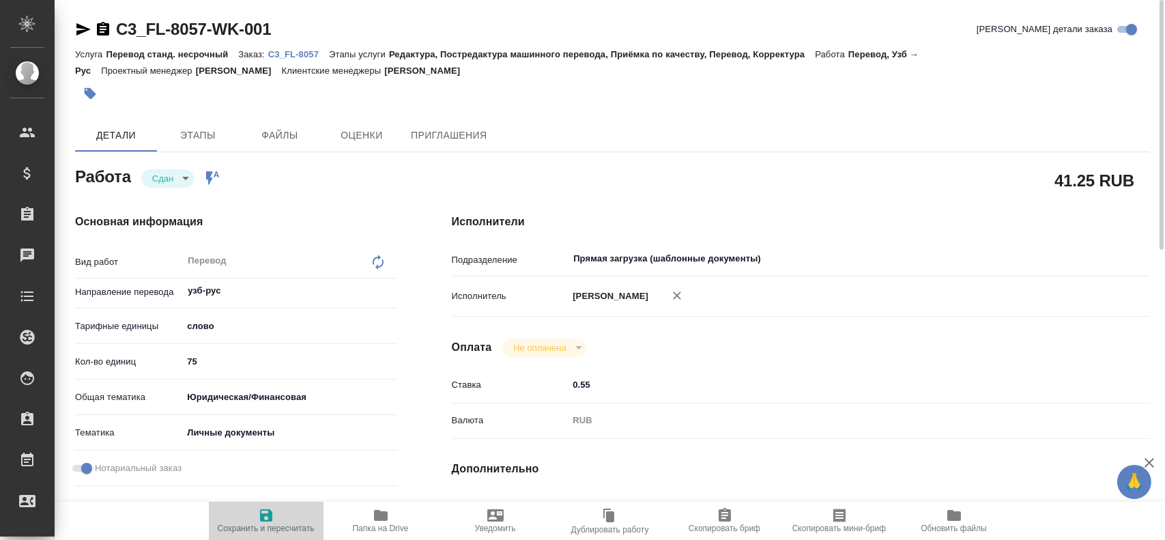
click at [261, 519] on icon "button" at bounding box center [266, 515] width 12 height 12
type textarea "x"
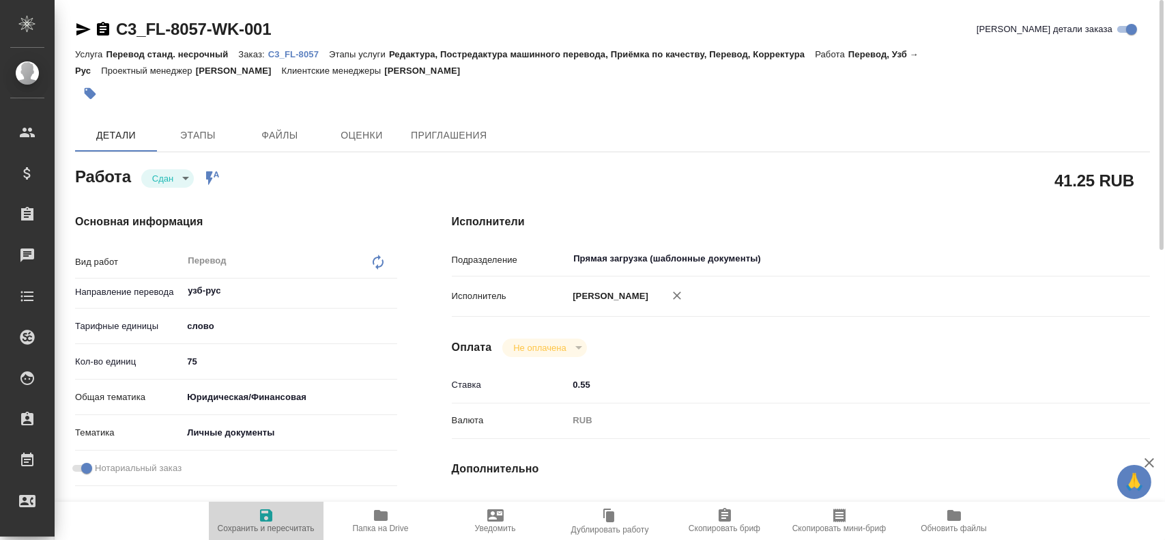
type textarea "x"
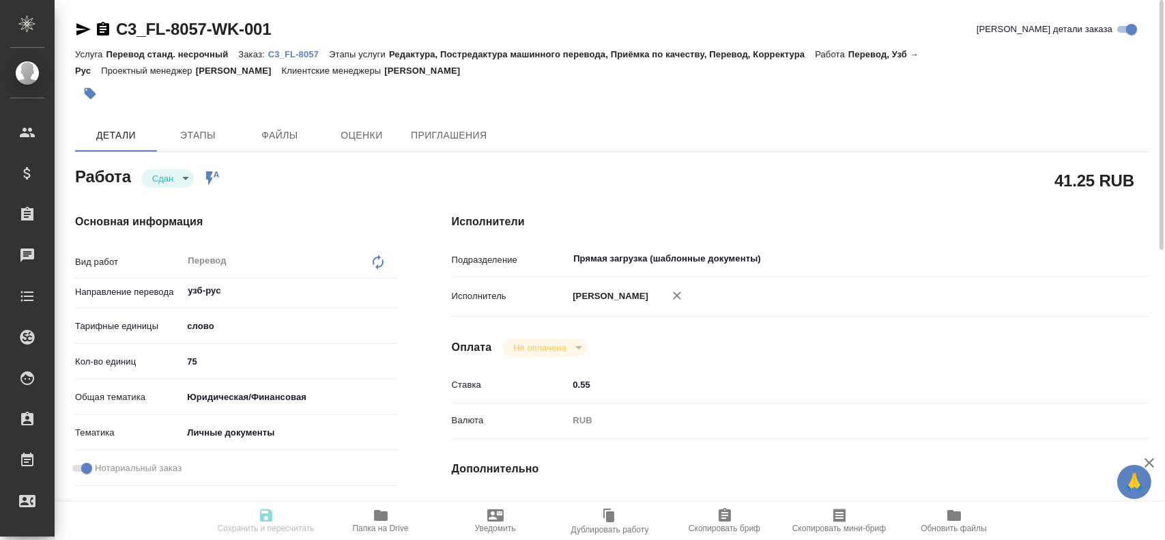
type textarea "x"
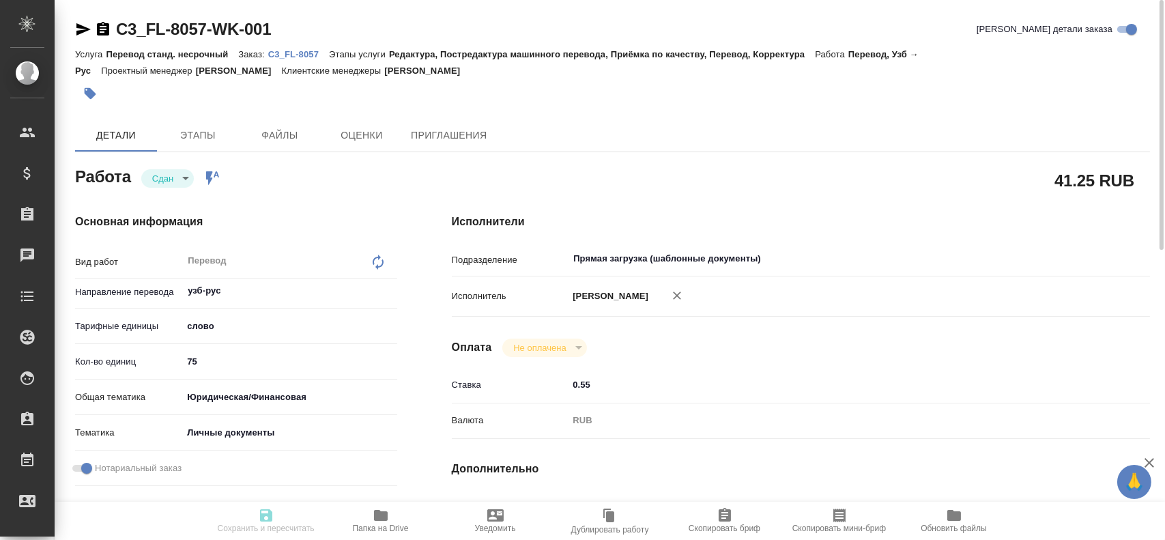
type textarea "x"
type input "closed"
type textarea "Перевод"
type textarea "x"
type input "узб-рус"
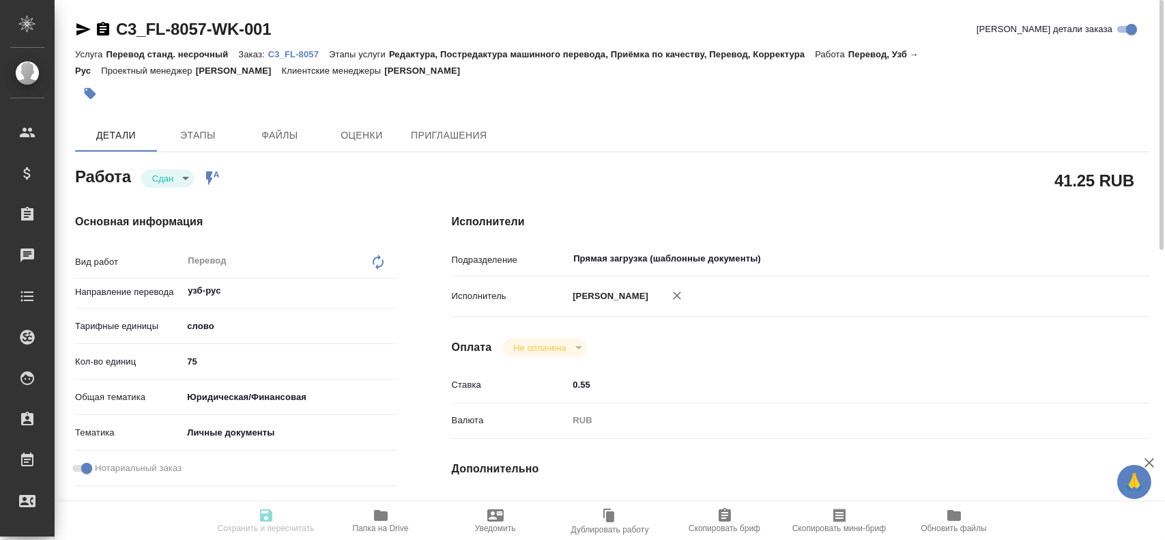
type input "5a8b1489cc6b4906c91bfd90"
type input "75"
type input "yr-fn"
type input "5a8b8b956a9677013d343cfe"
checkbox input "true"
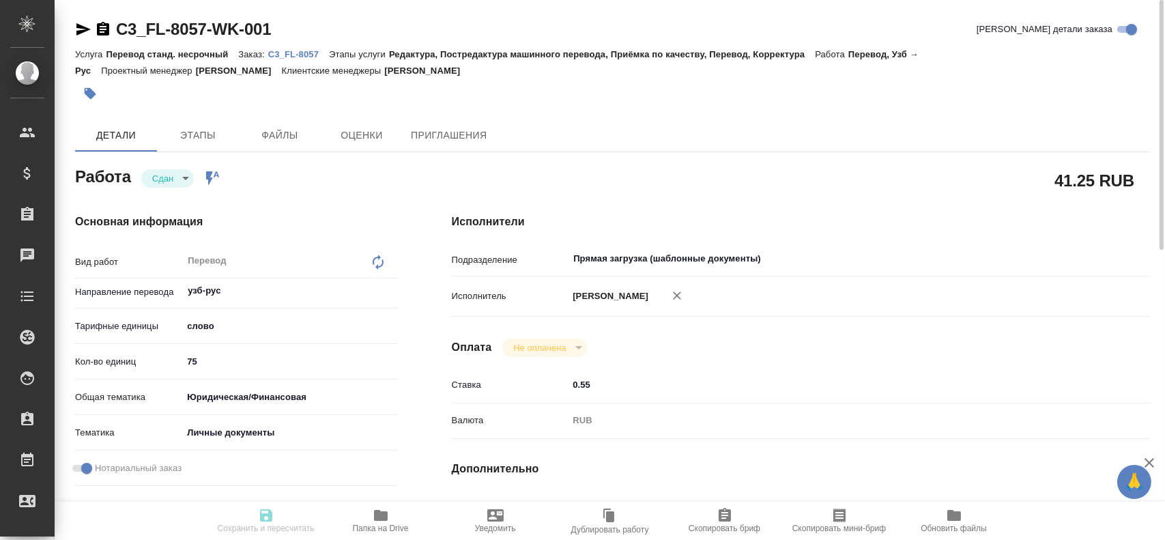
type input "[DATE] 11:11"
type input "[DATE] 11:14"
type input "[DATE] 10:00"
type input "[DATE] 11:50"
type input "[DATE] 10:00"
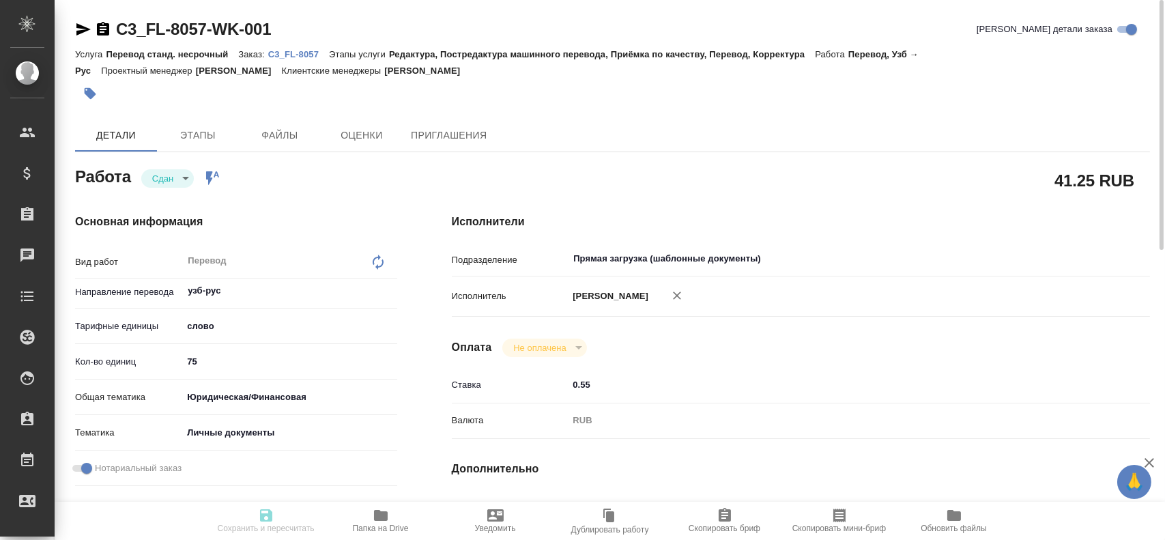
type input "Прямая загрузка (шаблонные документы)"
type input "notPayed"
type input "0.55"
type input "RUB"
type input "[PERSON_NAME]"
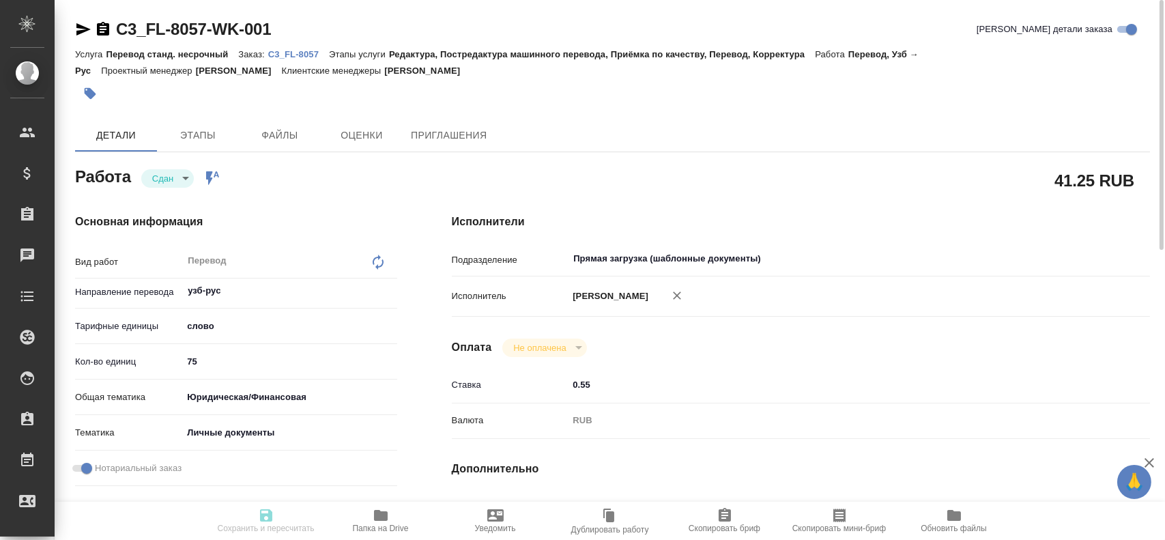
type textarea "x"
type textarea "/Clients/FL_C3/Orders/C3_FL-8057/Translated/C3_FL-8057-WK-001"
type textarea "x"
type input "C3_FL-8057"
type input "Перевод станд. несрочный"
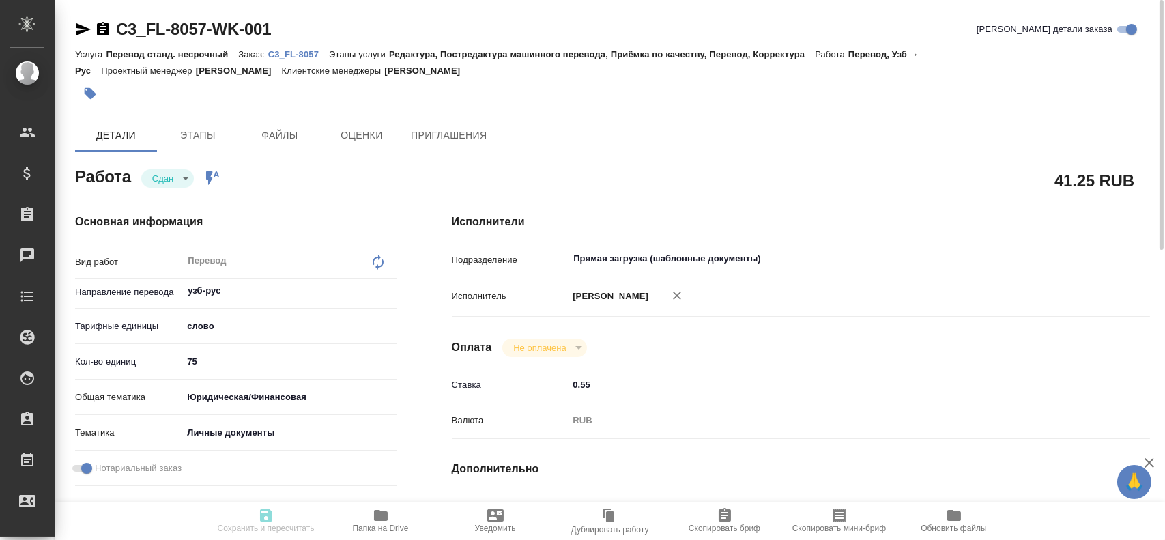
type input "Редактура, Постредактура машинного перевода, Приёмка по качеству, Перевод, Корр…"
type input "[PERSON_NAME]"
type input "/Clients/FL_C3/Orders/C3_FL-8057"
type textarea "x"
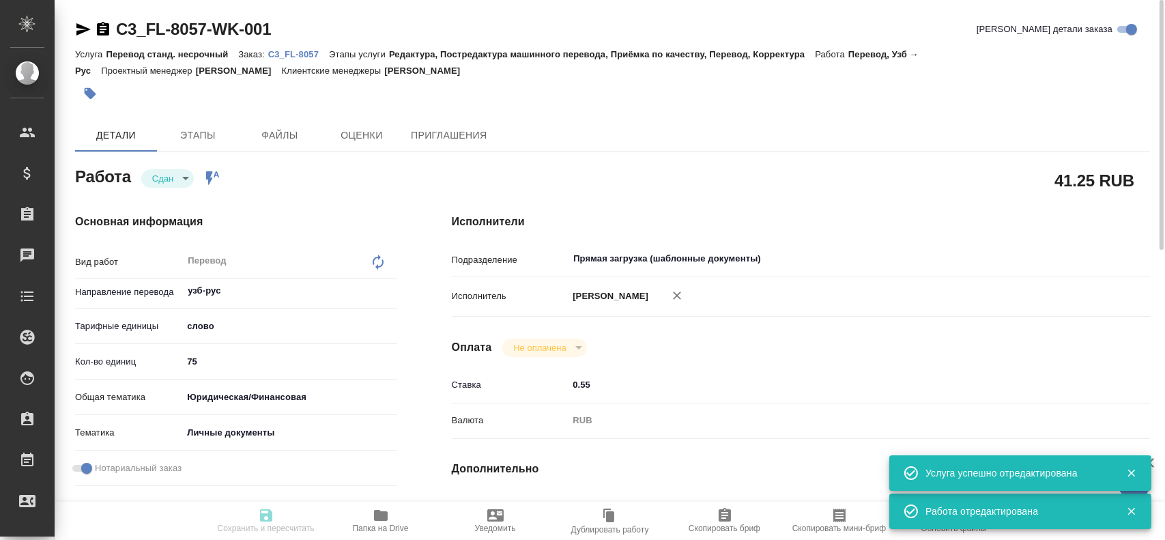
type textarea "x"
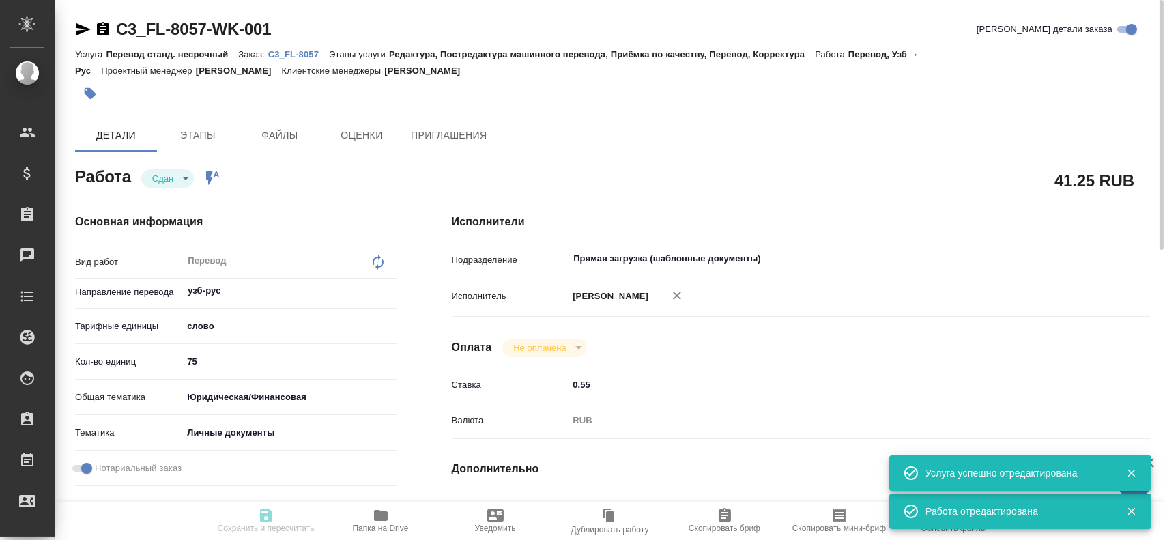
type textarea "x"
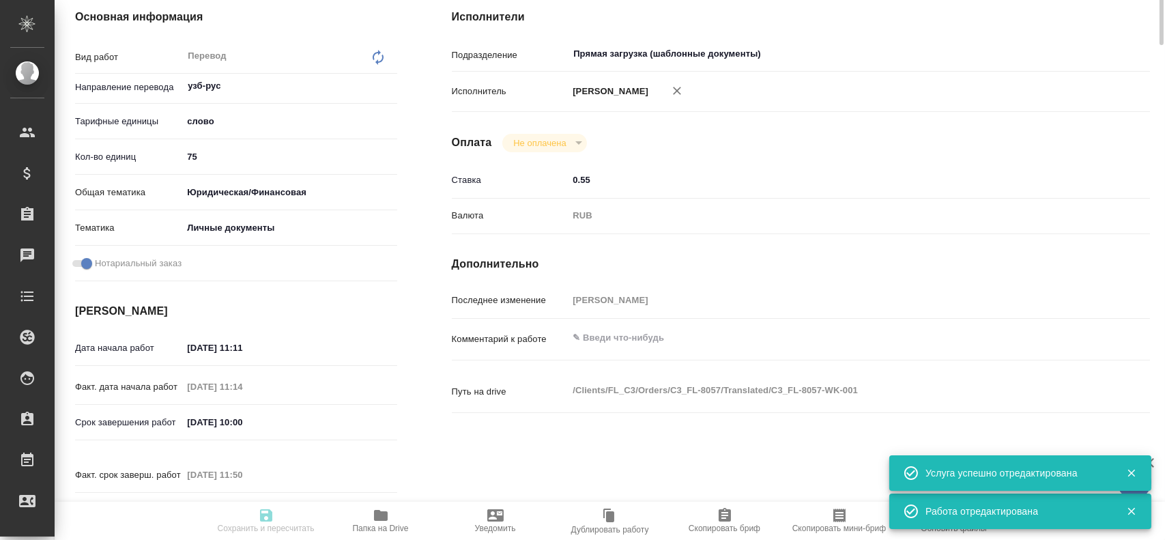
type textarea "x"
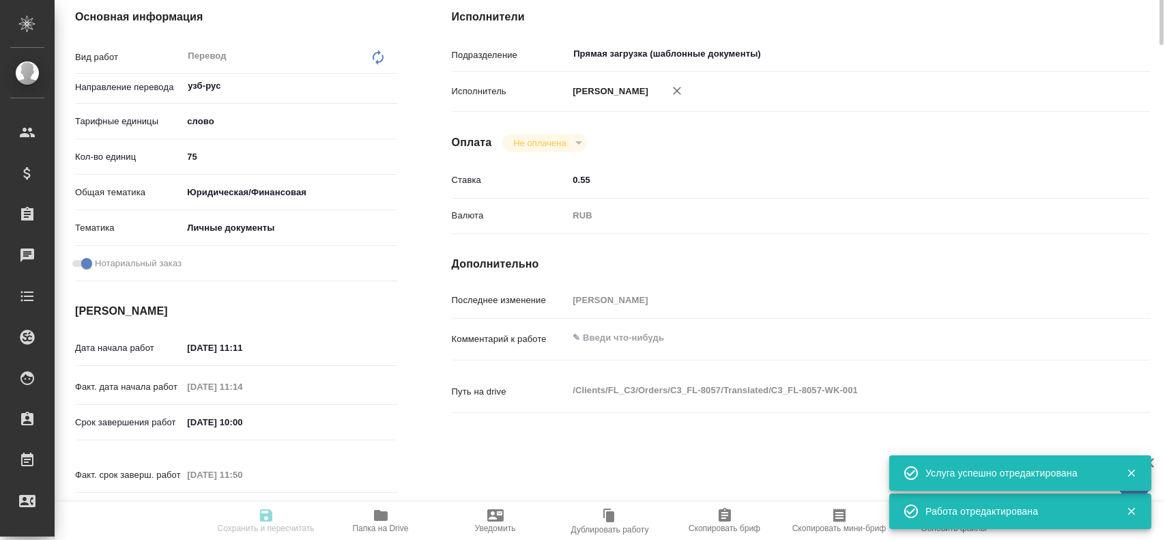
type textarea "x"
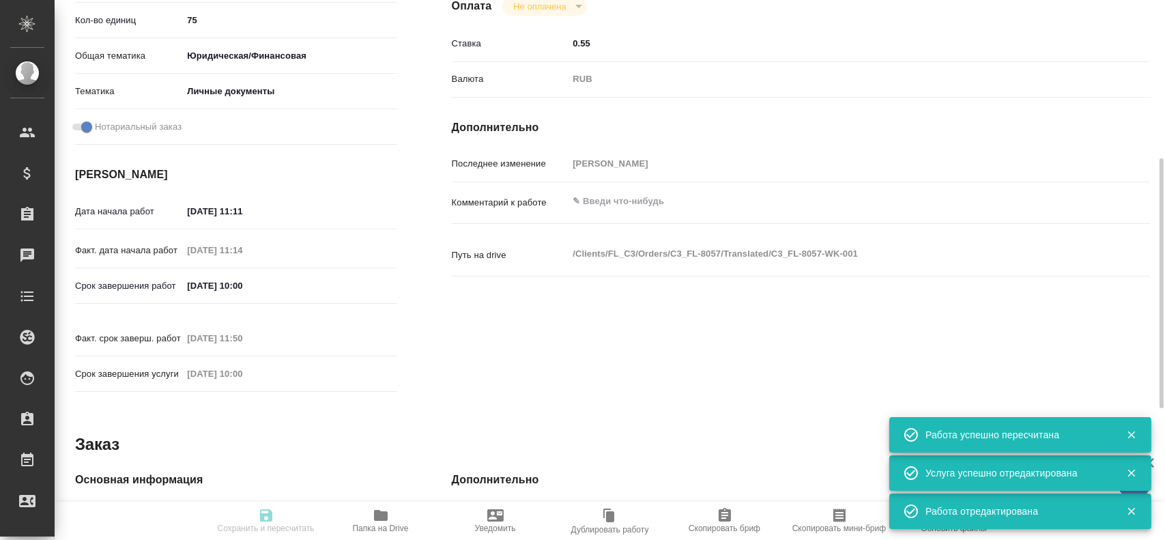
type input "closed"
type textarea "Перевод"
type textarea "x"
type input "узб-рус"
type input "5a8b1489cc6b4906c91bfd90"
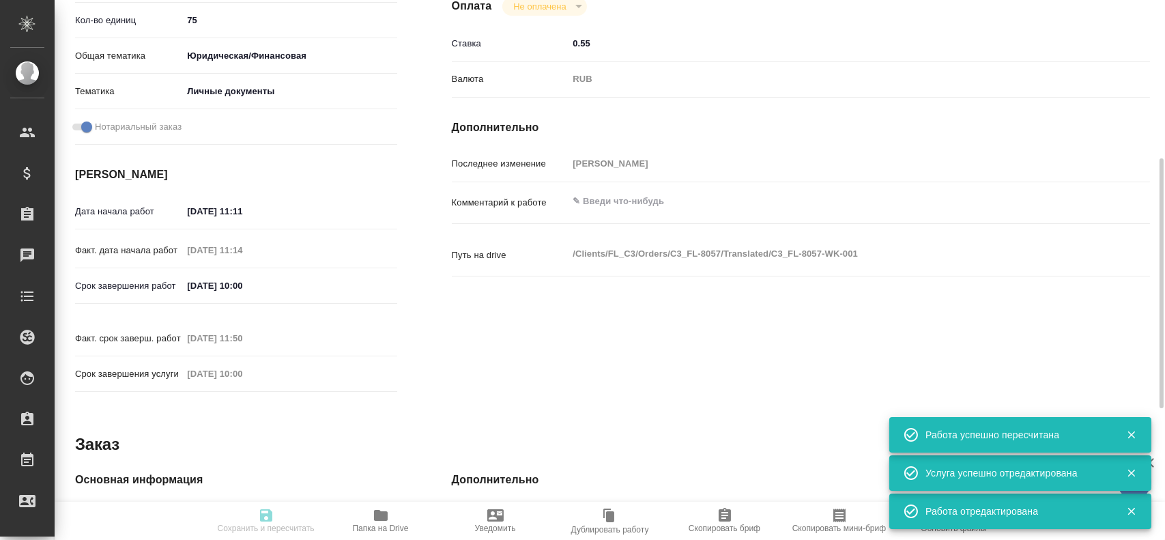
type input "75"
type input "yr-fn"
type input "5a8b8b956a9677013d343cfe"
checkbox input "true"
type input "[DATE] 11:11"
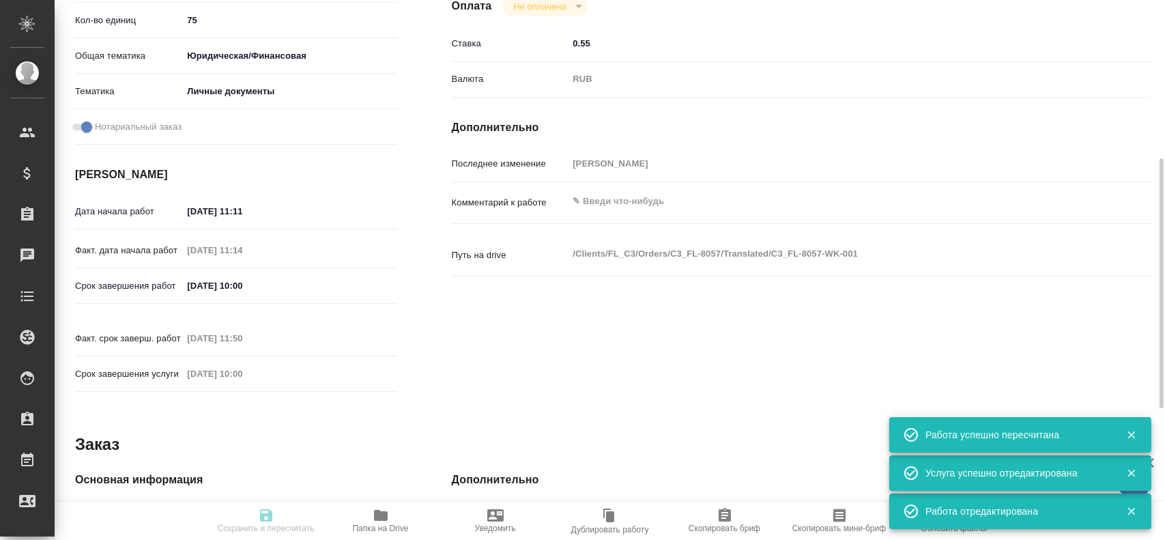
type input "[DATE] 11:14"
type input "[DATE] 10:00"
type input "[DATE] 11:50"
type input "[DATE] 10:00"
type input "Прямая загрузка (шаблонные документы)"
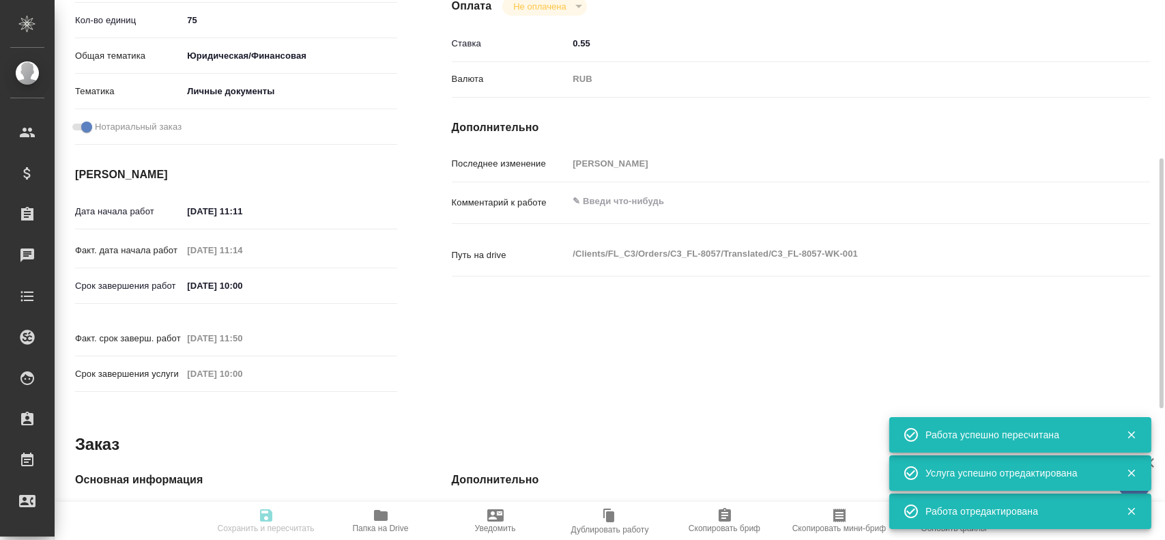
type input "notPayed"
type input "0.55"
type input "RUB"
type input "[PERSON_NAME]"
type textarea "x"
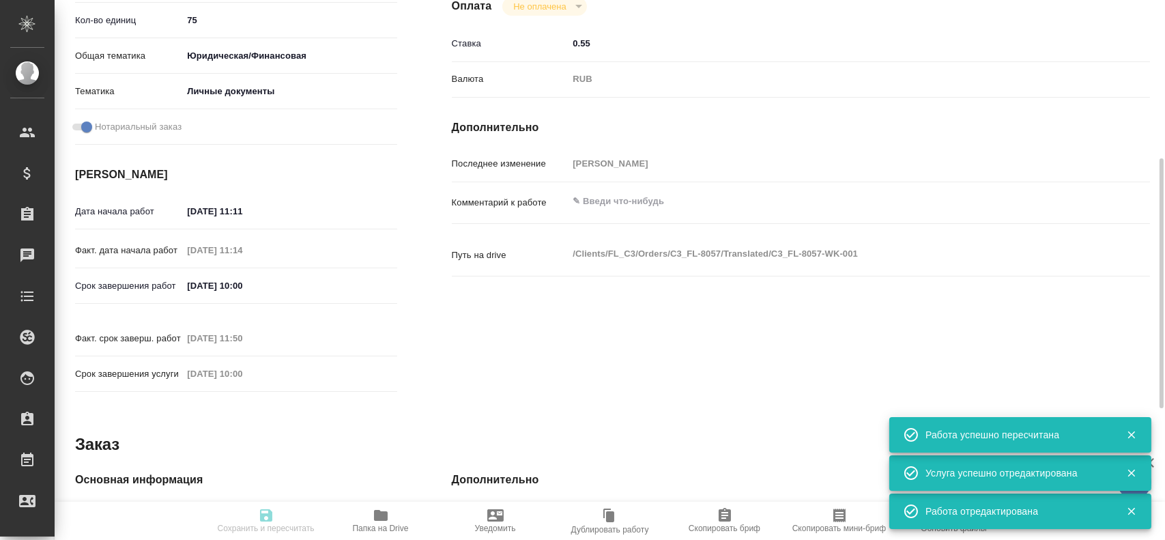
type textarea "/Clients/FL_C3/Orders/C3_FL-8057/Translated/C3_FL-8057-WK-001"
type textarea "x"
type input "C3_FL-8057"
type input "Перевод станд. несрочный"
type input "Редактура, Постредактура машинного перевода, Приёмка по качеству, Перевод, Корр…"
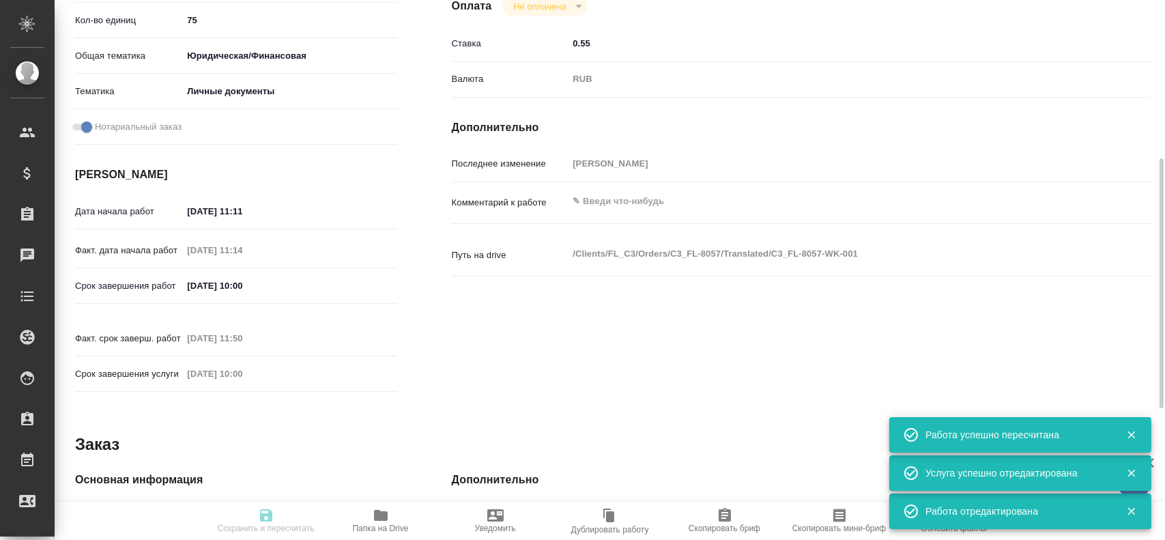
type input "[PERSON_NAME]"
type input "/Clients/FL_C3/Orders/C3_FL-8057"
type textarea "x"
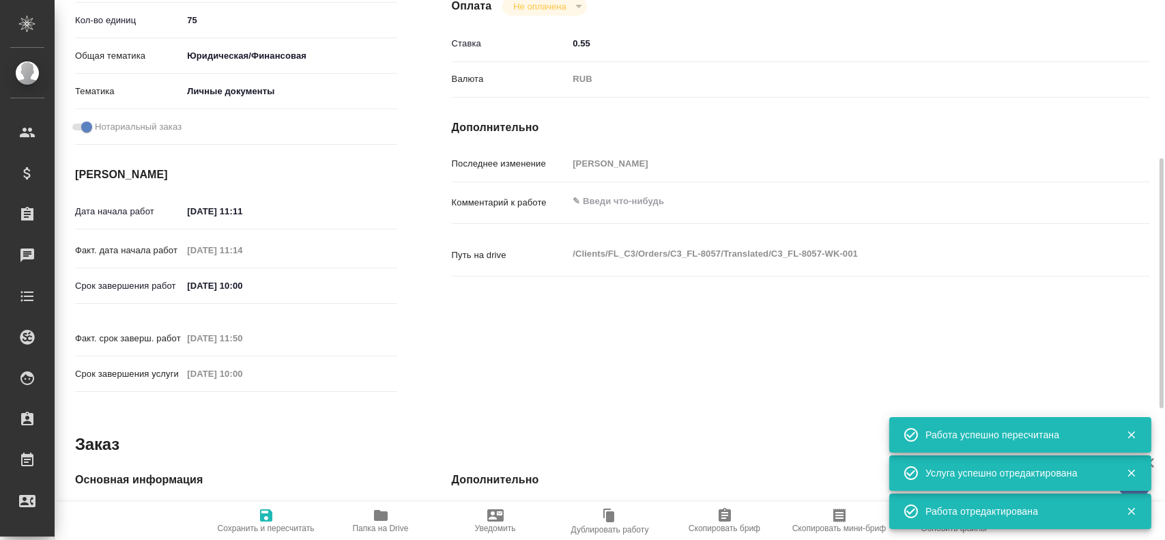
type textarea "x"
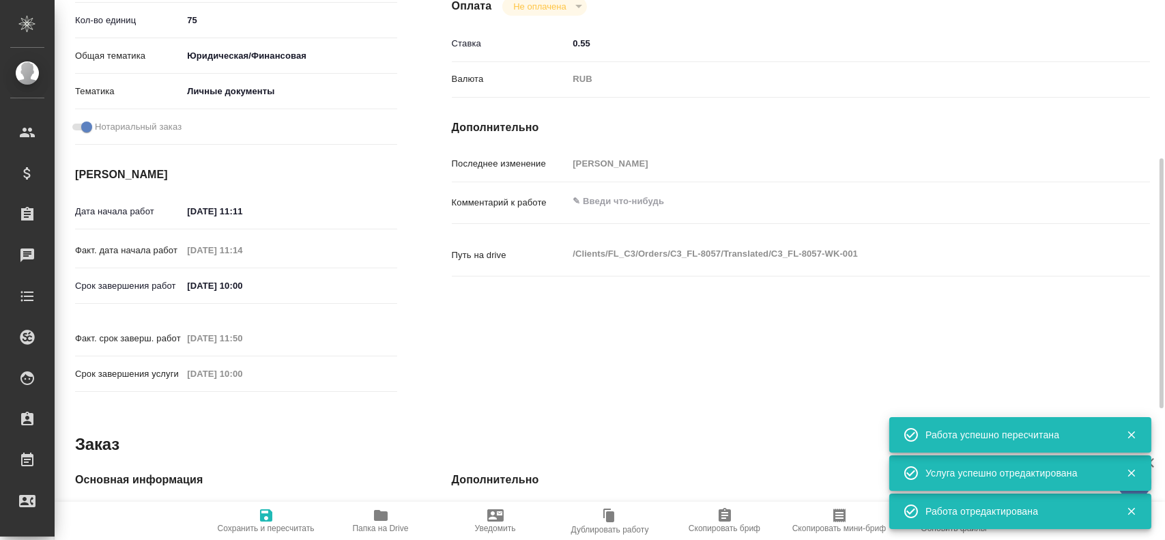
type textarea "x"
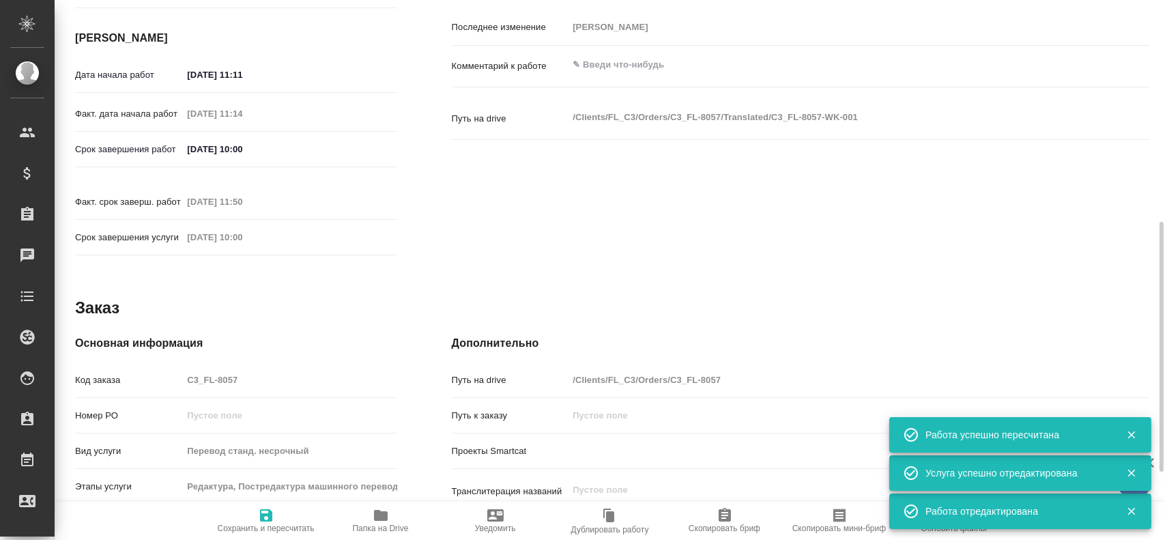
scroll to position [546, 0]
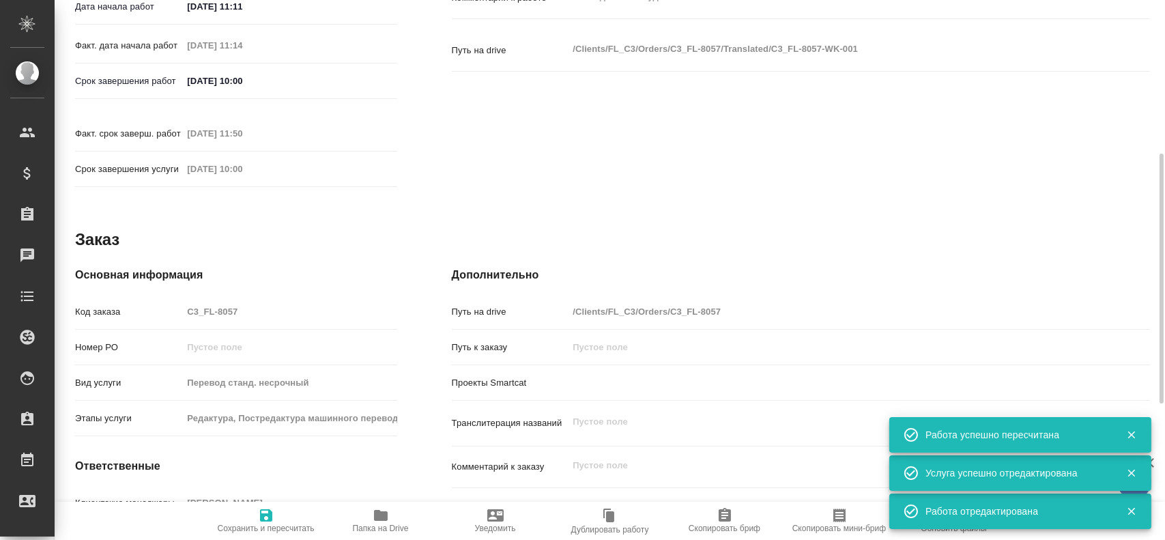
type textarea "x"
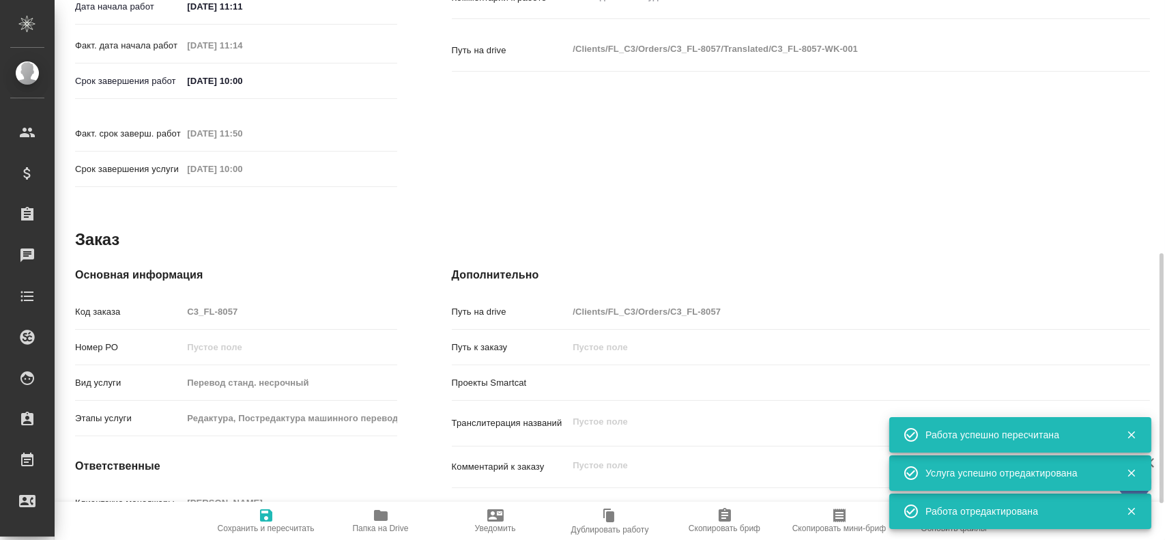
type textarea "x"
